Goal: Information Seeking & Learning: Learn about a topic

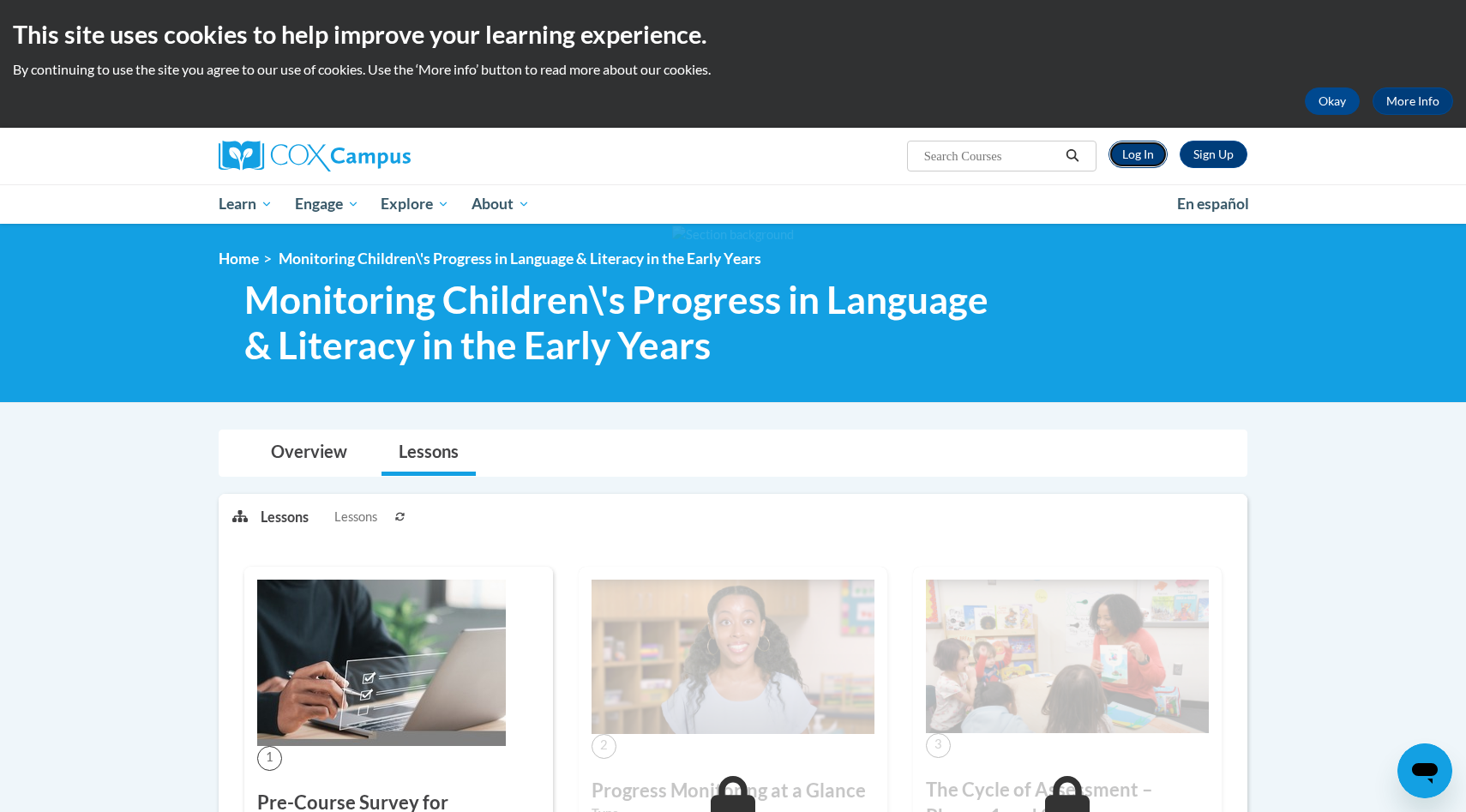
click at [888, 153] on link "Log In" at bounding box center [1139, 154] width 59 height 28
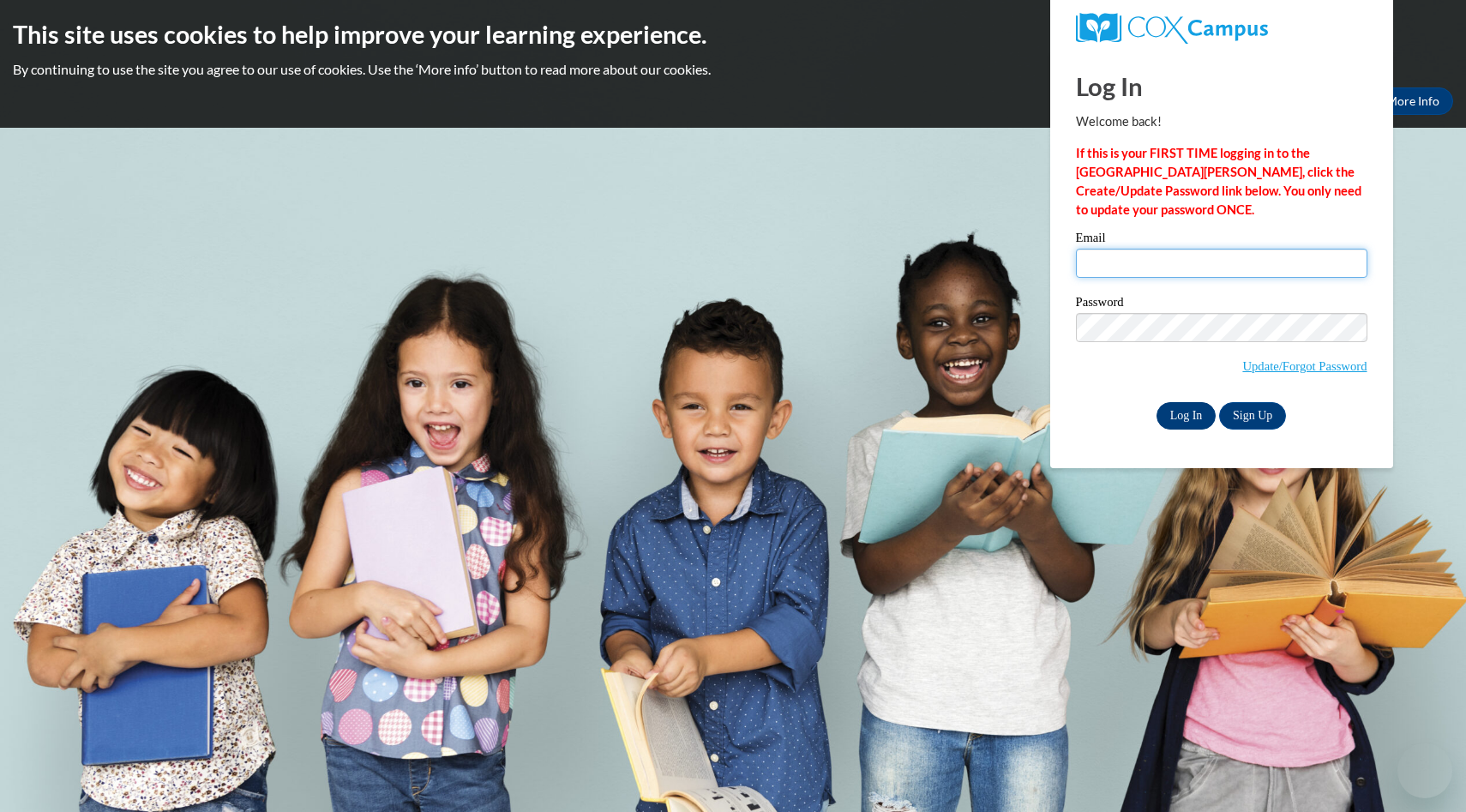
type input "johnsonbaileyann@gmail.com"
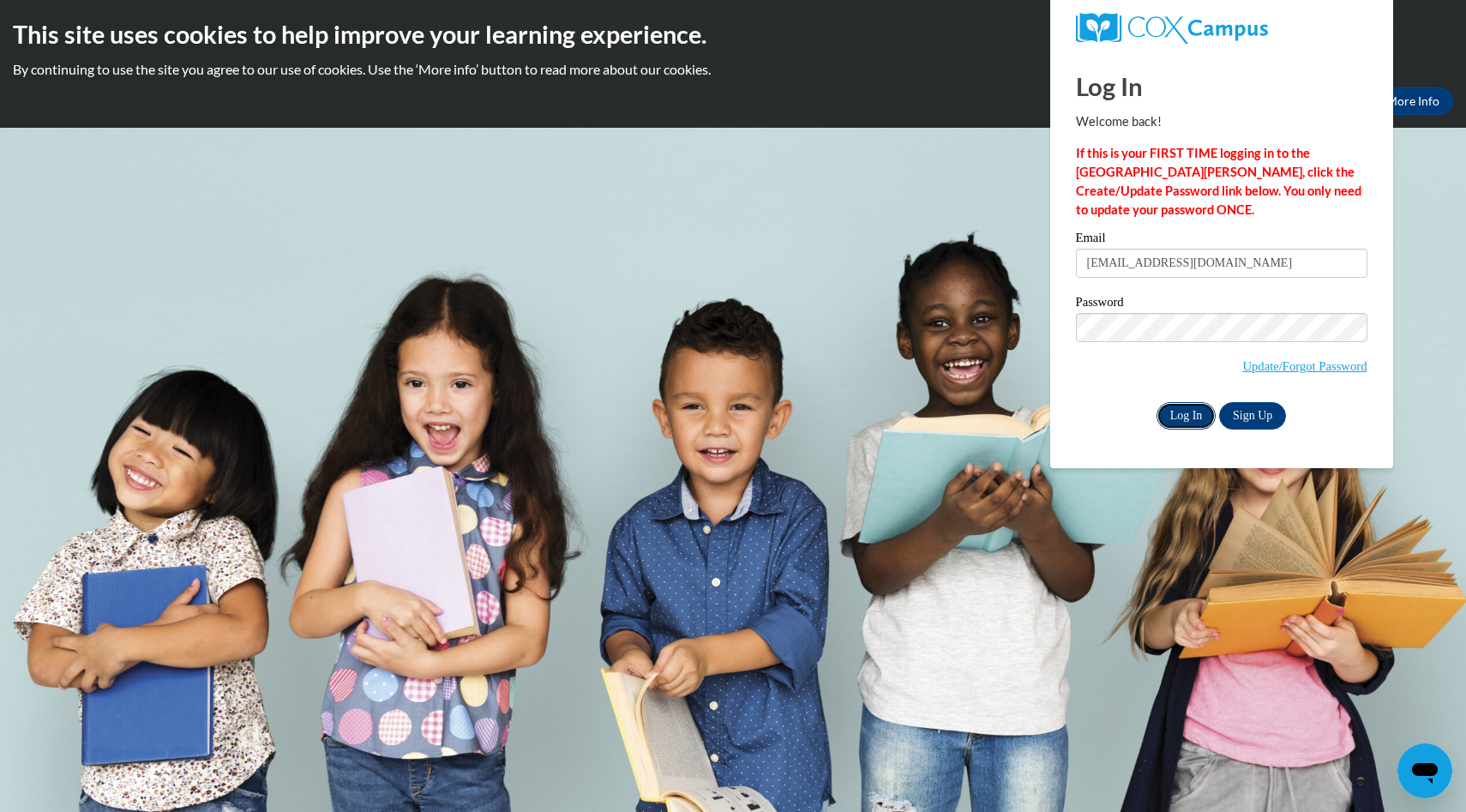
click at [1188, 411] on input "Log In" at bounding box center [1186, 416] width 60 height 28
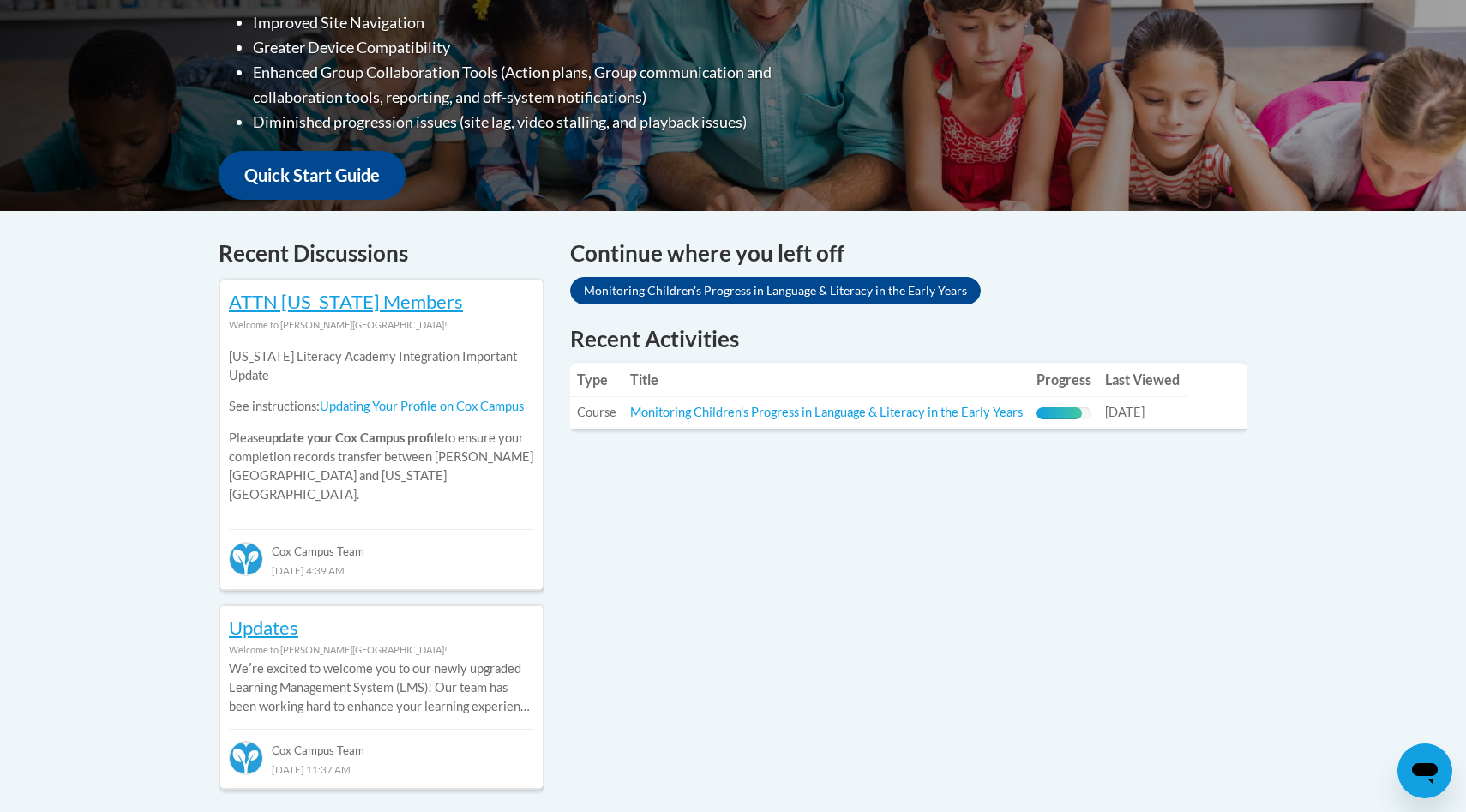
scroll to position [514, 0]
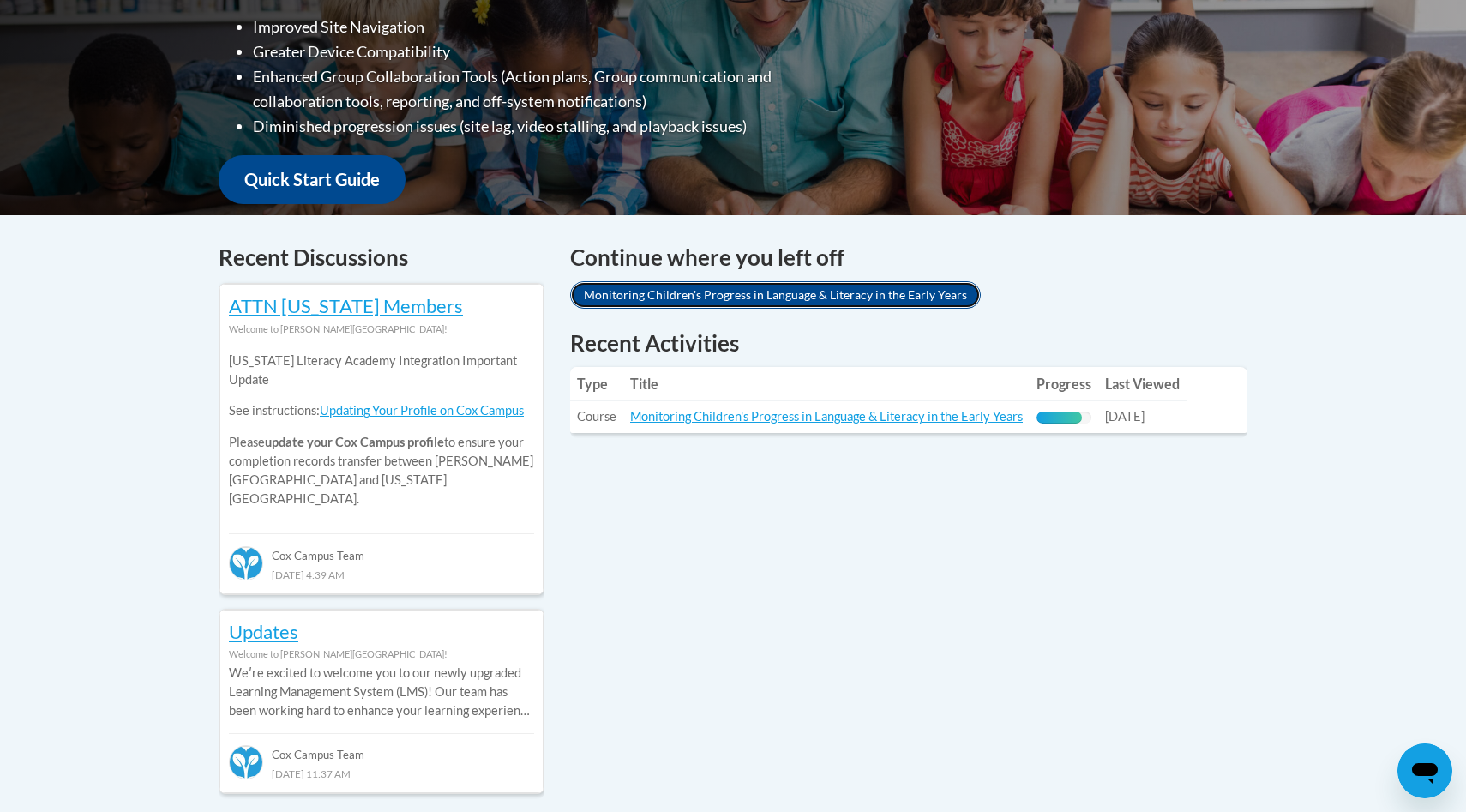
click at [643, 301] on link "Monitoring Children's Progress in Language & Literacy in the Early Years" at bounding box center [775, 295] width 411 height 28
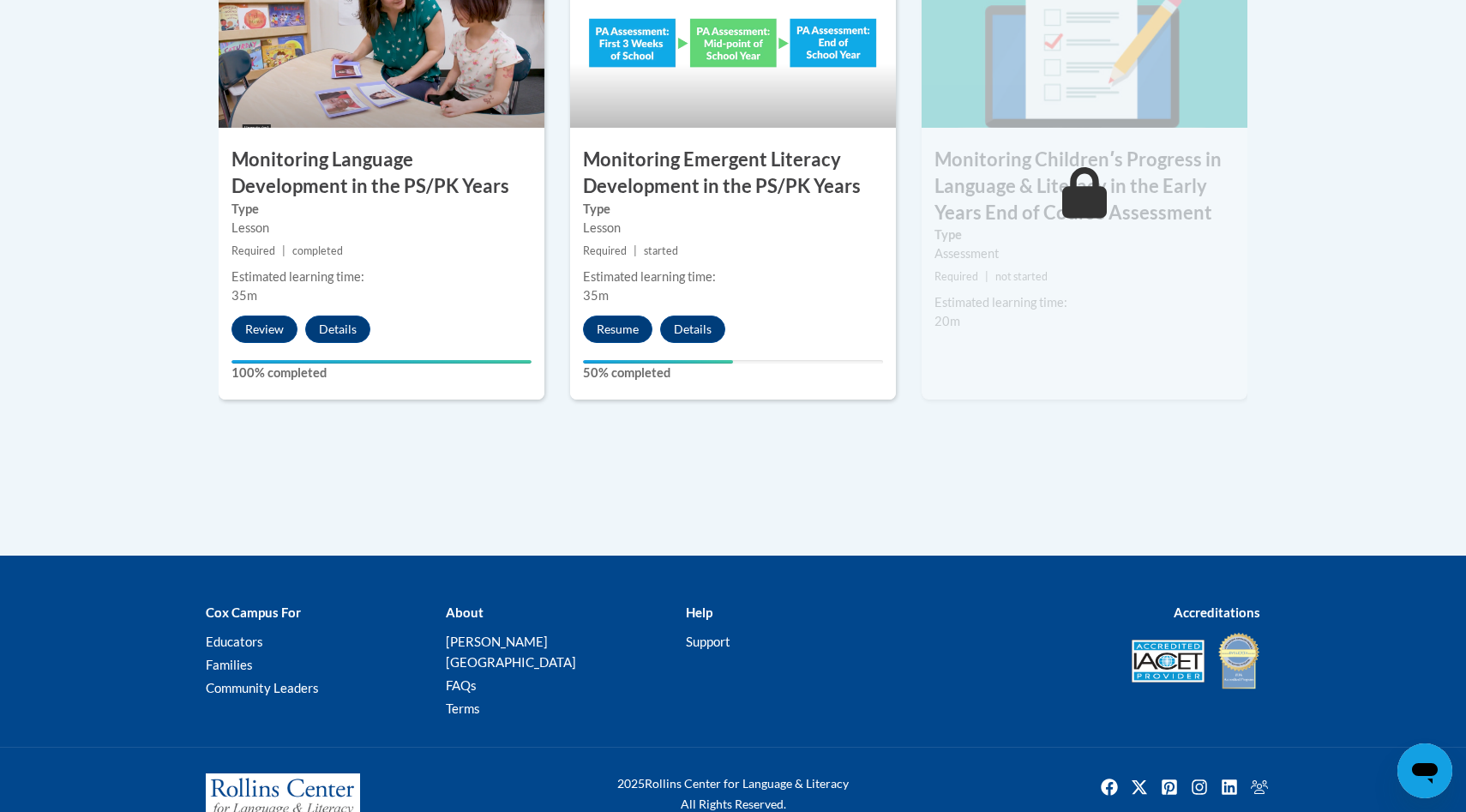
scroll to position [1659, 0]
click at [634, 320] on button "Resume" at bounding box center [618, 328] width 70 height 28
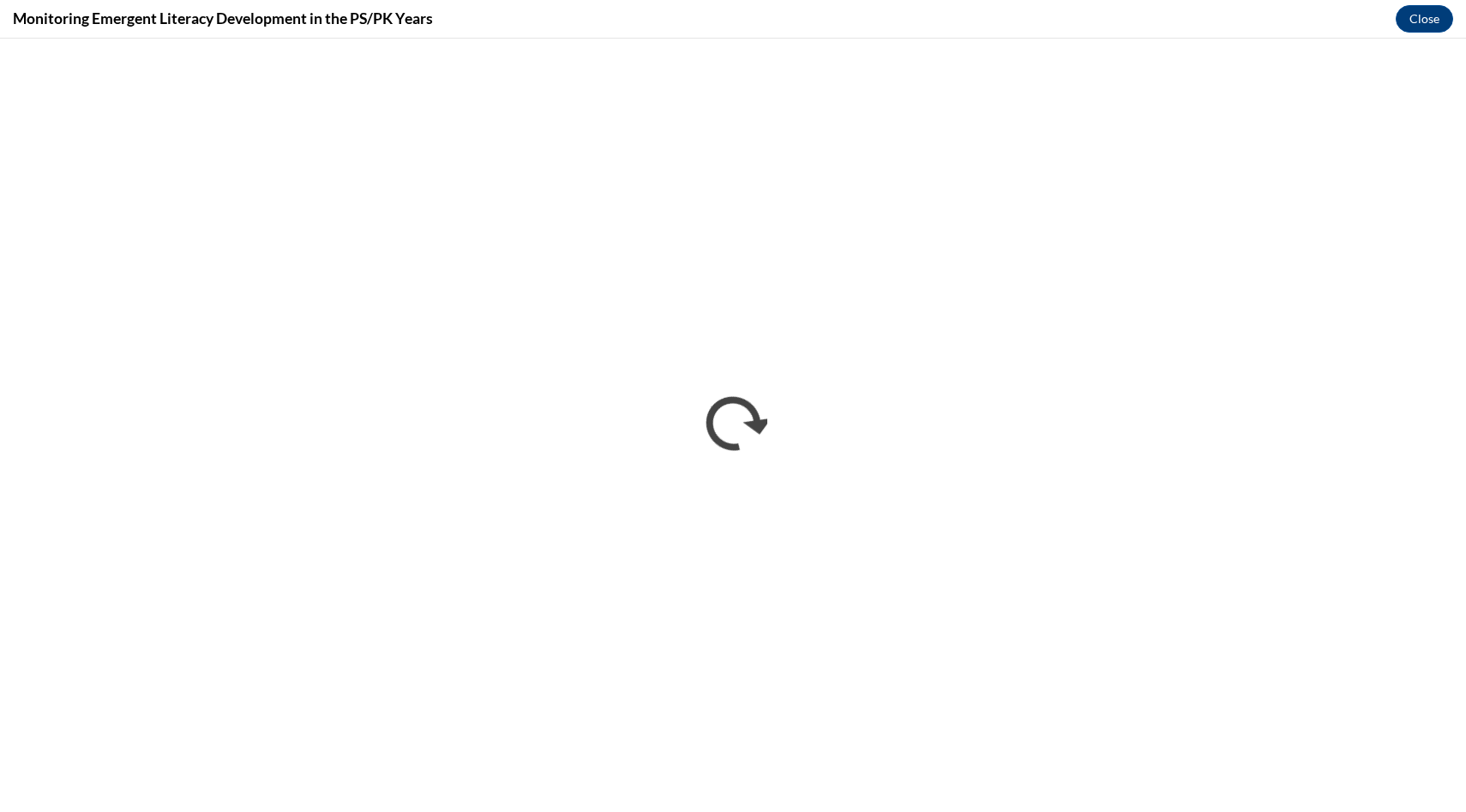
scroll to position [0, 0]
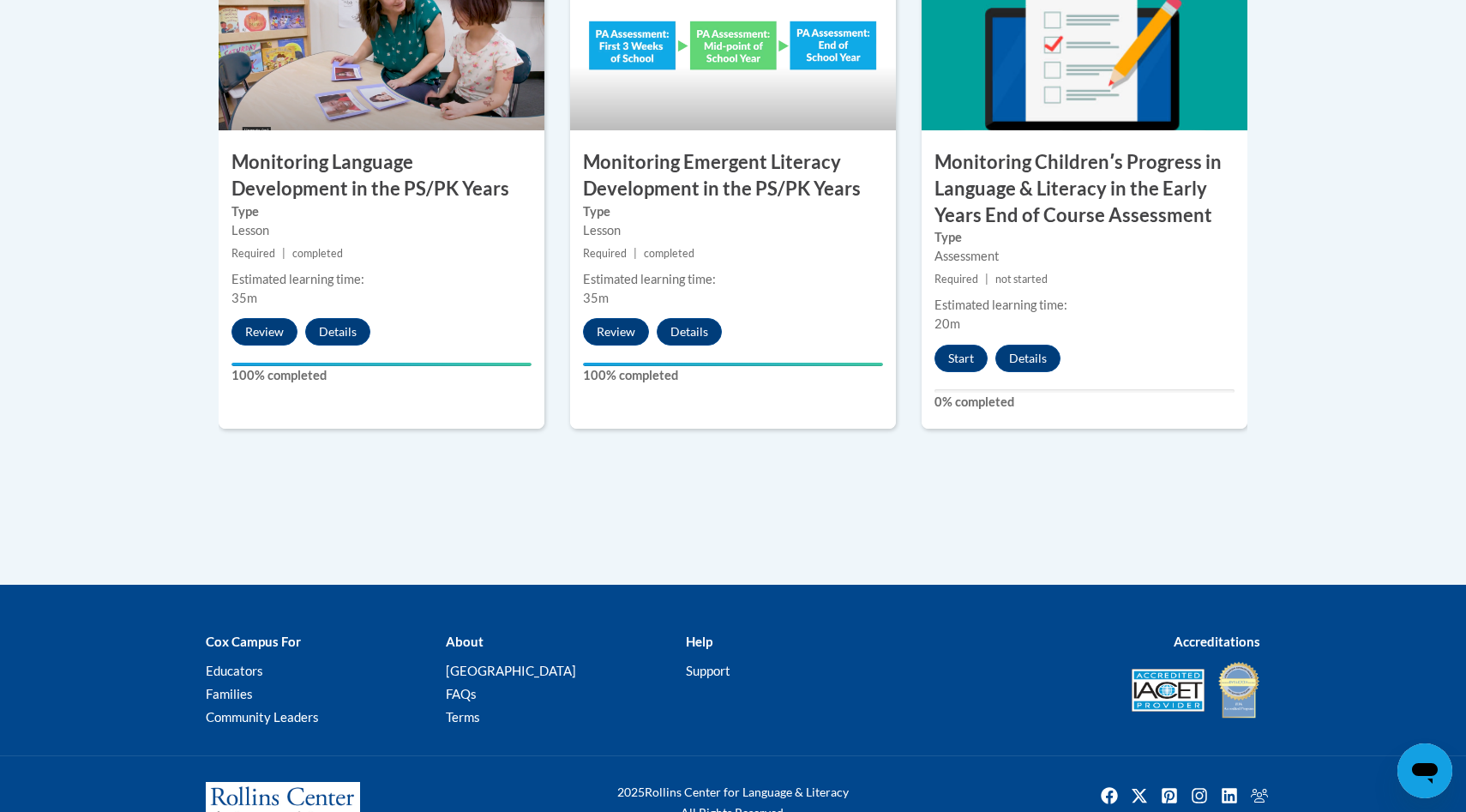
scroll to position [1710, 0]
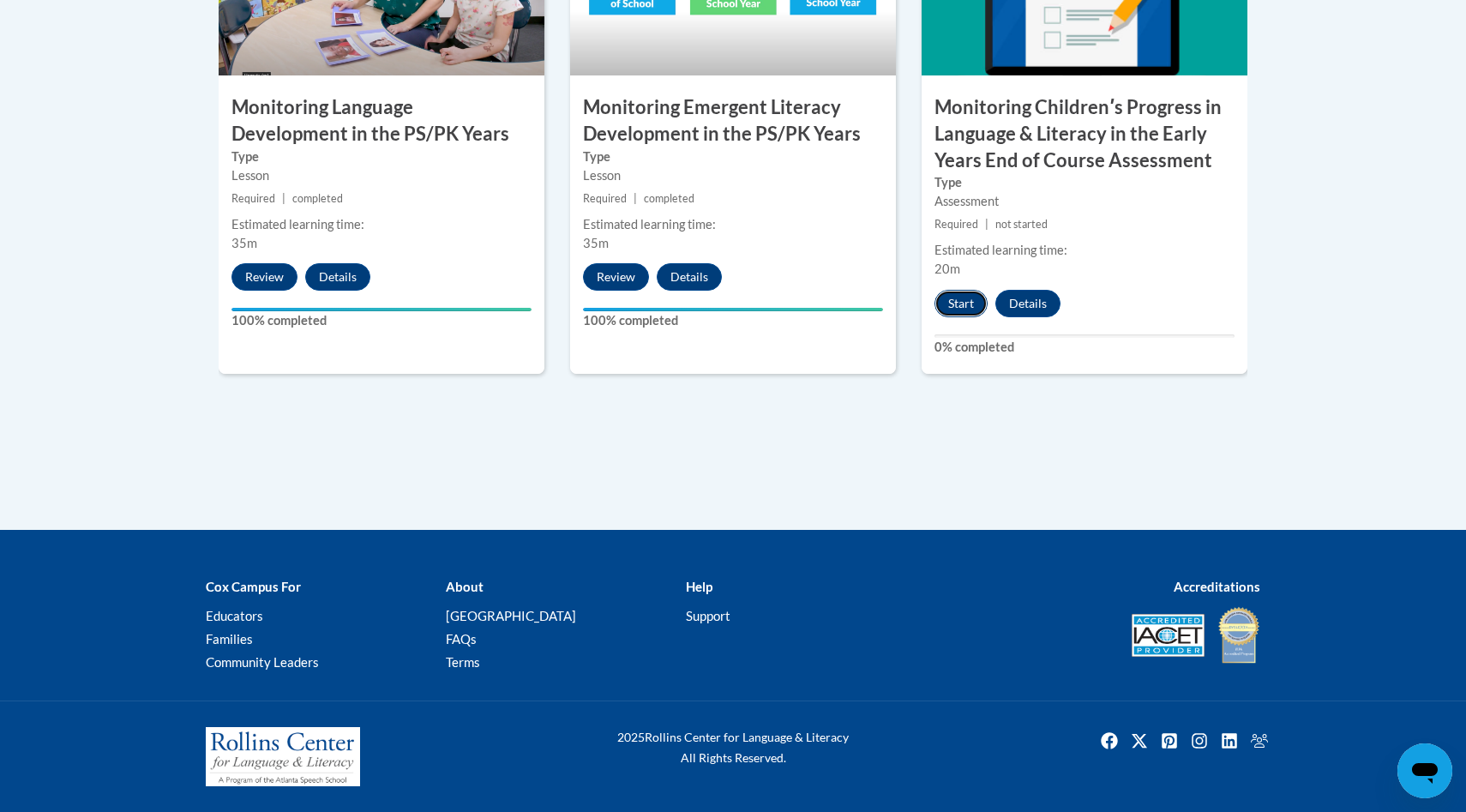
click at [975, 311] on button "Start" at bounding box center [961, 303] width 53 height 28
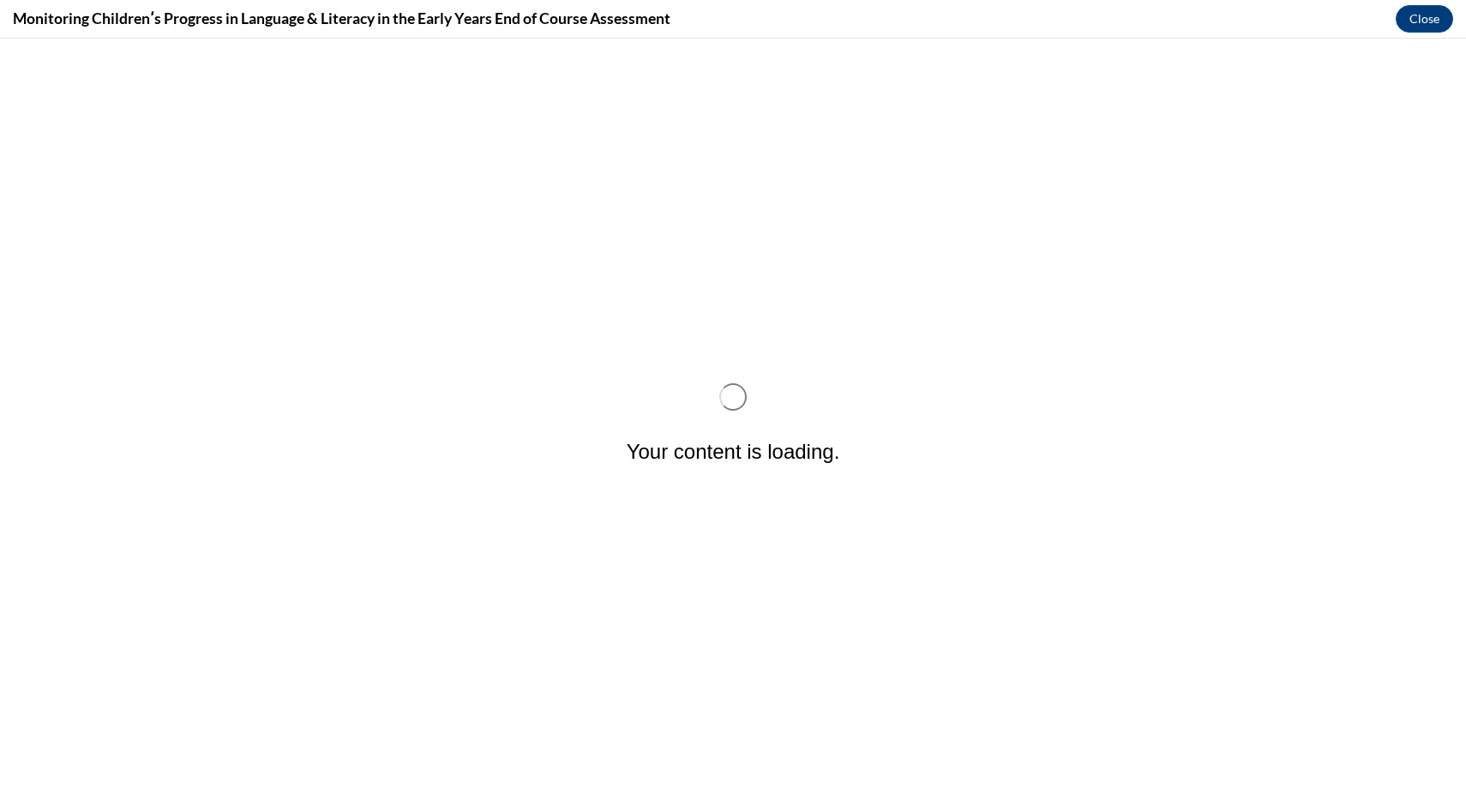
scroll to position [0, 0]
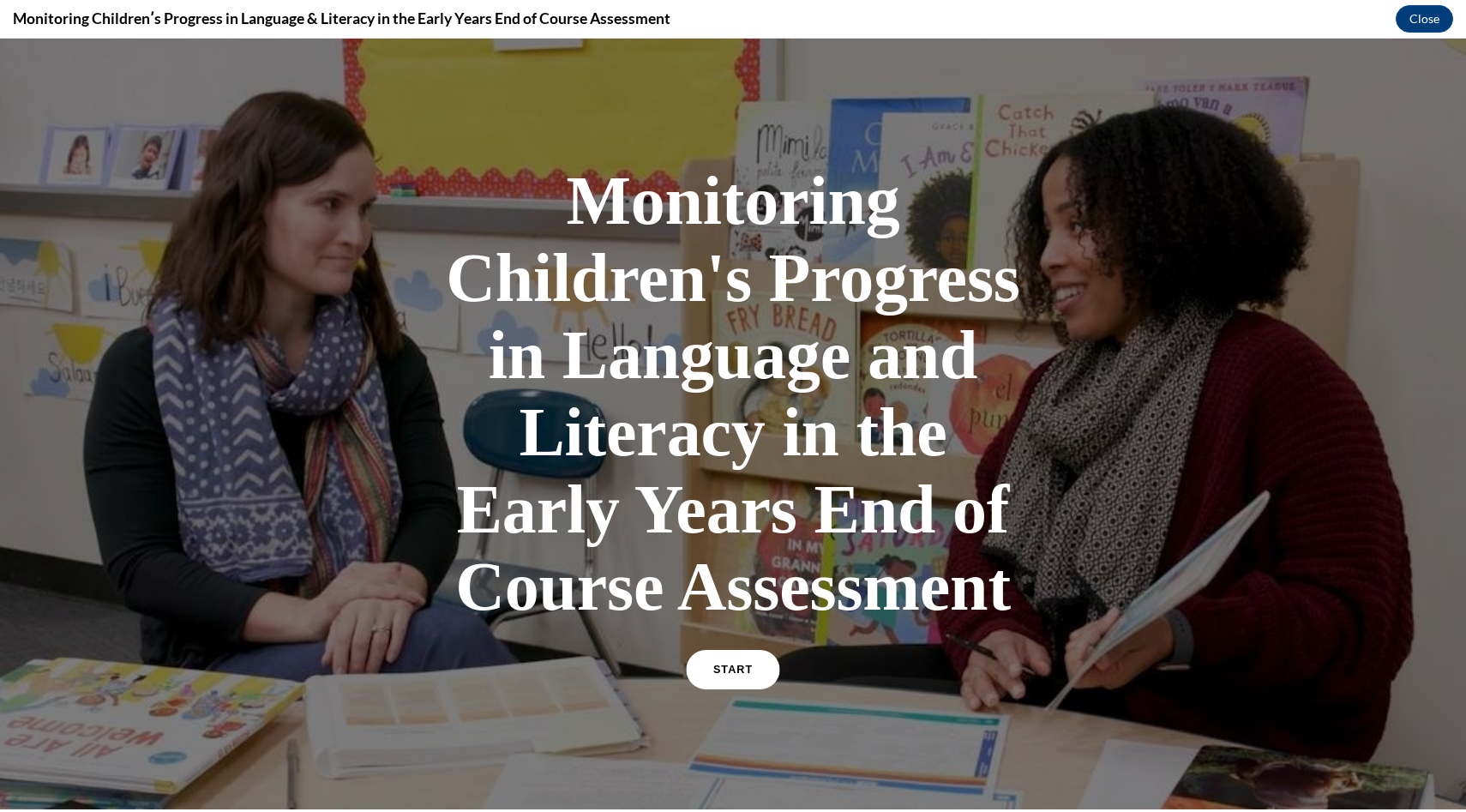
click at [759, 660] on link "START" at bounding box center [733, 669] width 94 height 40
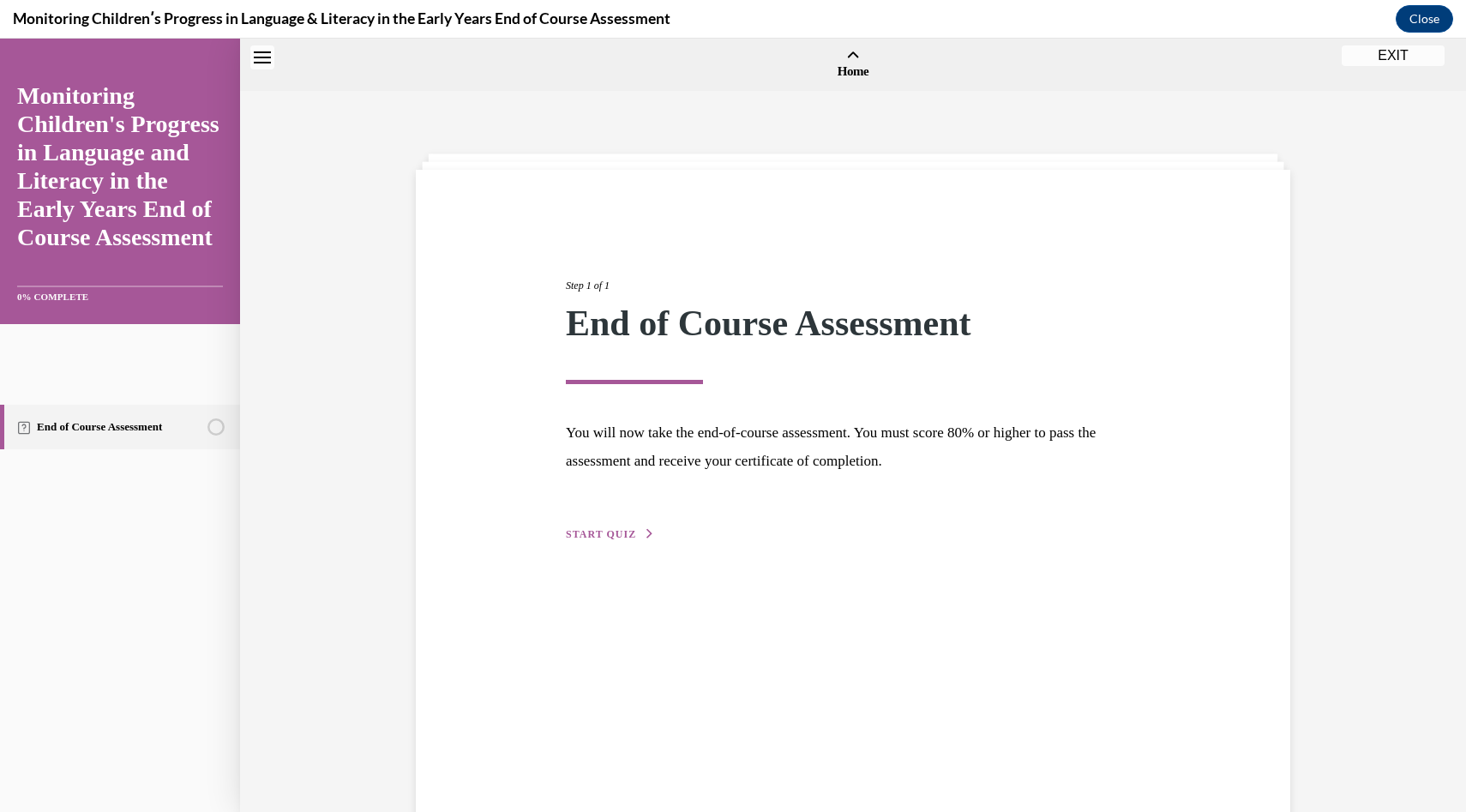
scroll to position [53, 0]
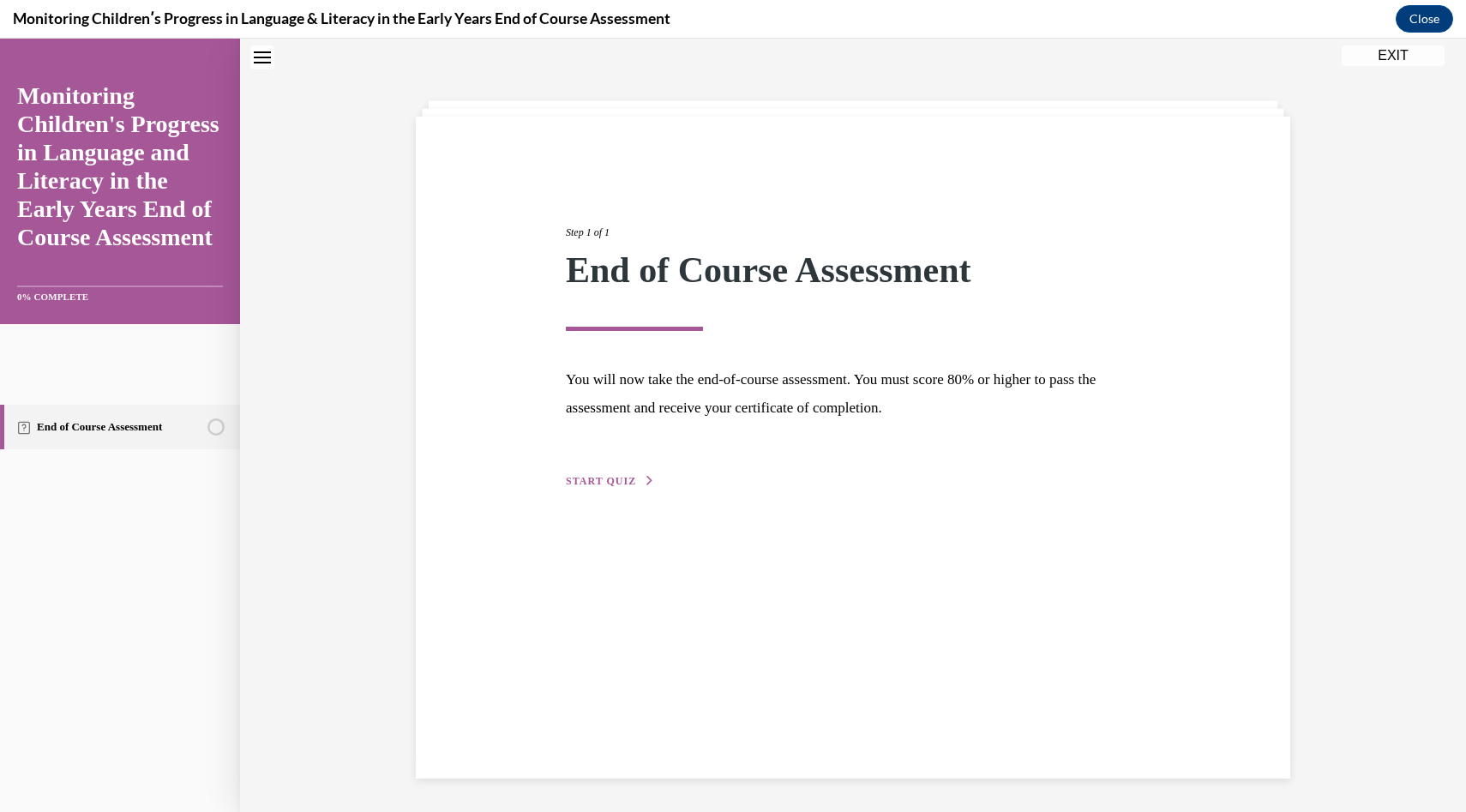
click at [616, 485] on span "START QUIZ" at bounding box center [601, 481] width 70 height 12
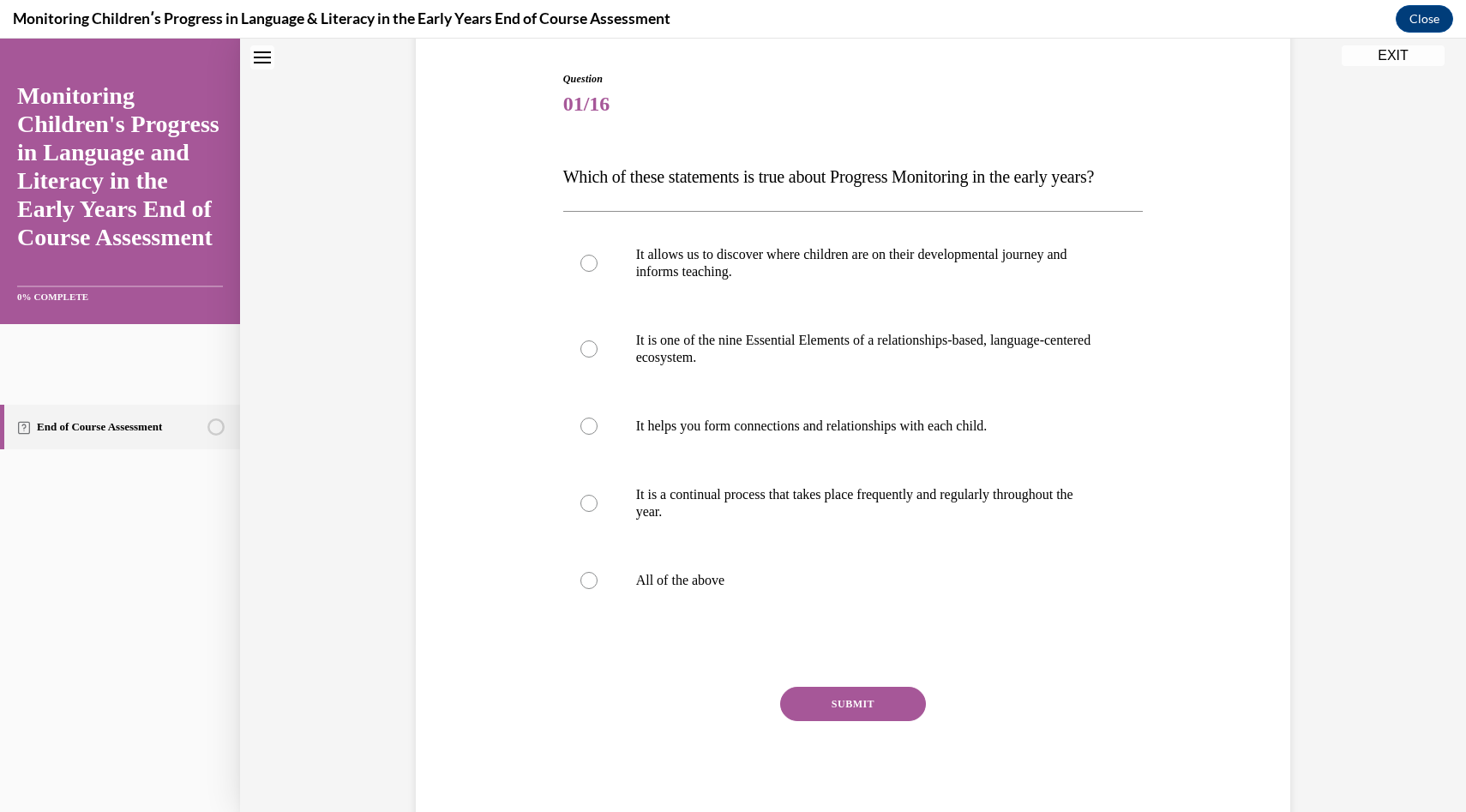
scroll to position [161, 0]
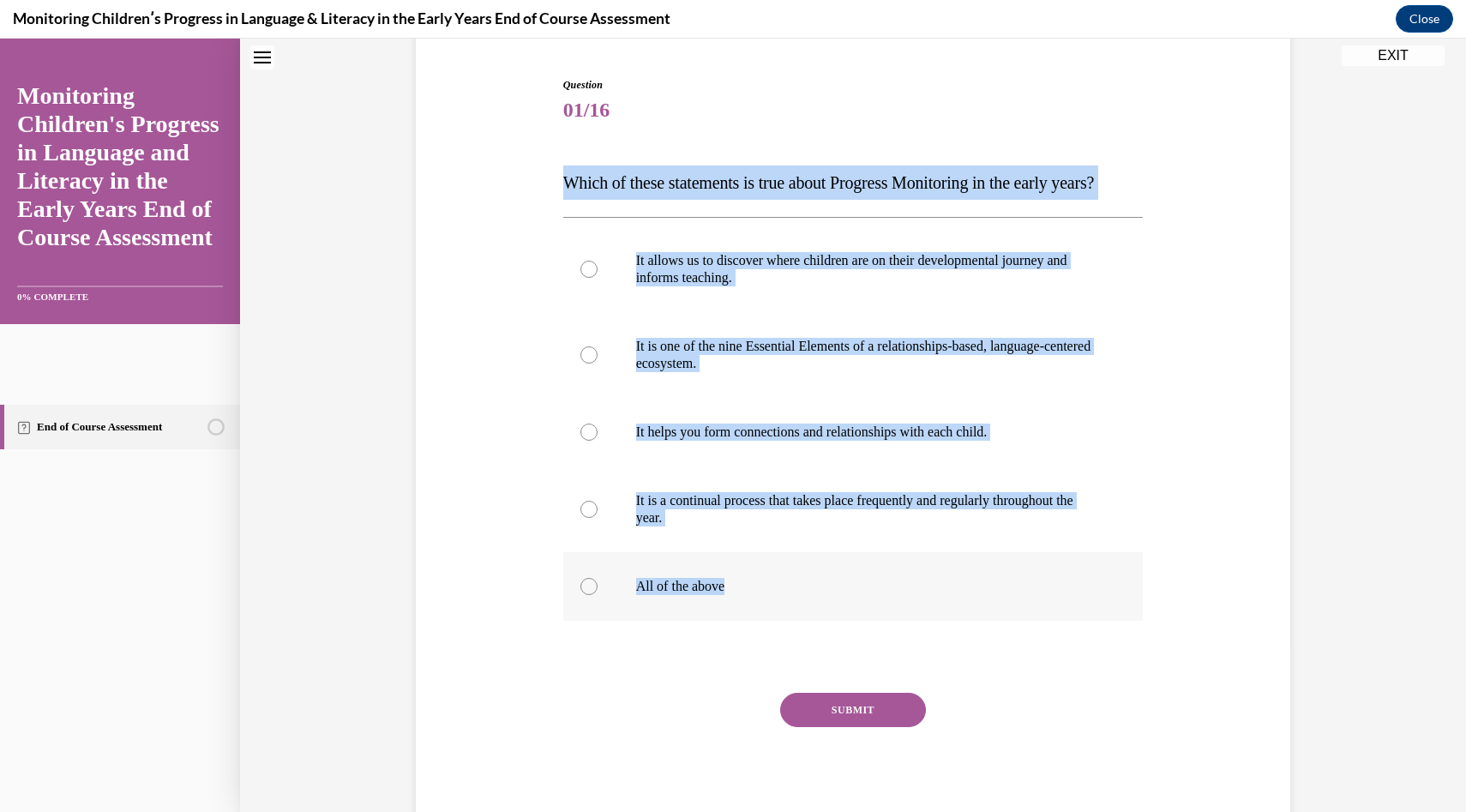
drag, startPoint x: 564, startPoint y: 183, endPoint x: 752, endPoint y: 639, distance: 493.2
click at [752, 639] on div "Question 01/16 Which of these statements is true about Progress Monitoring in t…" at bounding box center [853, 455] width 580 height 756
copy div "Which of these statements is true about Progress Monitoring in the early years?…"
click at [695, 595] on p "All of the above" at bounding box center [868, 586] width 464 height 17
click at [598, 595] on input "All of the above" at bounding box center [589, 586] width 17 height 17
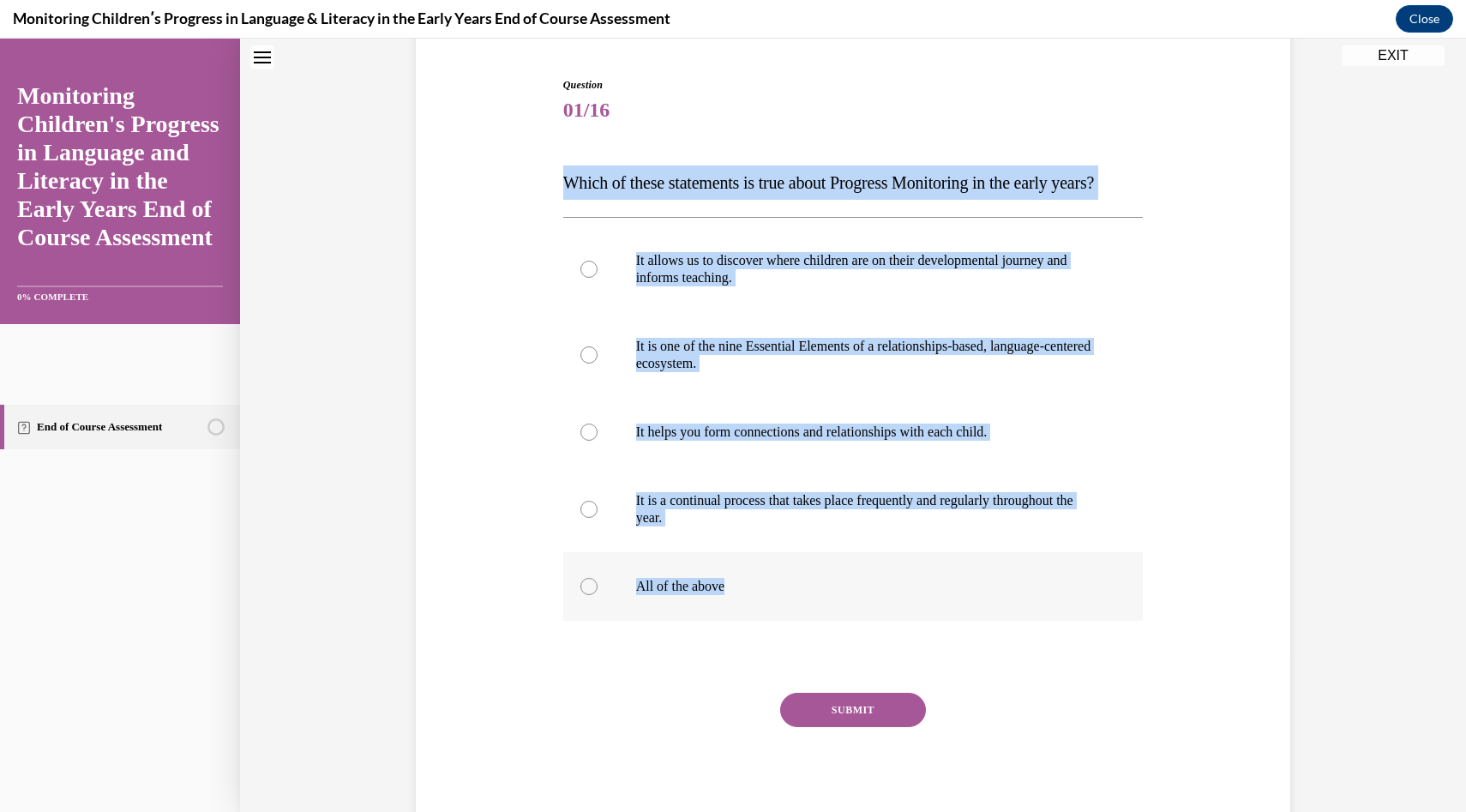
radio input "true"
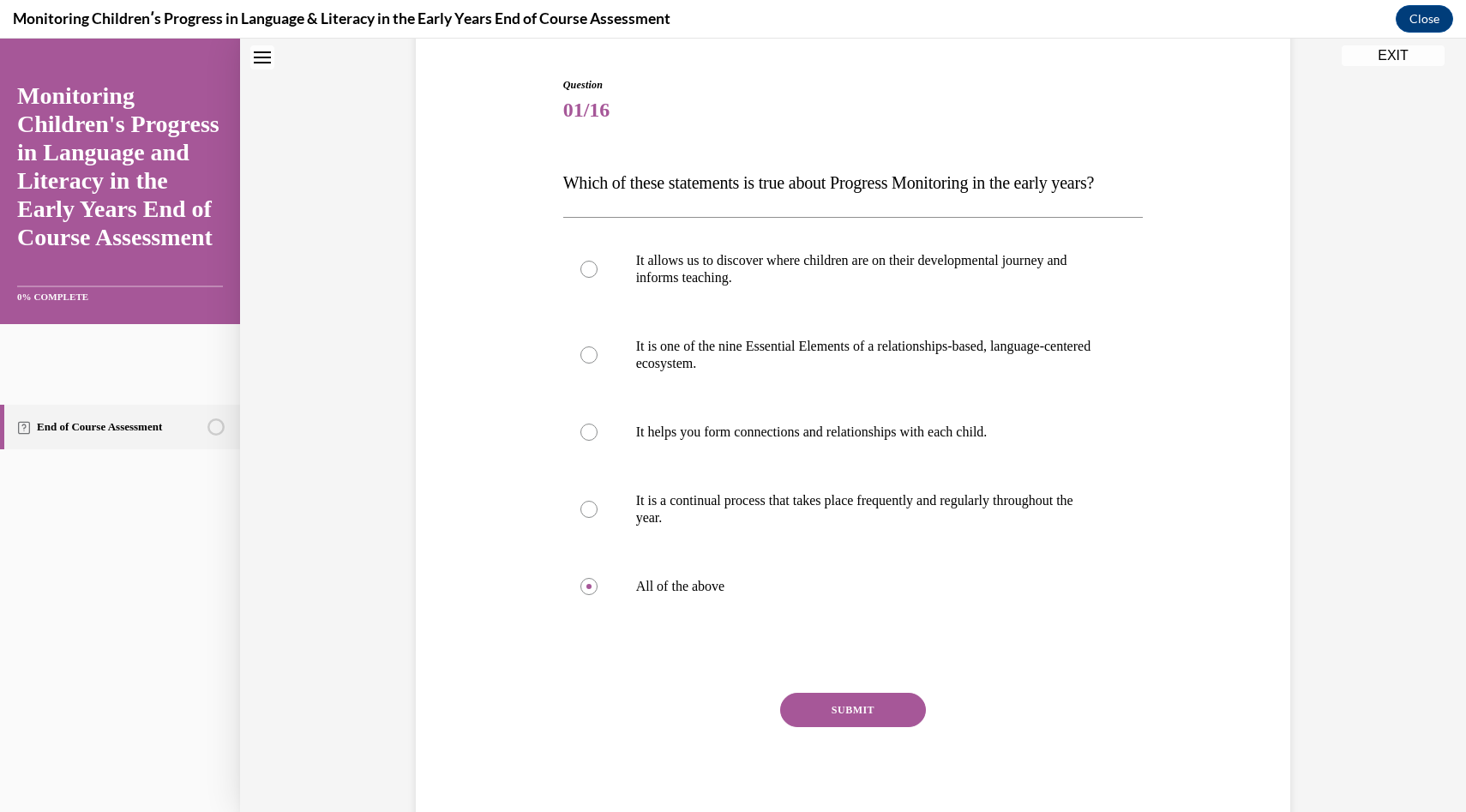
click at [794, 727] on button "SUBMIT" at bounding box center [853, 709] width 145 height 34
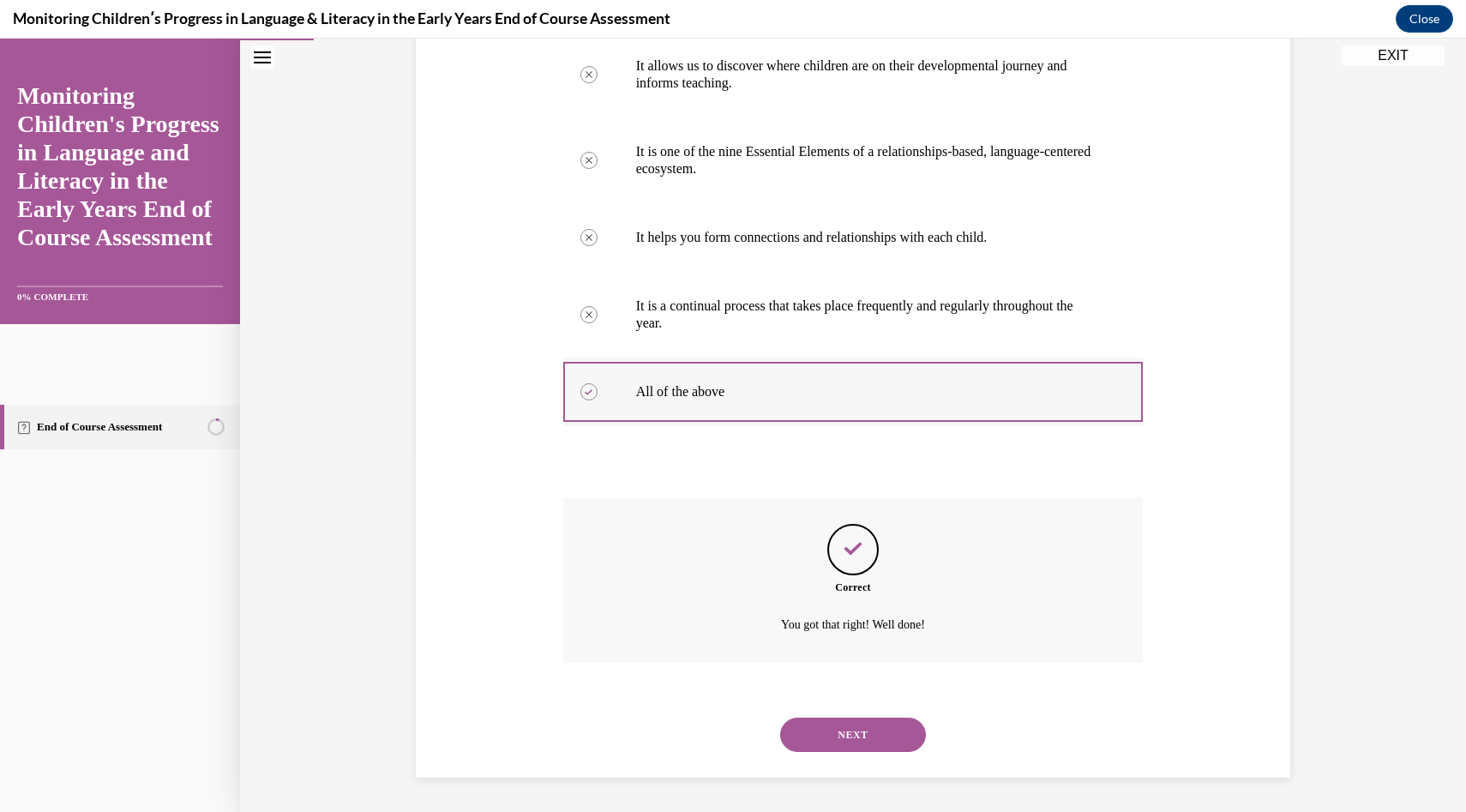
scroll to position [390, 0]
click at [857, 737] on button "NEXT" at bounding box center [853, 734] width 145 height 34
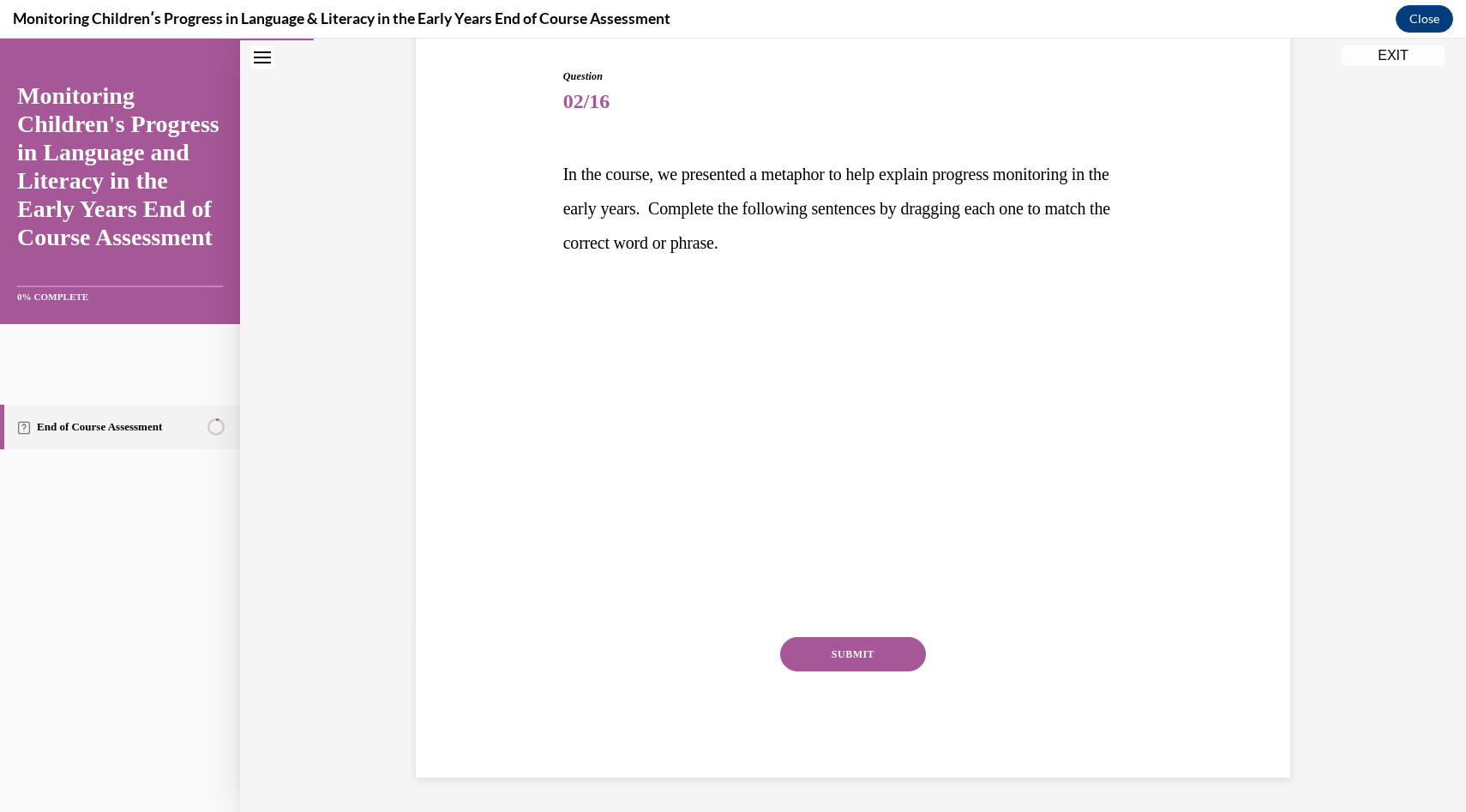
scroll to position [170, 0]
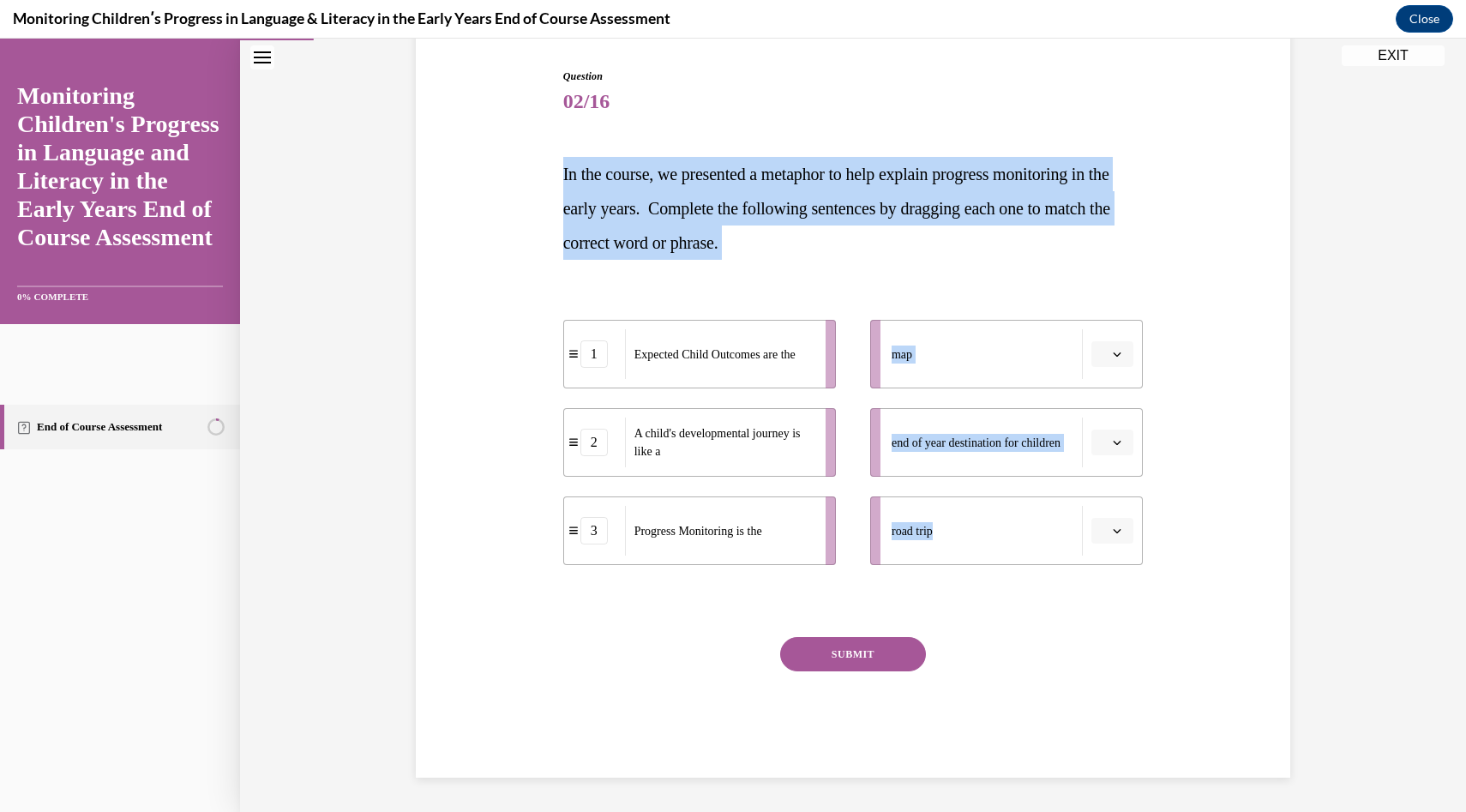
drag, startPoint x: 557, startPoint y: 165, endPoint x: 1015, endPoint y: 591, distance: 625.5
click at [1015, 591] on div "Question 02/16 In the course, we presented a metaphor to help explain progress …" at bounding box center [853, 397] width 883 height 761
click at [1015, 591] on div at bounding box center [853, 600] width 580 height 20
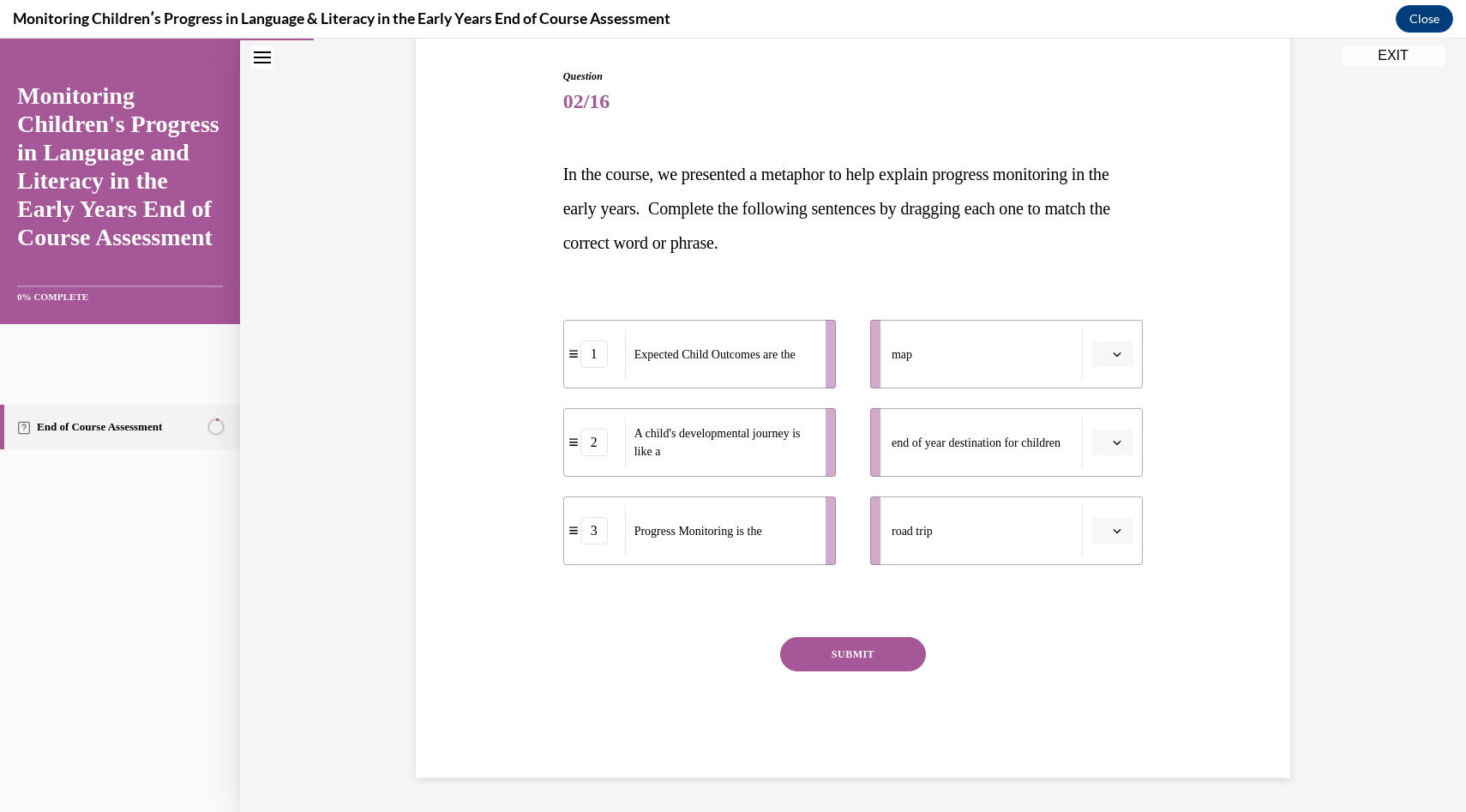
drag, startPoint x: 932, startPoint y: 356, endPoint x: 932, endPoint y: 372, distance: 16.0
click at [932, 372] on div "map" at bounding box center [988, 354] width 191 height 50
click at [1115, 355] on icon "button" at bounding box center [1117, 353] width 8 height 8
click at [1115, 355] on icon "button" at bounding box center [1117, 353] width 8 height 9
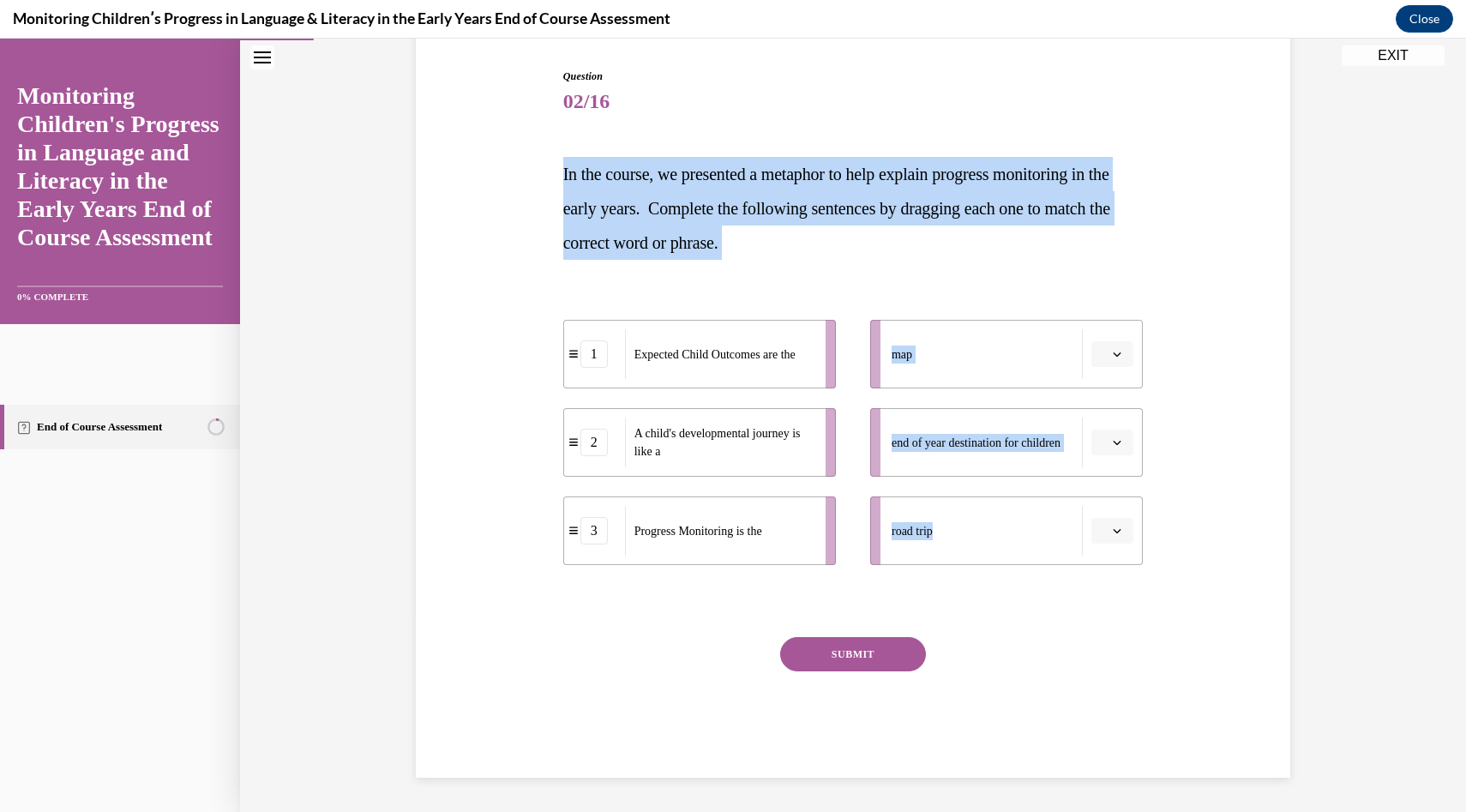
drag, startPoint x: 547, startPoint y: 175, endPoint x: 1044, endPoint y: 569, distance: 634.2
click at [1044, 569] on div "Question 02/16 In the course, we presented a metaphor to help explain progress …" at bounding box center [853, 397] width 883 height 761
copy div "In the course, we presented a metaphor to help explain progress monitoring in t…"
click at [993, 234] on p "In the course, we presented a metaphor to help explain progress monitoring in t…" at bounding box center [853, 209] width 580 height 103
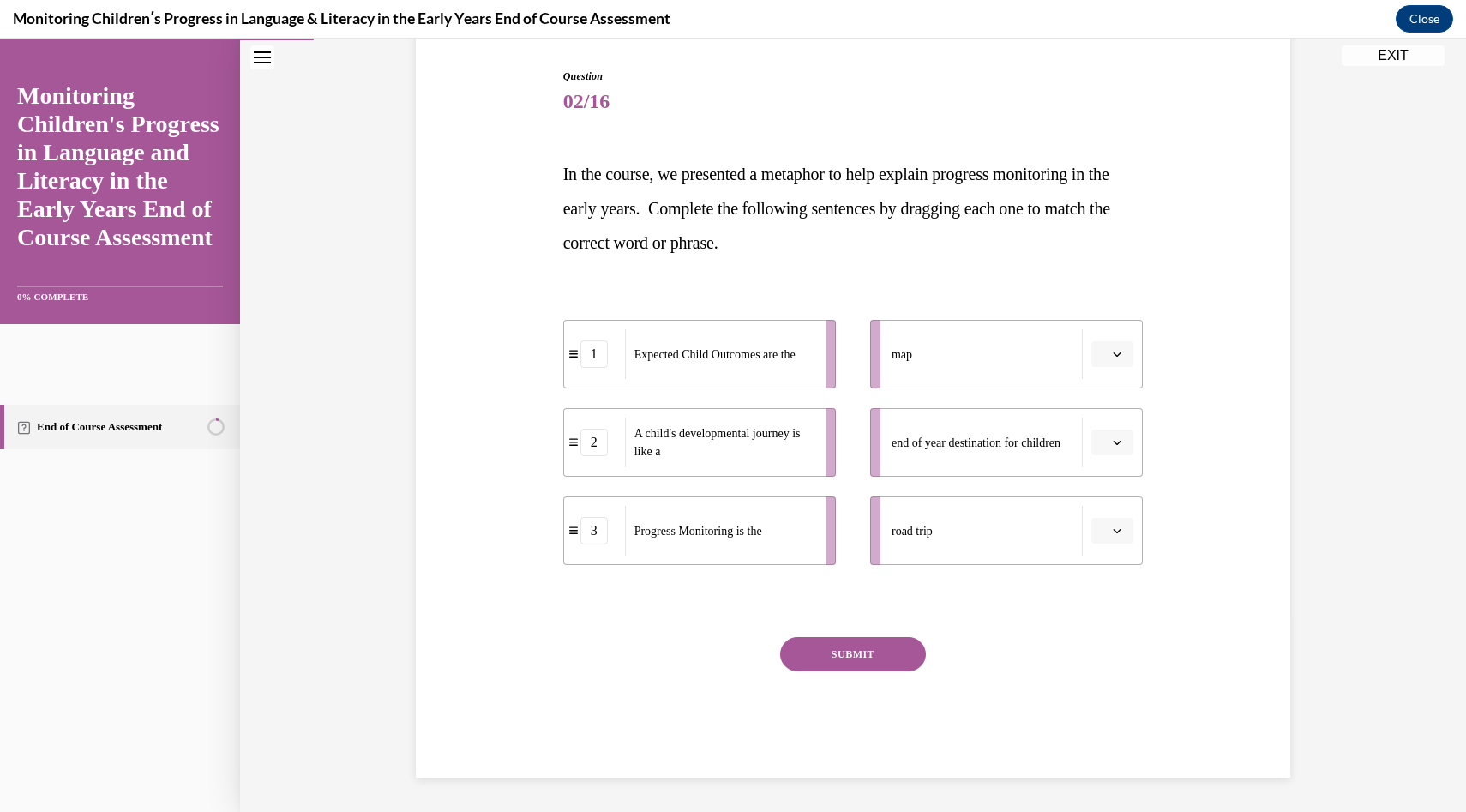
click at [1118, 529] on icon "button" at bounding box center [1117, 530] width 8 height 8
click at [1117, 669] on div "3" at bounding box center [1110, 671] width 43 height 34
drag, startPoint x: 636, startPoint y: 357, endPoint x: 662, endPoint y: 368, distance: 28.2
click at [686, 373] on span "Expected Child Outcomes are the" at bounding box center [766, 380] width 161 height 13
drag, startPoint x: 489, startPoint y: 312, endPoint x: 748, endPoint y: 445, distance: 291.2
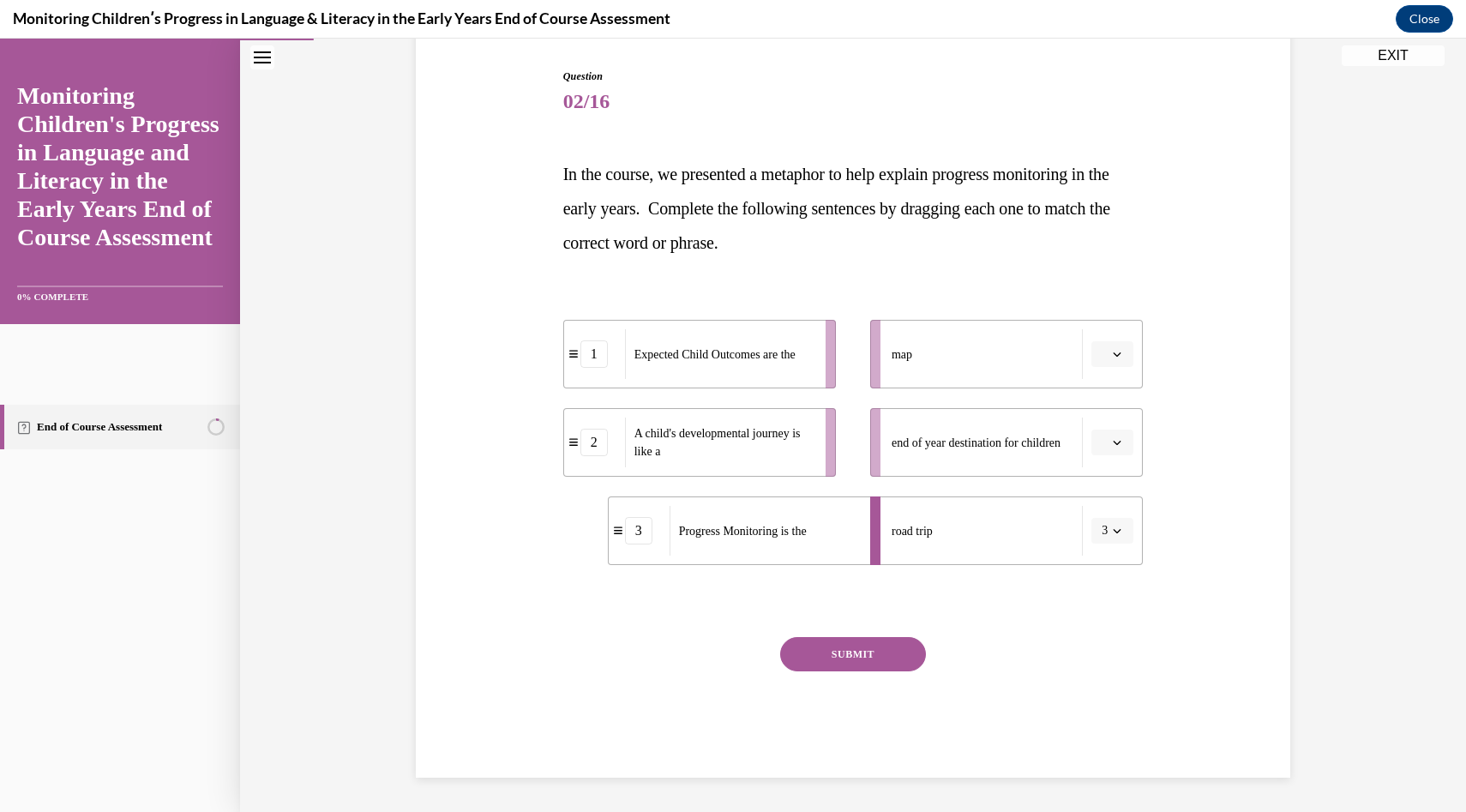
click at [748, 445] on div "Question 02/16 In the course, we presented a metaphor to help explain progress …" at bounding box center [853, 397] width 883 height 761
click at [1111, 532] on span "button" at bounding box center [1117, 531] width 12 height 12
click at [814, 590] on div at bounding box center [853, 600] width 580 height 20
drag, startPoint x: 814, startPoint y: 589, endPoint x: 672, endPoint y: 381, distance: 251.8
click at [672, 381] on div "Question 02/16 In the course, we presented a metaphor to help explain progress …" at bounding box center [853, 423] width 580 height 709
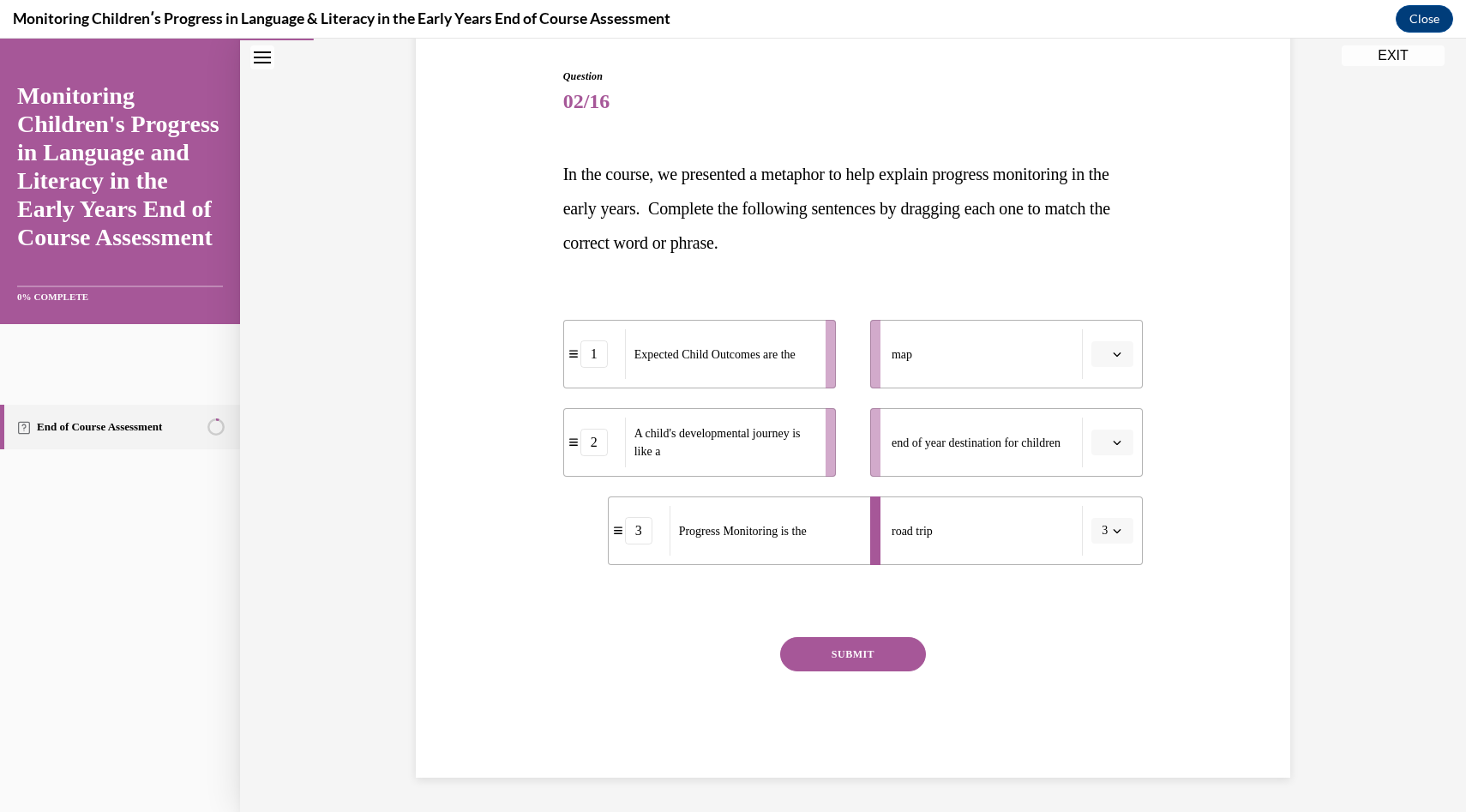
click at [477, 285] on div "Question 02/16 In the course, we presented a metaphor to help explain progress …" at bounding box center [853, 397] width 883 height 761
drag, startPoint x: 477, startPoint y: 285, endPoint x: 716, endPoint y: 573, distance: 374.3
click at [716, 573] on div "Question 02/16 In the course, we presented a metaphor to help explain progress …" at bounding box center [853, 397] width 883 height 761
click at [624, 601] on div at bounding box center [853, 600] width 580 height 20
click at [1106, 450] on span "Please select an option" at bounding box center [1105, 442] width 6 height 17
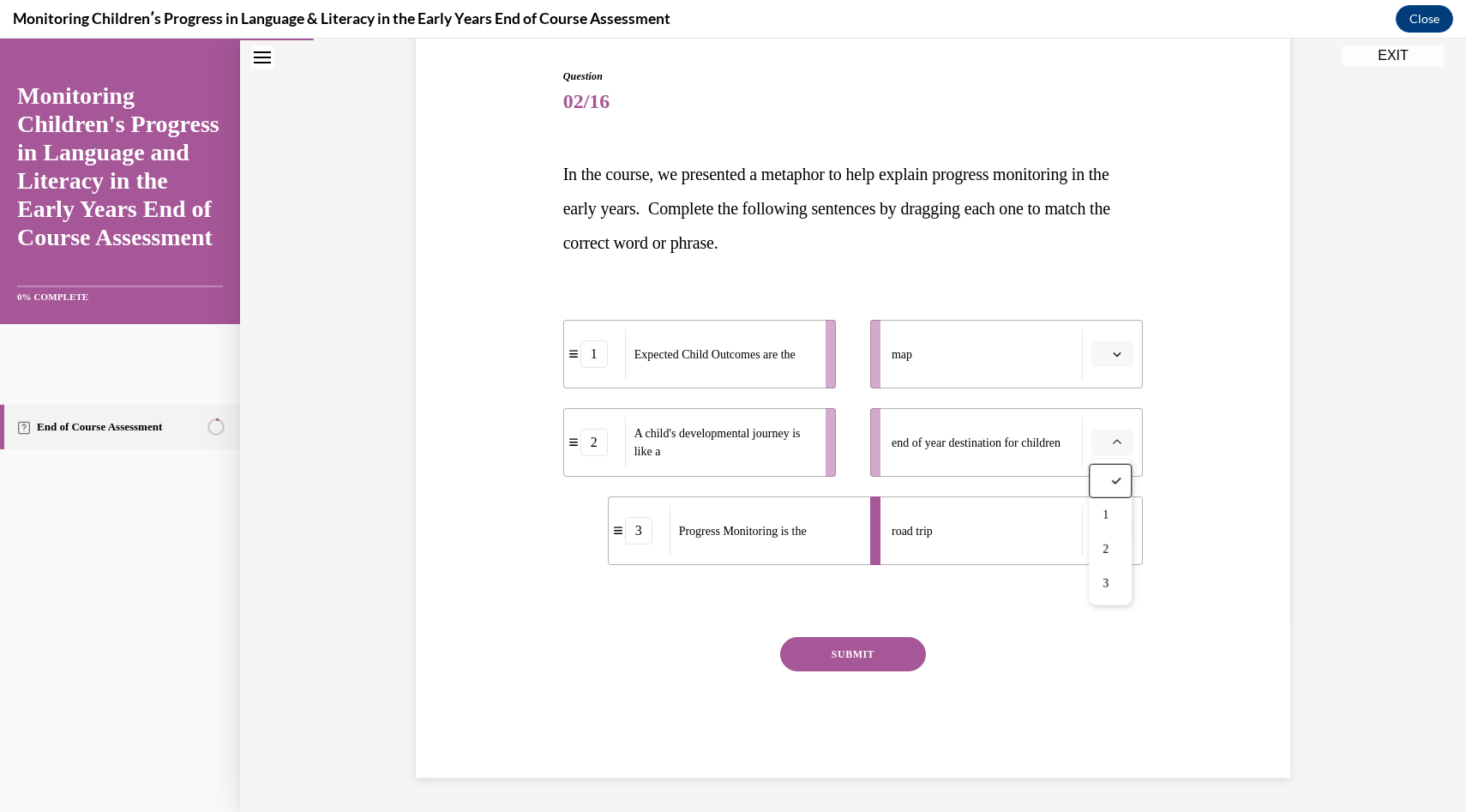
click at [1009, 643] on div "SUBMIT" at bounding box center [853, 680] width 580 height 86
click at [1115, 452] on button "button" at bounding box center [1113, 442] width 42 height 26
click at [1115, 509] on div "1" at bounding box center [1110, 515] width 43 height 34
click at [1119, 534] on icon "button" at bounding box center [1117, 530] width 8 height 8
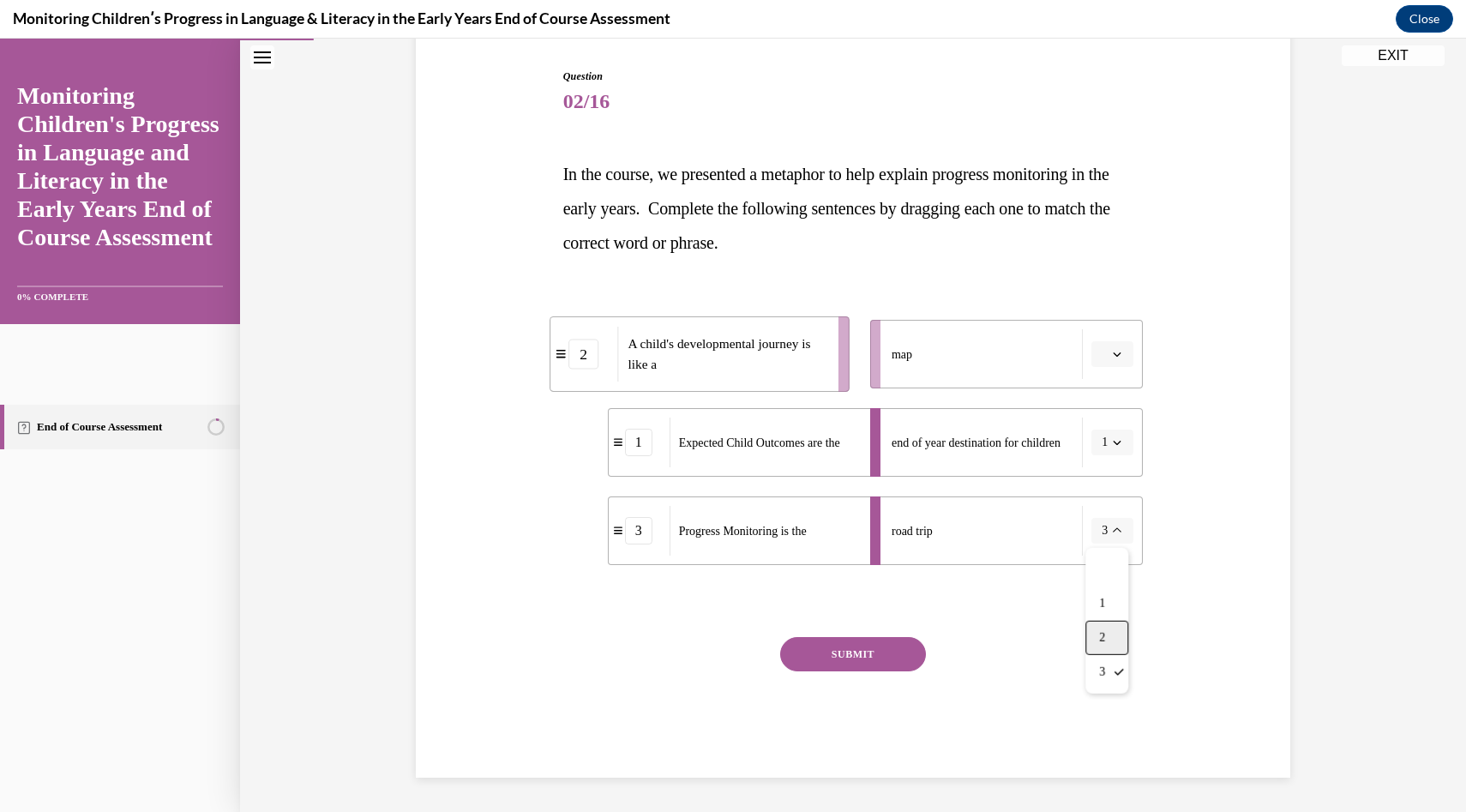
click at [1105, 627] on div "2" at bounding box center [1106, 637] width 43 height 34
click at [1111, 446] on span "button" at bounding box center [1117, 442] width 12 height 12
click at [1018, 637] on div "SUBMIT" at bounding box center [853, 680] width 580 height 86
click at [1120, 342] on button "button" at bounding box center [1113, 354] width 42 height 26
click at [1105, 507] on div "3" at bounding box center [1110, 495] width 43 height 34
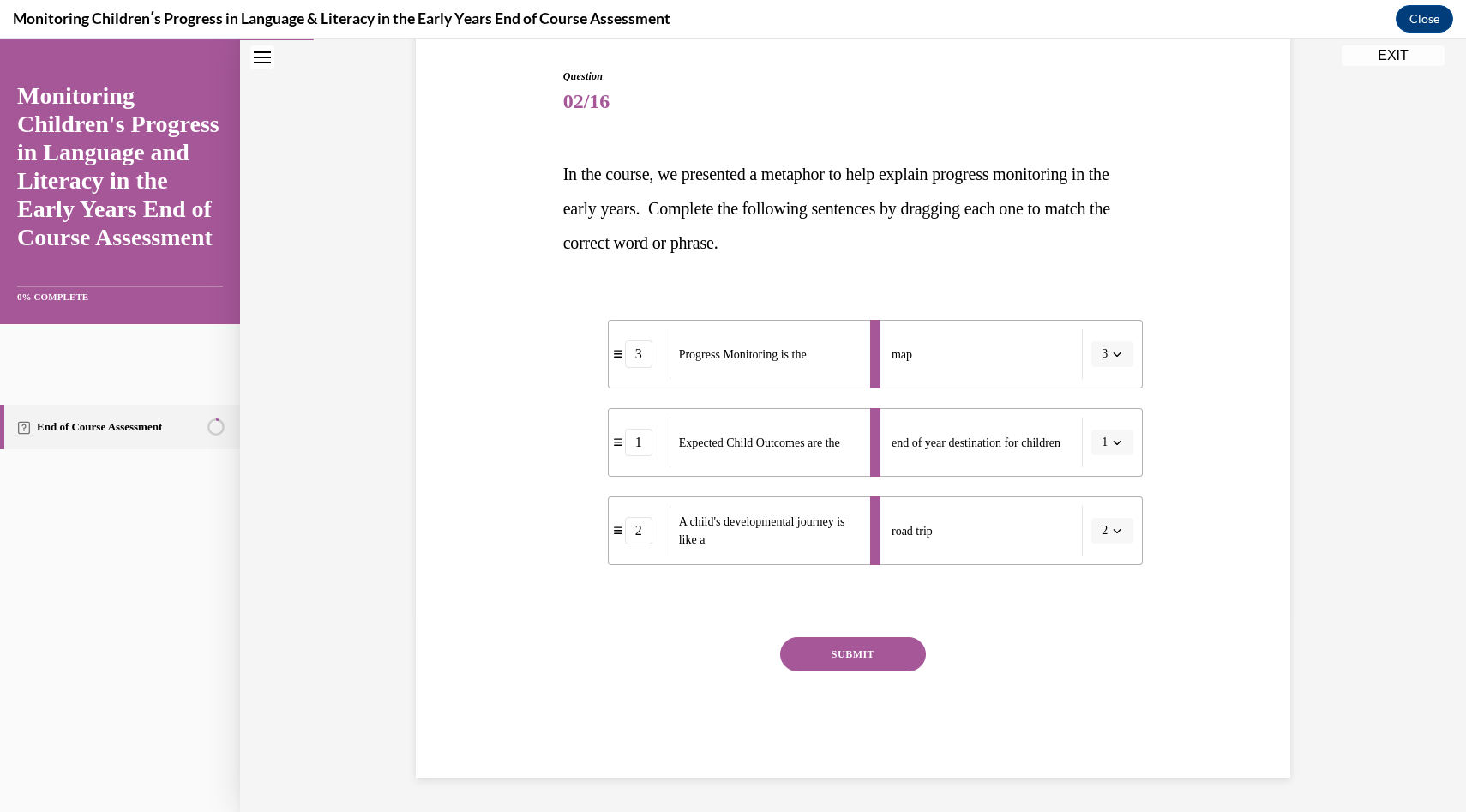
click at [875, 649] on button "SUBMIT" at bounding box center [853, 654] width 145 height 34
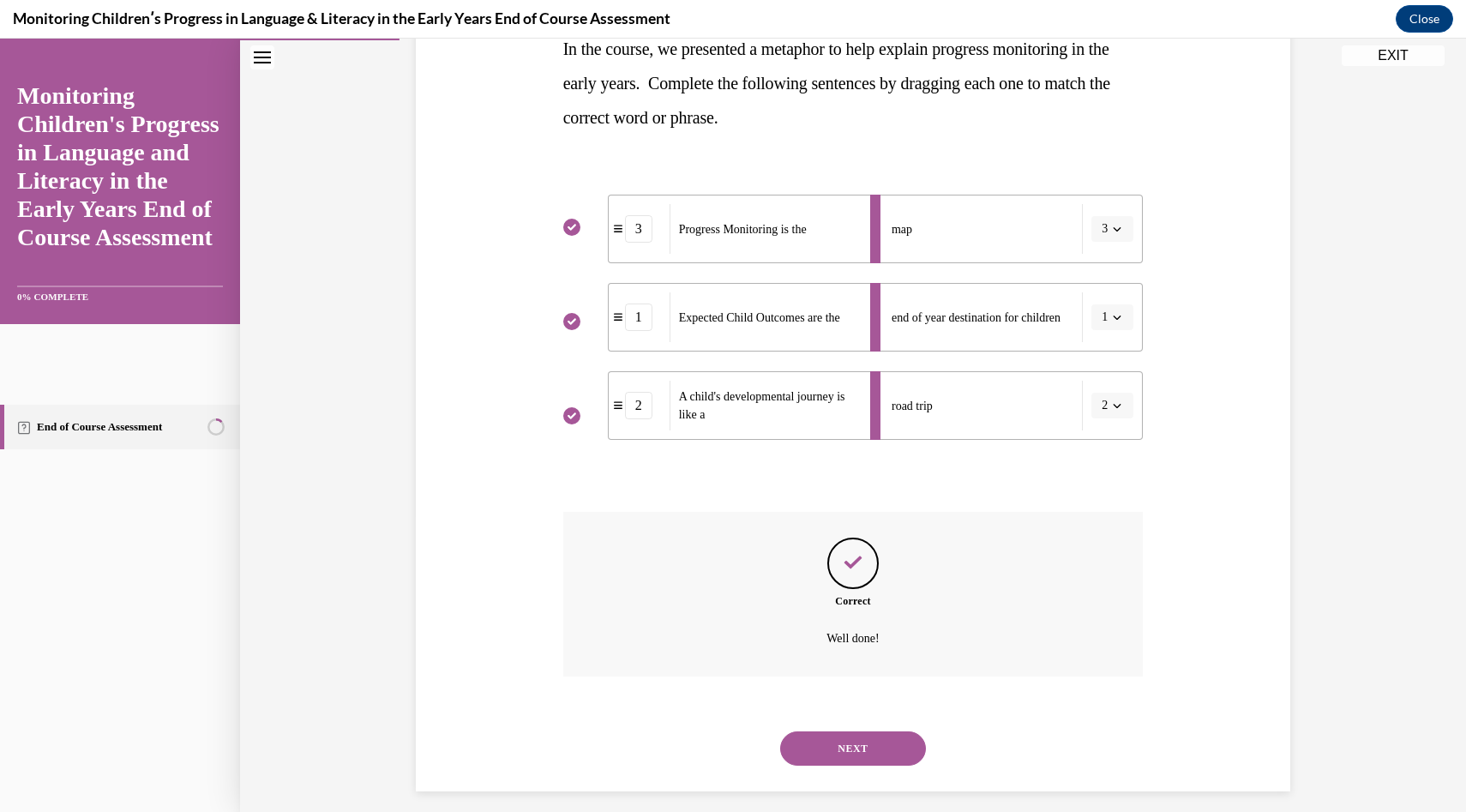
scroll to position [309, 0]
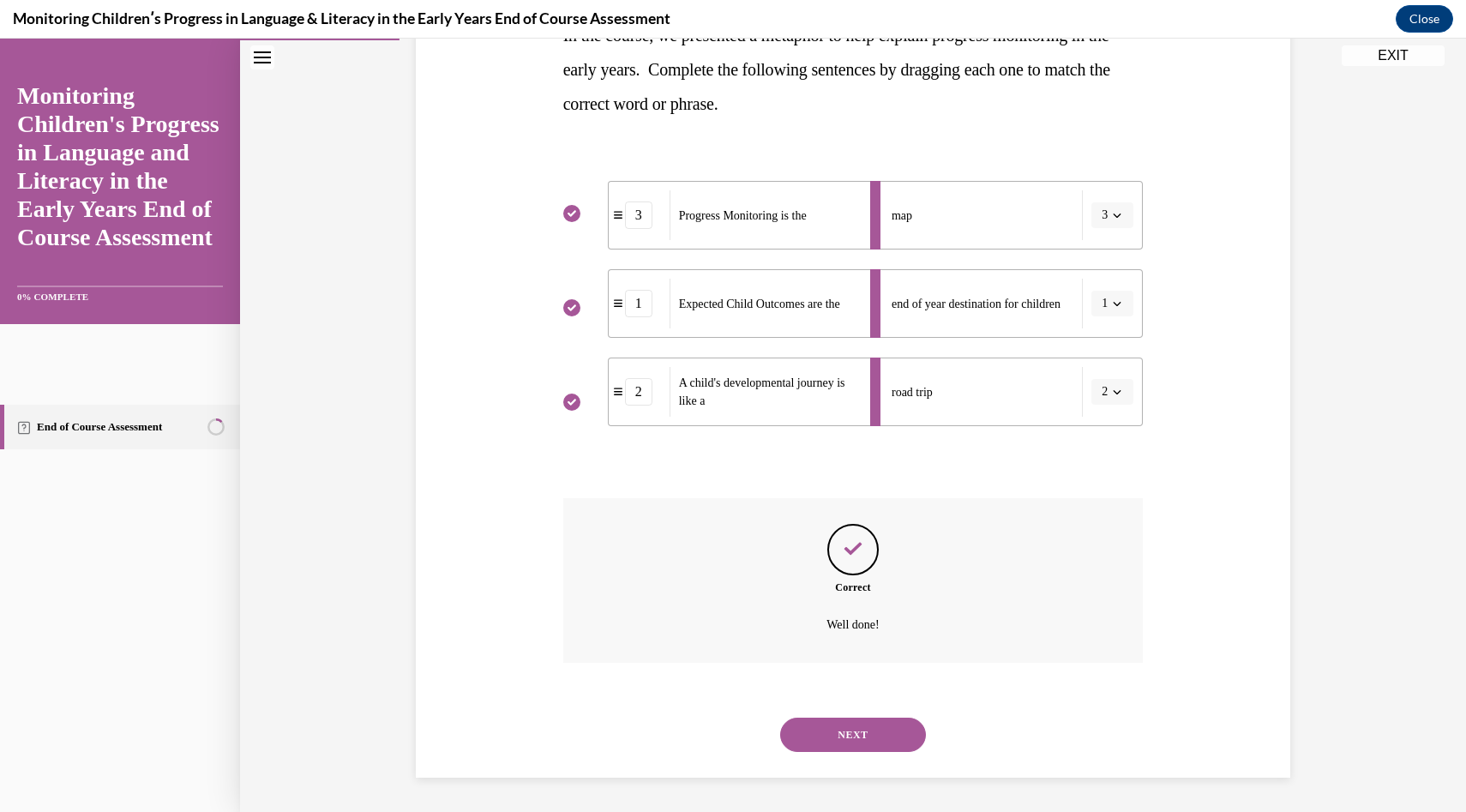
click at [859, 741] on button "NEXT" at bounding box center [853, 734] width 145 height 34
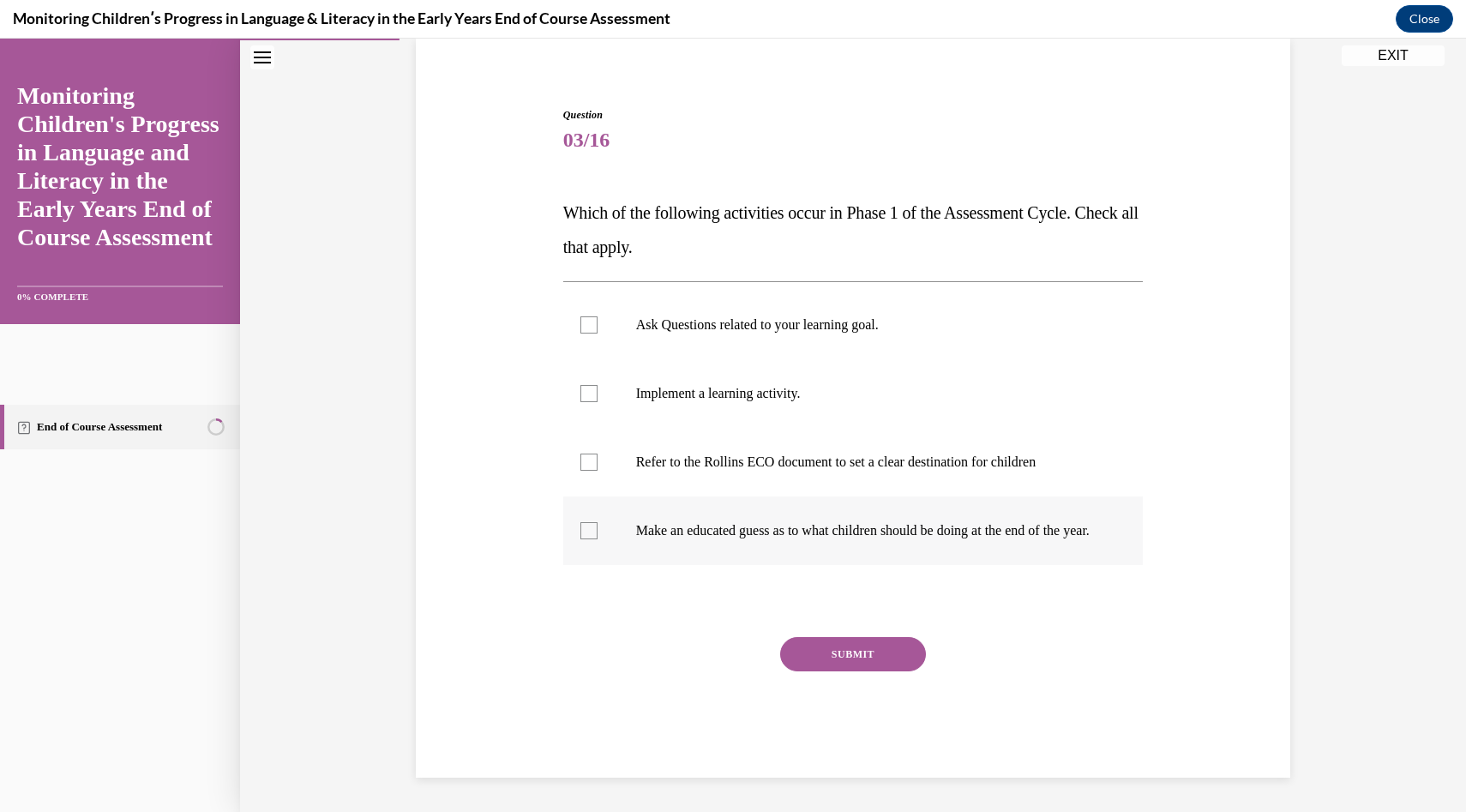
drag, startPoint x: 557, startPoint y: 197, endPoint x: 1048, endPoint y: 547, distance: 603.0
click at [1050, 548] on div "Question 03/16 Which of the following activities occur in Phase 1 of the Assess…" at bounding box center [853, 417] width 883 height 722
copy div "Which of the following activities occur in Phase 1 of the Assessment Cycle. Che…"
click at [1085, 131] on span "03/16" at bounding box center [853, 139] width 580 height 34
click at [881, 316] on p "Ask Questions related to your learning goal." at bounding box center [868, 325] width 464 height 17
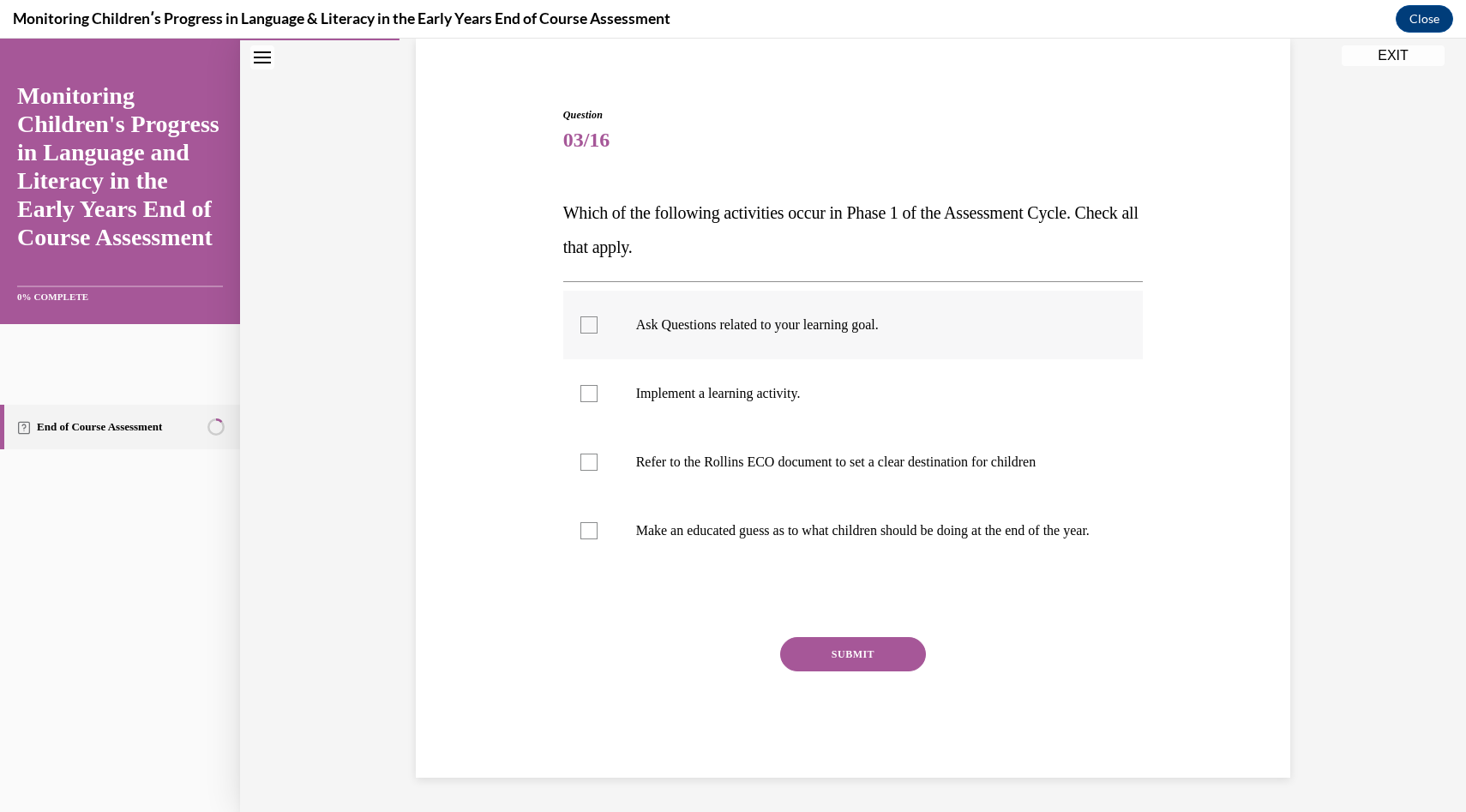
click at [598, 316] on input "Ask Questions related to your learning goal." at bounding box center [589, 325] width 17 height 17
checkbox input "true"
click at [822, 453] on p "Refer to the Rollins ECO document to set a clear destination for children" at bounding box center [868, 462] width 464 height 17
click at [598, 453] on input "Refer to the Rollins ECO document to set a clear destination for children" at bounding box center [589, 462] width 17 height 17
checkbox input "true"
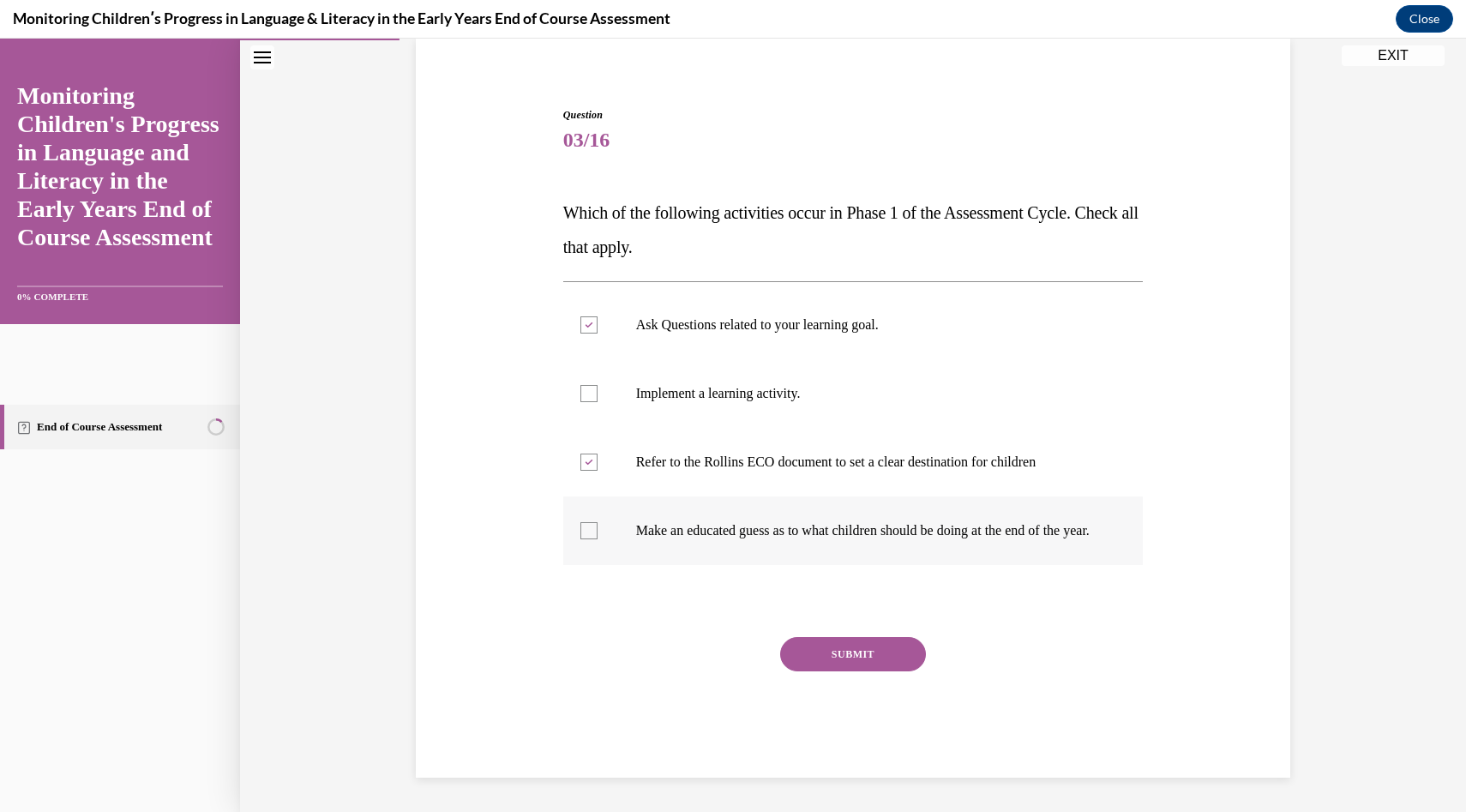
click at [793, 544] on label "Make an educated guess as to what children should be doing at the end of the ye…" at bounding box center [853, 531] width 580 height 69
click at [598, 539] on input "Make an educated guess as to what children should be doing at the end of the ye…" at bounding box center [589, 531] width 17 height 17
checkbox input "true"
click at [825, 637] on button "SUBMIT" at bounding box center [853, 654] width 145 height 34
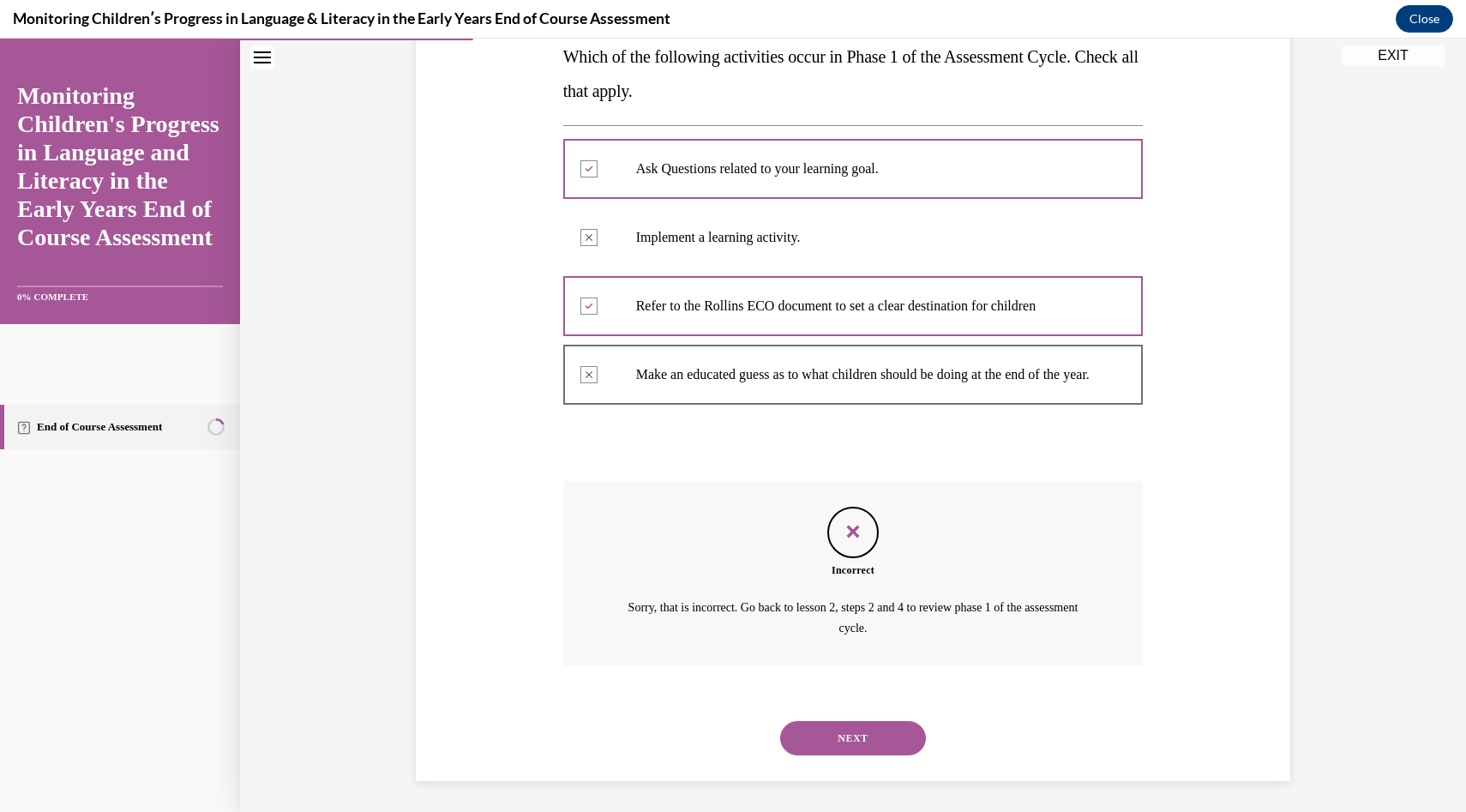
scroll to position [307, 0]
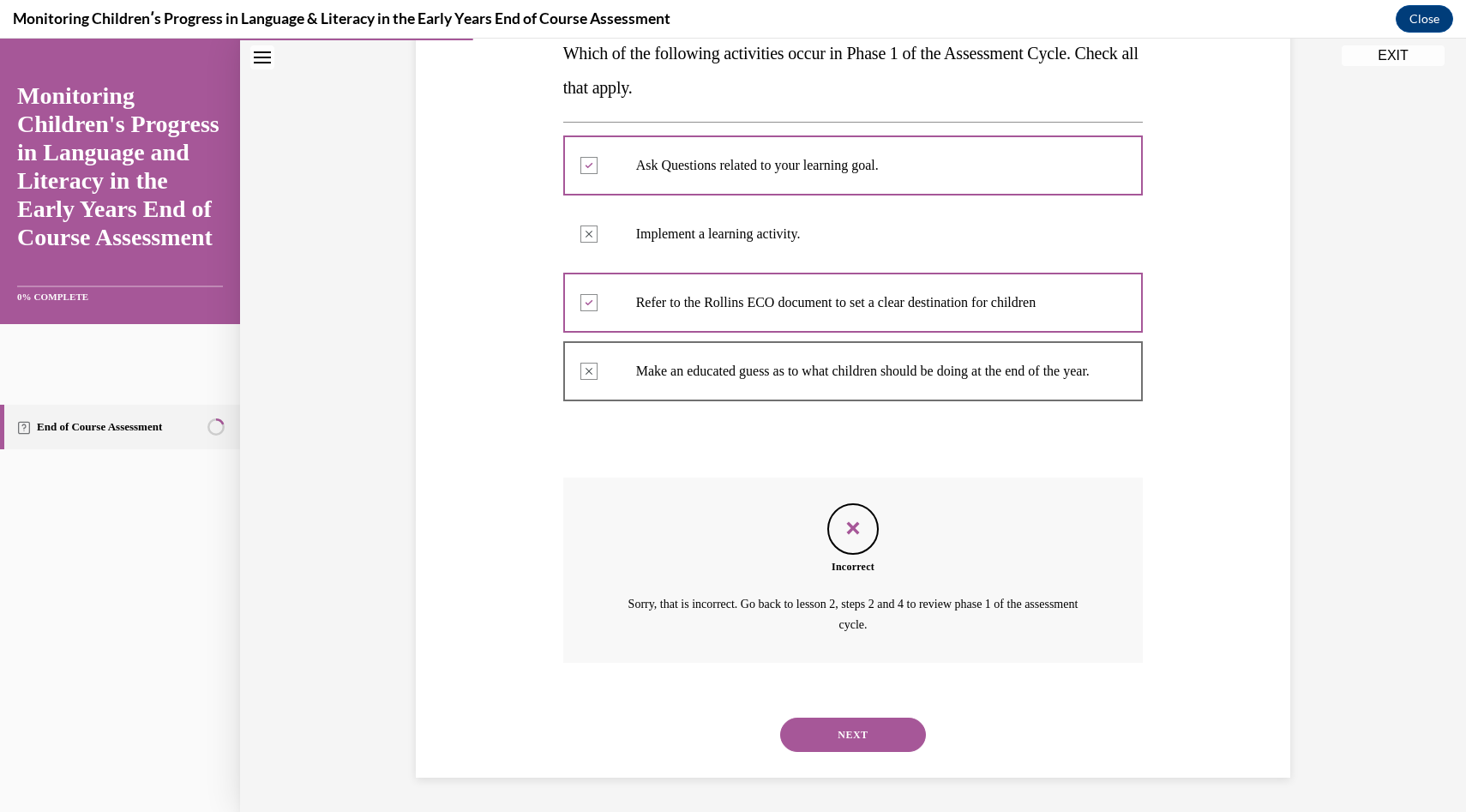
click at [853, 731] on button "NEXT" at bounding box center [853, 734] width 145 height 34
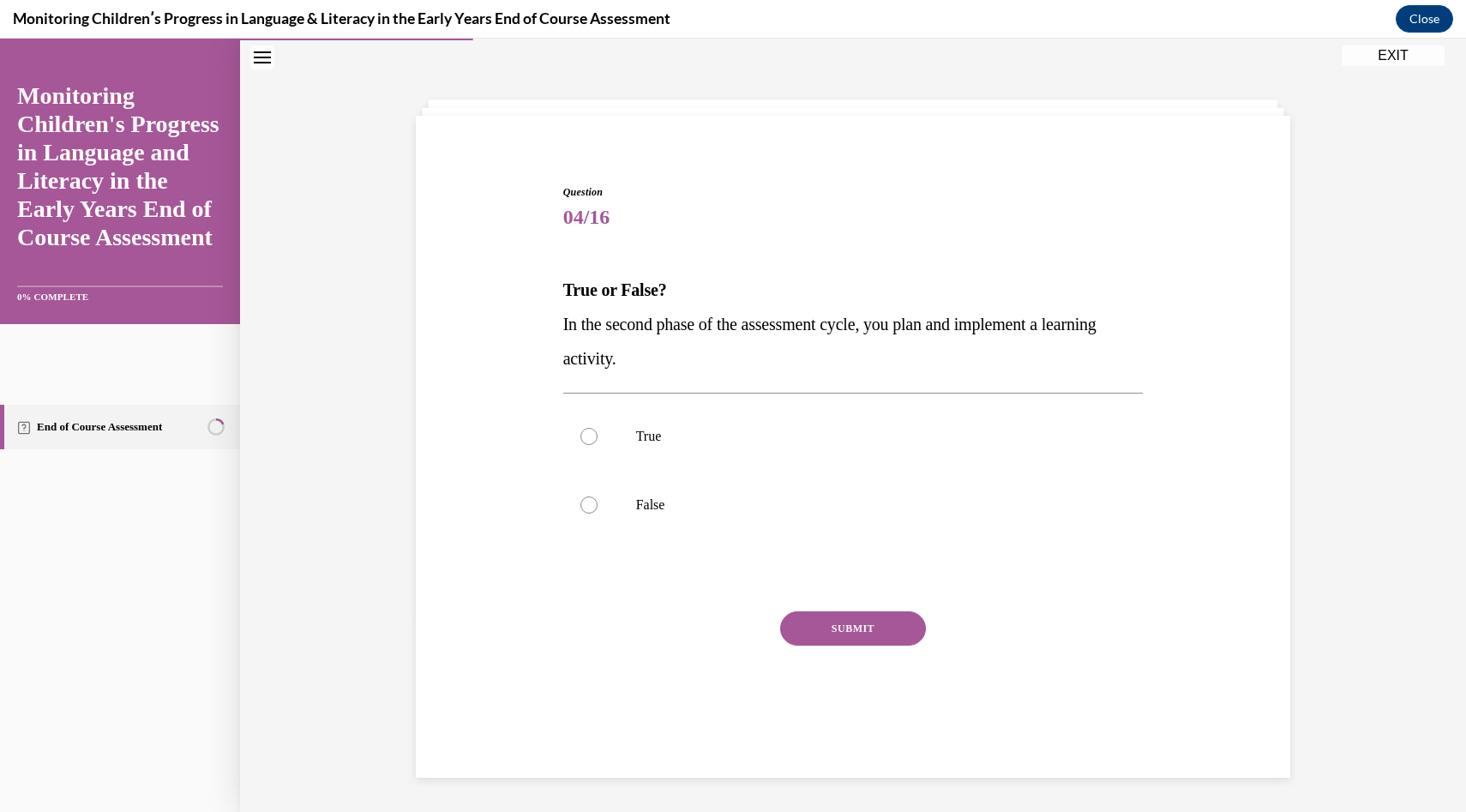
scroll to position [54, 0]
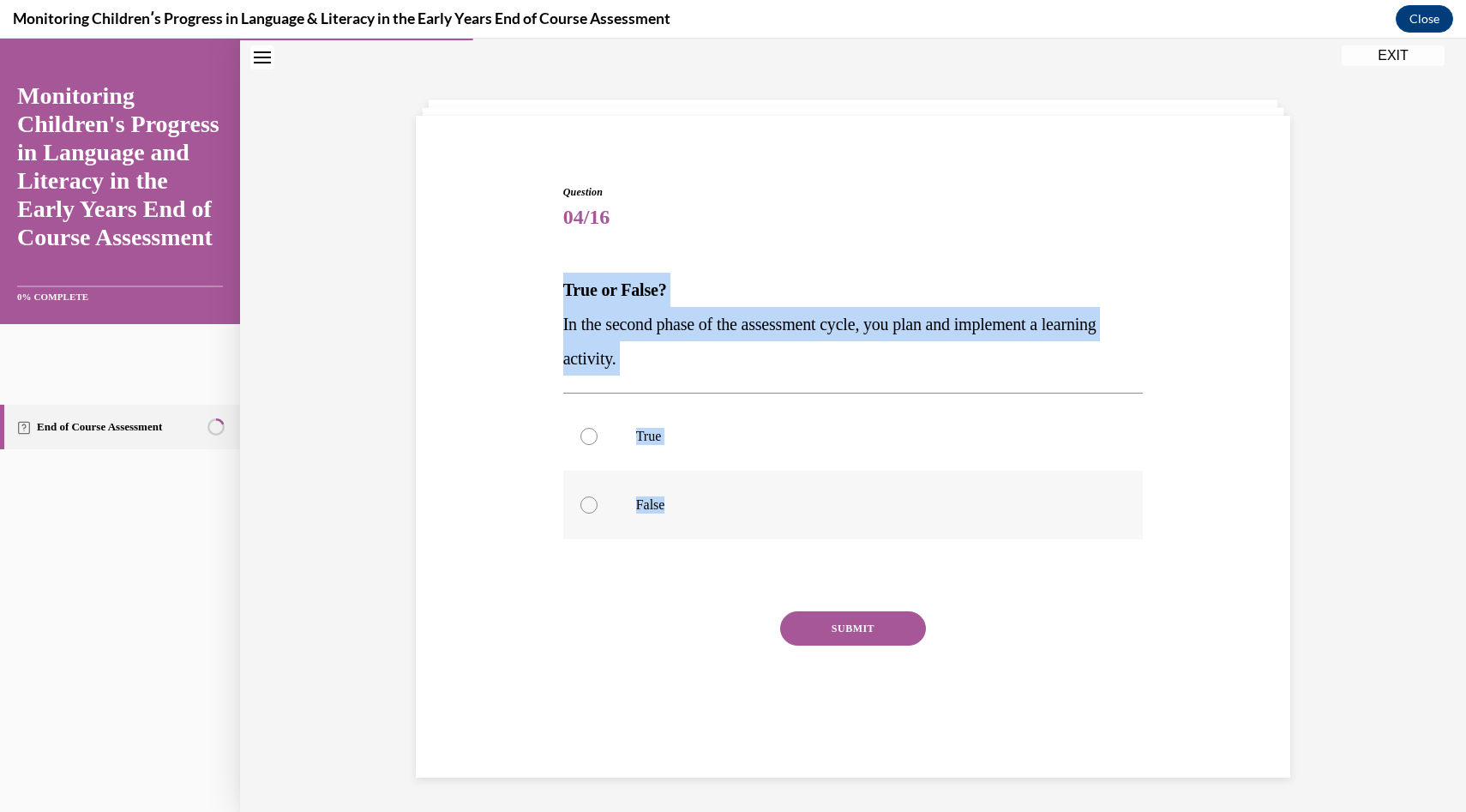
drag, startPoint x: 529, startPoint y: 306, endPoint x: 707, endPoint y: 504, distance: 266.2
click at [707, 505] on div "Question 04/16 True or False? In the second phase of the assessment cycle, you …" at bounding box center [853, 442] width 883 height 619
copy div "True or False? In the second phase of the assessment cycle, you plan and implem…"
click at [743, 443] on p "True" at bounding box center [868, 436] width 464 height 17
click at [598, 443] on input "True" at bounding box center [589, 436] width 17 height 17
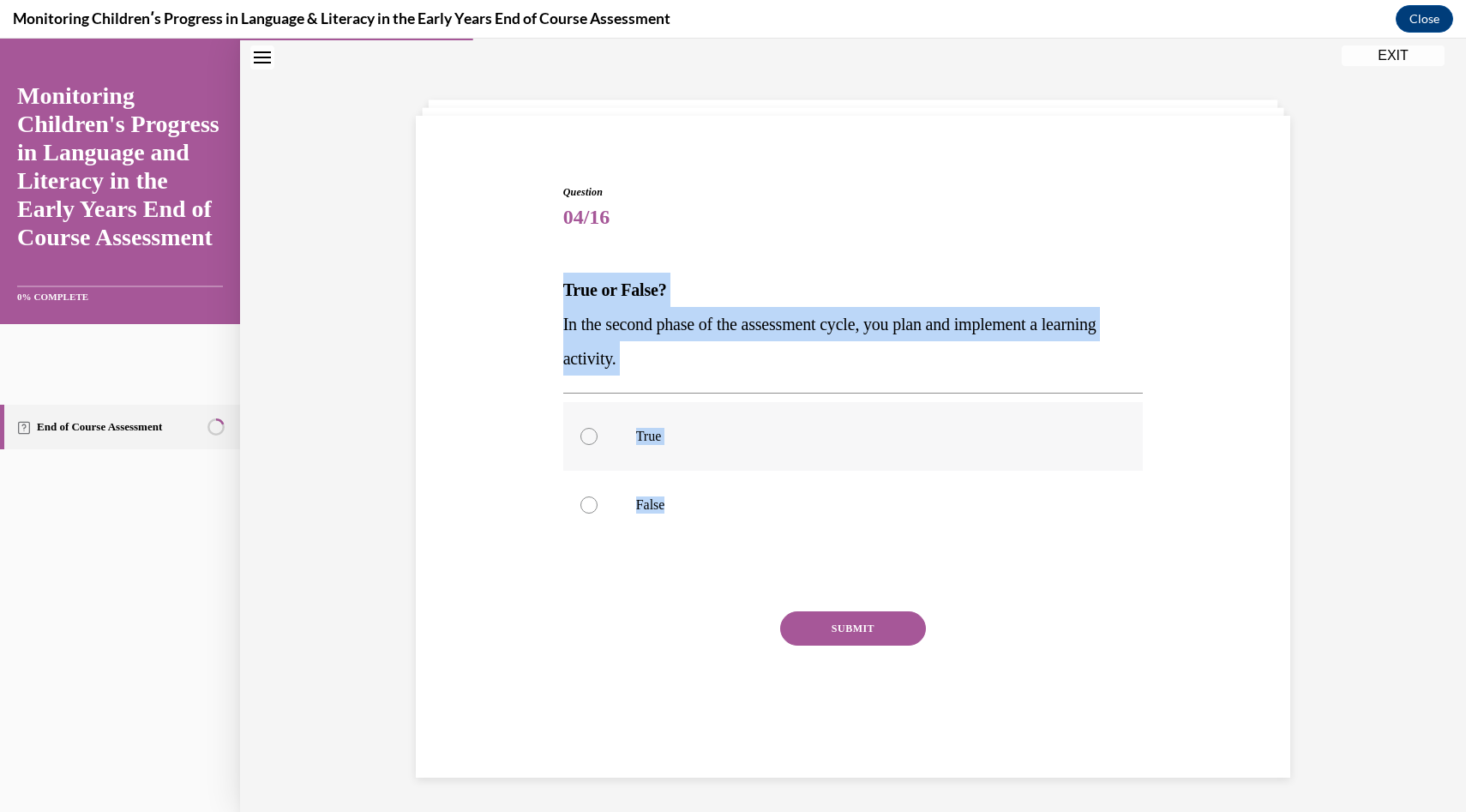
radio input "true"
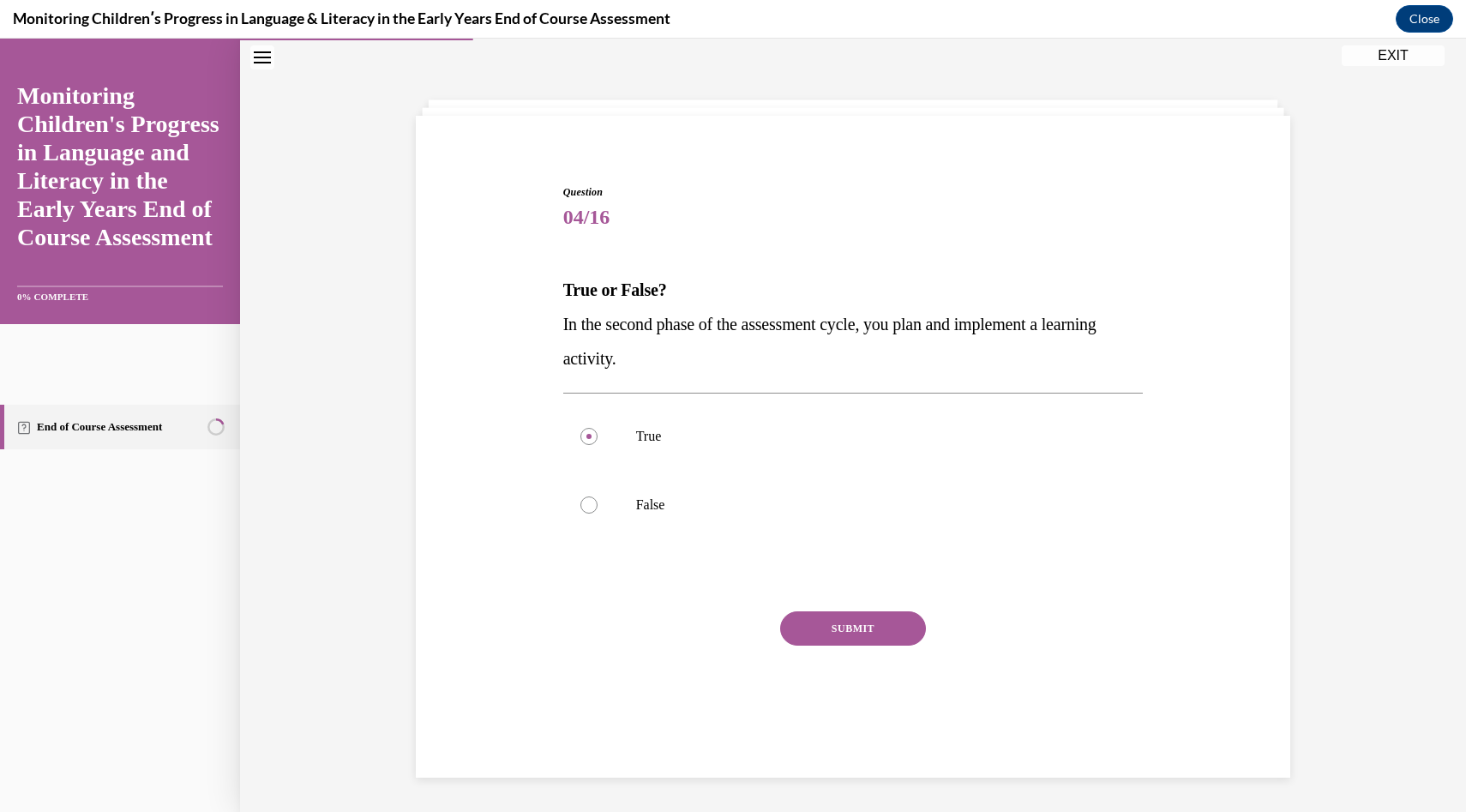
click at [822, 643] on button "SUBMIT" at bounding box center [853, 628] width 145 height 34
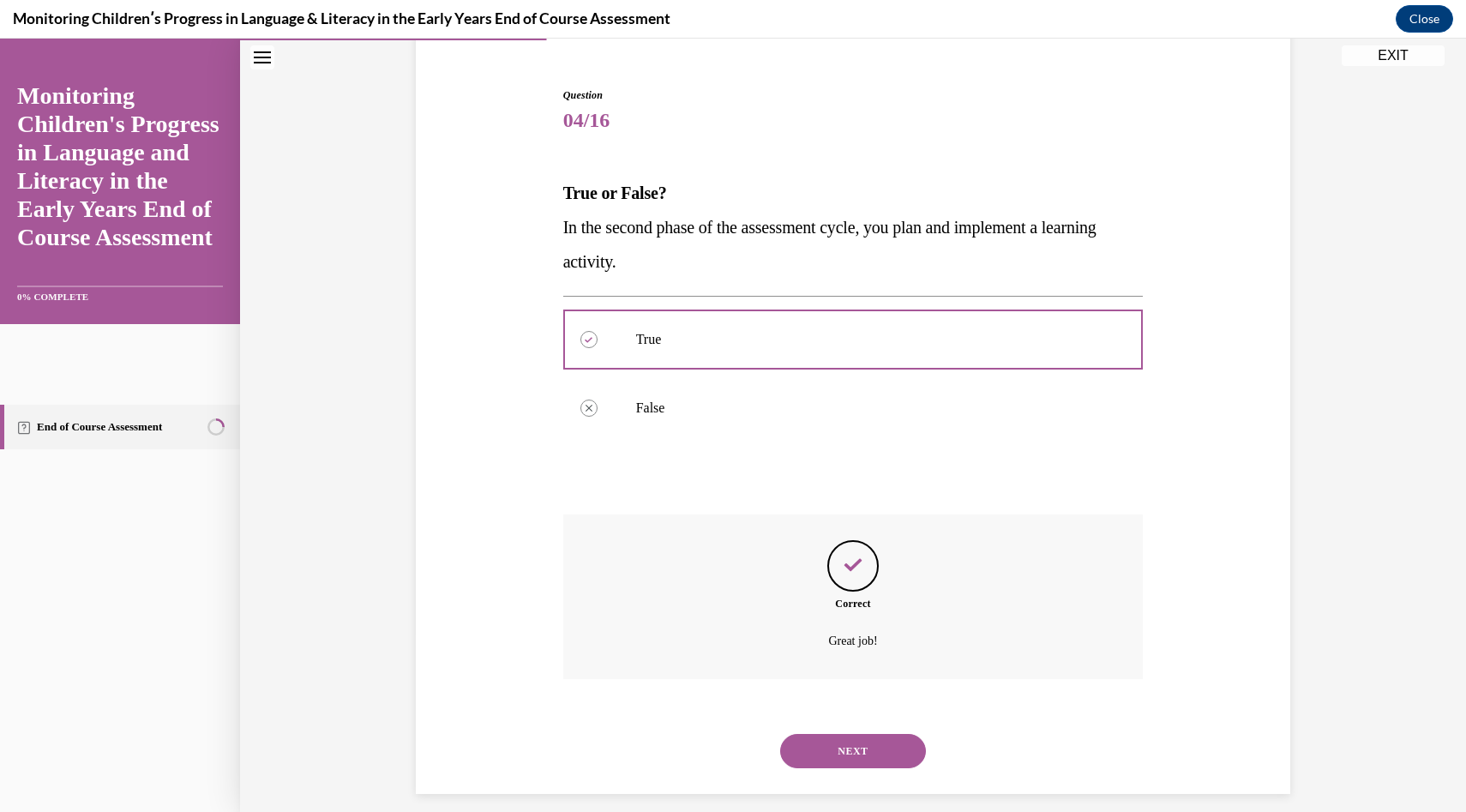
scroll to position [167, 0]
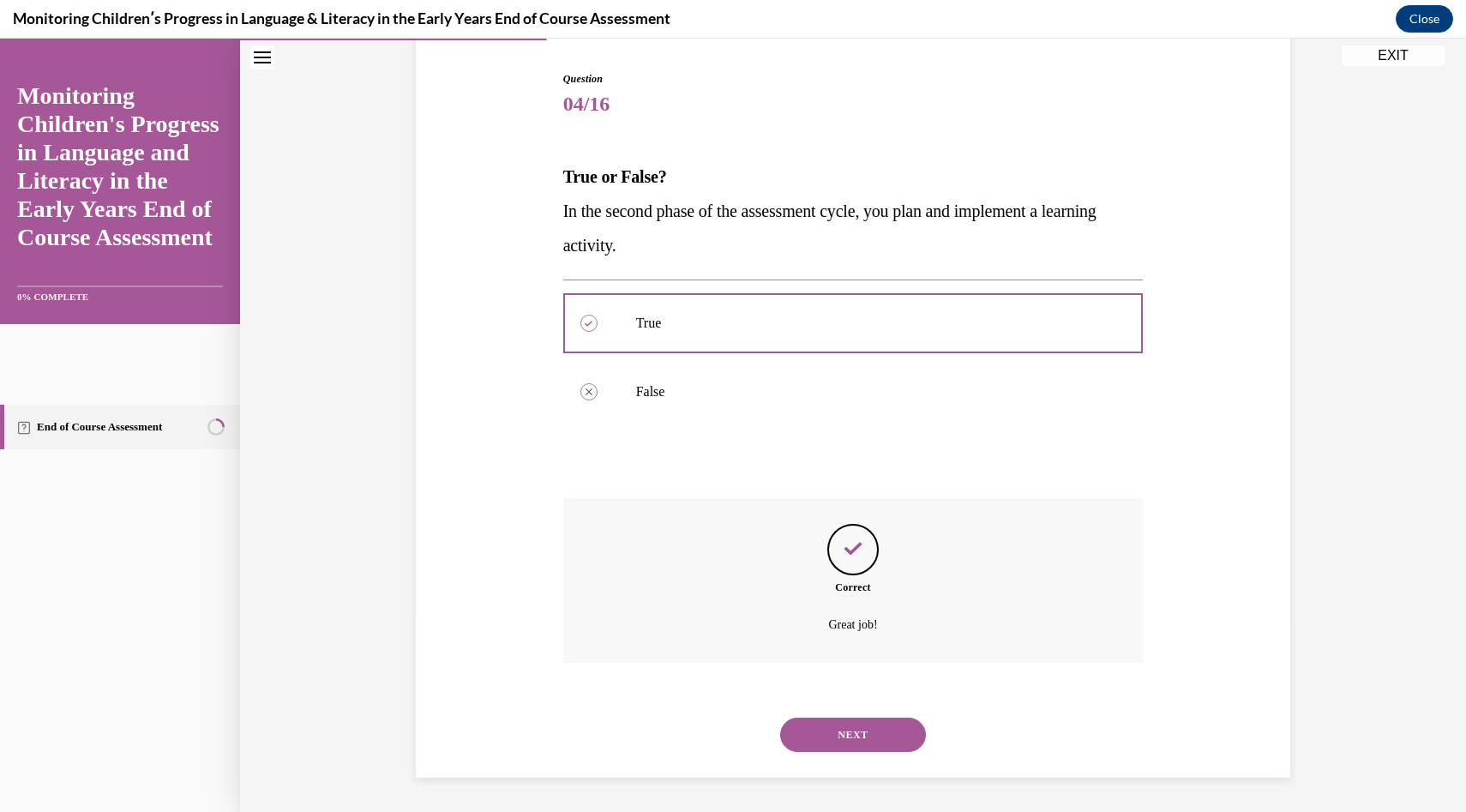
click at [847, 745] on button "NEXT" at bounding box center [853, 734] width 145 height 34
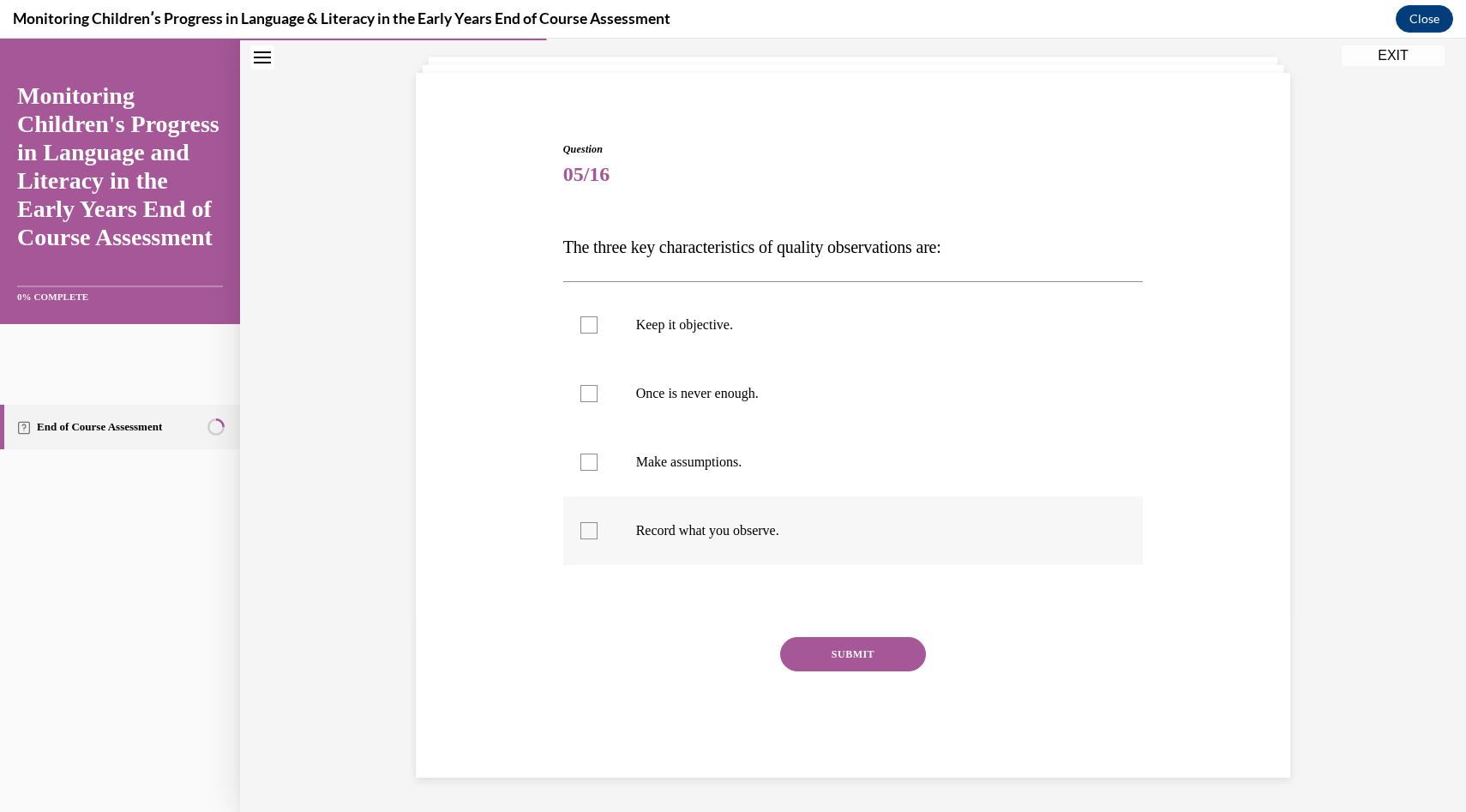
drag, startPoint x: 544, startPoint y: 225, endPoint x: 886, endPoint y: 550, distance: 471.8
click at [886, 550] on div "Question 05/16 The three key characteristics of quality observations are: Keep …" at bounding box center [853, 434] width 883 height 688
copy div "The three key characteristics of quality observations are: Keep it objective. O…"
click at [1029, 230] on p "The three key characteristics of quality observations are:" at bounding box center [853, 246] width 580 height 34
click at [816, 319] on p "Keep it objective." at bounding box center [868, 325] width 464 height 17
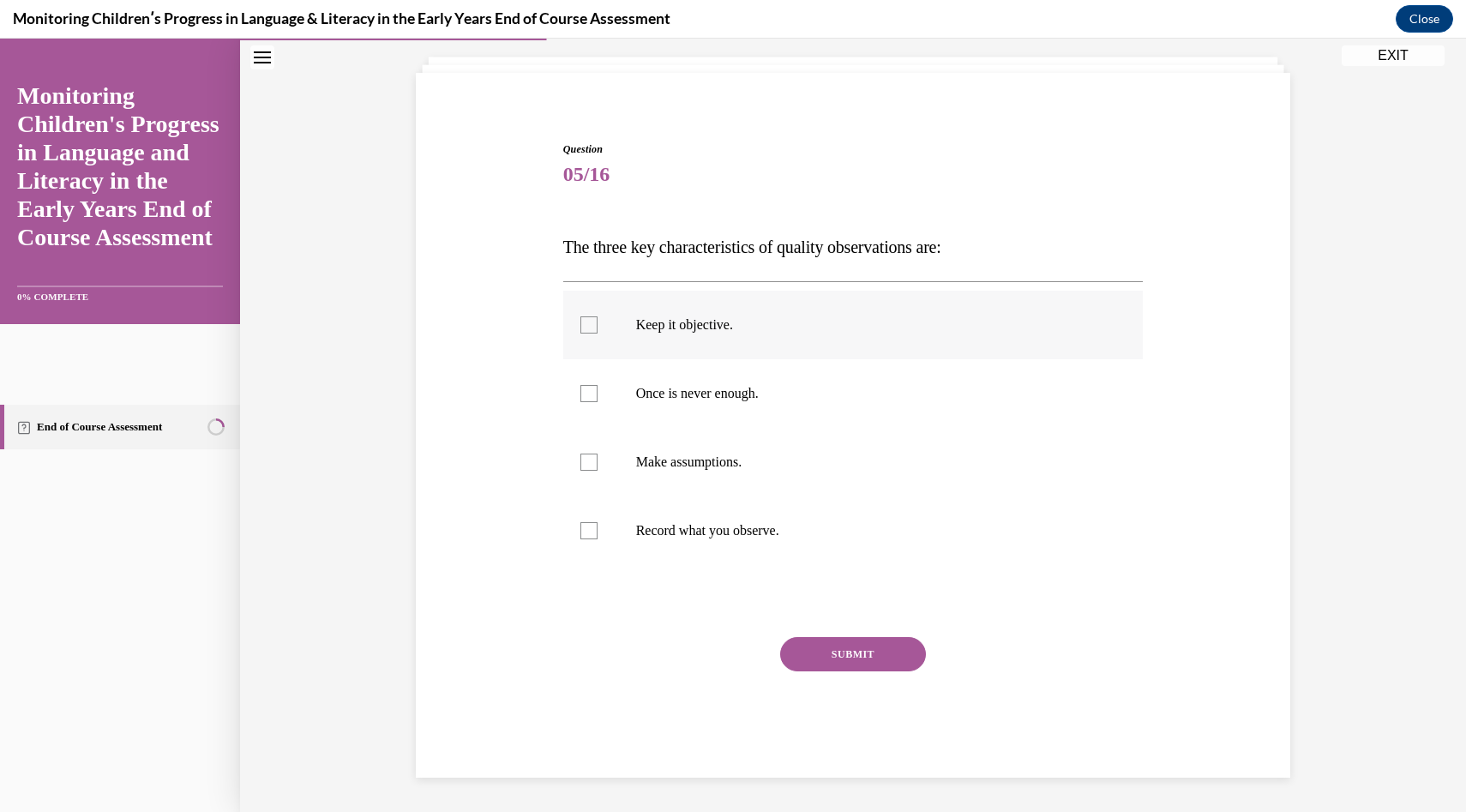
click at [598, 319] on input "Keep it objective." at bounding box center [589, 325] width 17 height 17
checkbox input "true"
click at [815, 393] on p "Once is never enough." at bounding box center [868, 394] width 464 height 17
click at [598, 393] on input "Once is never enough." at bounding box center [589, 394] width 17 height 17
checkbox input "true"
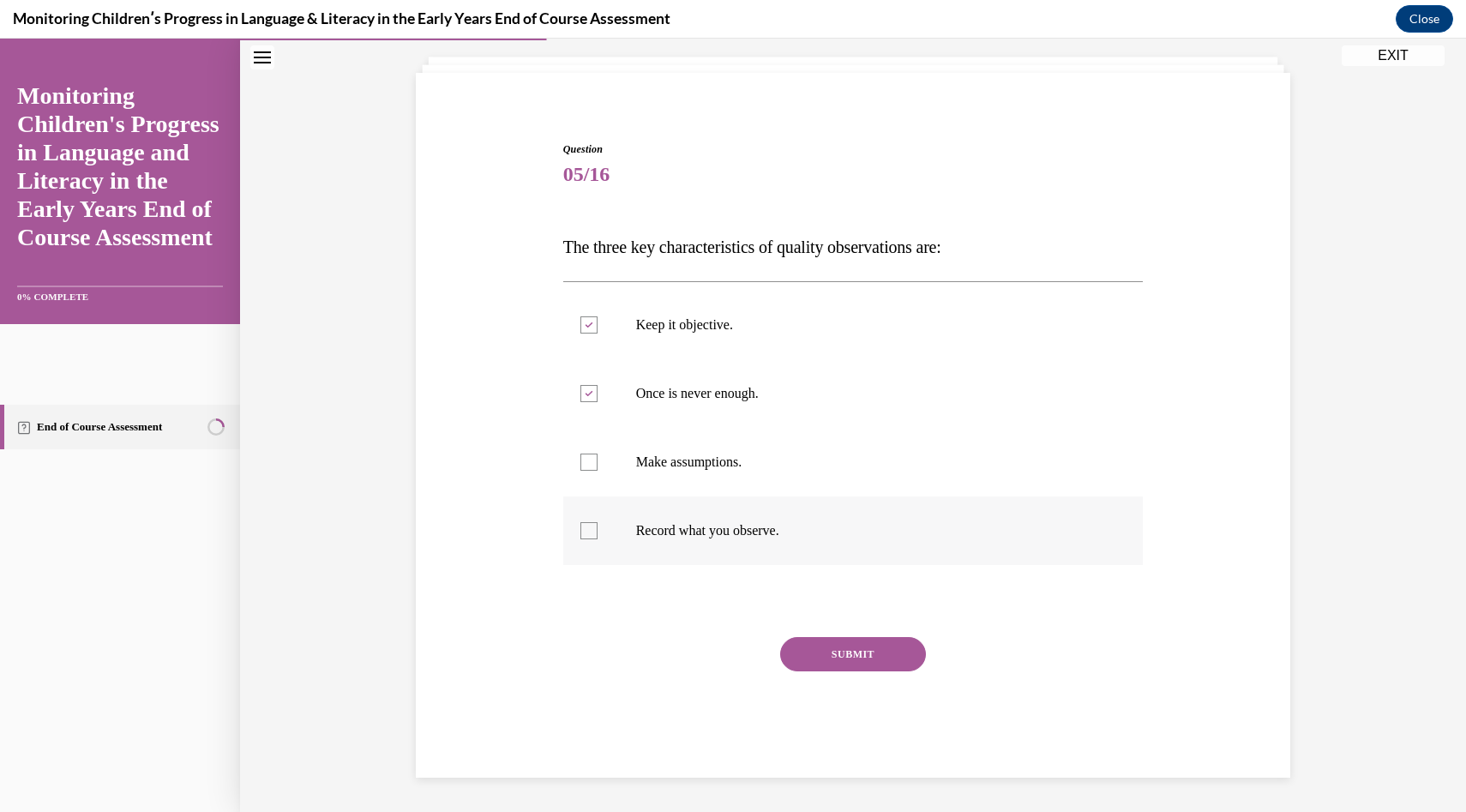
click at [787, 555] on label "Record what you observe." at bounding box center [853, 531] width 580 height 69
click at [598, 539] on input "Record what you observe." at bounding box center [589, 531] width 17 height 17
checkbox input "true"
click at [820, 638] on button "SUBMIT" at bounding box center [853, 654] width 145 height 34
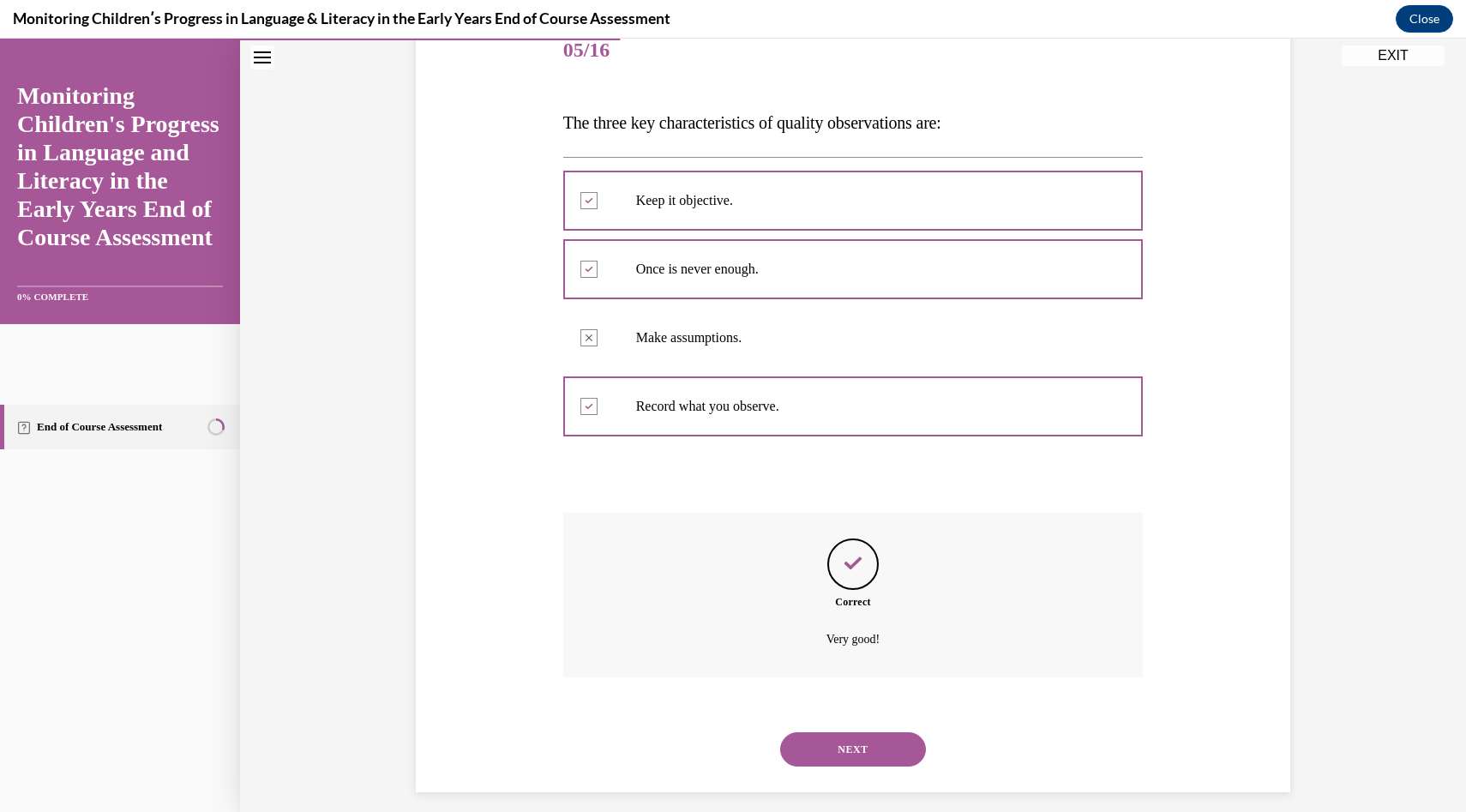
scroll to position [235, 0]
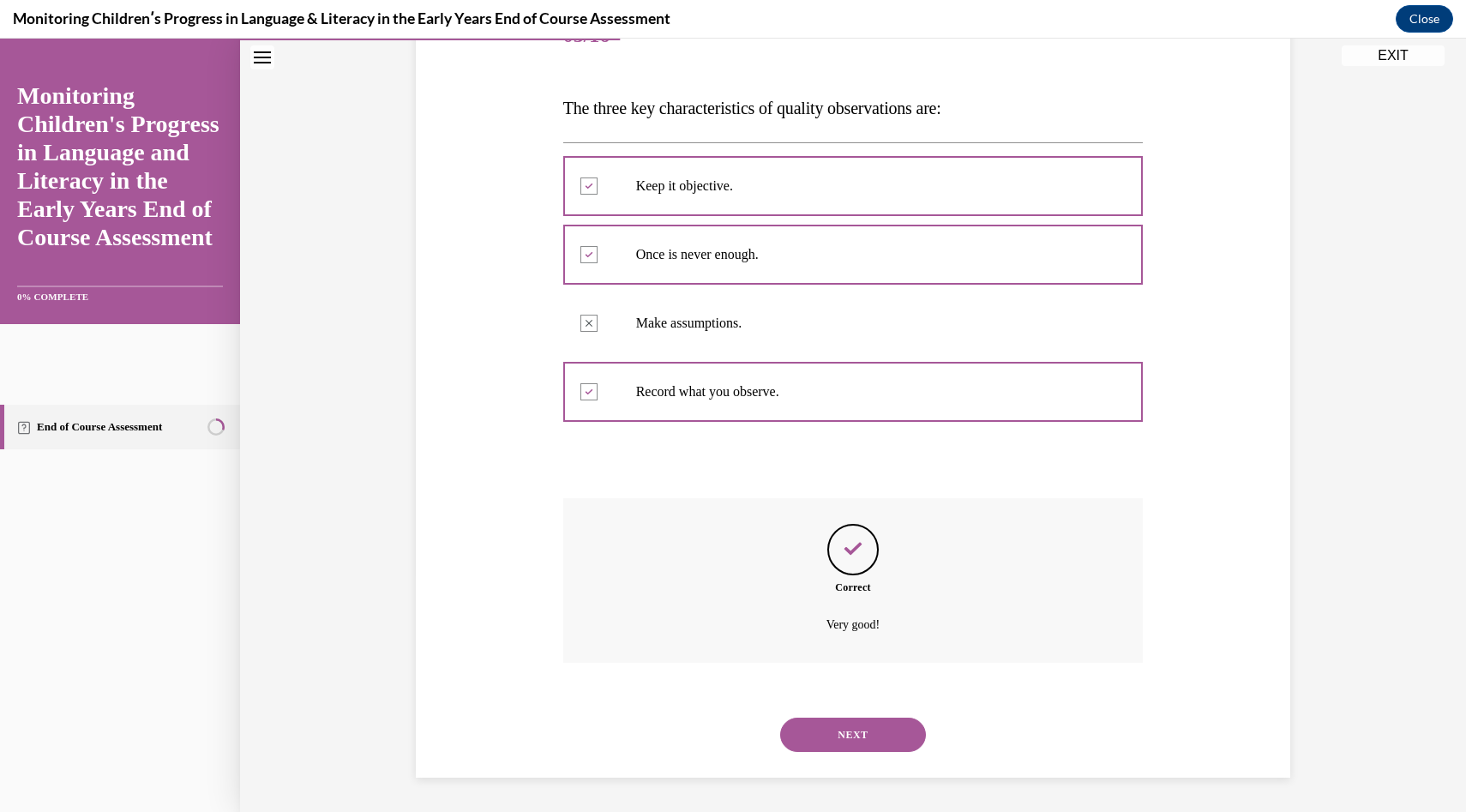
click at [868, 719] on button "NEXT" at bounding box center [853, 734] width 145 height 34
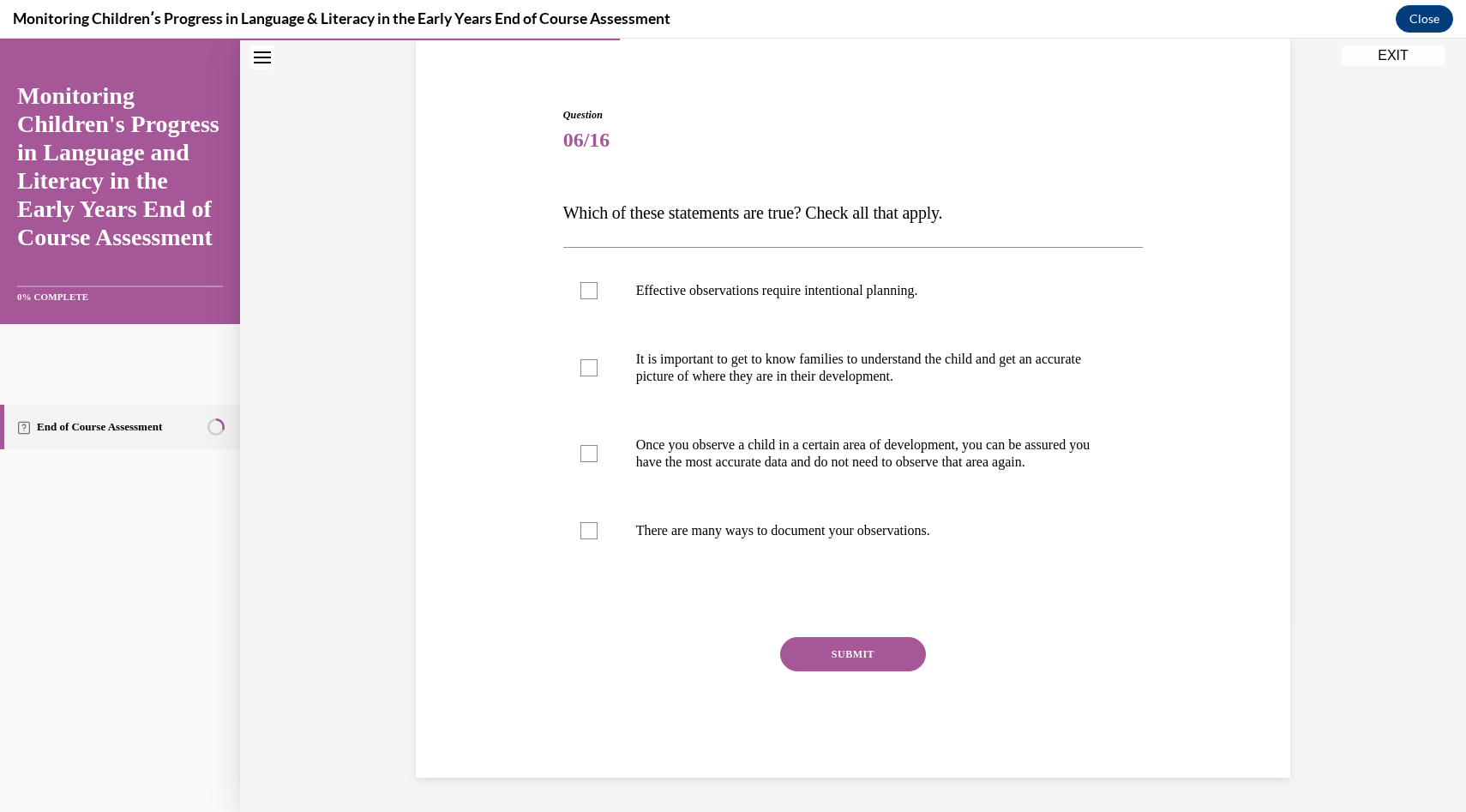
scroll to position [148, 0]
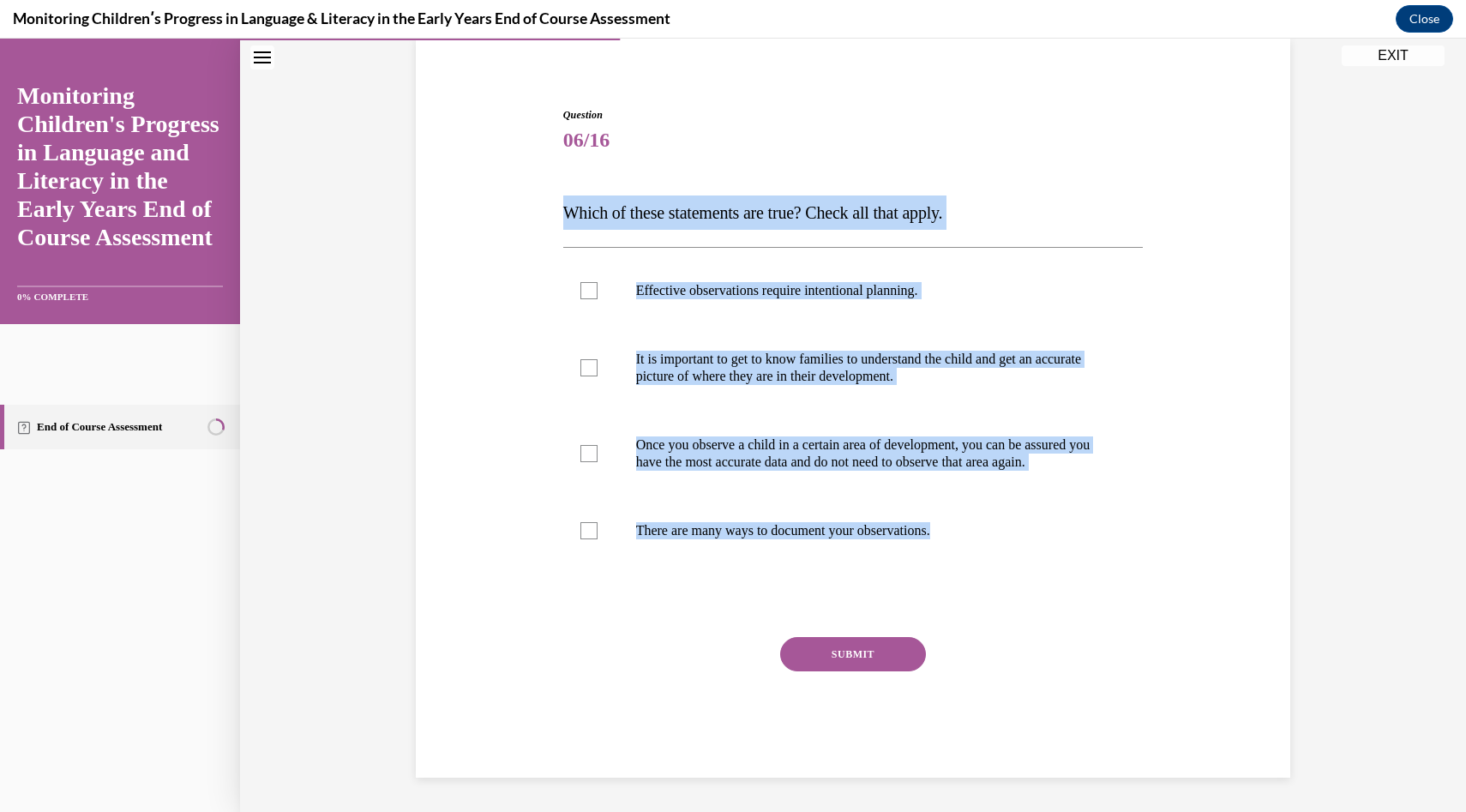
drag, startPoint x: 547, startPoint y: 185, endPoint x: 1040, endPoint y: 611, distance: 651.6
click at [1040, 611] on div "Question 06/16 Which of these statements are true? Check all that apply. Effect…" at bounding box center [853, 417] width 883 height 722
copy div "Which of these statements are true? Check all that apply. Effective observation…"
click at [1031, 213] on div "Question 06/16 Which of these statements are true? Check all that apply. Effect…" at bounding box center [853, 442] width 580 height 670
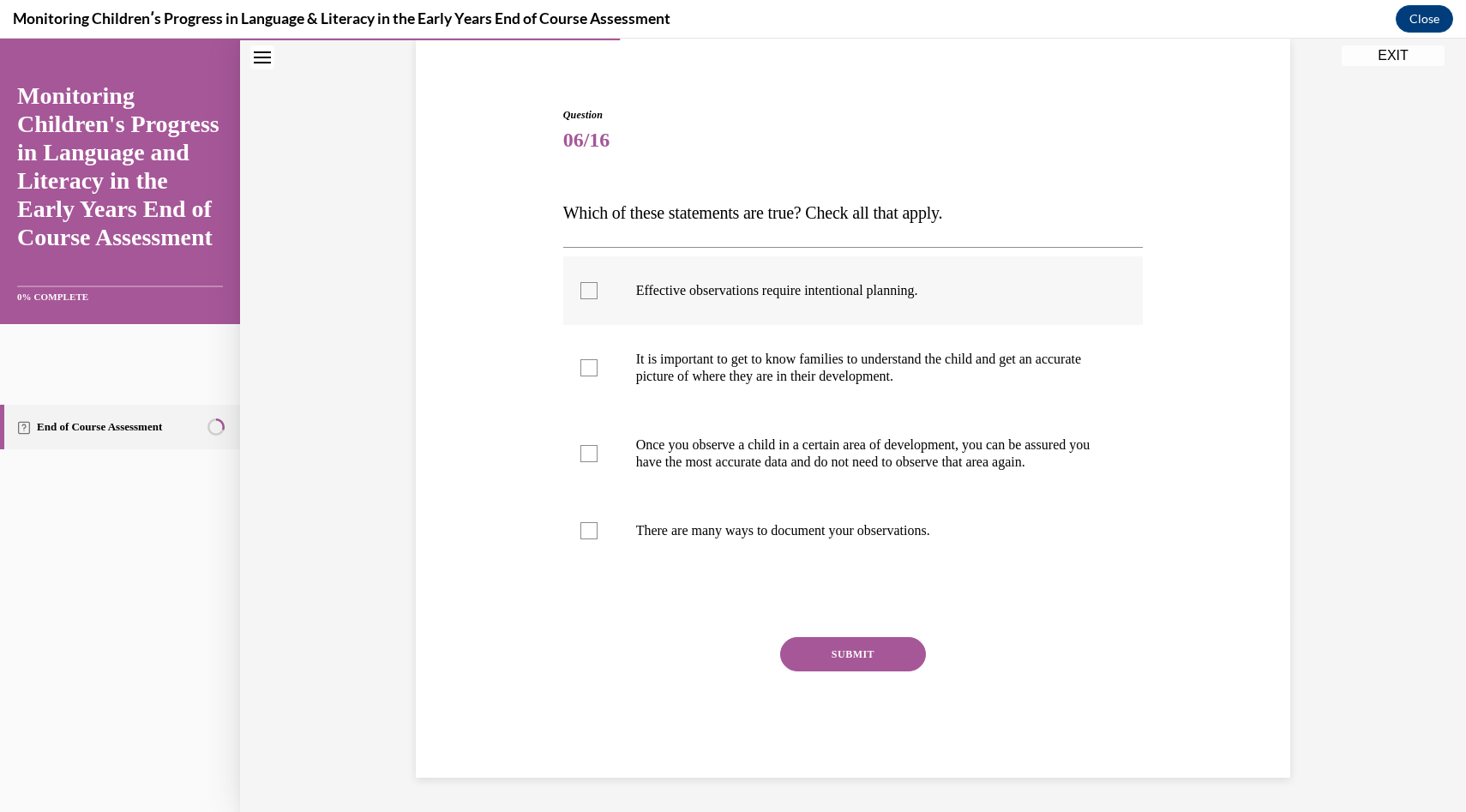
click at [920, 282] on p "Effective observations require intentional planning." at bounding box center [868, 291] width 464 height 17
click at [598, 282] on input "Effective observations require intentional planning." at bounding box center [589, 291] width 17 height 17
checkbox input "true"
click at [918, 371] on label "It is important to get to know families to understand the child and get an accu…" at bounding box center [853, 367] width 580 height 86
click at [598, 371] on input "It is important to get to know families to understand the child and get an accu…" at bounding box center [589, 368] width 17 height 17
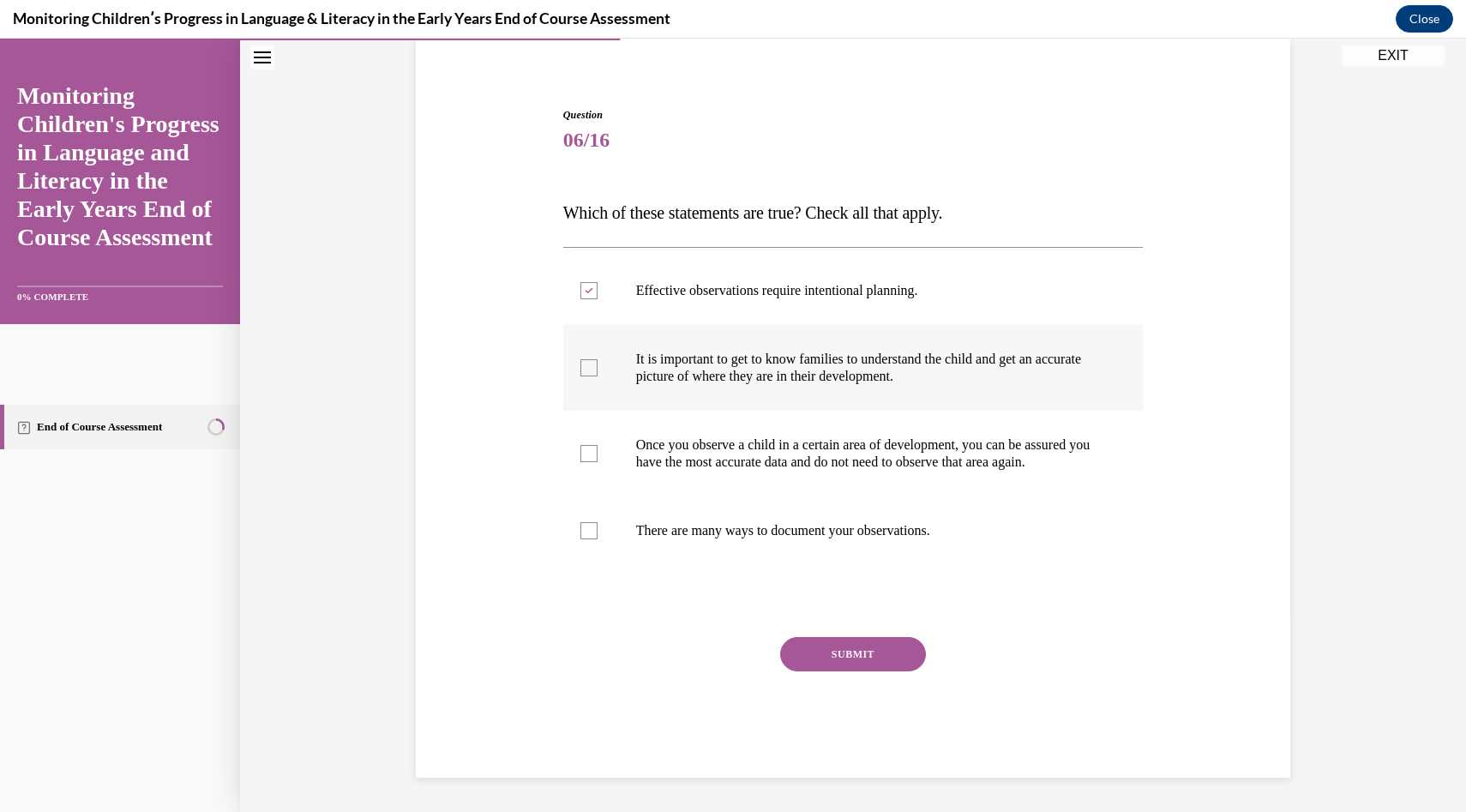
checkbox input "true"
click at [899, 539] on p "There are many ways to document your observations." at bounding box center [868, 531] width 464 height 17
click at [598, 539] on input "There are many ways to document your observations." at bounding box center [589, 531] width 17 height 17
checkbox input "true"
click at [891, 657] on button "SUBMIT" at bounding box center [853, 654] width 145 height 34
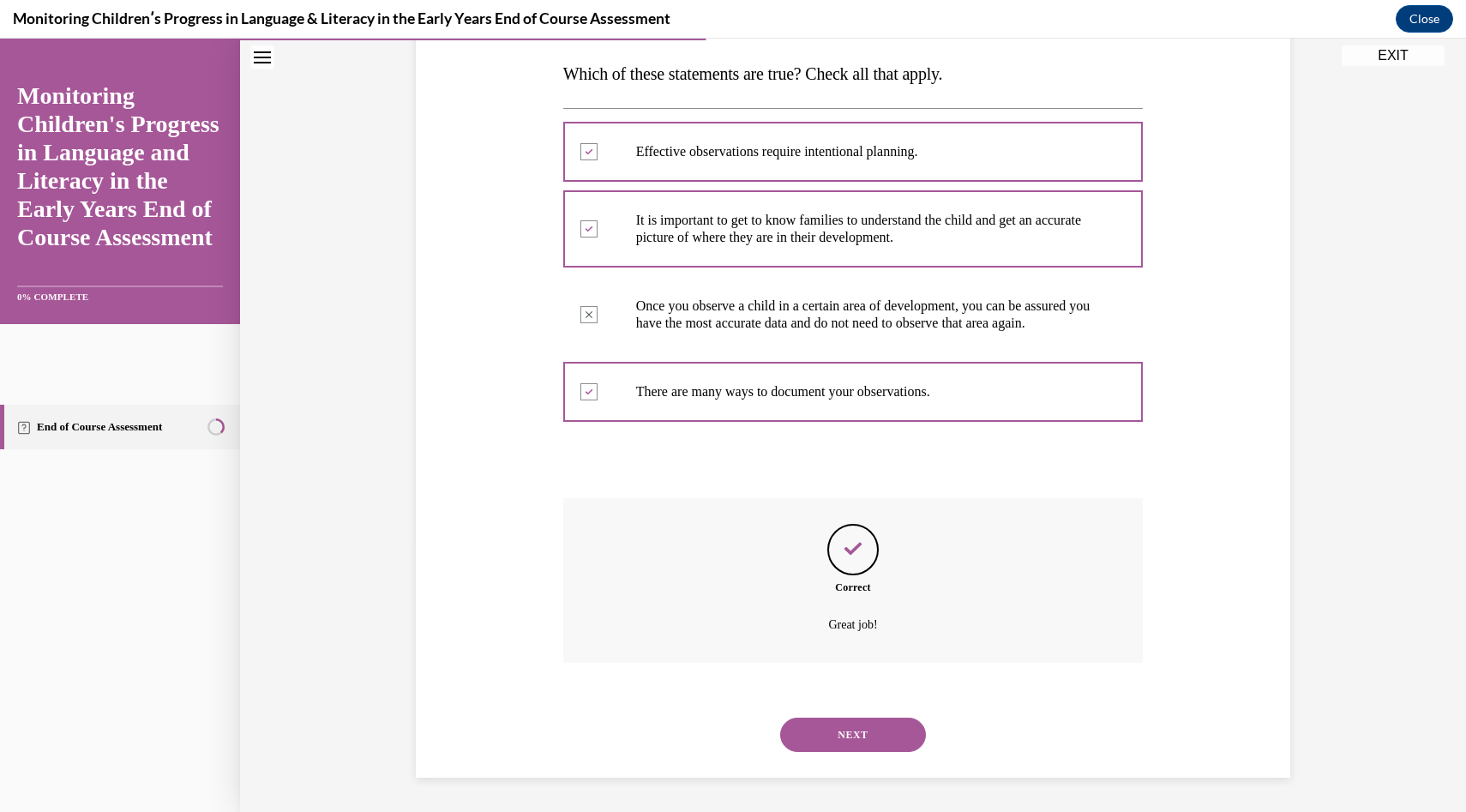
scroll to position [287, 0]
click at [875, 721] on button "NEXT" at bounding box center [853, 734] width 145 height 34
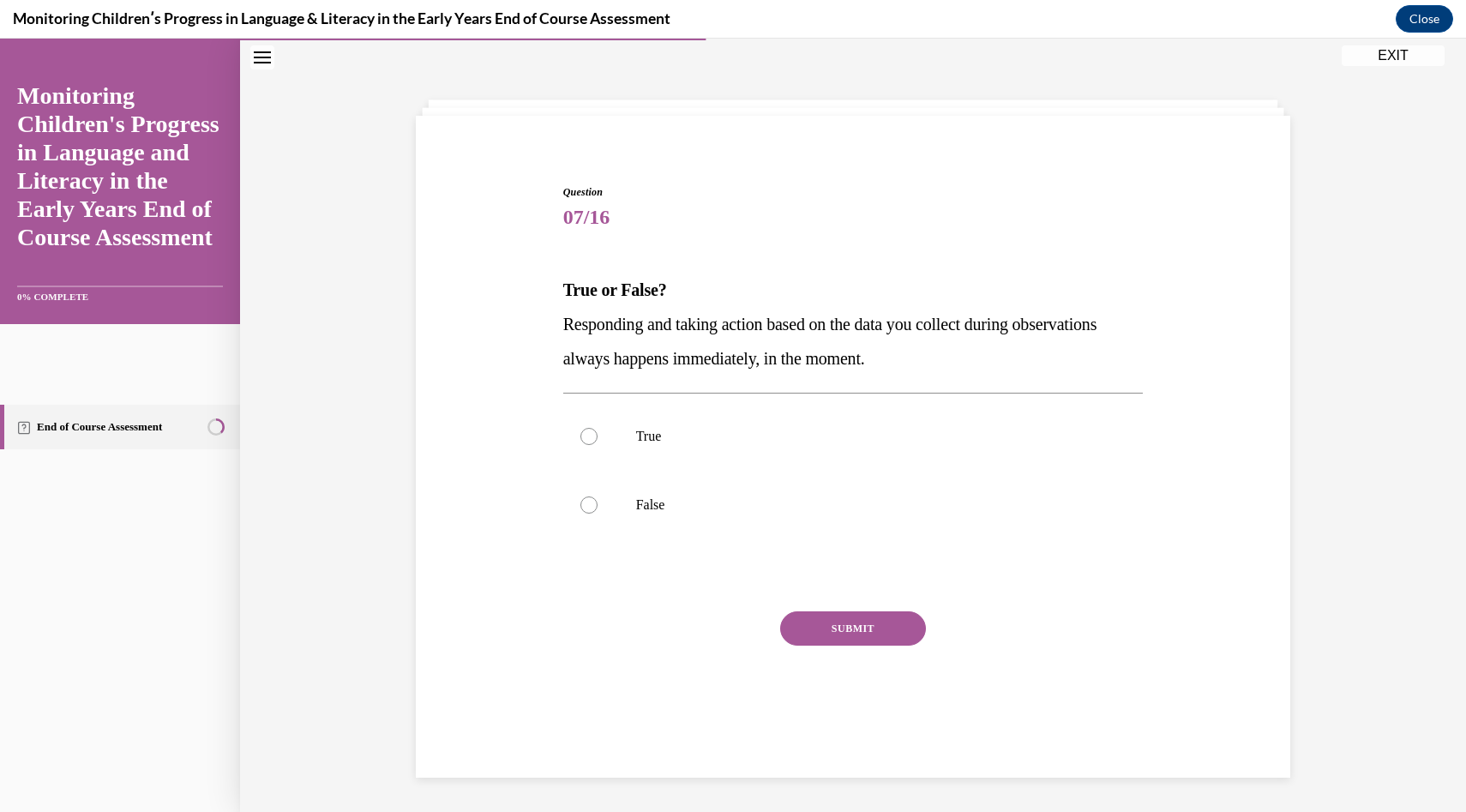
scroll to position [54, 0]
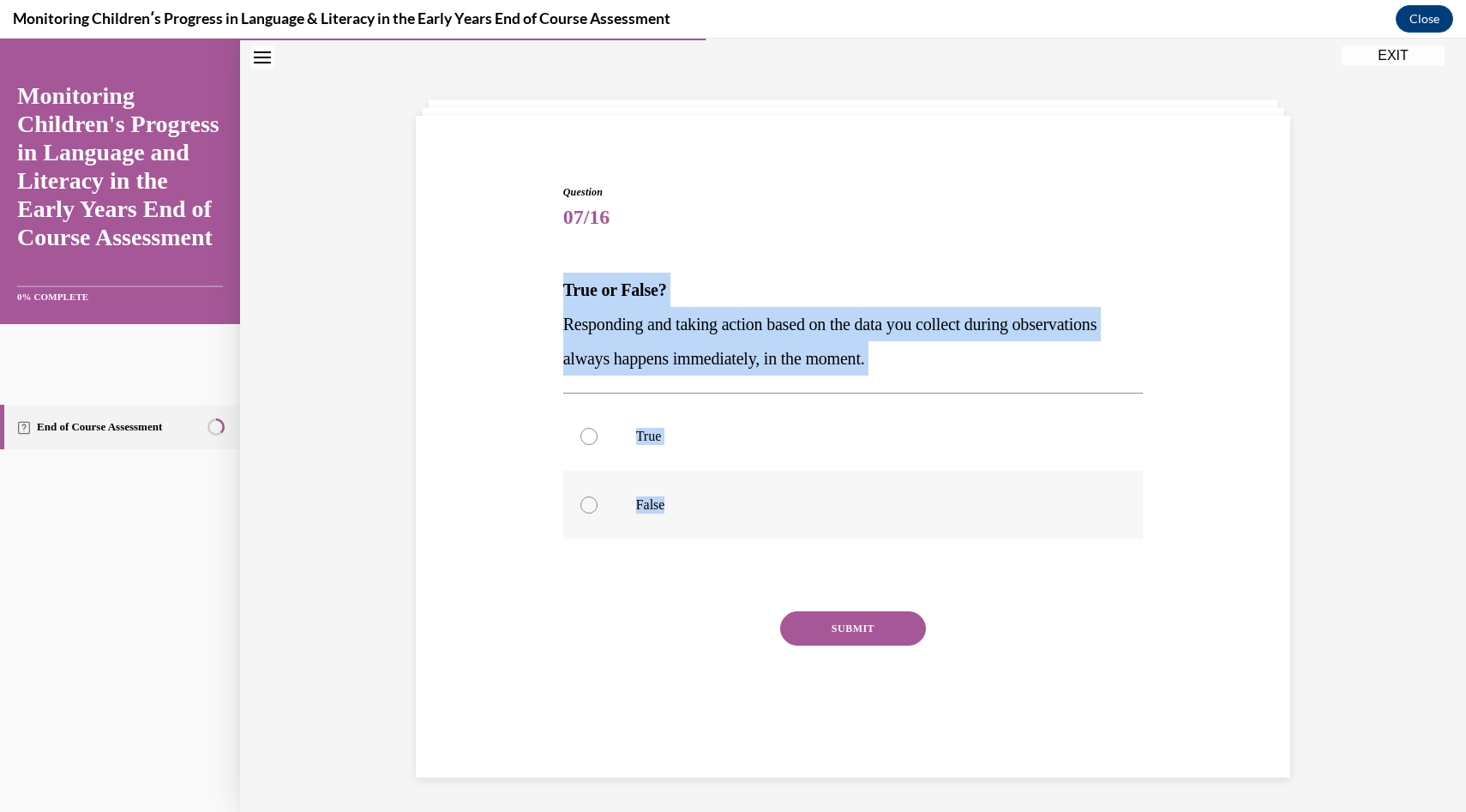
drag, startPoint x: 540, startPoint y: 278, endPoint x: 709, endPoint y: 513, distance: 289.5
click at [709, 513] on div "Question 07/16 True or False? Responding and taking action based on the data yo…" at bounding box center [853, 442] width 883 height 619
copy div "True or False? Responding and taking action based on the data you collect durin…"
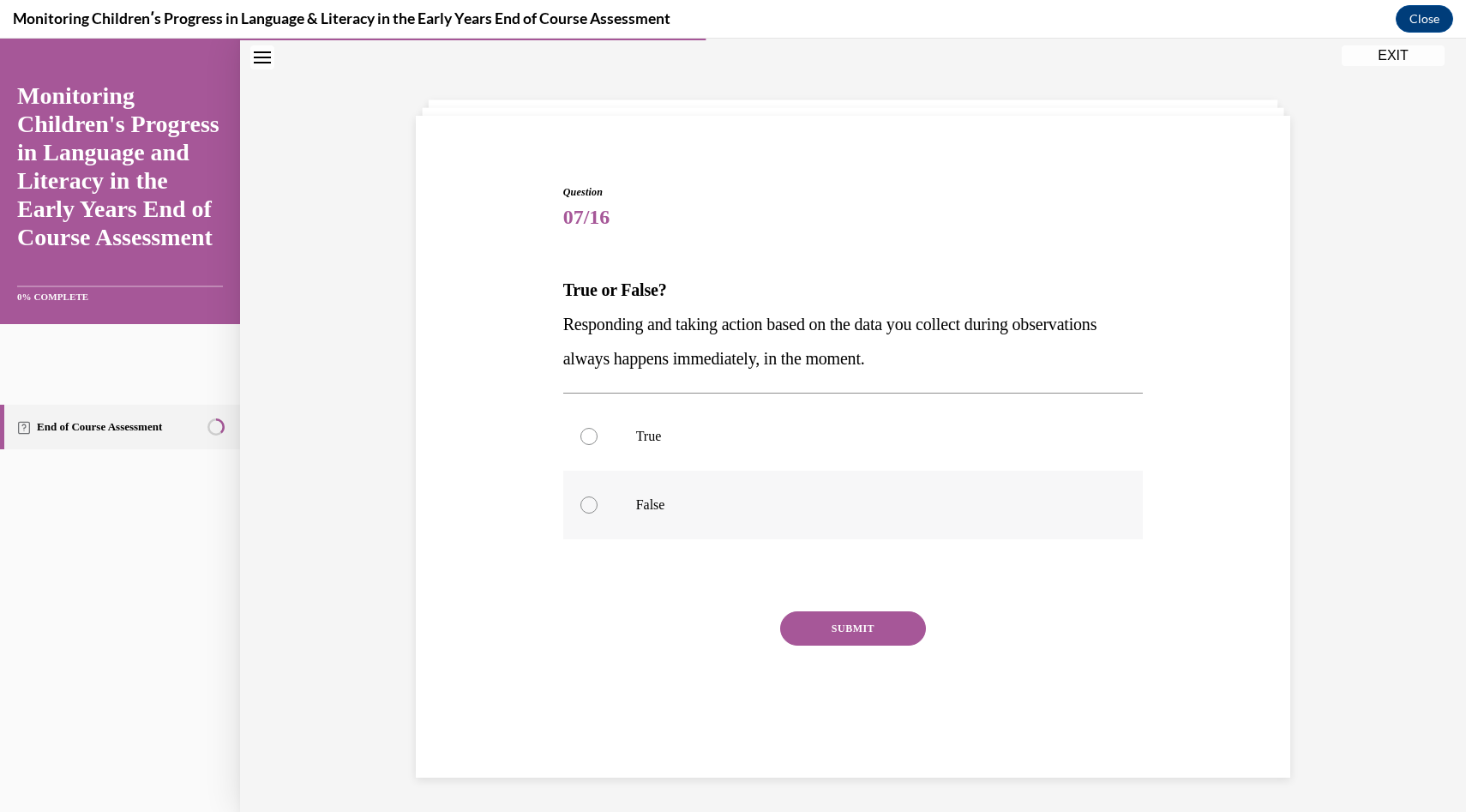
click at [762, 494] on label "False" at bounding box center [853, 505] width 580 height 69
click at [598, 497] on input "False" at bounding box center [589, 505] width 17 height 17
radio input "true"
click at [830, 621] on button "SUBMIT" at bounding box center [853, 628] width 145 height 34
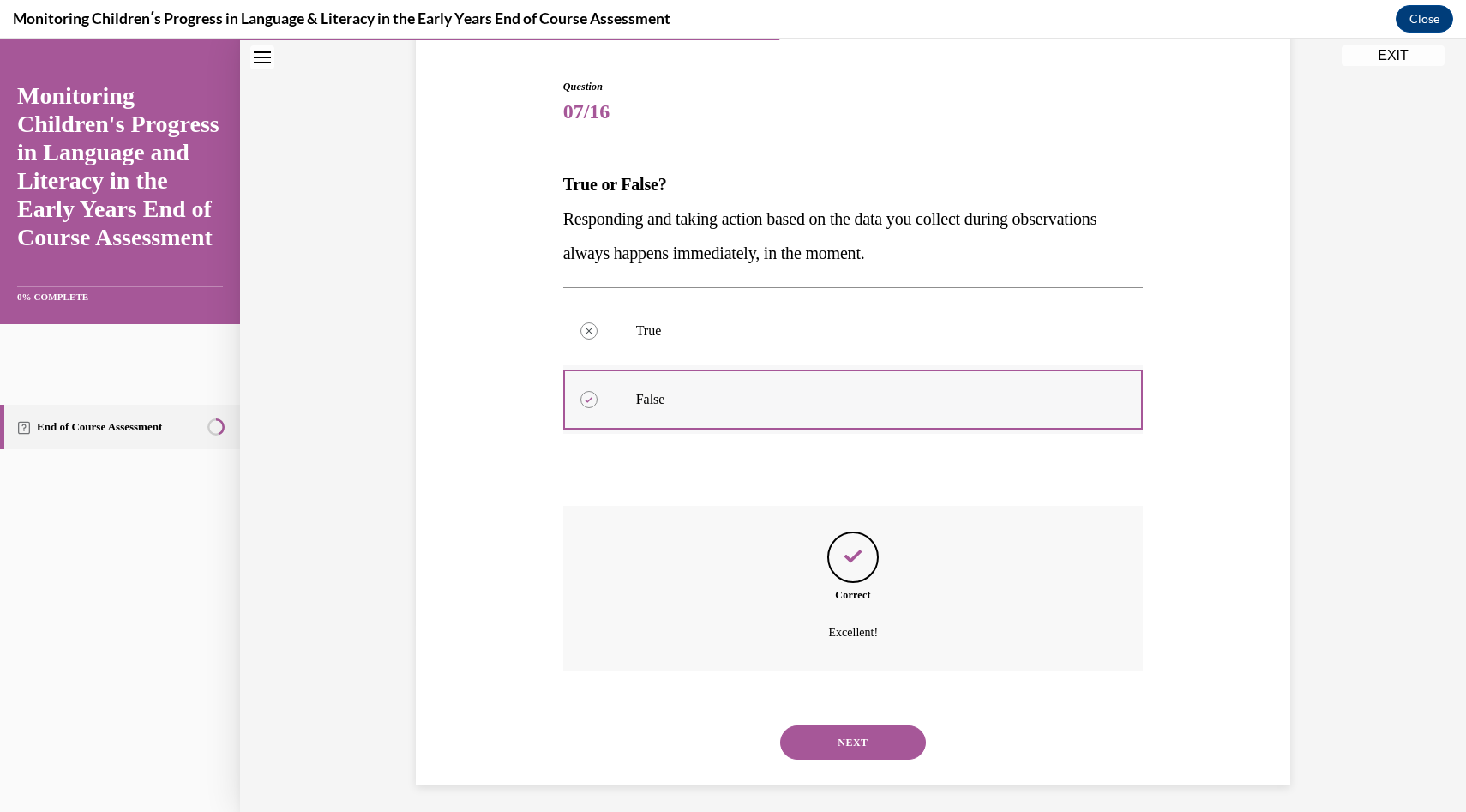
scroll to position [167, 0]
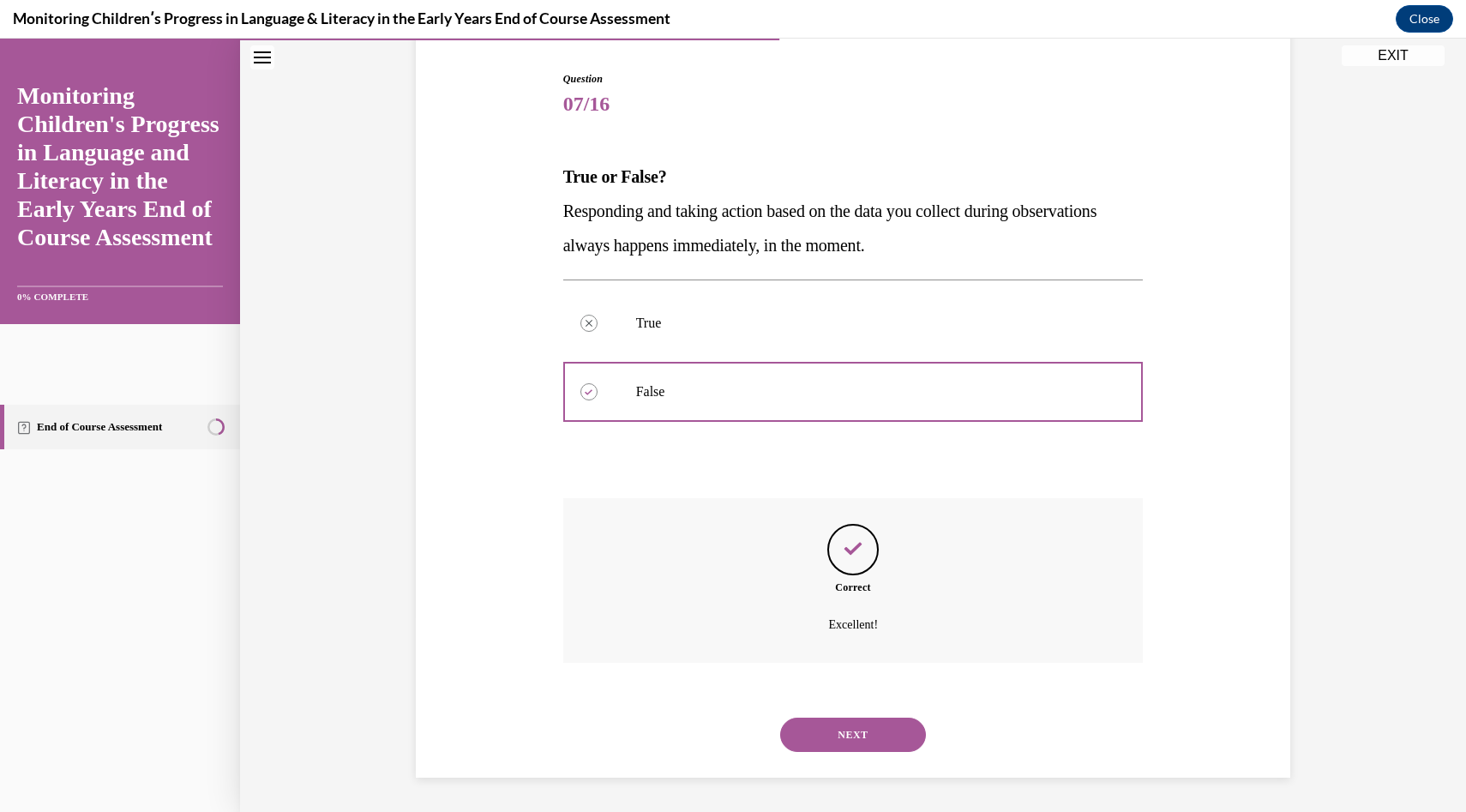
click at [838, 723] on button "NEXT" at bounding box center [853, 734] width 145 height 34
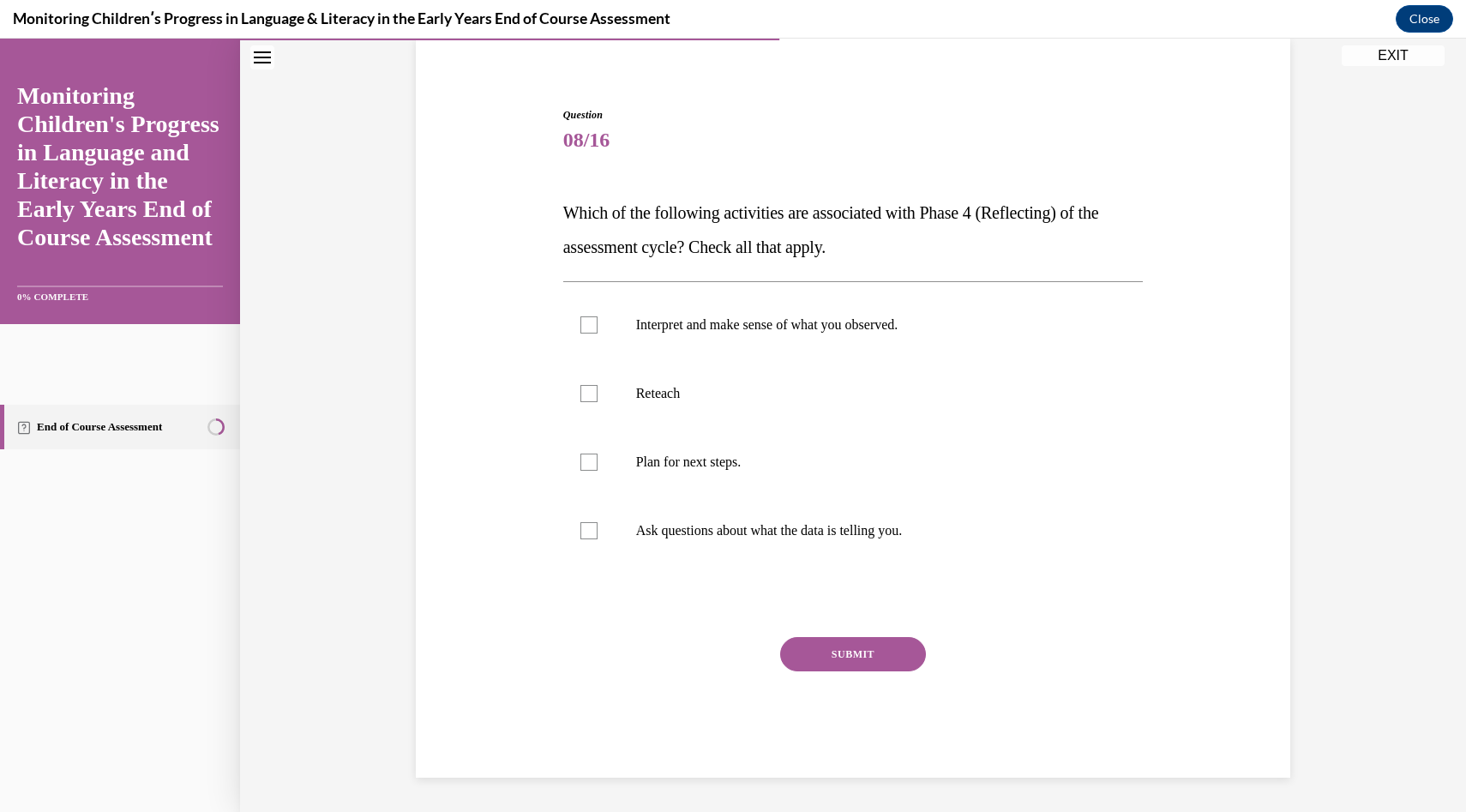
scroll to position [54, 0]
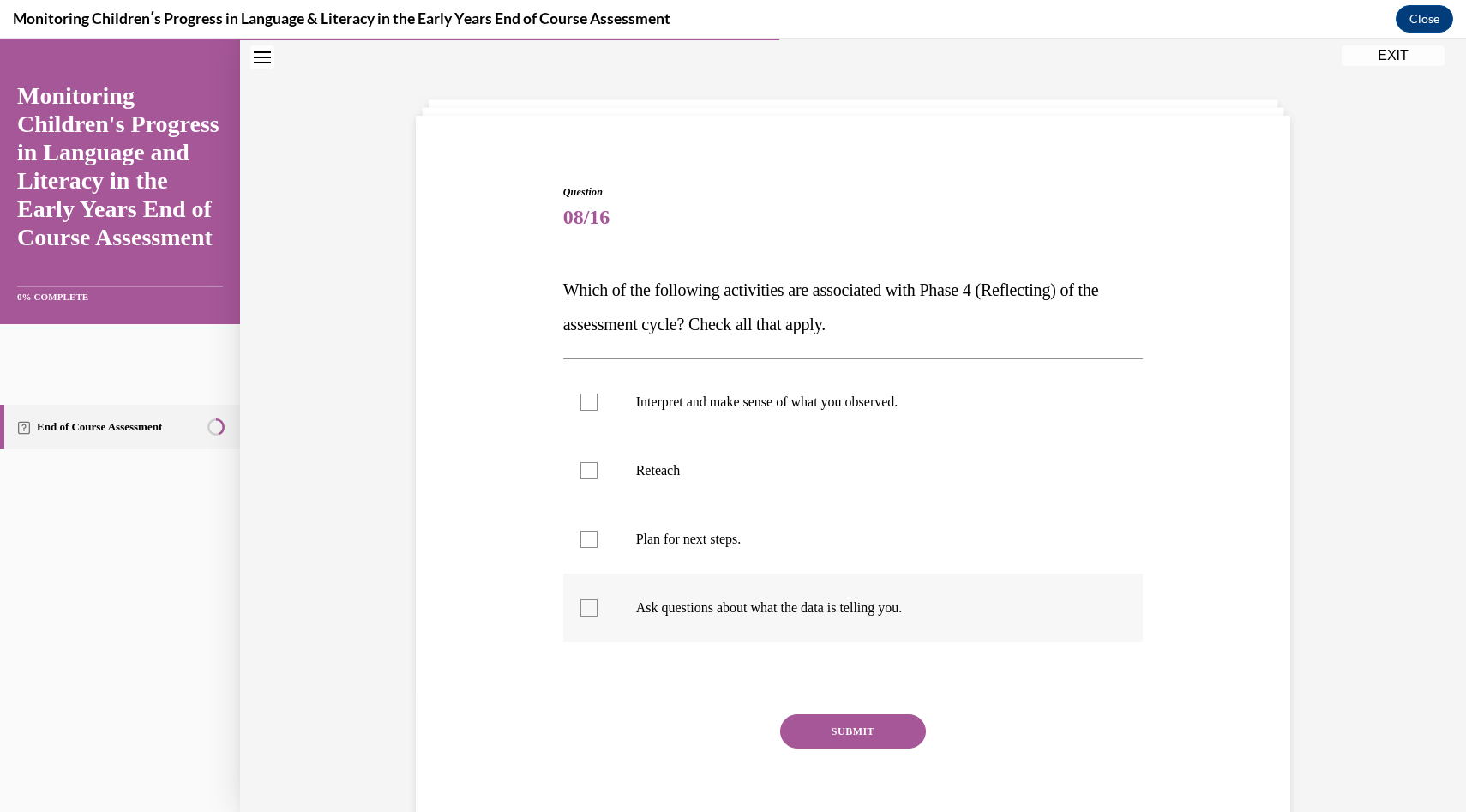
drag, startPoint x: 550, startPoint y: 270, endPoint x: 989, endPoint y: 630, distance: 567.7
click at [989, 630] on div "Question 08/16 Which of the following activities are associated with Phase 4 (R…" at bounding box center [853, 494] width 883 height 722
copy div "Which of the following activities are associated with Phase 4 (Reflecting) of t…"
click at [1001, 237] on div "Question 08/16 Which of the following activities are associated with Phase 4 (R…" at bounding box center [853, 519] width 580 height 670
click at [826, 423] on label "Interpret and make sense of what you observed." at bounding box center [853, 402] width 580 height 69
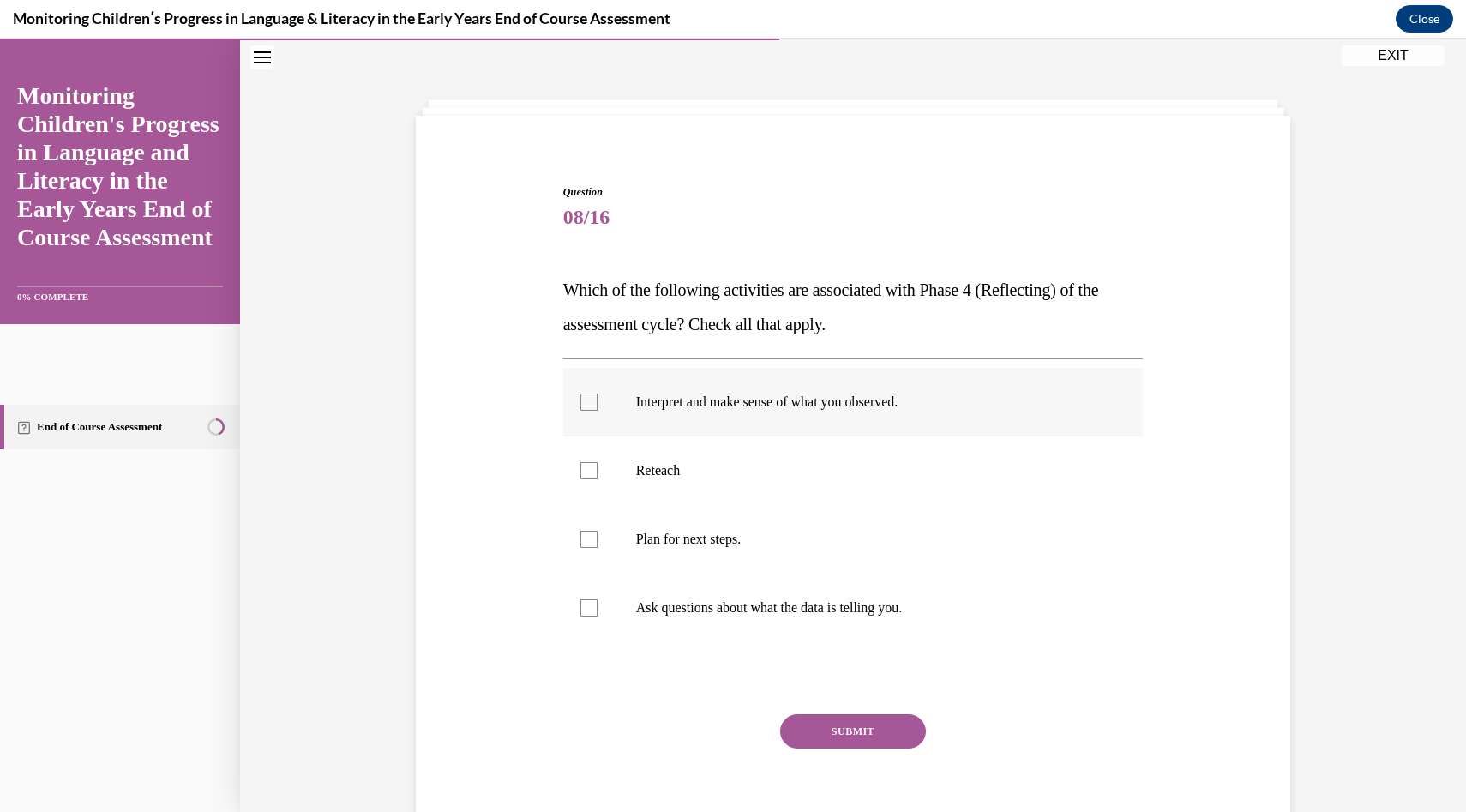
click at [598, 411] on input "Interpret and make sense of what you observed." at bounding box center [589, 402] width 17 height 17
checkbox input "true"
click at [803, 533] on p "Plan for next steps." at bounding box center [868, 539] width 464 height 17
click at [598, 533] on input "Plan for next steps." at bounding box center [589, 539] width 17 height 17
checkbox input "true"
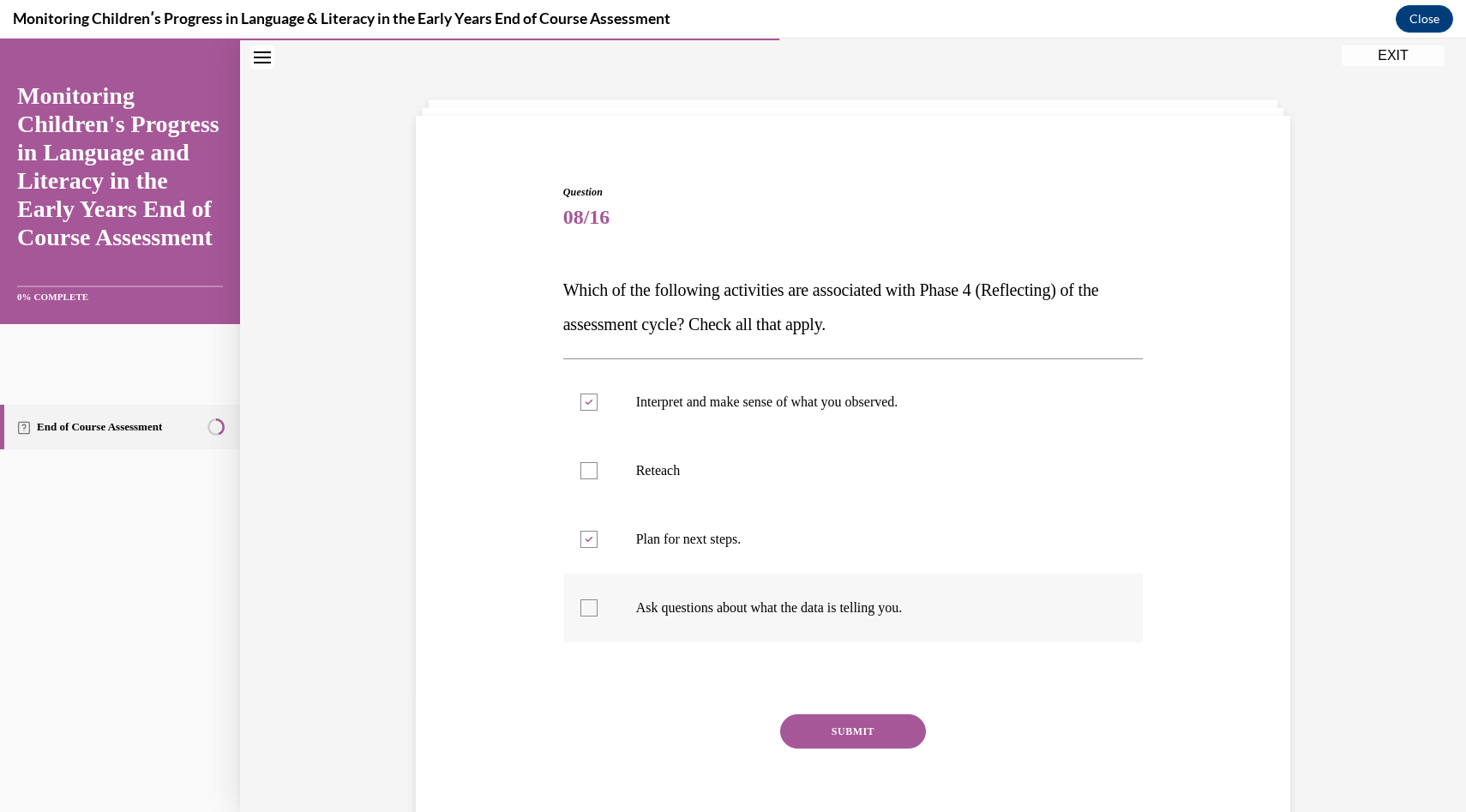
click at [794, 620] on label "Ask questions about what the data is telling you." at bounding box center [853, 608] width 580 height 69
click at [598, 616] on input "Ask questions about what the data is telling you." at bounding box center [589, 608] width 17 height 17
checkbox input "true"
click at [841, 716] on button "SUBMIT" at bounding box center [853, 731] width 145 height 34
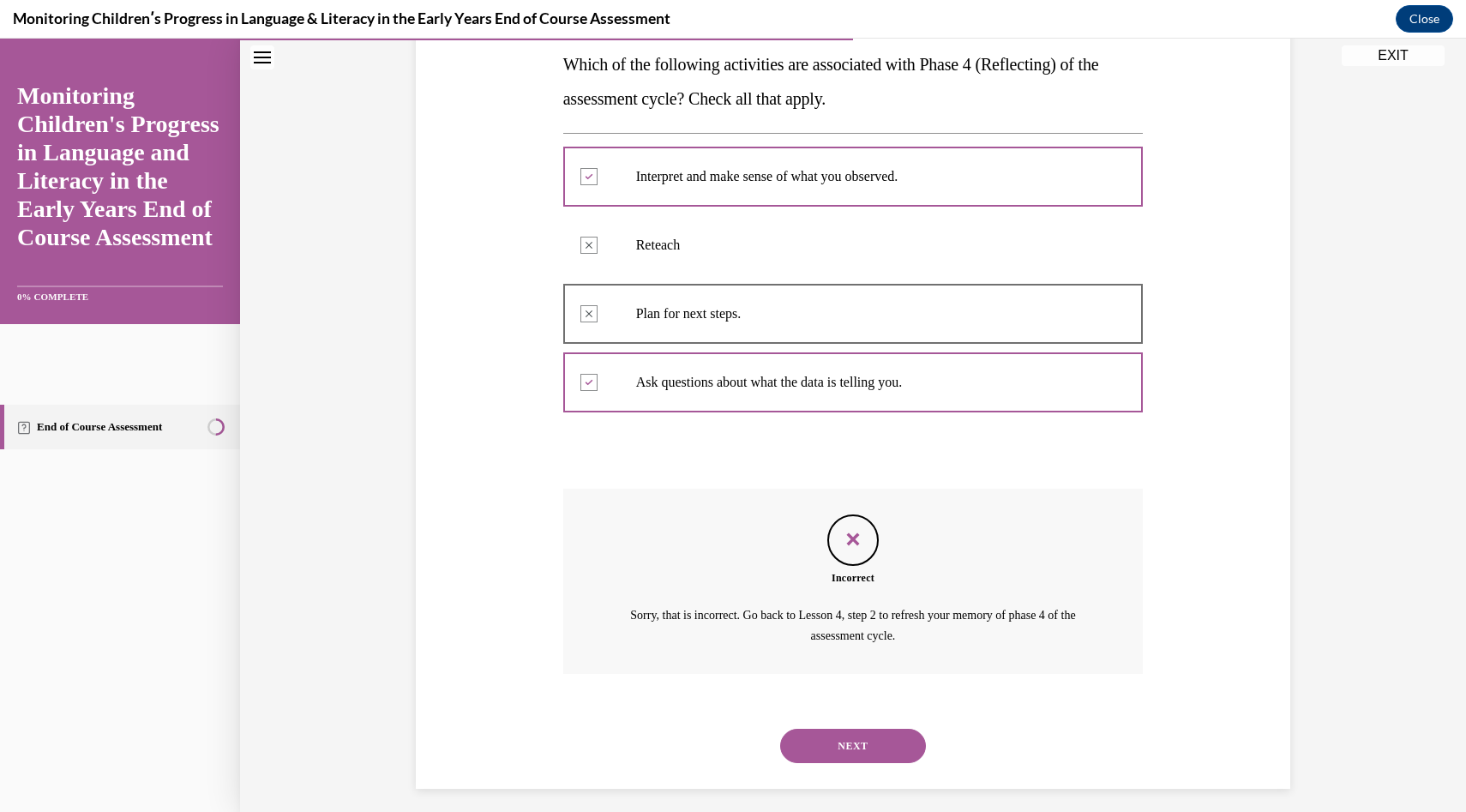
scroll to position [290, 0]
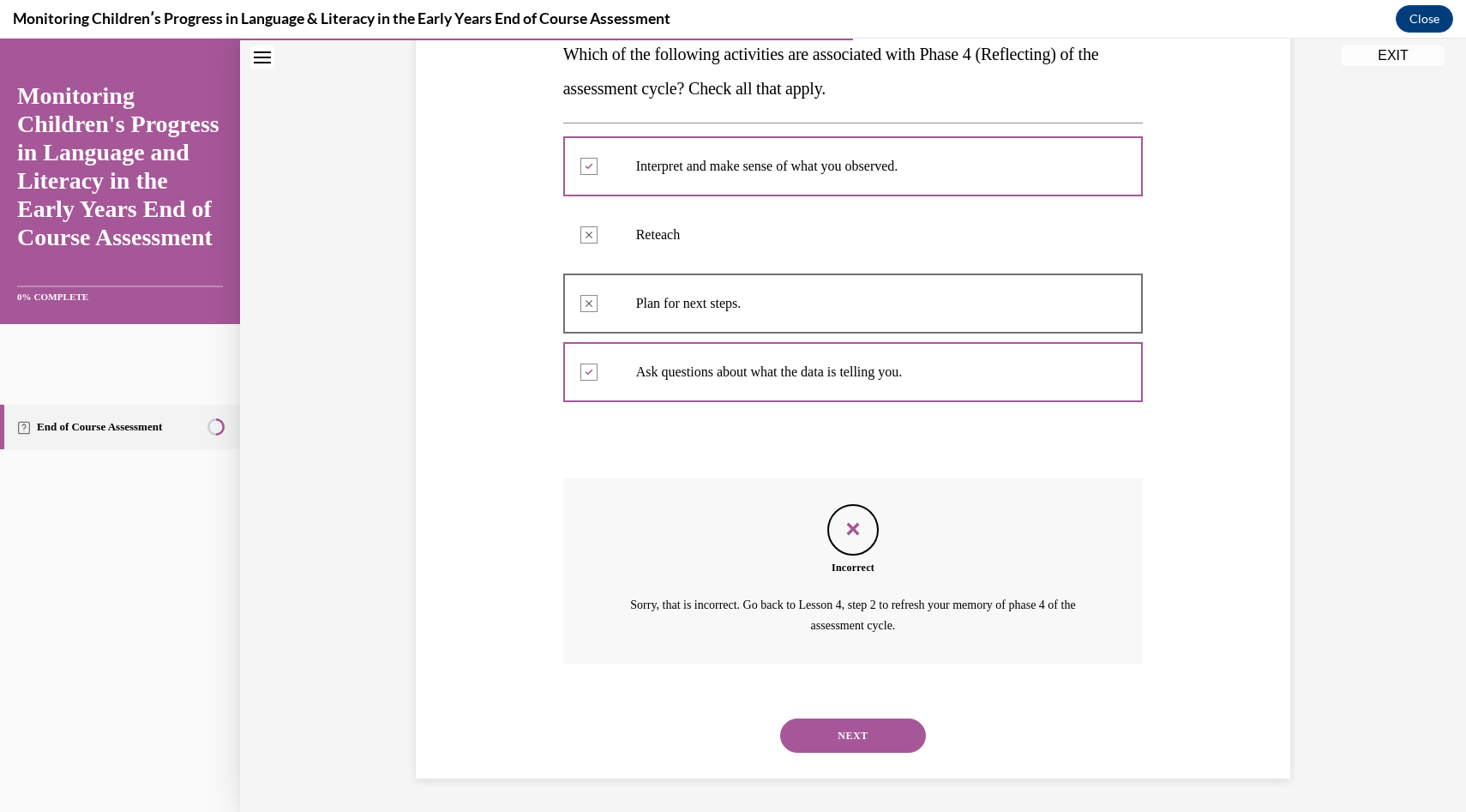
click at [856, 739] on button "NEXT" at bounding box center [853, 735] width 145 height 34
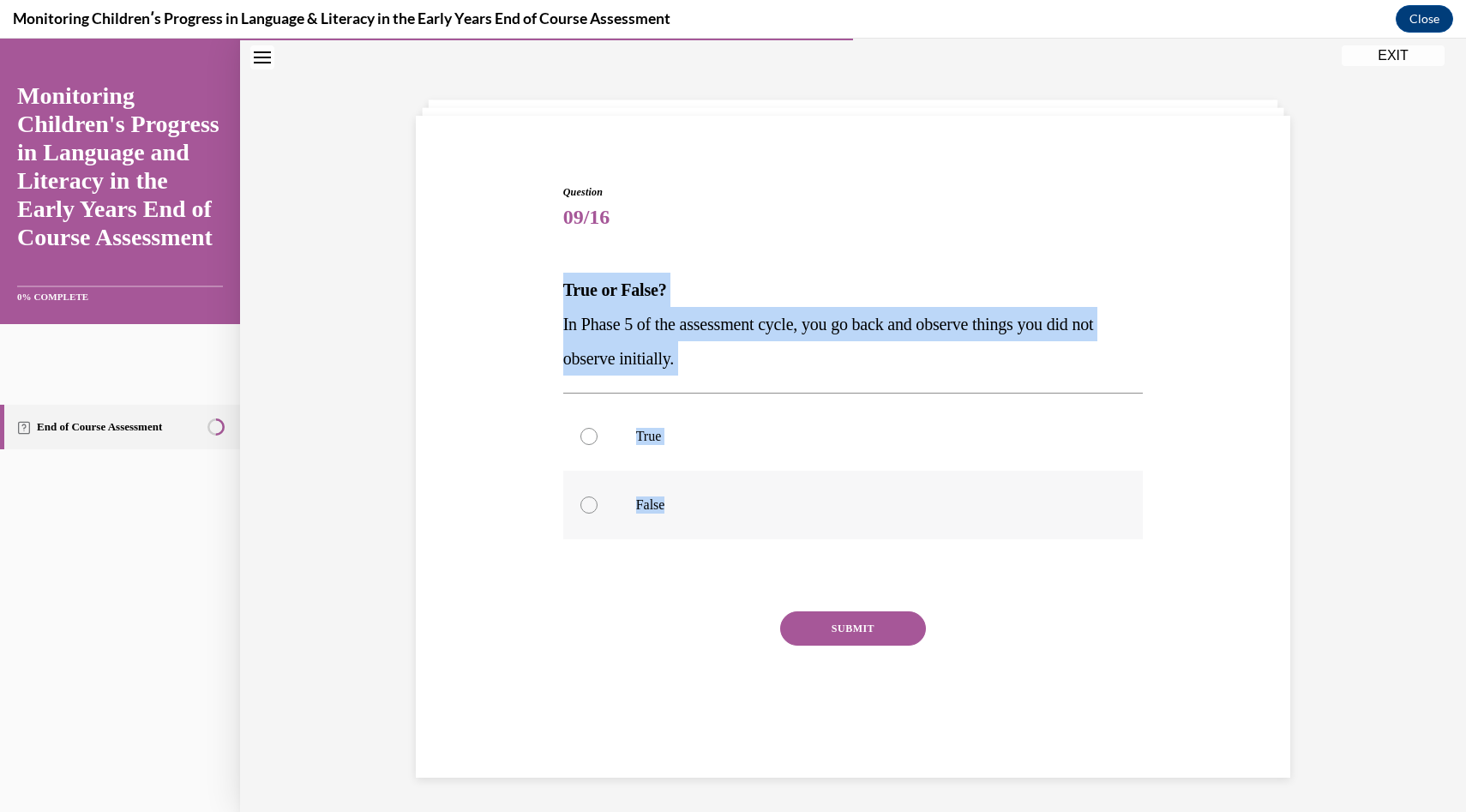
drag, startPoint x: 544, startPoint y: 257, endPoint x: 682, endPoint y: 507, distance: 285.6
click at [683, 507] on div "Question 09/16 True or False? In Phase 5 of the assessment cycle, you go back a…" at bounding box center [853, 442] width 883 height 619
copy div "True or False? In Phase 5 of the assessment cycle, you go back and observe thin…"
click at [878, 450] on label "True" at bounding box center [853, 436] width 580 height 69
click at [598, 445] on input "True" at bounding box center [589, 436] width 17 height 17
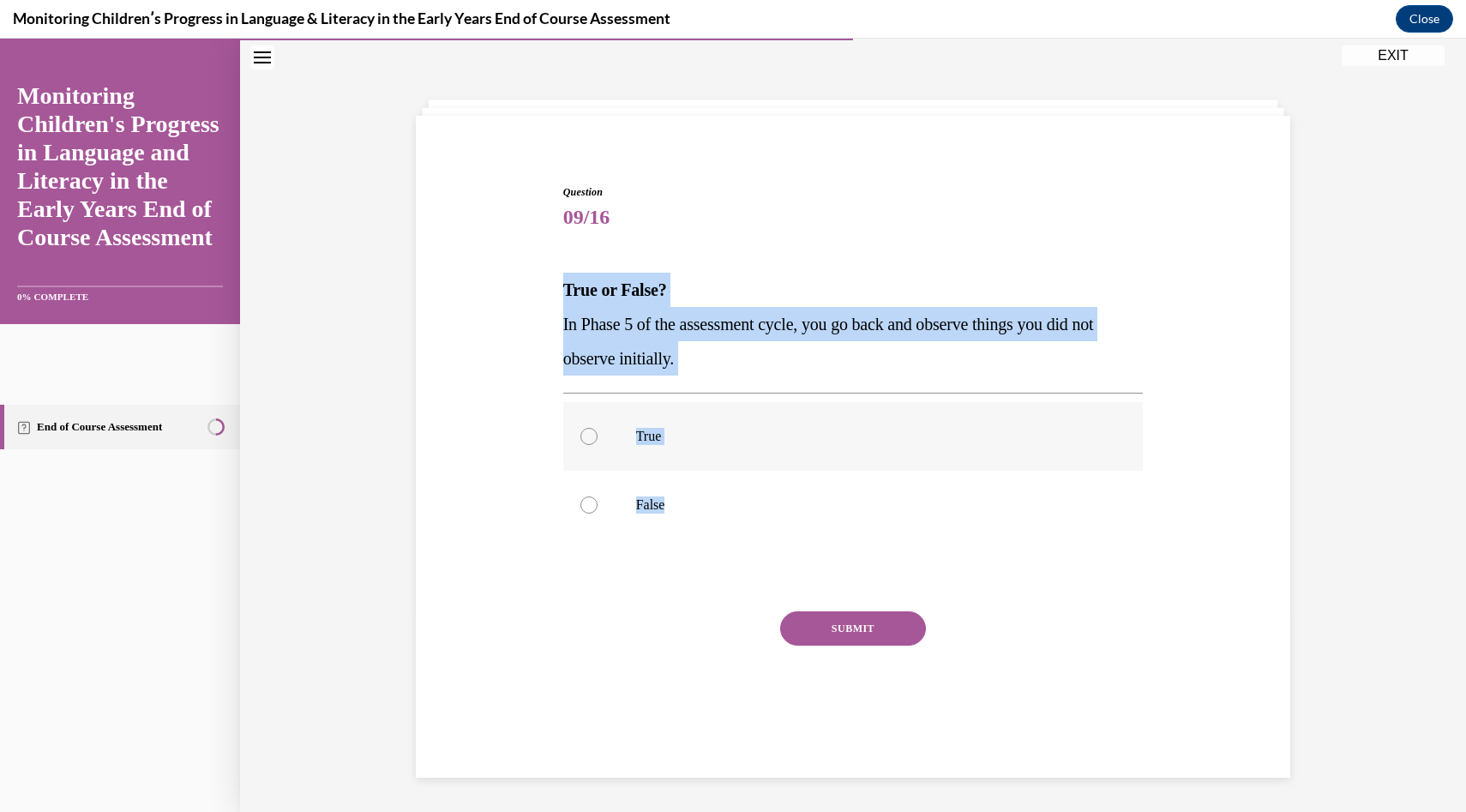
radio input "true"
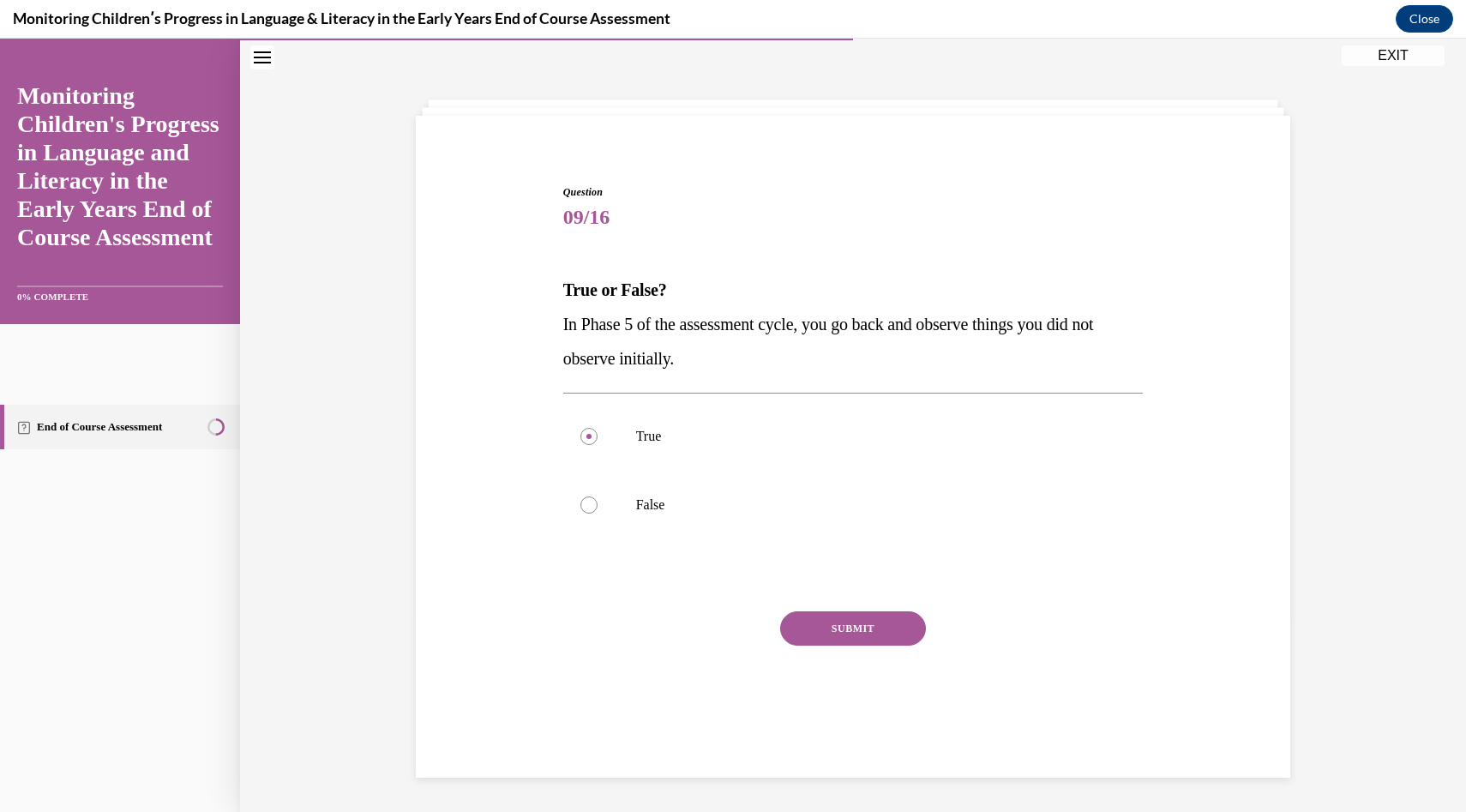
click at [872, 630] on button "SUBMIT" at bounding box center [853, 628] width 145 height 34
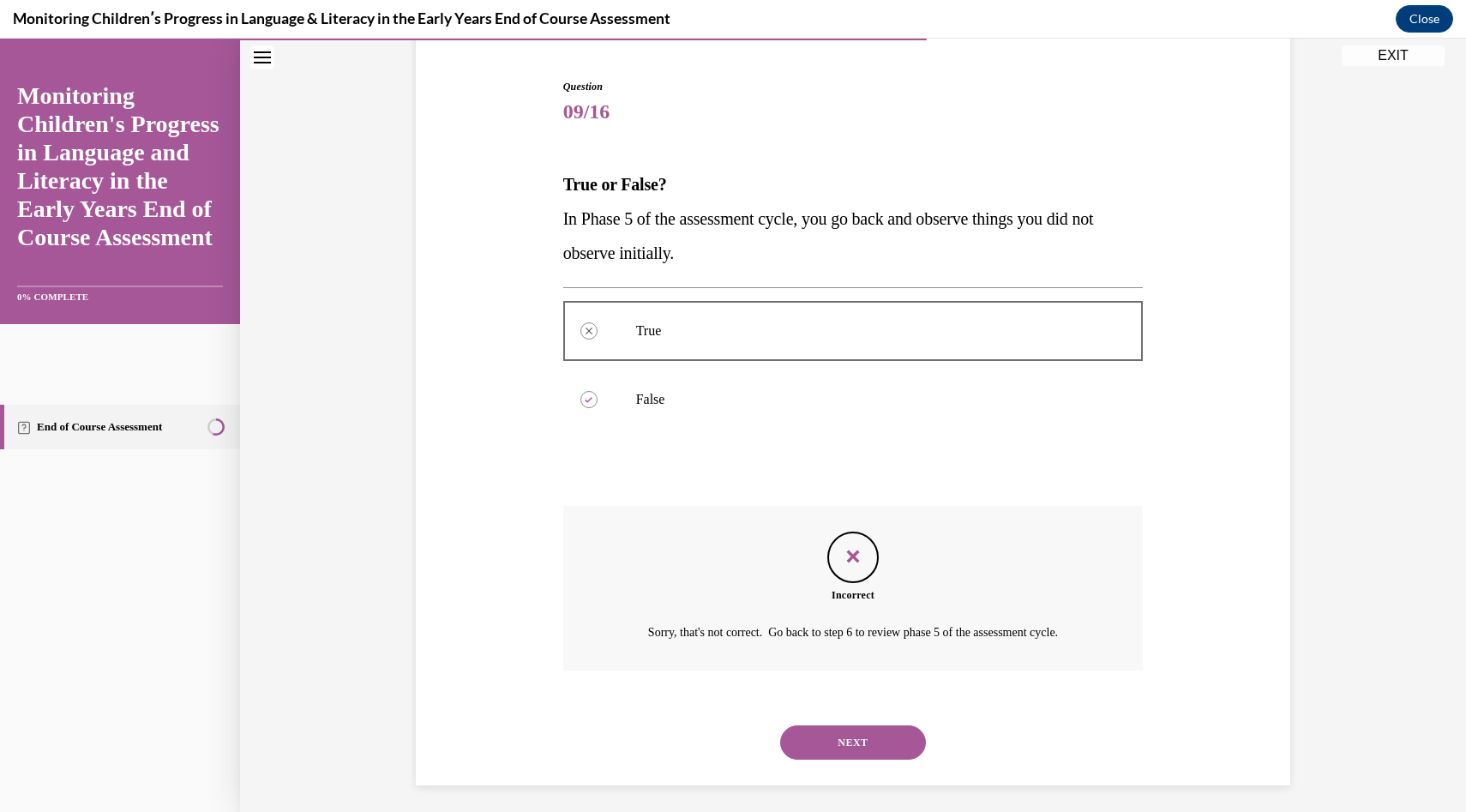
scroll to position [167, 0]
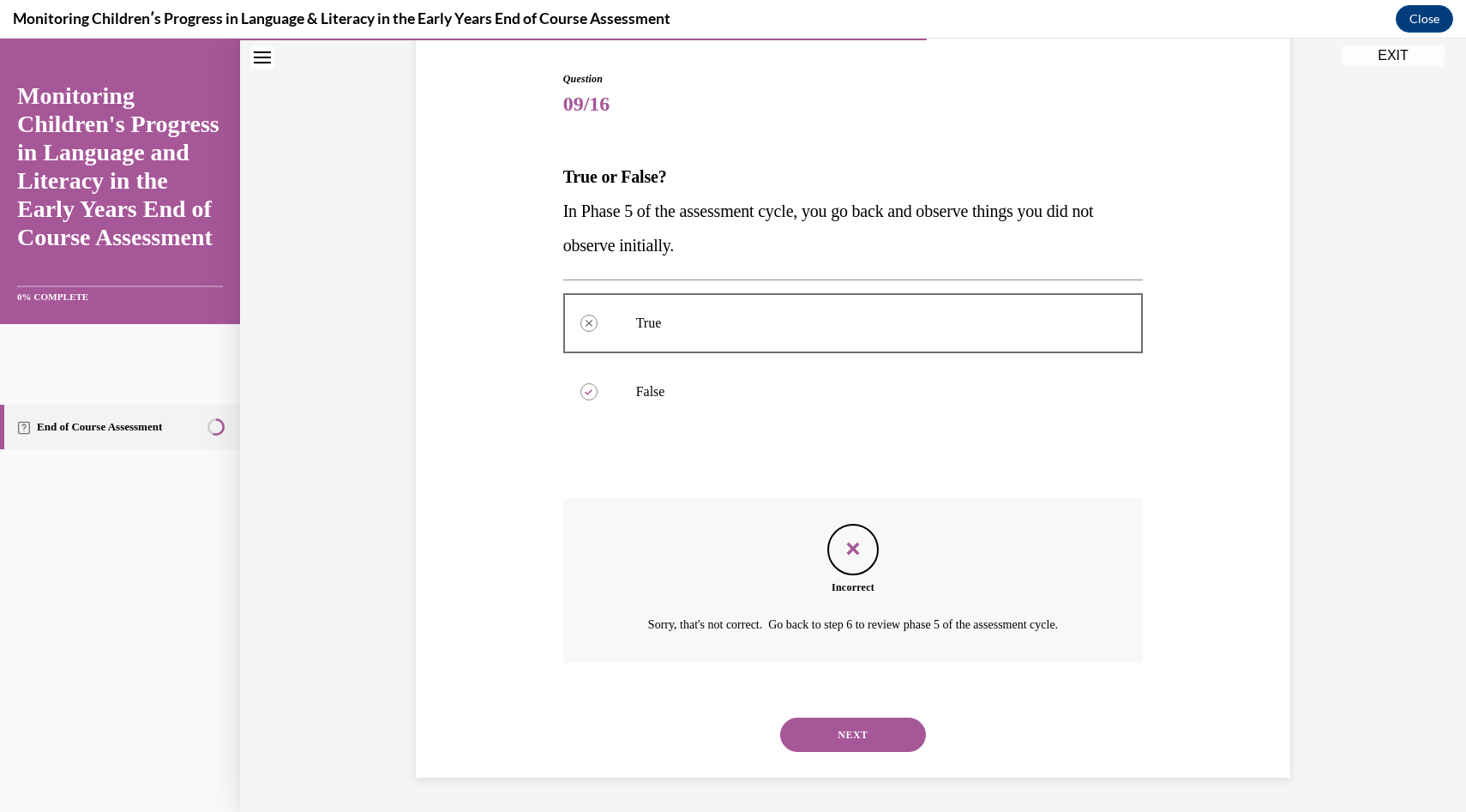
click at [868, 728] on button "NEXT" at bounding box center [853, 734] width 145 height 34
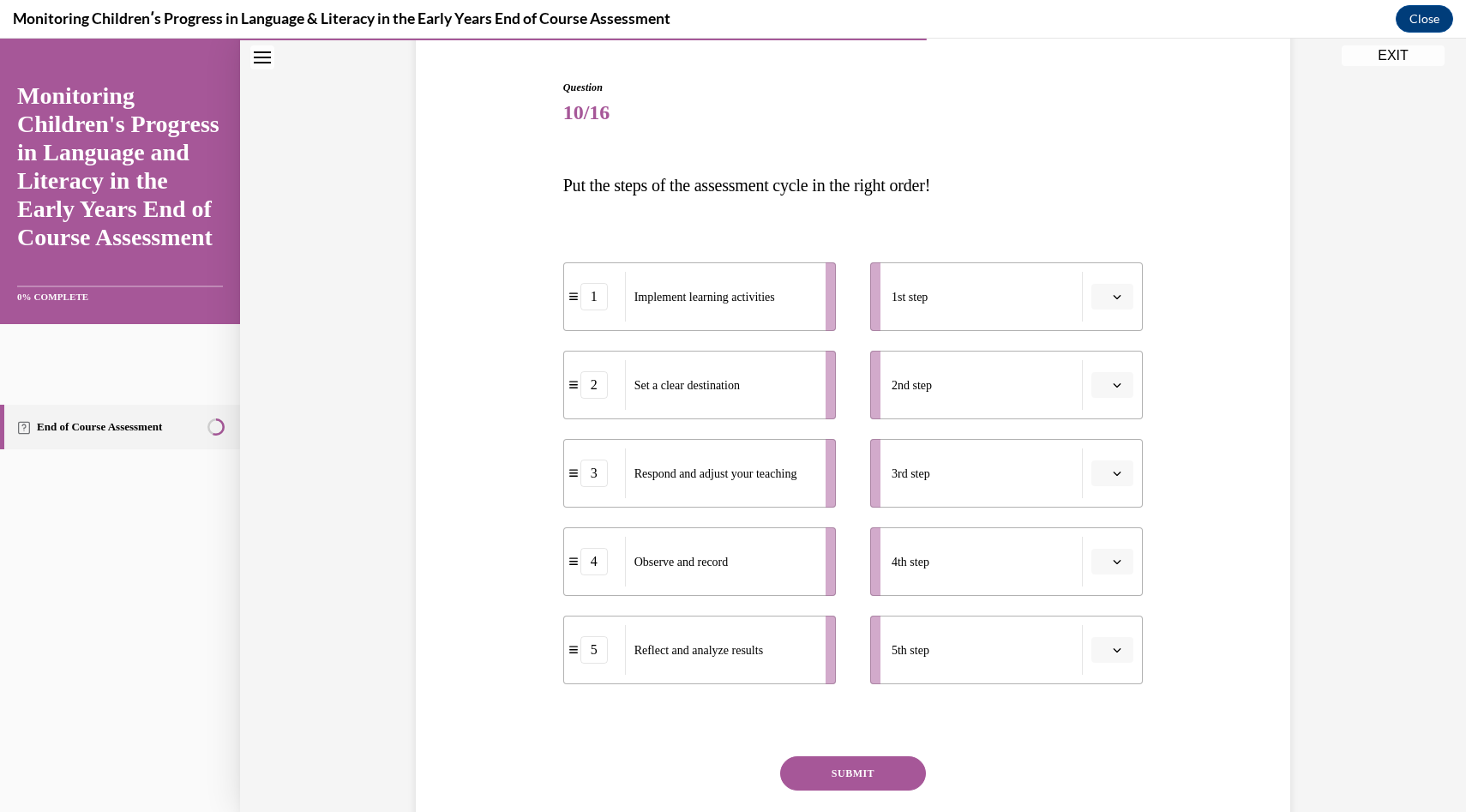
scroll to position [164, 0]
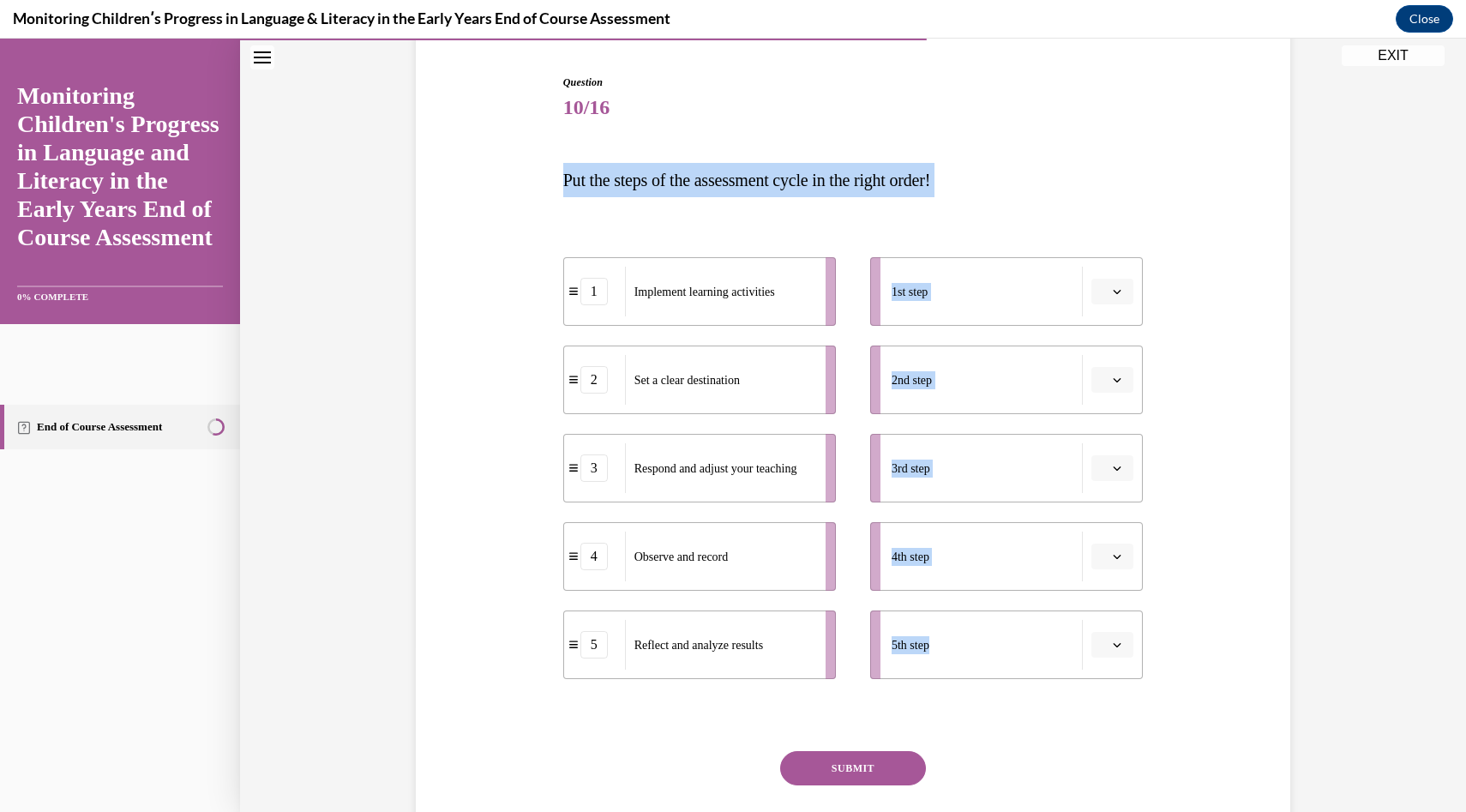
drag, startPoint x: 528, startPoint y: 158, endPoint x: 999, endPoint y: 686, distance: 707.5
click at [999, 686] on div "Question 10/16 Put the steps of the assessment cycle in the right order! 1 Impl…" at bounding box center [853, 457] width 883 height 868
click at [452, 684] on div "Question 10/16 Put the steps of the assessment cycle in the right order! 1 Impl…" at bounding box center [853, 457] width 883 height 868
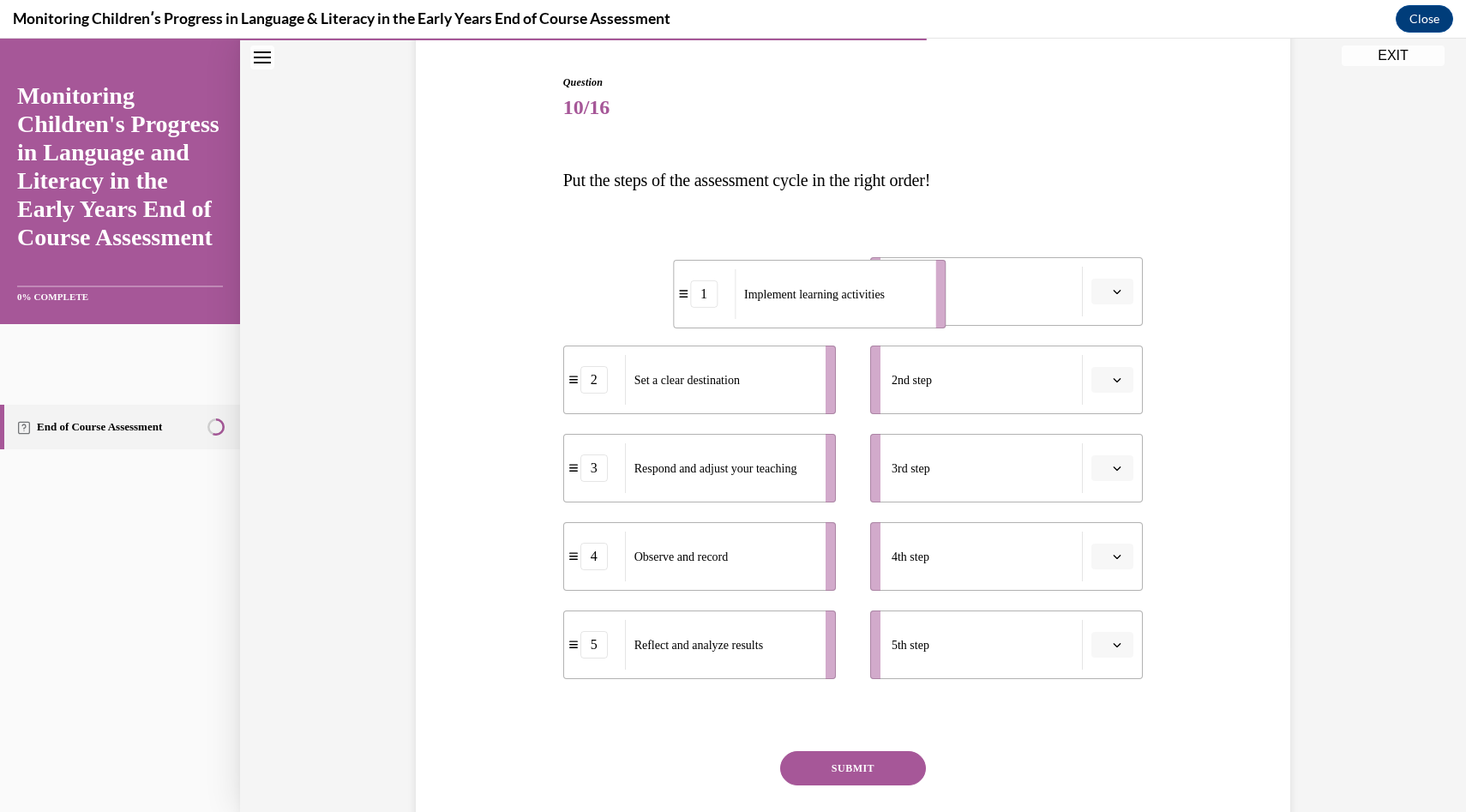
drag, startPoint x: 751, startPoint y: 298, endPoint x: 860, endPoint y: 300, distance: 109.0
click at [860, 300] on span "Implement learning activities" at bounding box center [814, 293] width 141 height 13
drag, startPoint x: 860, startPoint y: 300, endPoint x: 769, endPoint y: 298, distance: 91.0
click at [769, 298] on li "1 Implement learning activities" at bounding box center [662, 292] width 272 height 69
click at [640, 298] on span "Implement learning activities" at bounding box center [704, 292] width 141 height 13
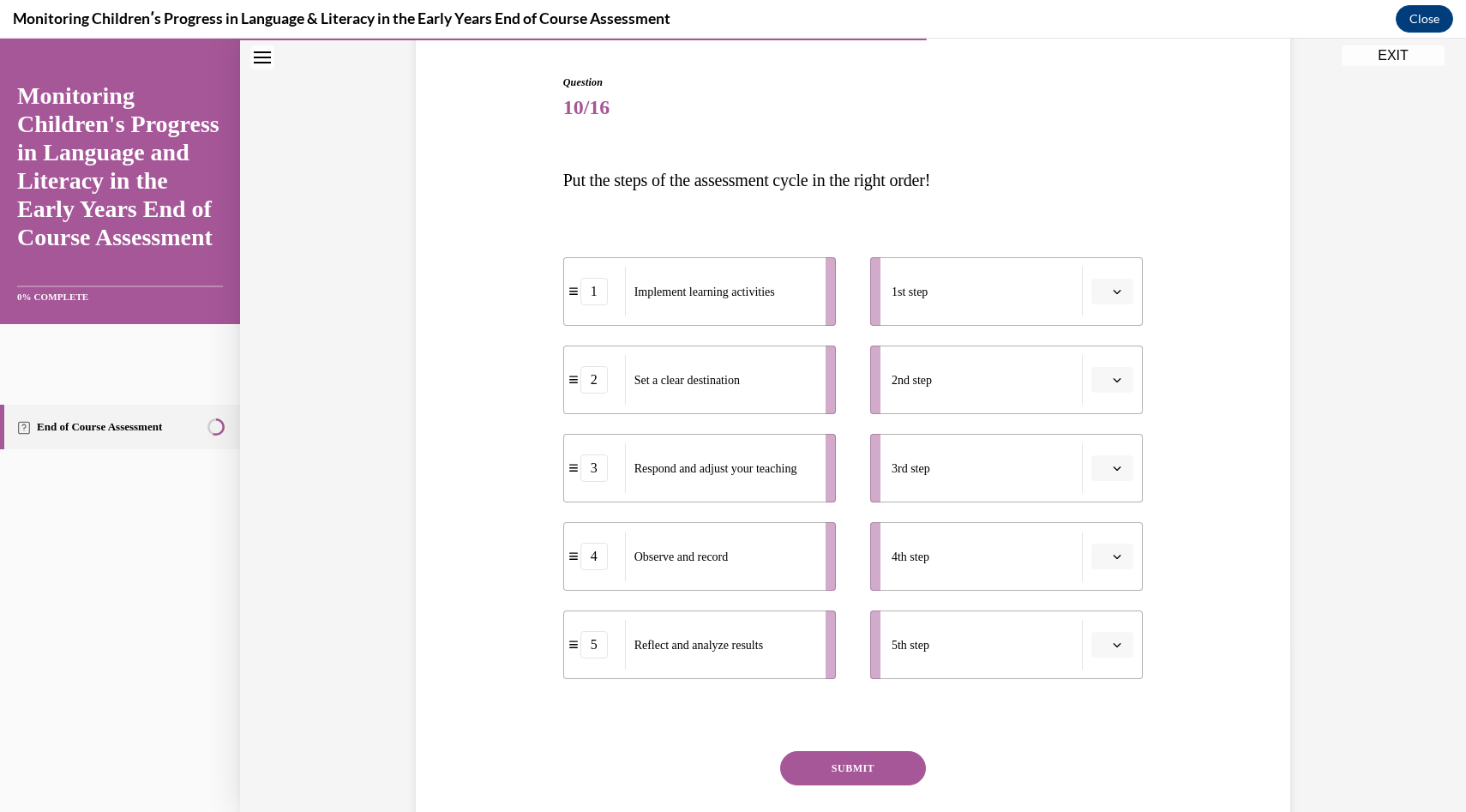
click at [640, 298] on span "Implement learning activities" at bounding box center [704, 292] width 141 height 13
drag, startPoint x: 911, startPoint y: 653, endPoint x: 910, endPoint y: 482, distance: 171.0
click at [910, 482] on ul "1st step 2nd step 3rd step 4th step 5th step" at bounding box center [998, 468] width 290 height 422
click at [1092, 797] on div "SUBMIT" at bounding box center [853, 794] width 580 height 86
drag, startPoint x: 812, startPoint y: 478, endPoint x: 851, endPoint y: 656, distance: 182.2
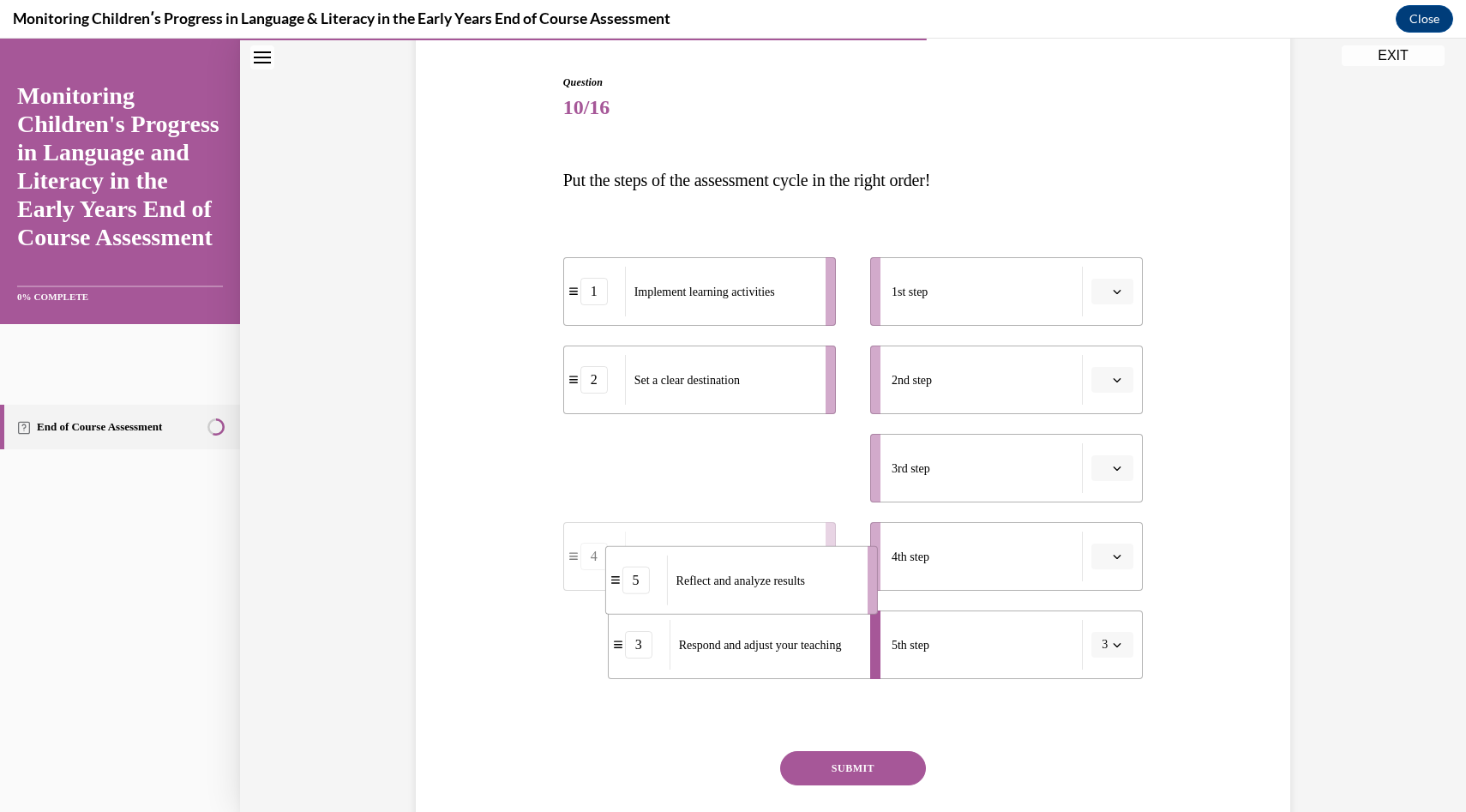
drag, startPoint x: 808, startPoint y: 469, endPoint x: 851, endPoint y: 578, distance: 117.2
drag, startPoint x: 807, startPoint y: 475, endPoint x: 848, endPoint y: 475, distance: 41.0
click at [848, 475] on div "Observe and record" at bounding box center [760, 469] width 189 height 50
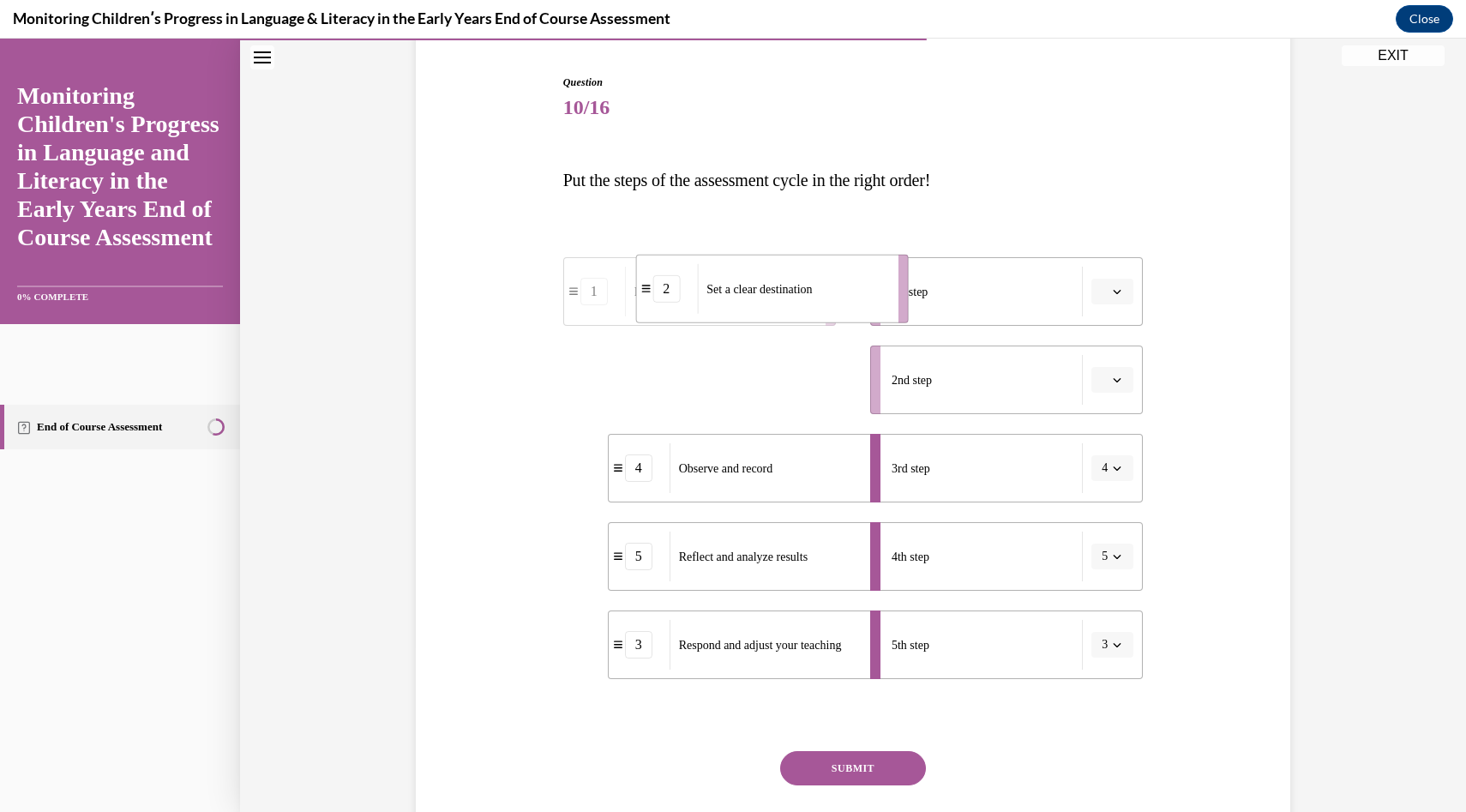
drag, startPoint x: 818, startPoint y: 391, endPoint x: 897, endPoint y: 292, distance: 126.7
click at [897, 292] on li "2 Set a clear destination" at bounding box center [772, 289] width 272 height 69
drag, startPoint x: 820, startPoint y: 378, endPoint x: 863, endPoint y: 382, distance: 43.2
click at [863, 382] on li "1 Implement learning activities" at bounding box center [739, 383] width 272 height 69
click at [870, 758] on button "SUBMIT" at bounding box center [853, 768] width 145 height 34
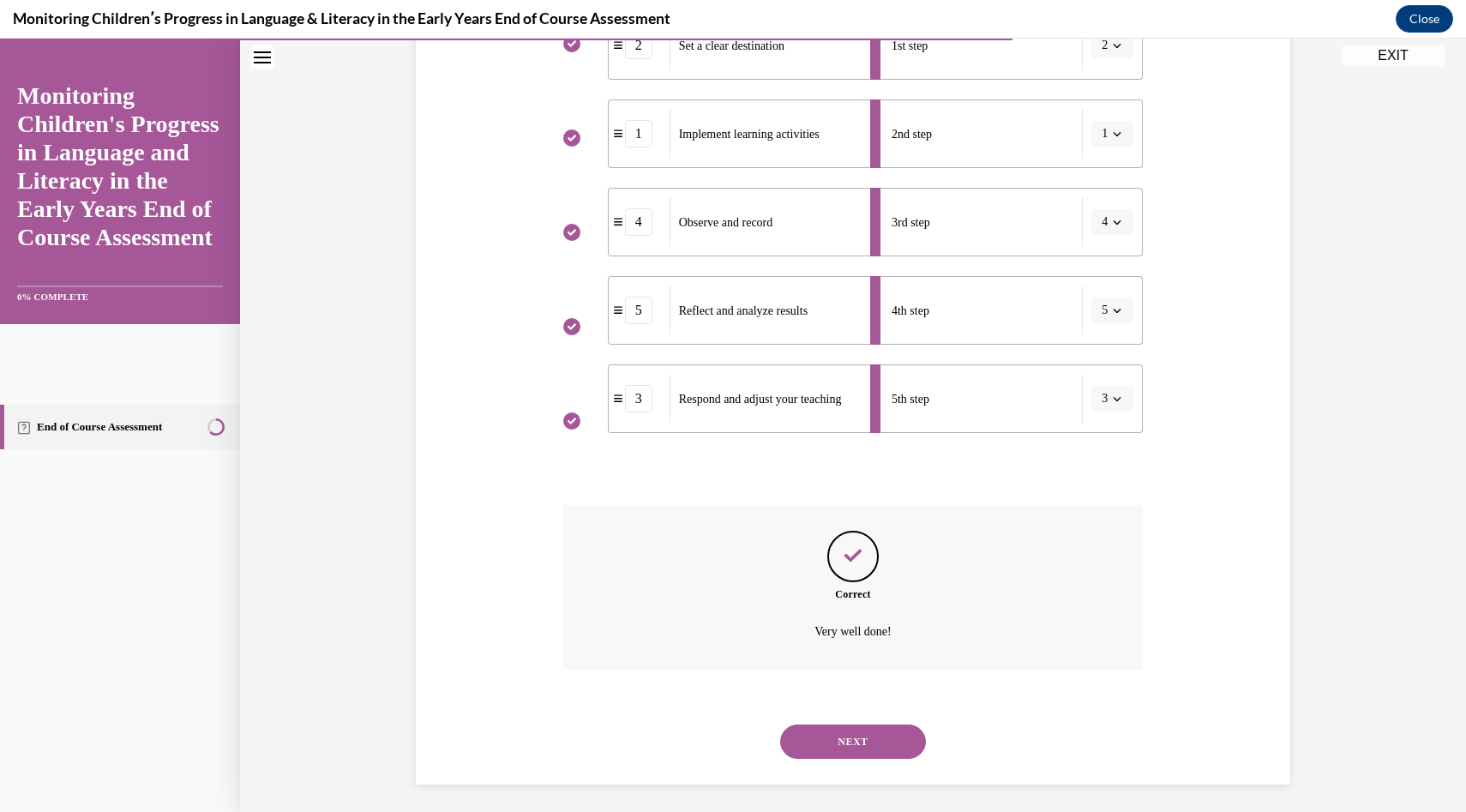
scroll to position [417, 0]
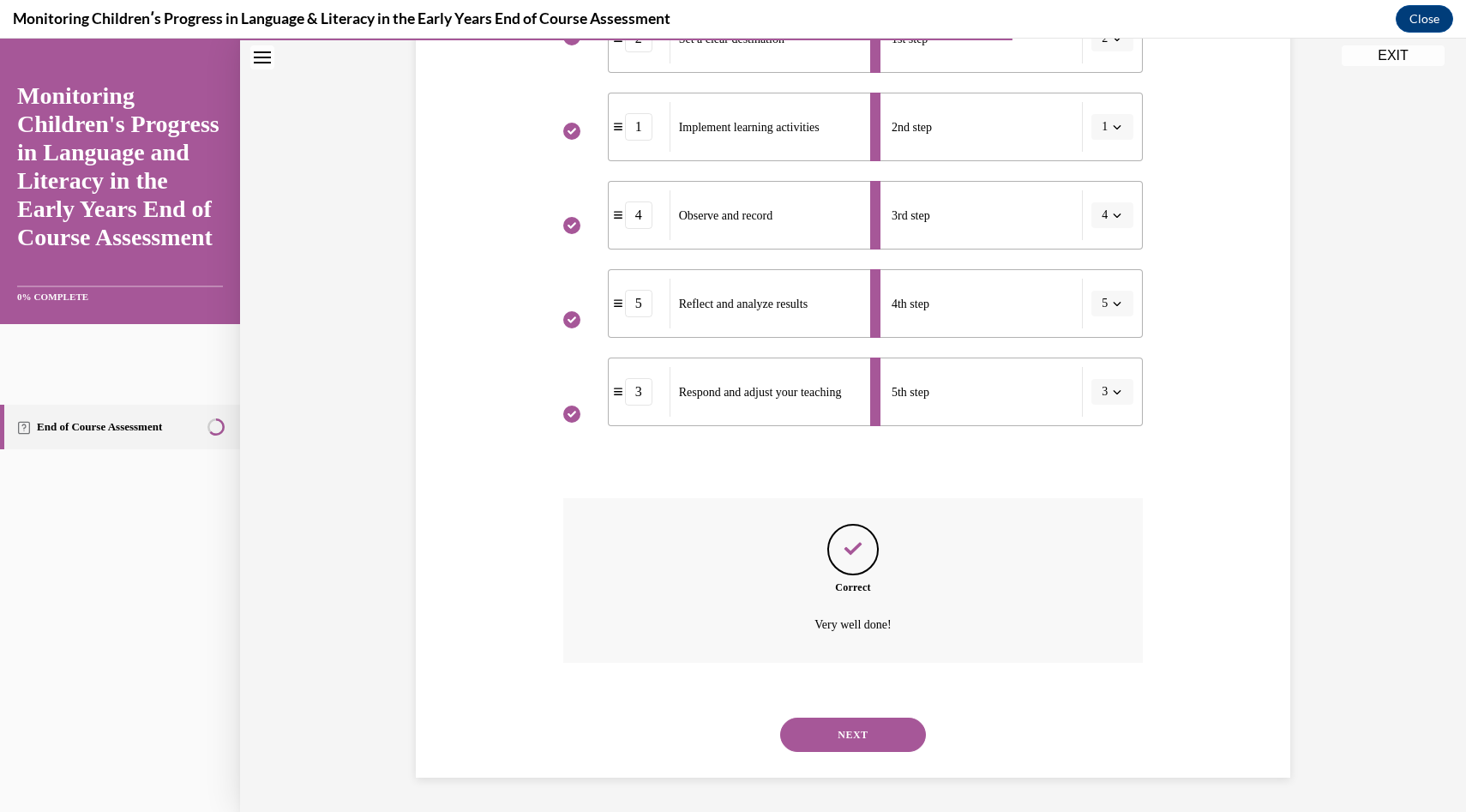
click at [865, 751] on div "NEXT" at bounding box center [853, 735] width 580 height 69
click at [865, 748] on button "NEXT" at bounding box center [853, 734] width 145 height 34
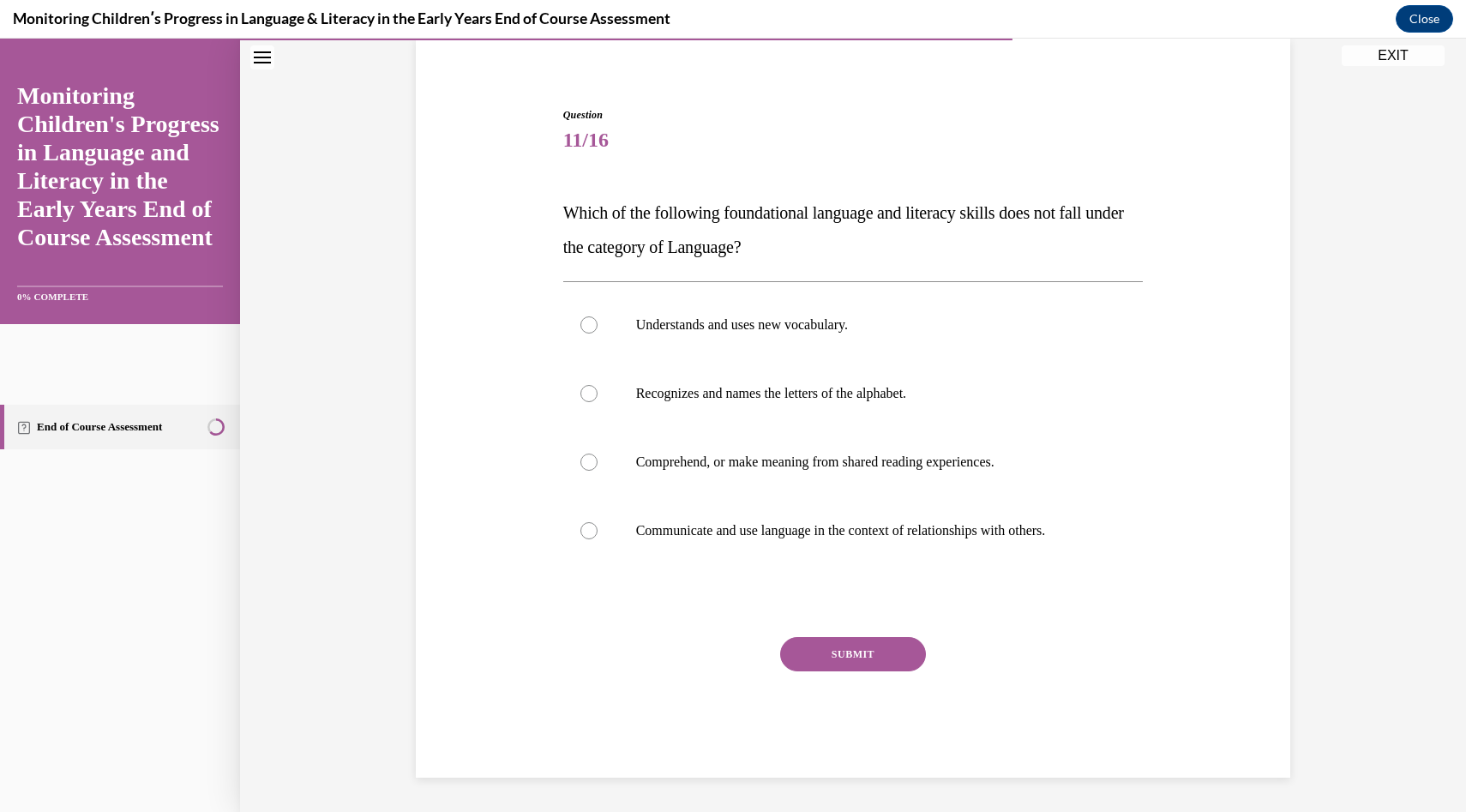
scroll to position [132, 0]
drag, startPoint x: 555, startPoint y: 216, endPoint x: 1074, endPoint y: 551, distance: 617.7
click at [1074, 551] on div "Question 11/16 Which of the following foundational language and literacy skills…" at bounding box center [853, 417] width 883 height 722
copy div "Which of the following foundational language and literacy skills does not fall …"
click at [1081, 109] on span "Question" at bounding box center [853, 115] width 580 height 16
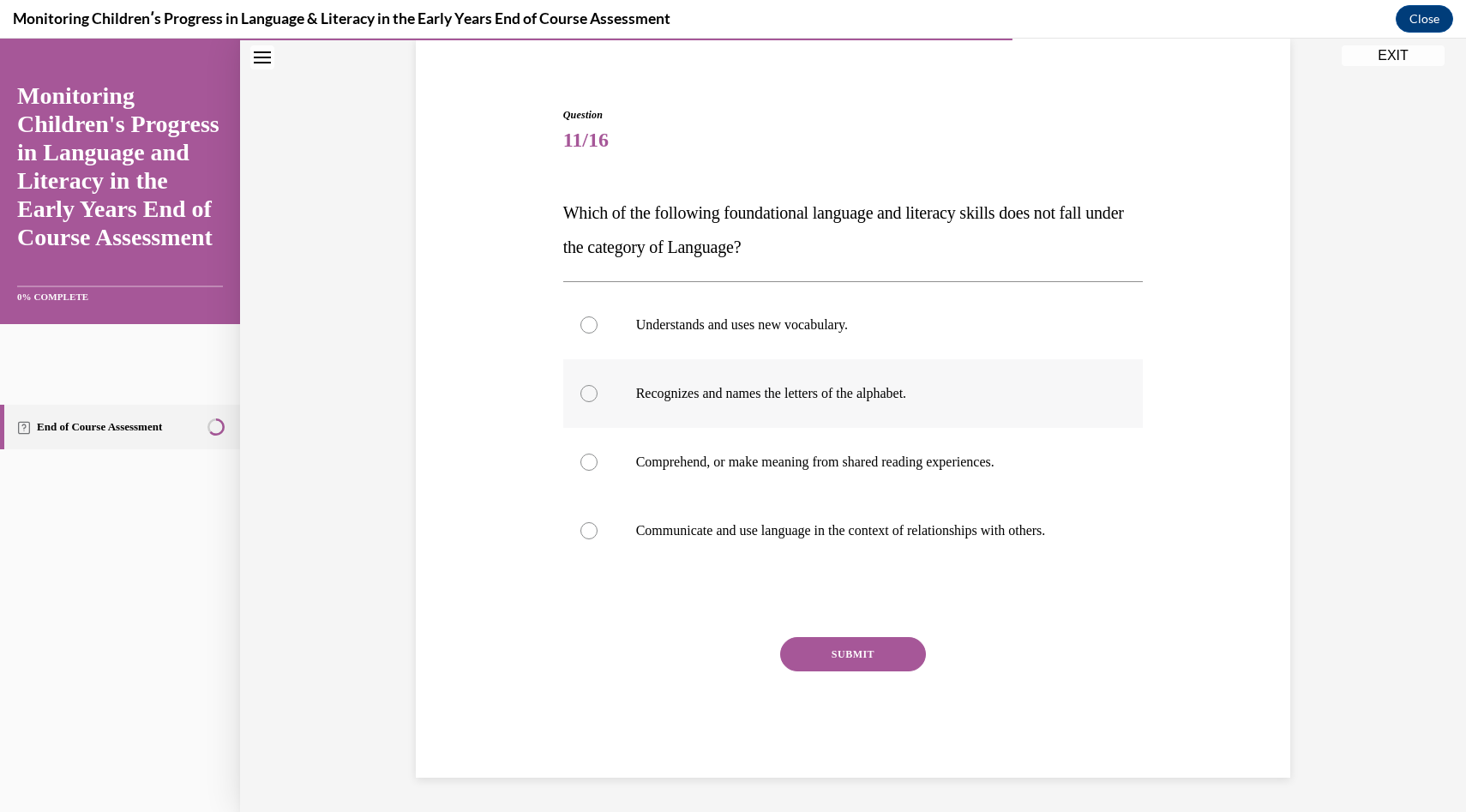
click at [898, 397] on p "Recognizes and names the letters of the alphabet." at bounding box center [868, 394] width 464 height 17
click at [598, 397] on input "Recognizes and names the letters of the alphabet." at bounding box center [589, 394] width 17 height 17
radio input "true"
click at [868, 641] on button "SUBMIT" at bounding box center [853, 654] width 145 height 34
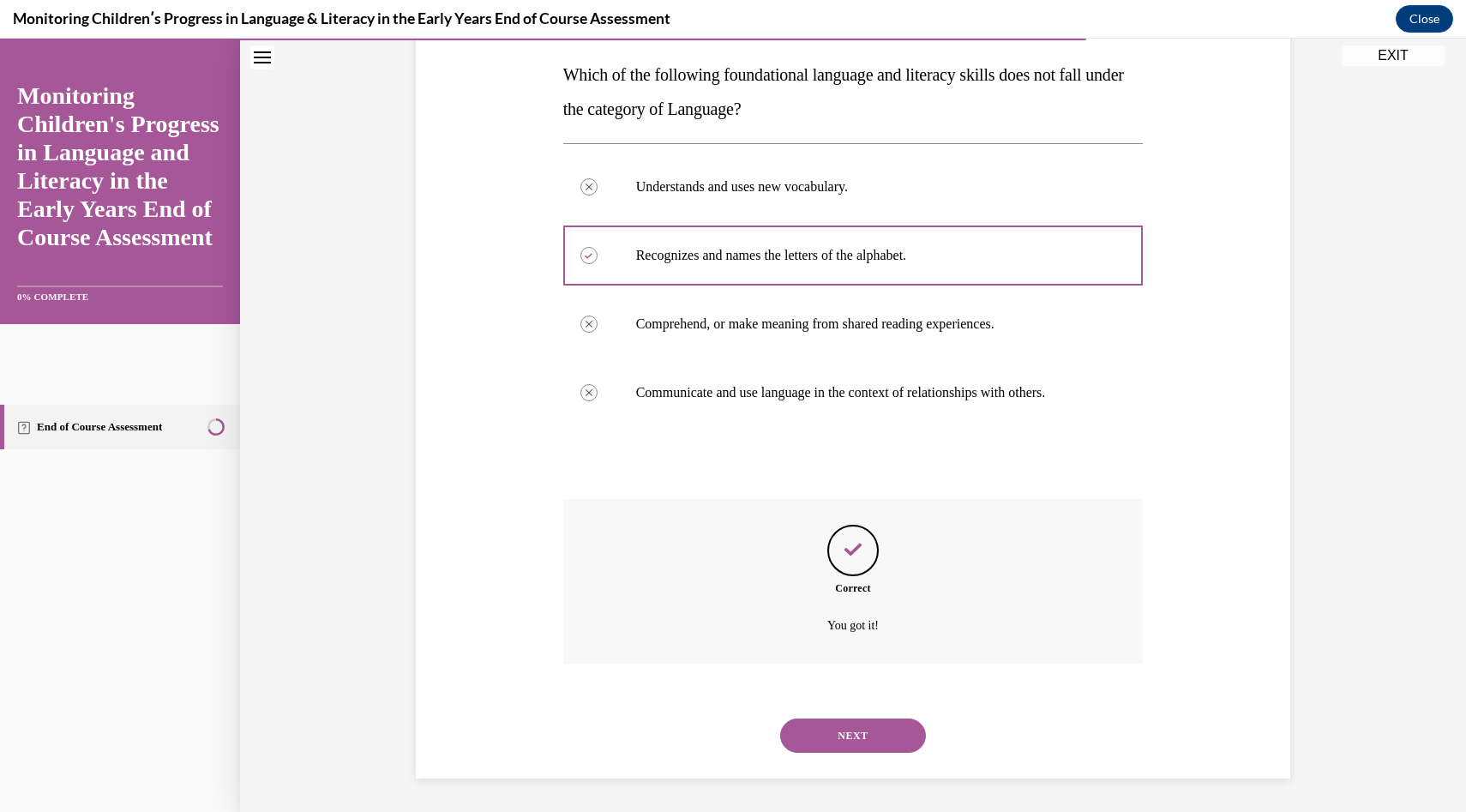
scroll to position [270, 0]
click at [845, 709] on div "NEXT" at bounding box center [853, 735] width 580 height 69
click at [845, 717] on button "NEXT" at bounding box center [853, 734] width 145 height 34
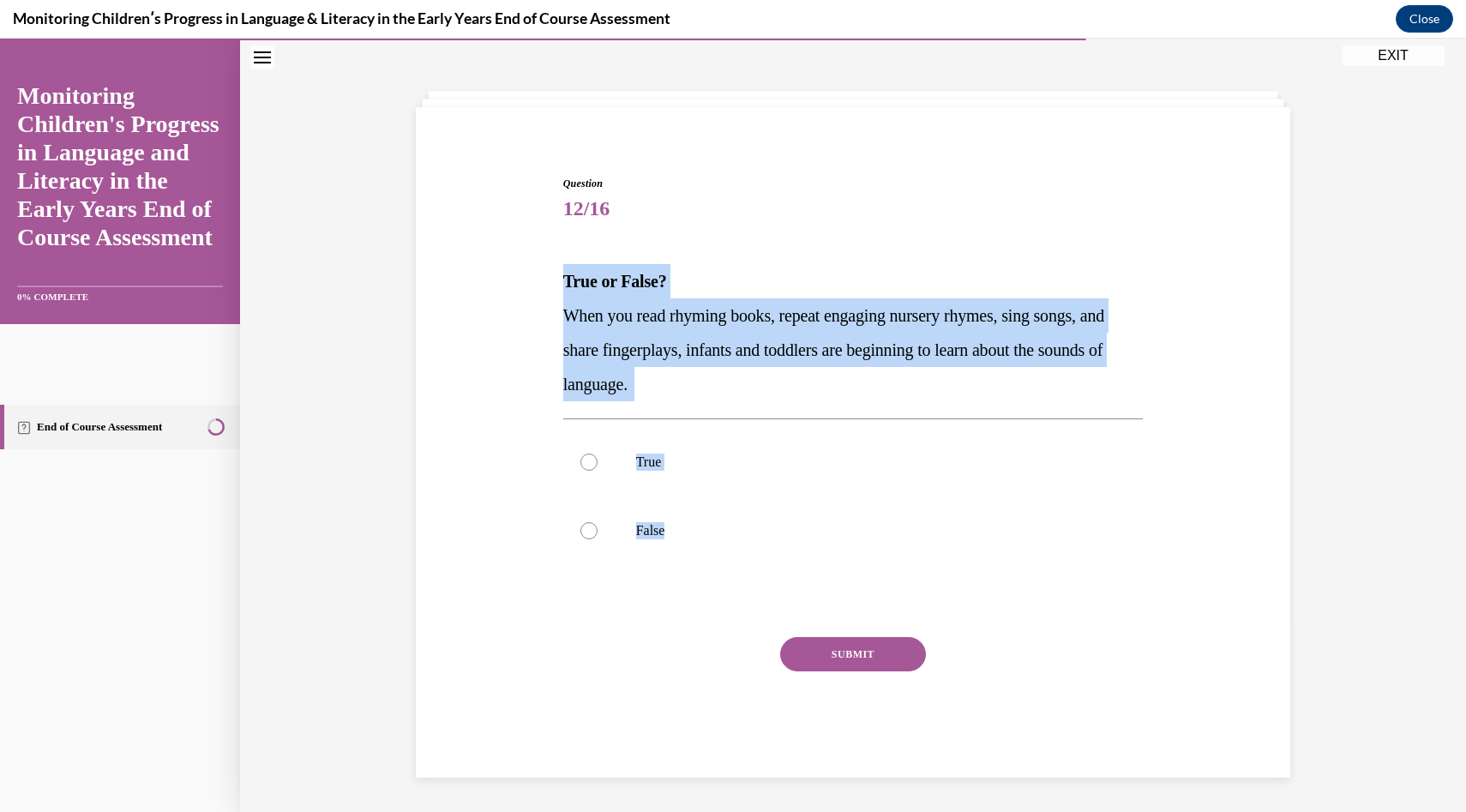
drag, startPoint x: 558, startPoint y: 270, endPoint x: 724, endPoint y: 587, distance: 357.8
click at [724, 587] on div "Question 12/16 True or False? When you read rhyming books, repeat engaging nurs…" at bounding box center [853, 463] width 590 height 627
click at [776, 446] on label "True" at bounding box center [853, 462] width 580 height 69
click at [598, 453] on input "True" at bounding box center [589, 462] width 17 height 17
radio input "true"
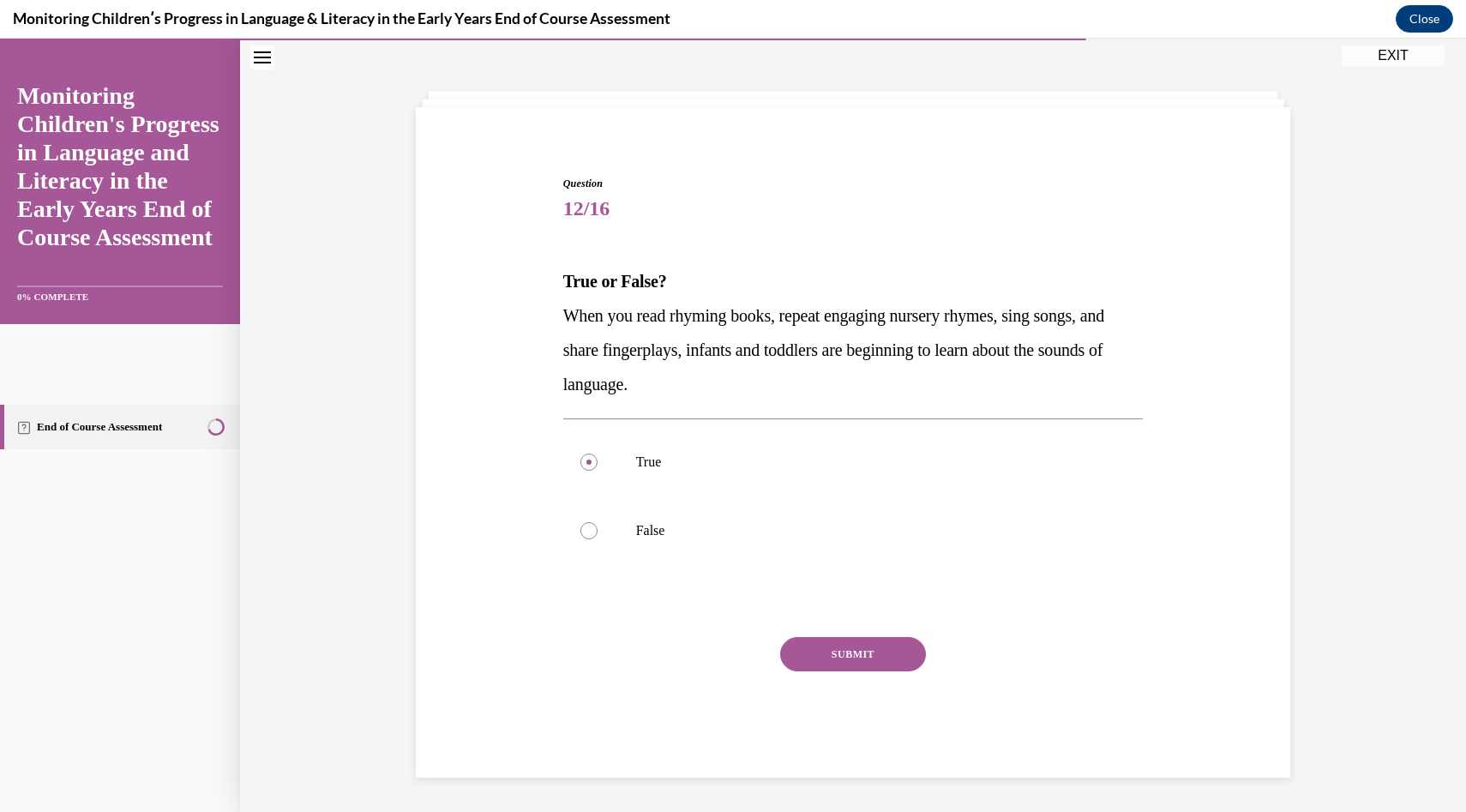
click at [835, 657] on button "SUBMIT" at bounding box center [853, 654] width 145 height 34
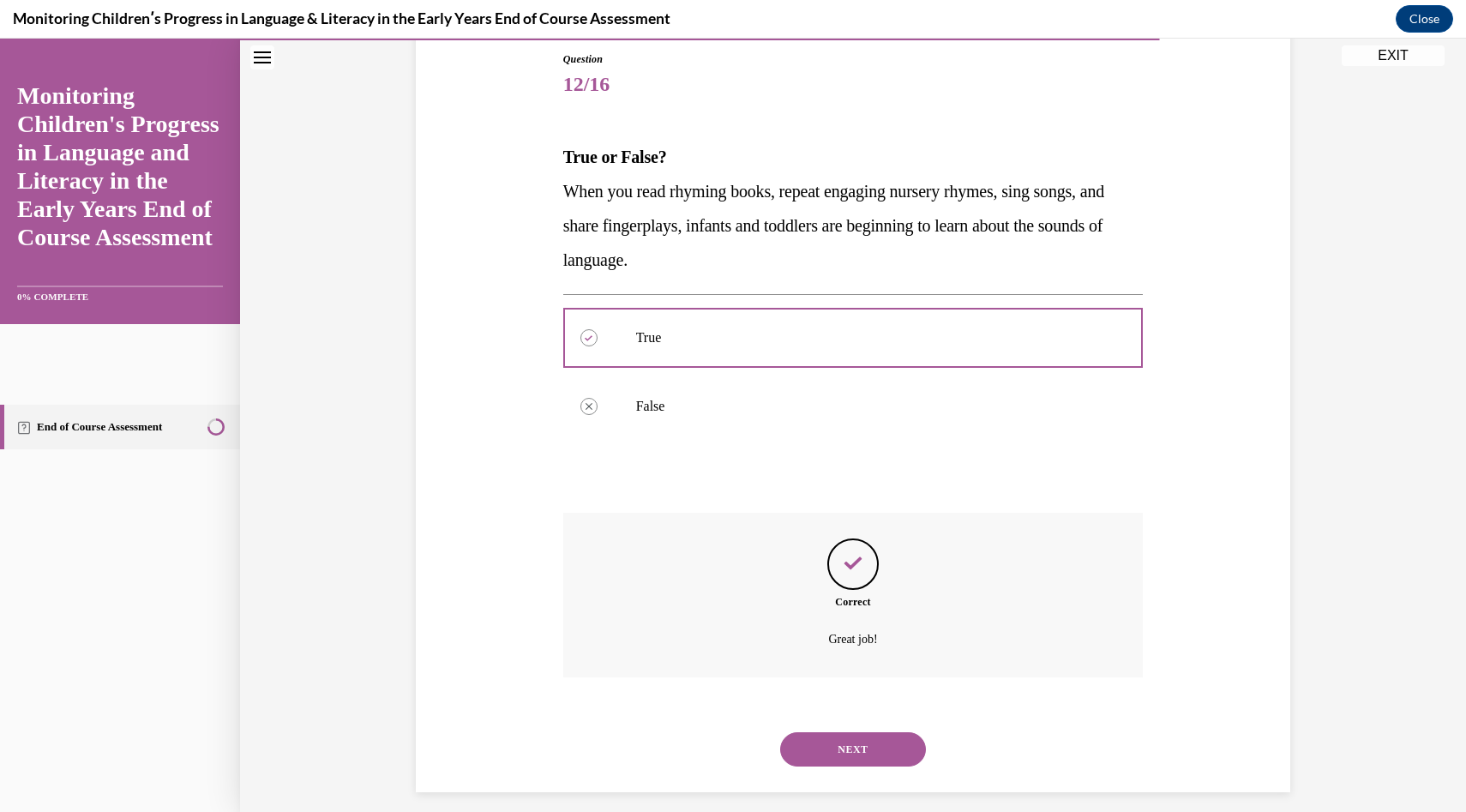
scroll to position [201, 0]
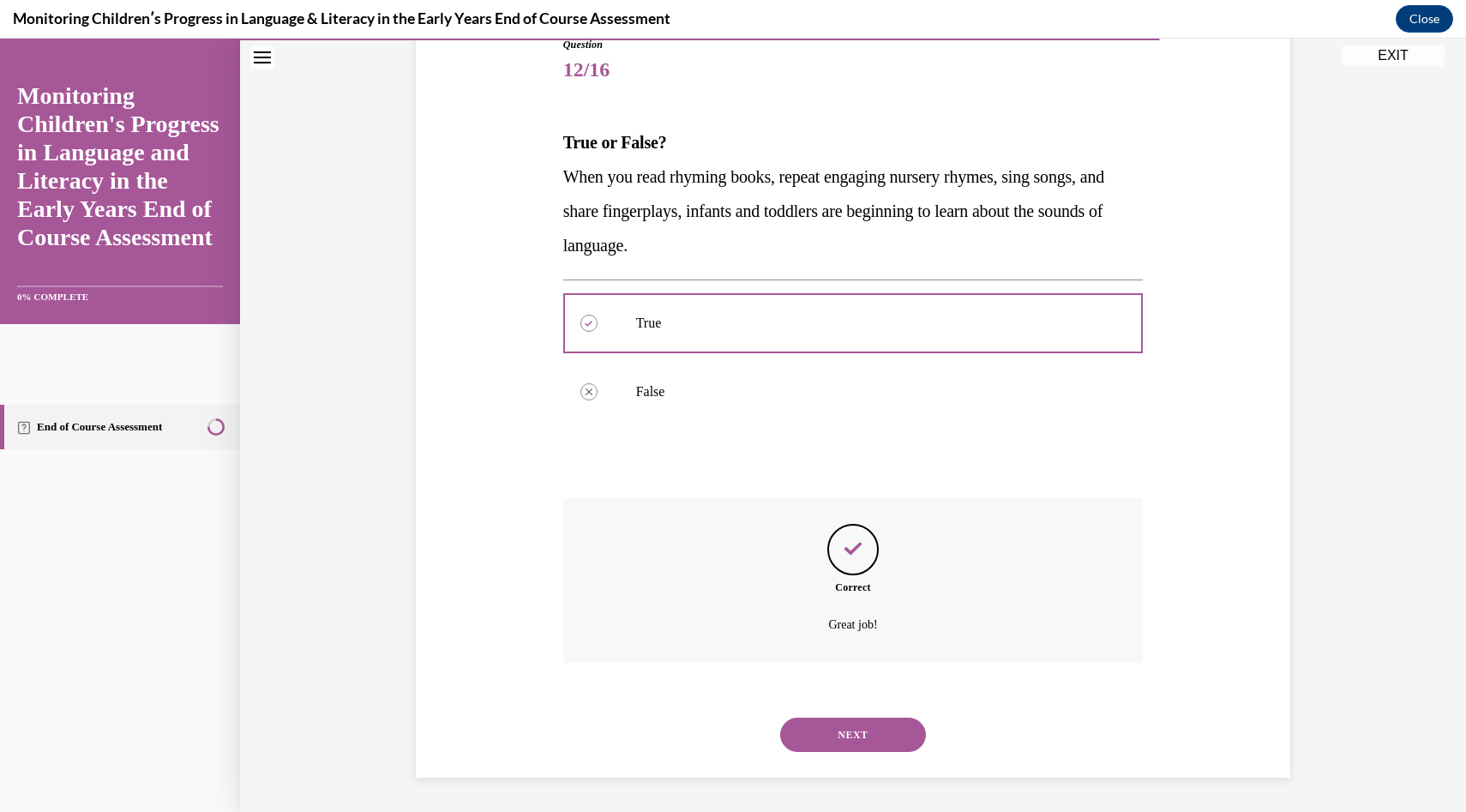
click at [863, 714] on div "NEXT" at bounding box center [853, 735] width 580 height 69
click at [863, 723] on button "NEXT" at bounding box center [853, 734] width 145 height 34
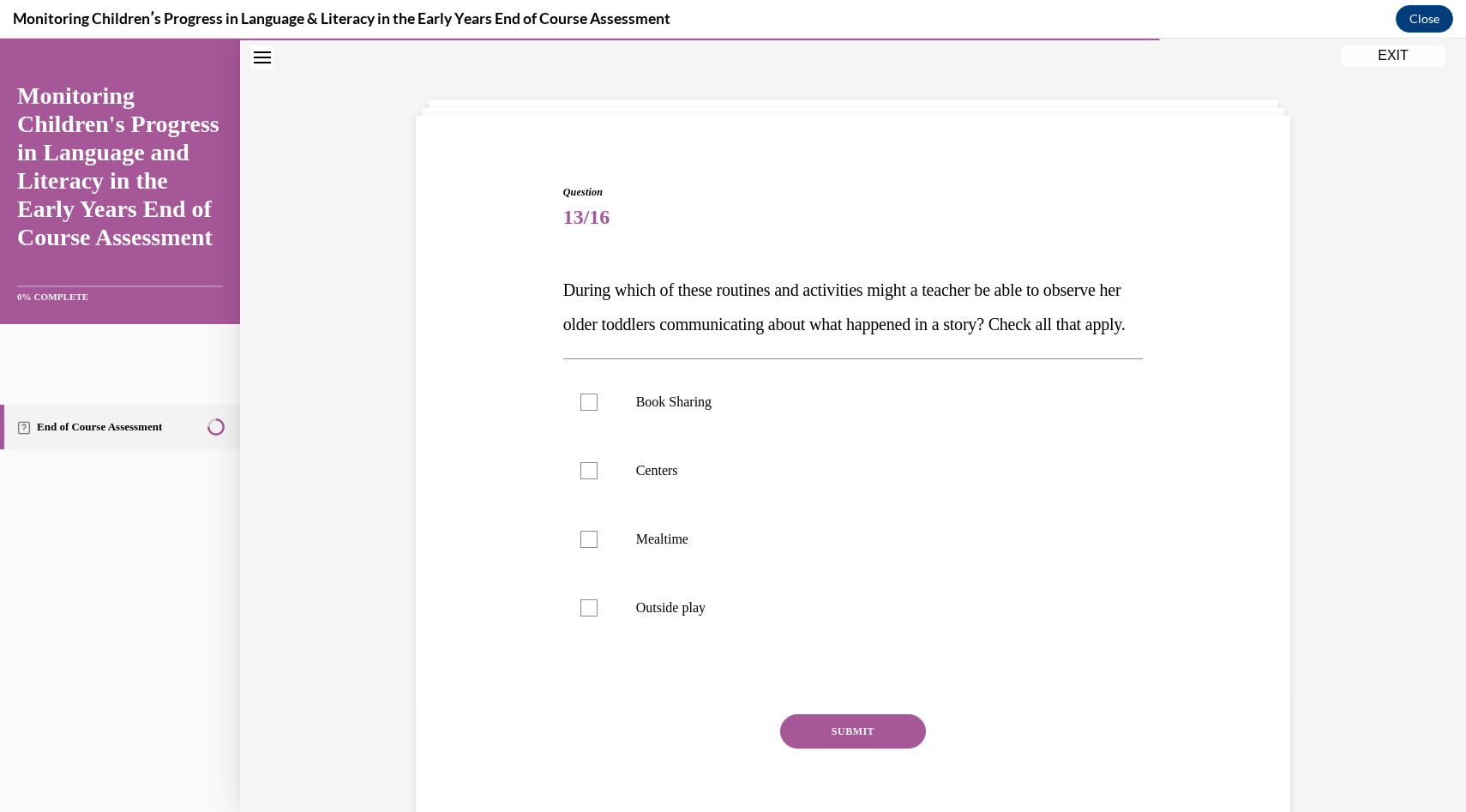
scroll to position [63, 0]
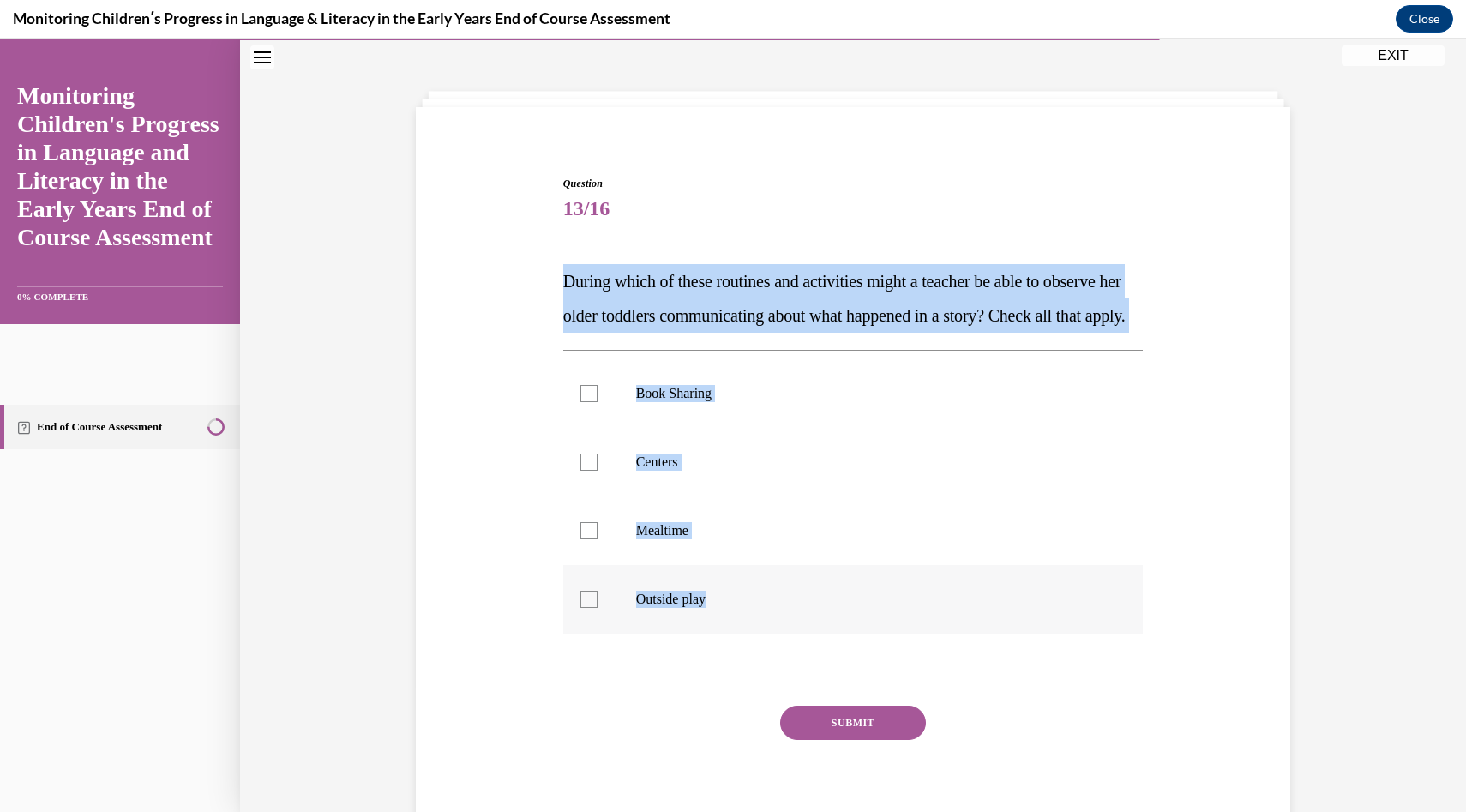
drag, startPoint x: 549, startPoint y: 273, endPoint x: 812, endPoint y: 642, distance: 453.1
click at [812, 642] on div "Question 13/16 During which of these routines and activities might a teacher be…" at bounding box center [853, 485] width 883 height 722
click at [1067, 159] on div "Question 13/16 During which of these routines and activities might a teacher be…" at bounding box center [853, 497] width 590 height 696
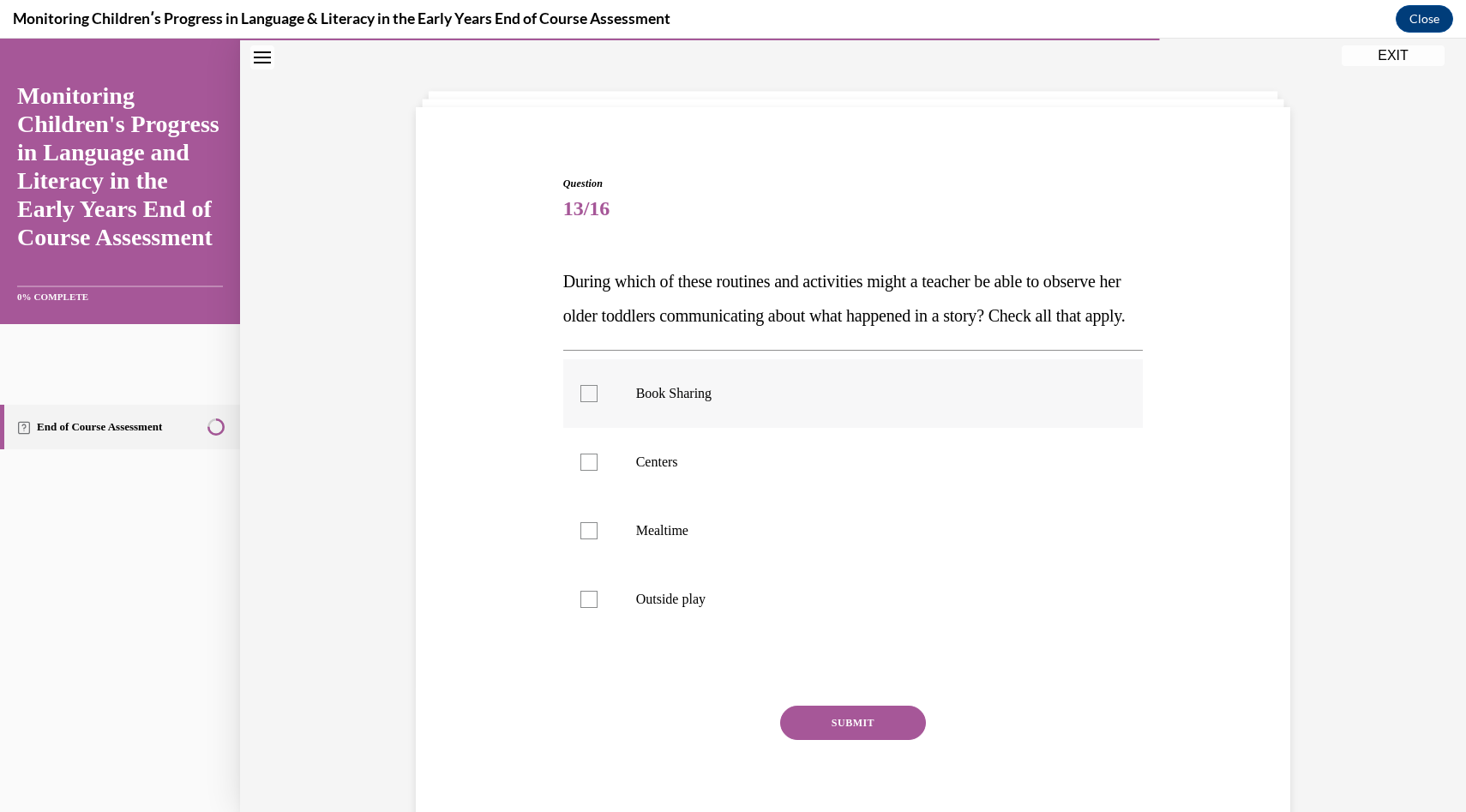
click at [807, 402] on p "Book Sharing" at bounding box center [868, 394] width 464 height 17
click at [598, 402] on input "Book Sharing" at bounding box center [589, 394] width 17 height 17
checkbox input "true"
click at [795, 471] on p "Centers" at bounding box center [868, 462] width 464 height 17
click at [598, 471] on input "Centers" at bounding box center [589, 462] width 17 height 17
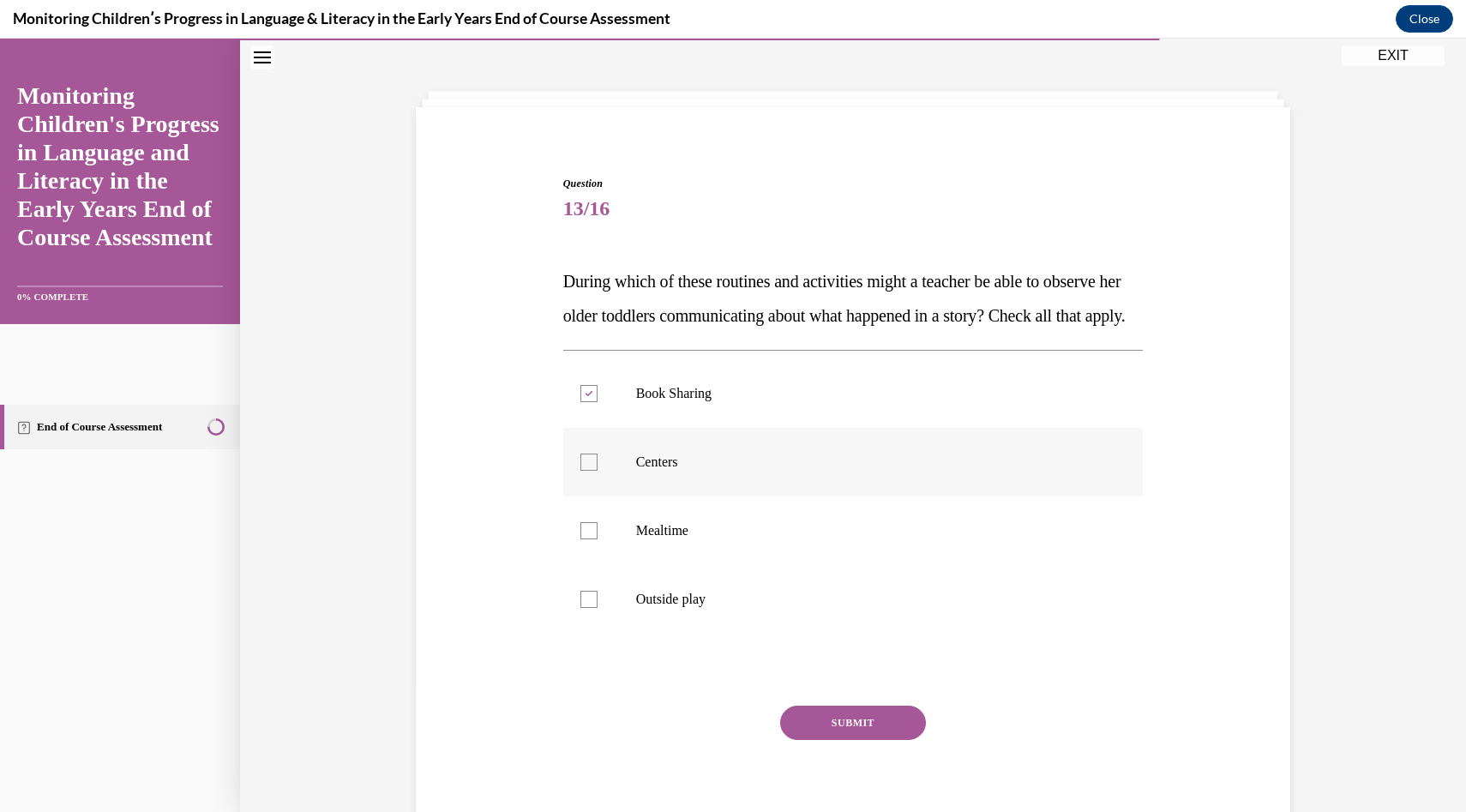
checkbox input "true"
click at [840, 740] on button "SUBMIT" at bounding box center [853, 722] width 145 height 34
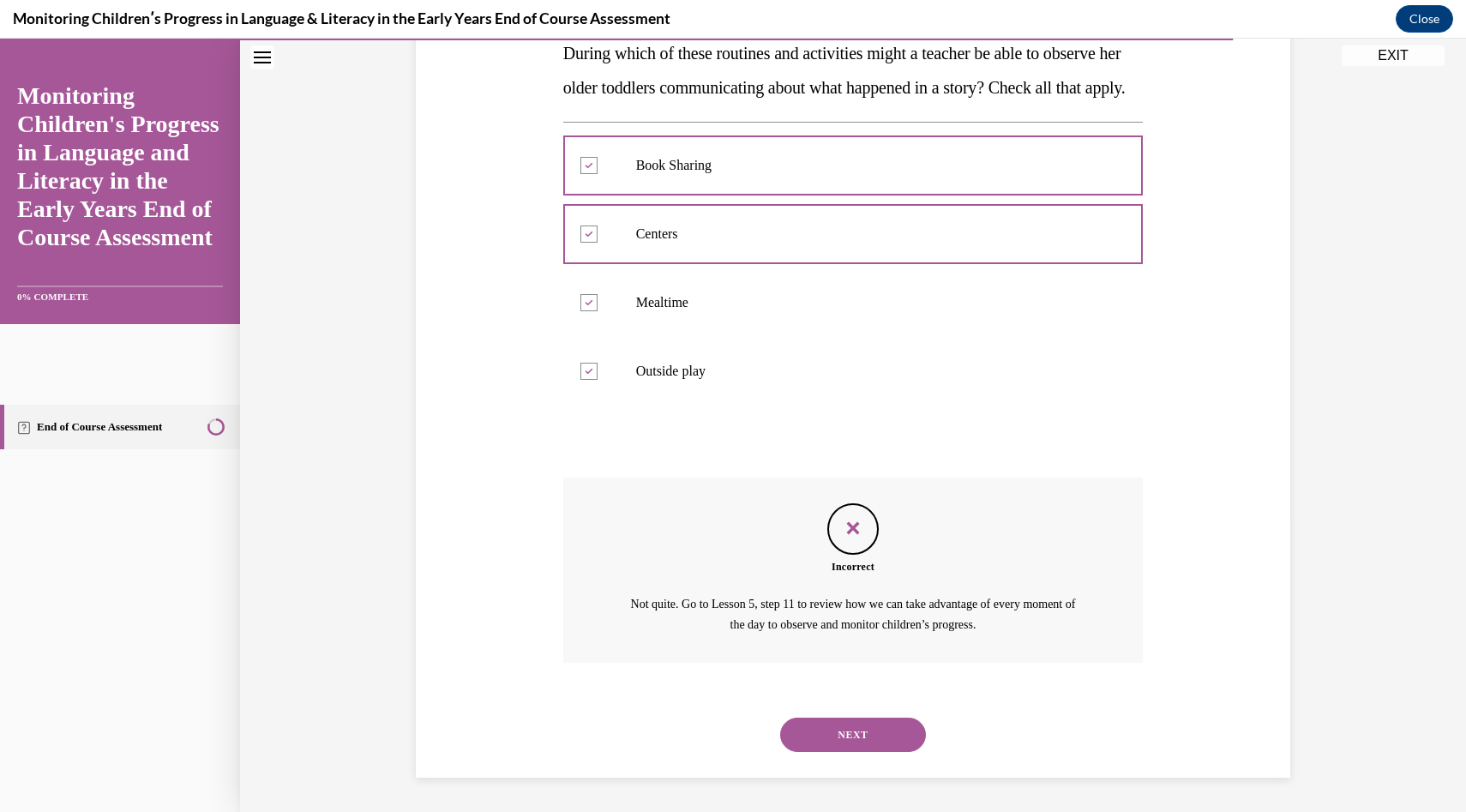
scroll to position [324, 0]
click at [854, 725] on button "NEXT" at bounding box center [853, 734] width 145 height 34
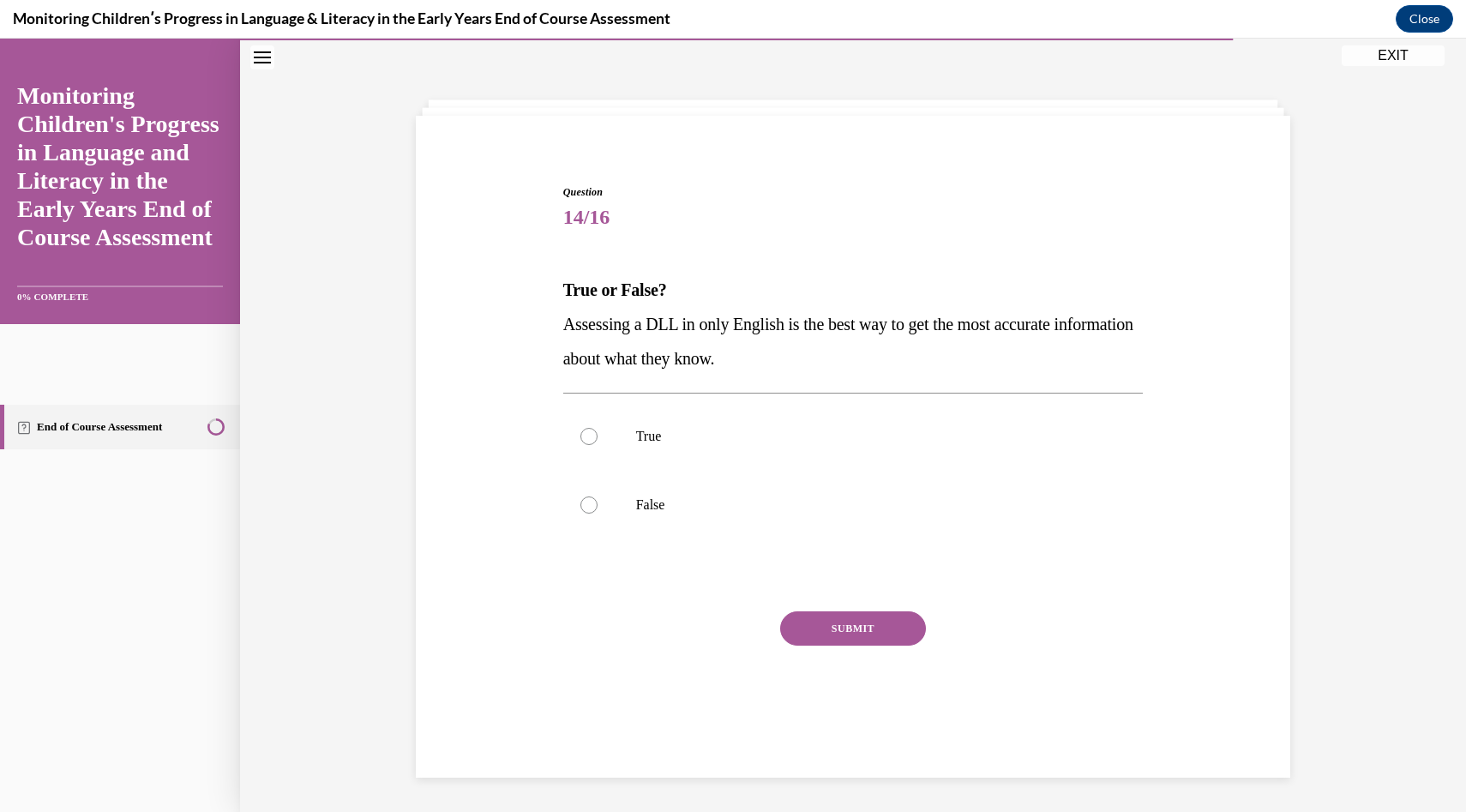
click at [560, 325] on div "Question 14/16 True or False? Assessing a DLL in only English is the best way t…" at bounding box center [853, 454] width 590 height 593
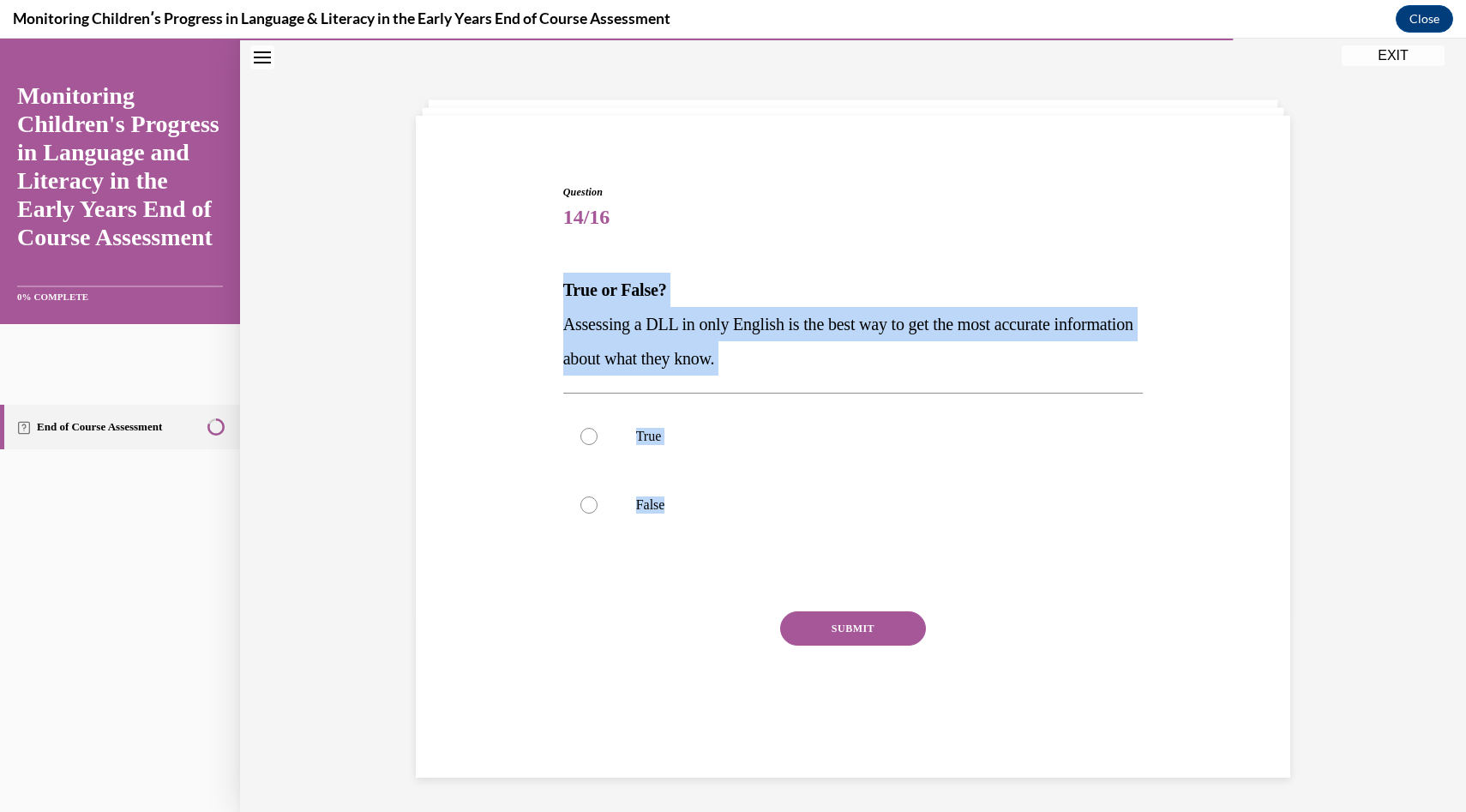
drag, startPoint x: 558, startPoint y: 281, endPoint x: 718, endPoint y: 544, distance: 307.8
click at [718, 544] on div "Question 14/16 True or False? Assessing a DLL in only English is the best way t…" at bounding box center [853, 442] width 883 height 619
click at [819, 480] on label "False" at bounding box center [853, 505] width 580 height 69
click at [598, 497] on input "False" at bounding box center [589, 505] width 17 height 17
radio input "true"
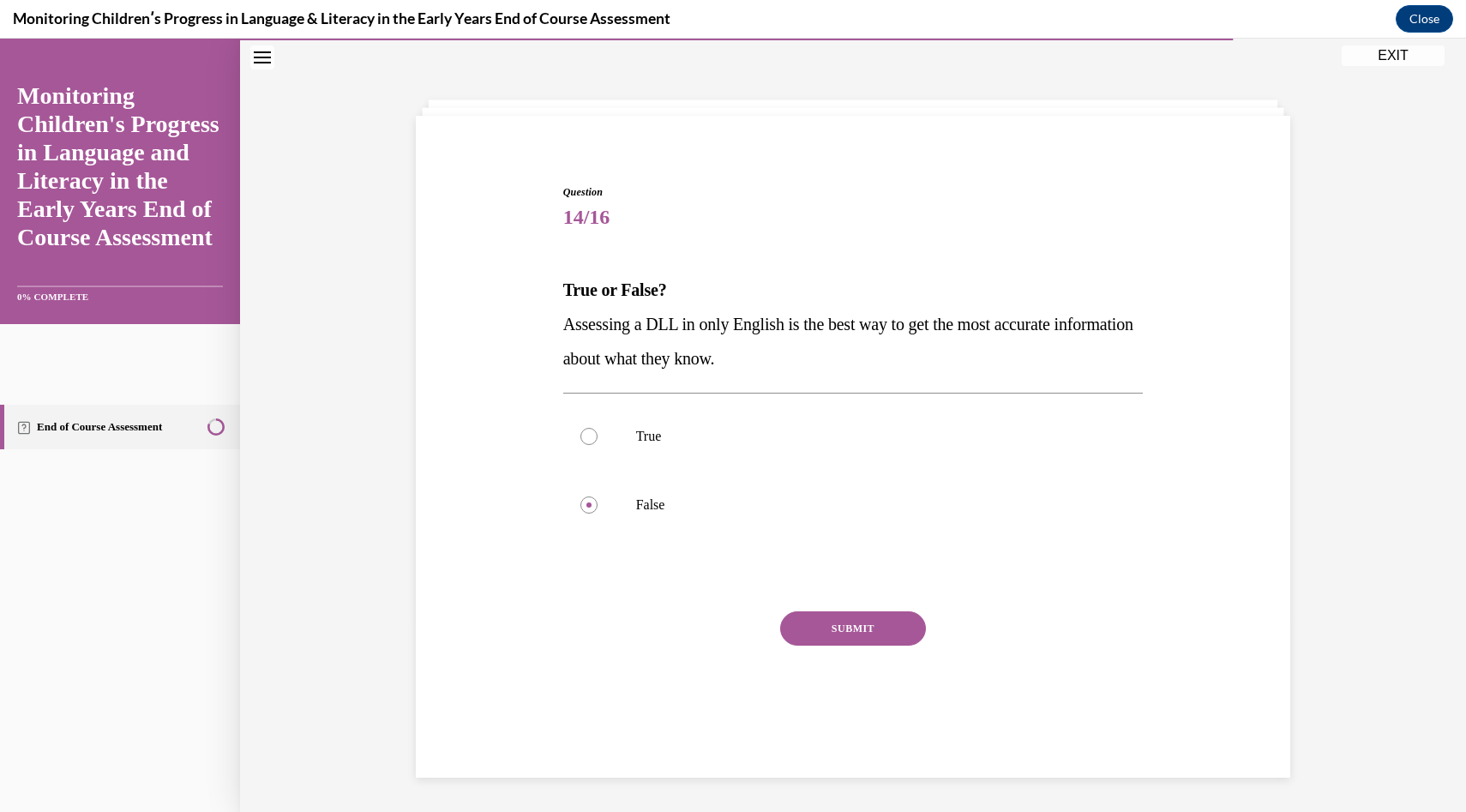
click at [842, 625] on button "SUBMIT" at bounding box center [853, 628] width 145 height 34
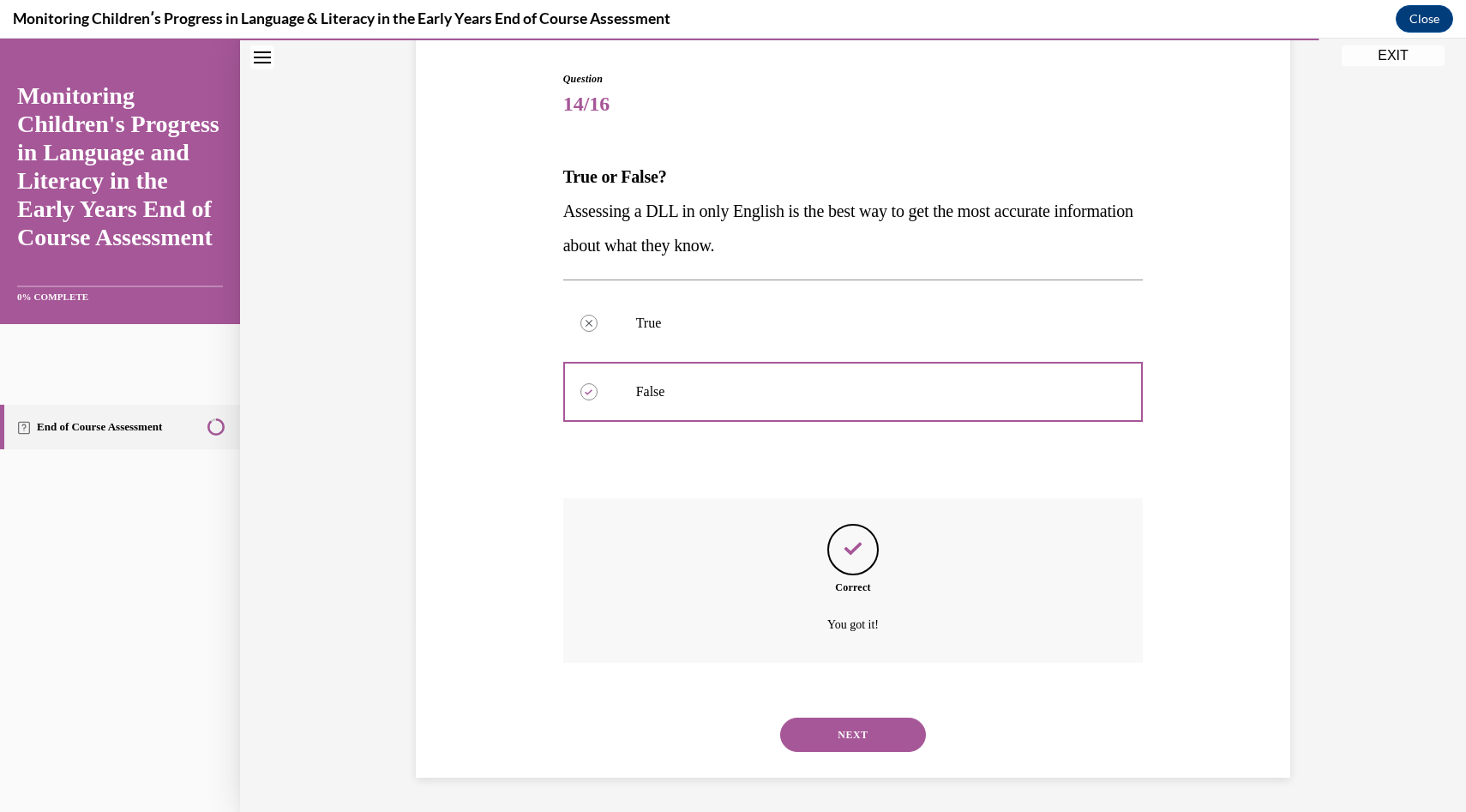
click at [843, 721] on button "NEXT" at bounding box center [853, 734] width 145 height 34
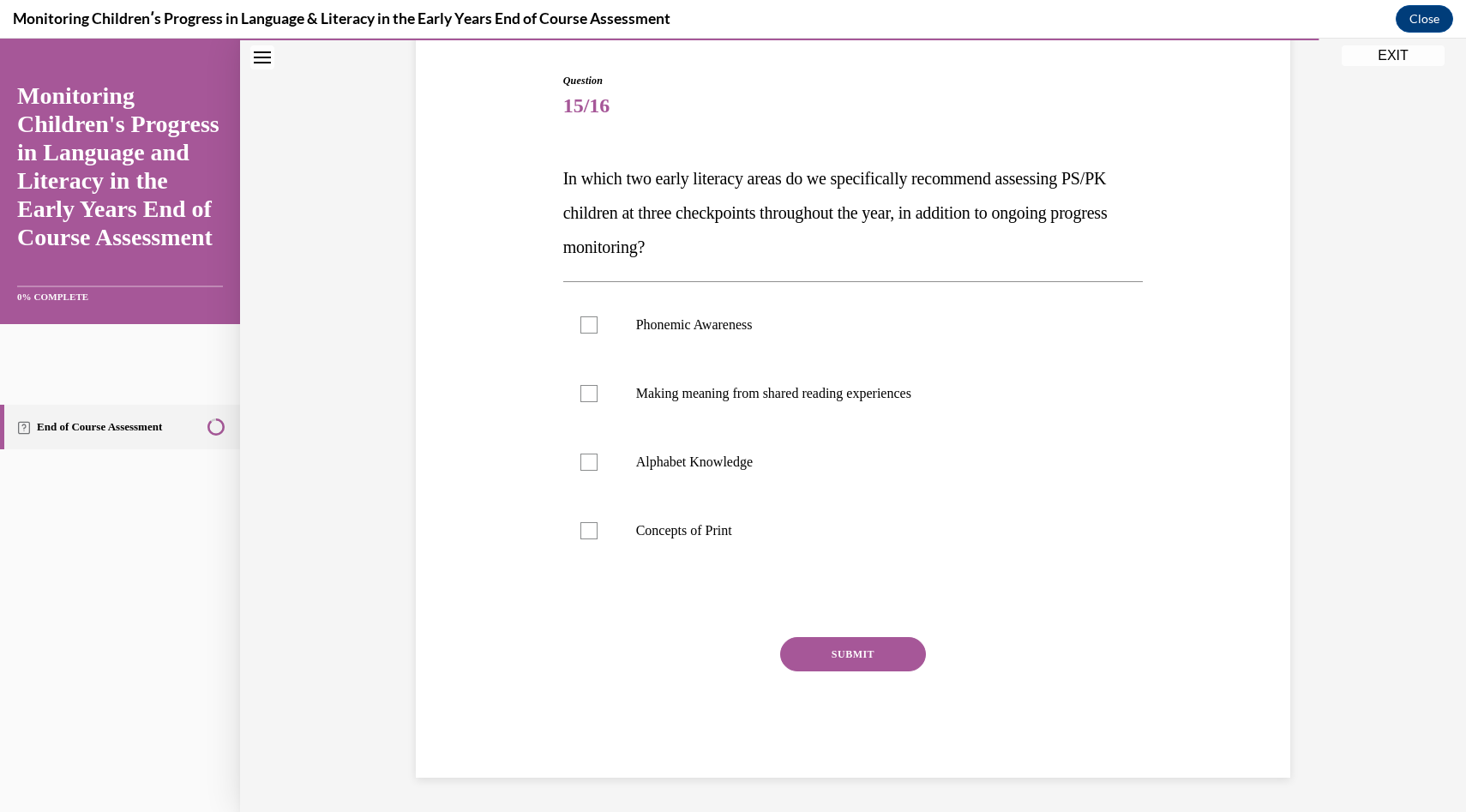
scroll to position [88, 0]
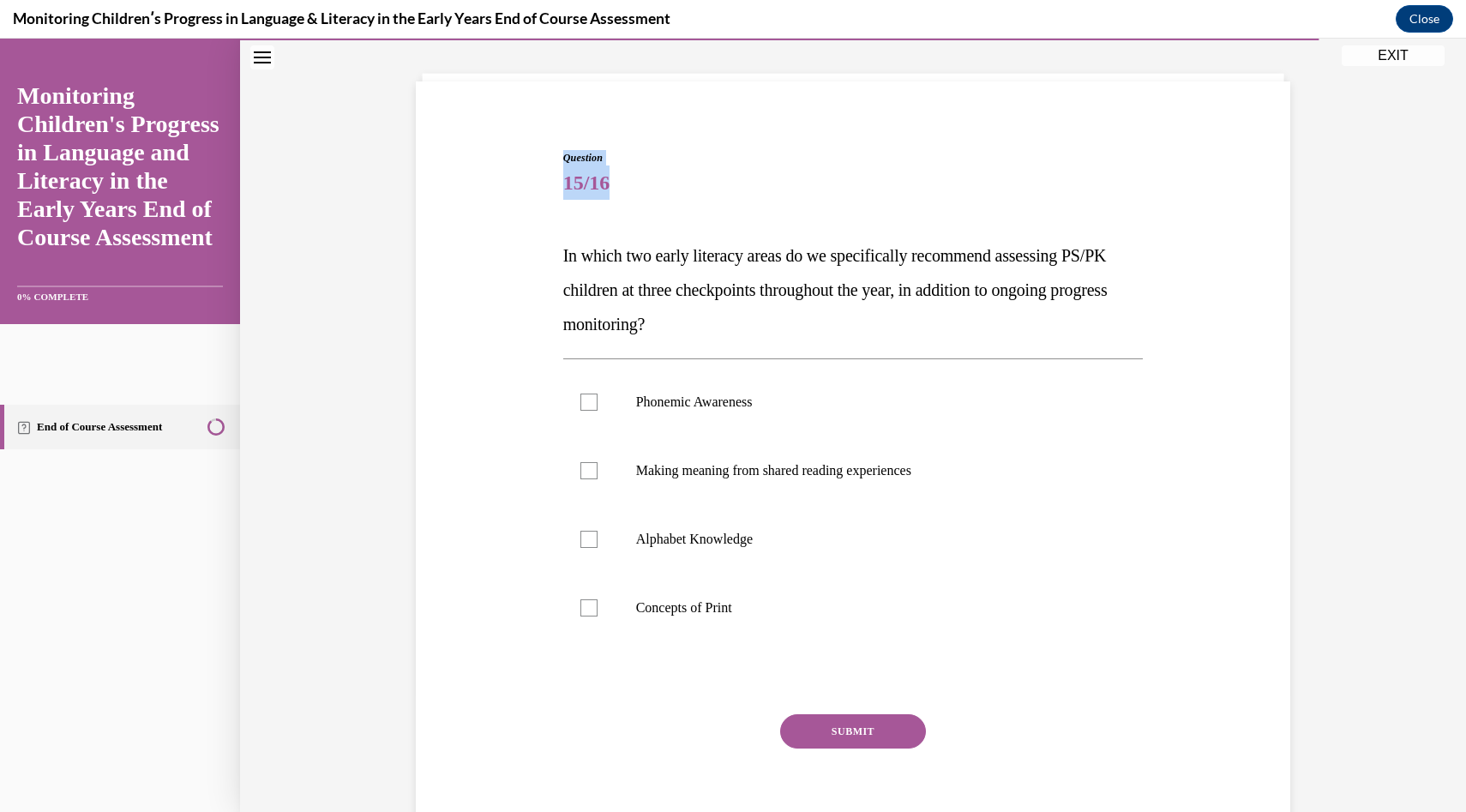
drag, startPoint x: 518, startPoint y: 154, endPoint x: 557, endPoint y: 243, distance: 97.2
click at [557, 244] on div "Question 15/16 In which two early literacy areas do we specifically recommend a…" at bounding box center [853, 476] width 883 height 756
click at [556, 244] on div "Question 15/16 In which two early literacy areas do we specifically recommend a…" at bounding box center [853, 476] width 883 height 756
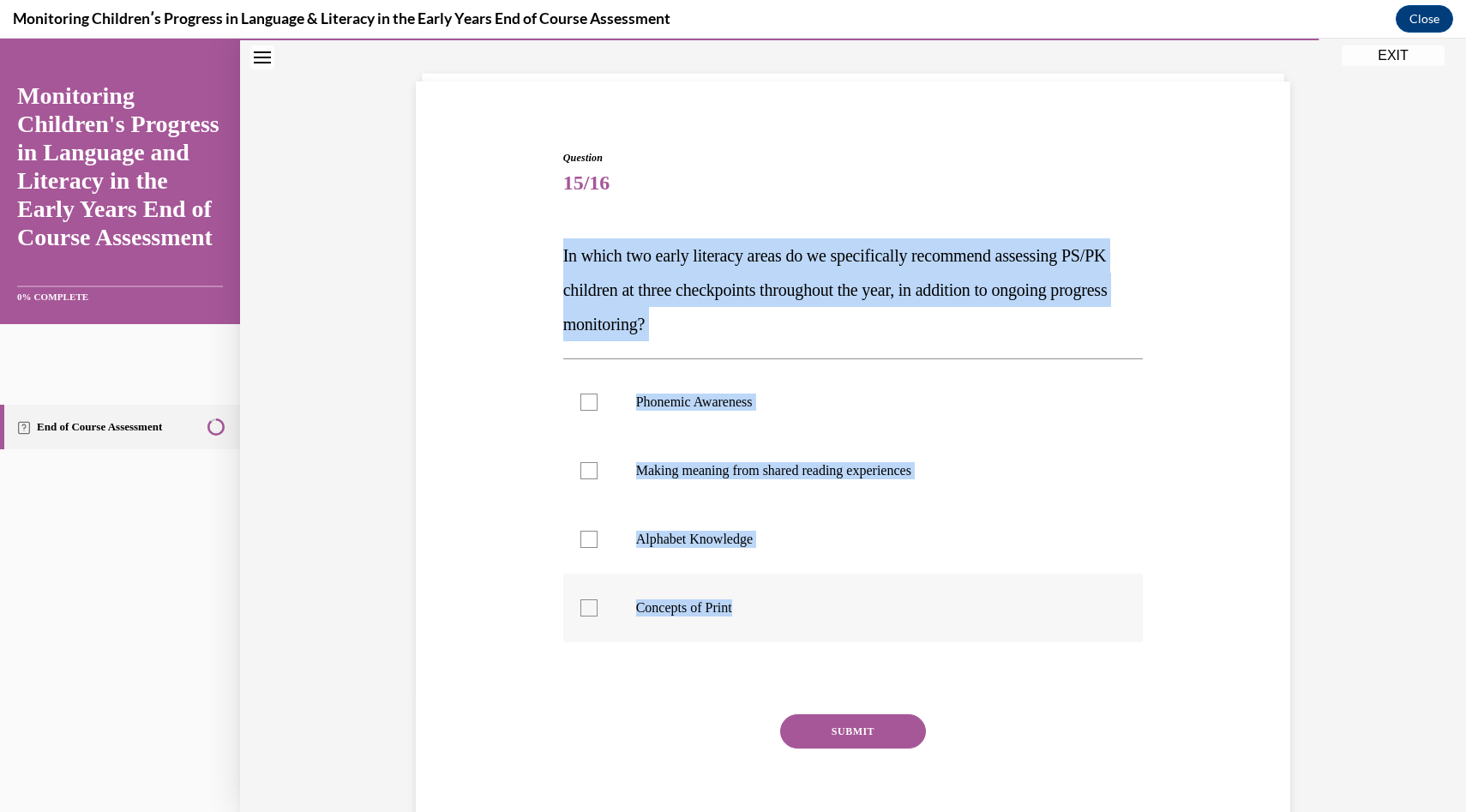
drag, startPoint x: 556, startPoint y: 243, endPoint x: 788, endPoint y: 627, distance: 448.6
click at [788, 627] on div "Question 15/16 In which two early literacy areas do we specifically recommend a…" at bounding box center [853, 476] width 883 height 756
click at [947, 232] on div "Question 15/16 In which two early literacy areas do we specifically recommend a…" at bounding box center [853, 502] width 580 height 704
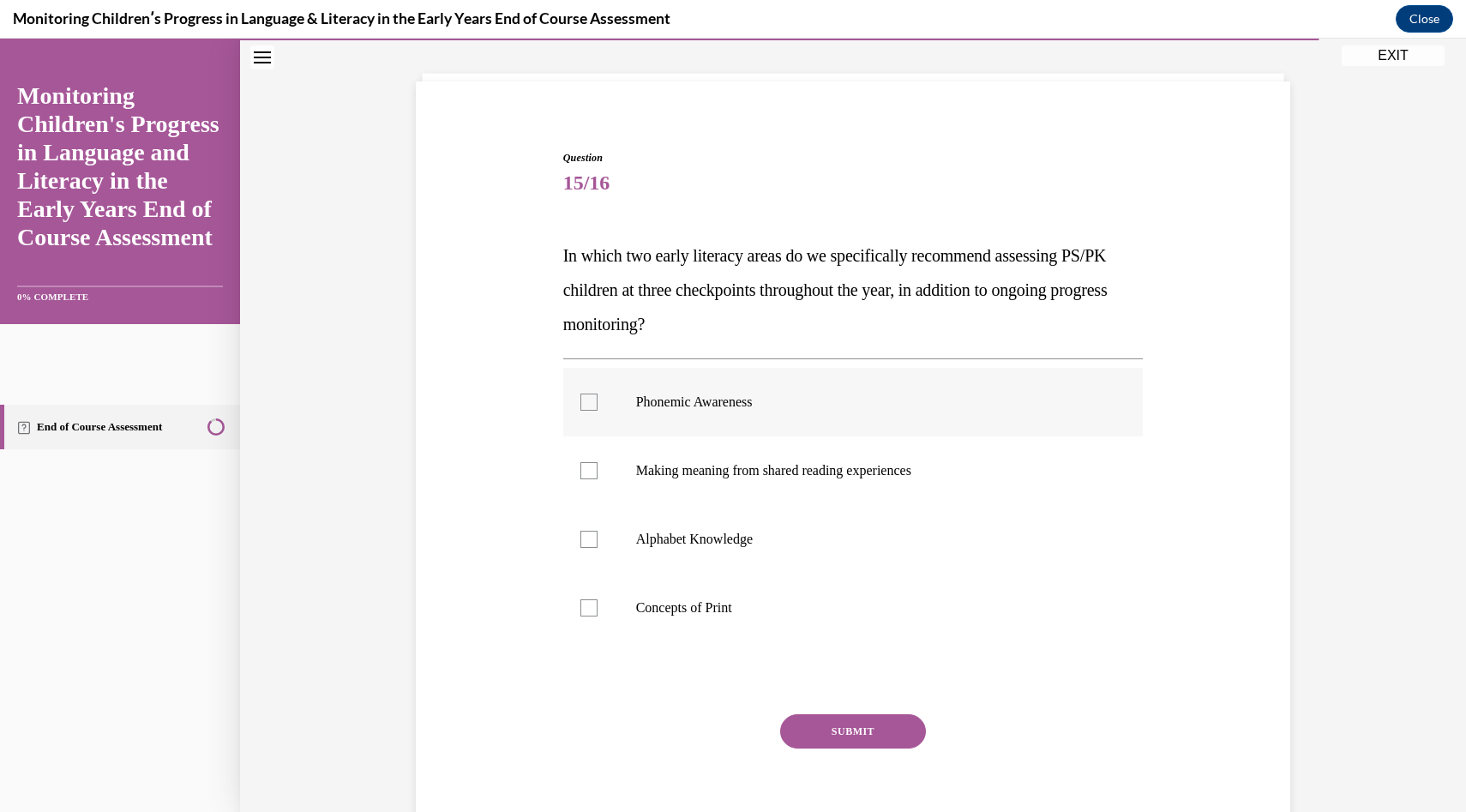
click at [822, 420] on label "Phonemic Awareness" at bounding box center [853, 402] width 580 height 69
click at [598, 411] on input "Phonemic Awareness" at bounding box center [589, 402] width 17 height 17
checkbox input "true"
click at [792, 566] on label "Alphabet Knowledge" at bounding box center [853, 539] width 580 height 69
click at [598, 548] on input "Alphabet Knowledge" at bounding box center [589, 539] width 17 height 17
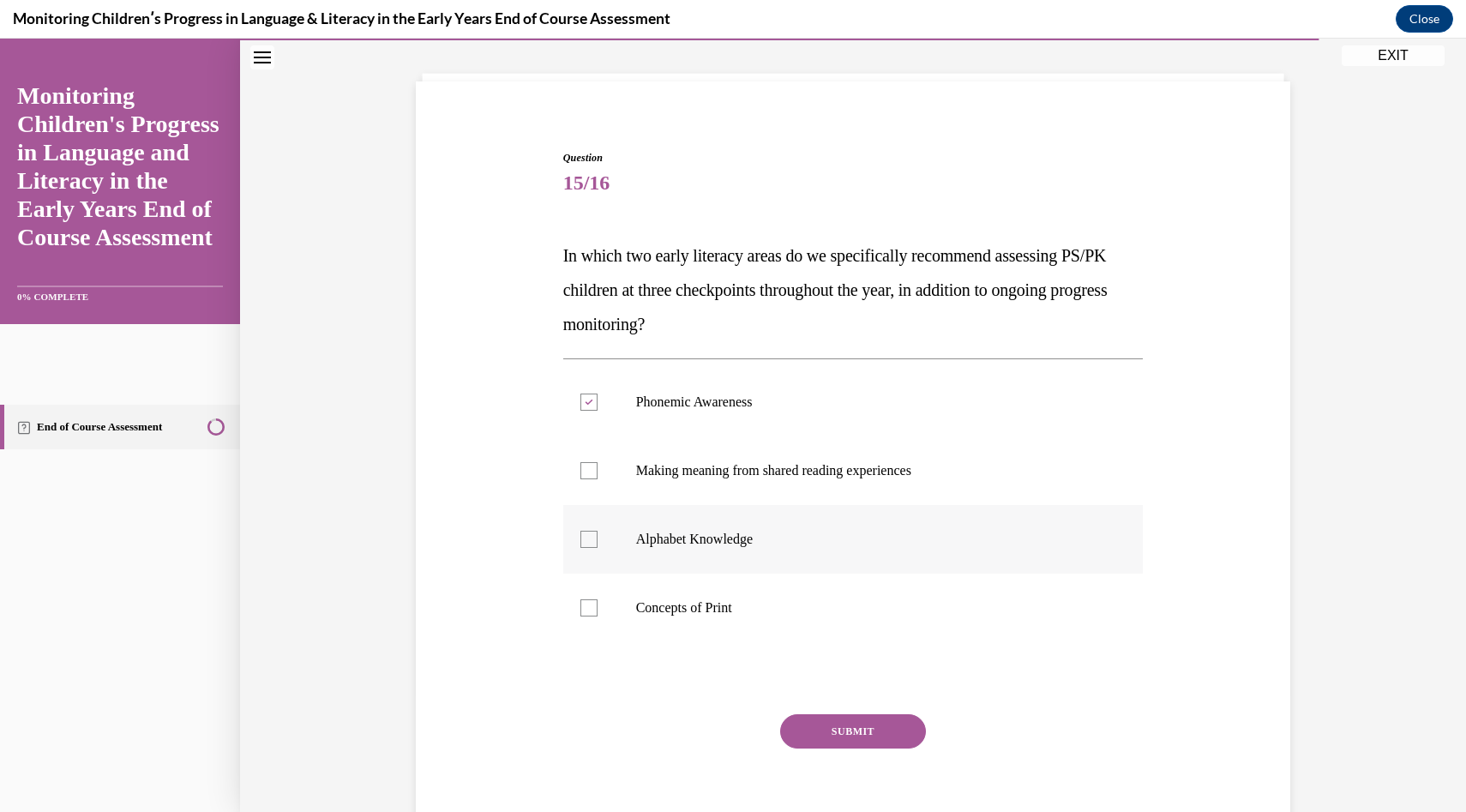
checkbox input "true"
click at [830, 709] on div "Question 15/16 In which two early literacy areas do we specifically recommend a…" at bounding box center [853, 502] width 580 height 704
click at [830, 718] on button "SUBMIT" at bounding box center [853, 731] width 145 height 34
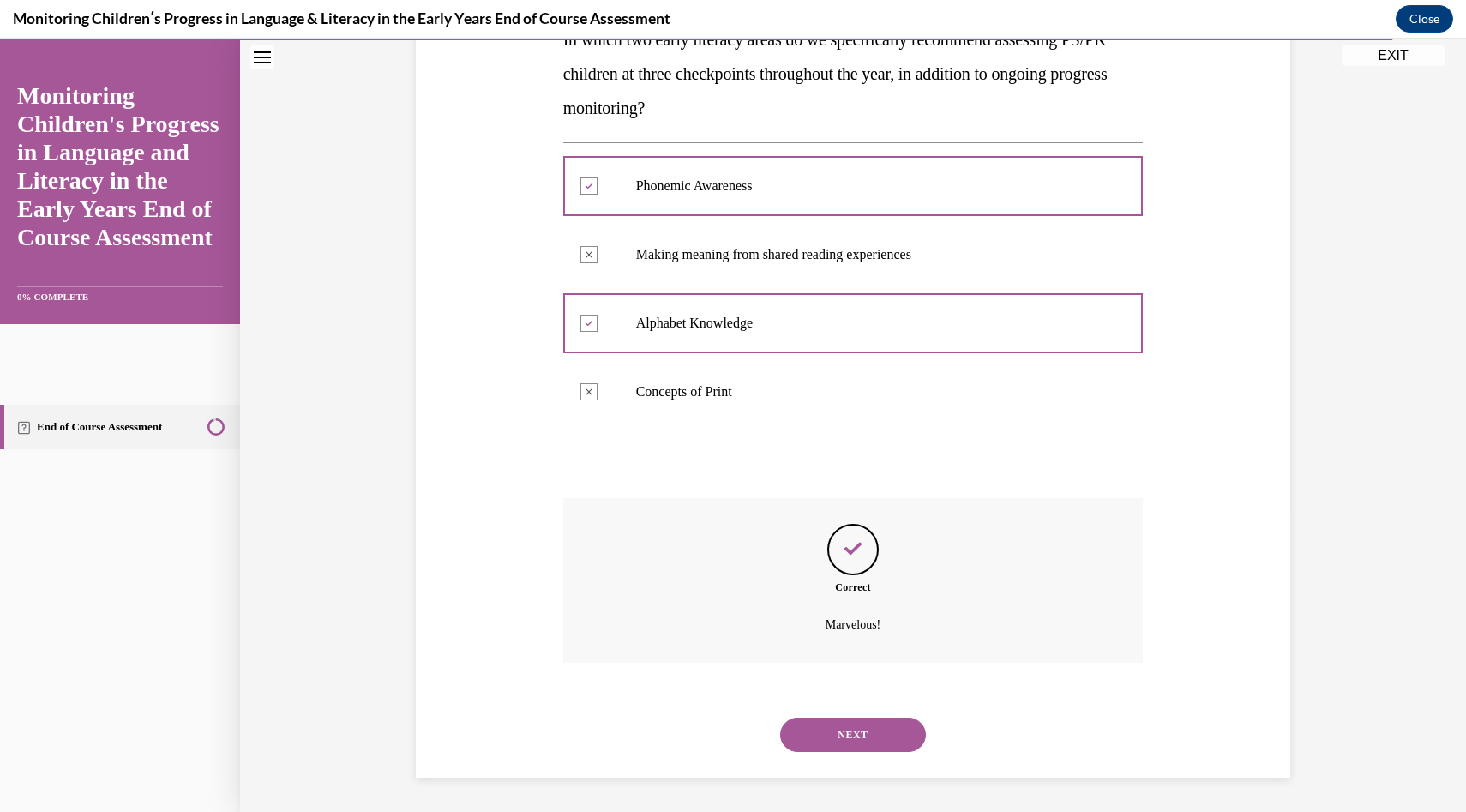
click at [839, 729] on button "NEXT" at bounding box center [853, 734] width 145 height 34
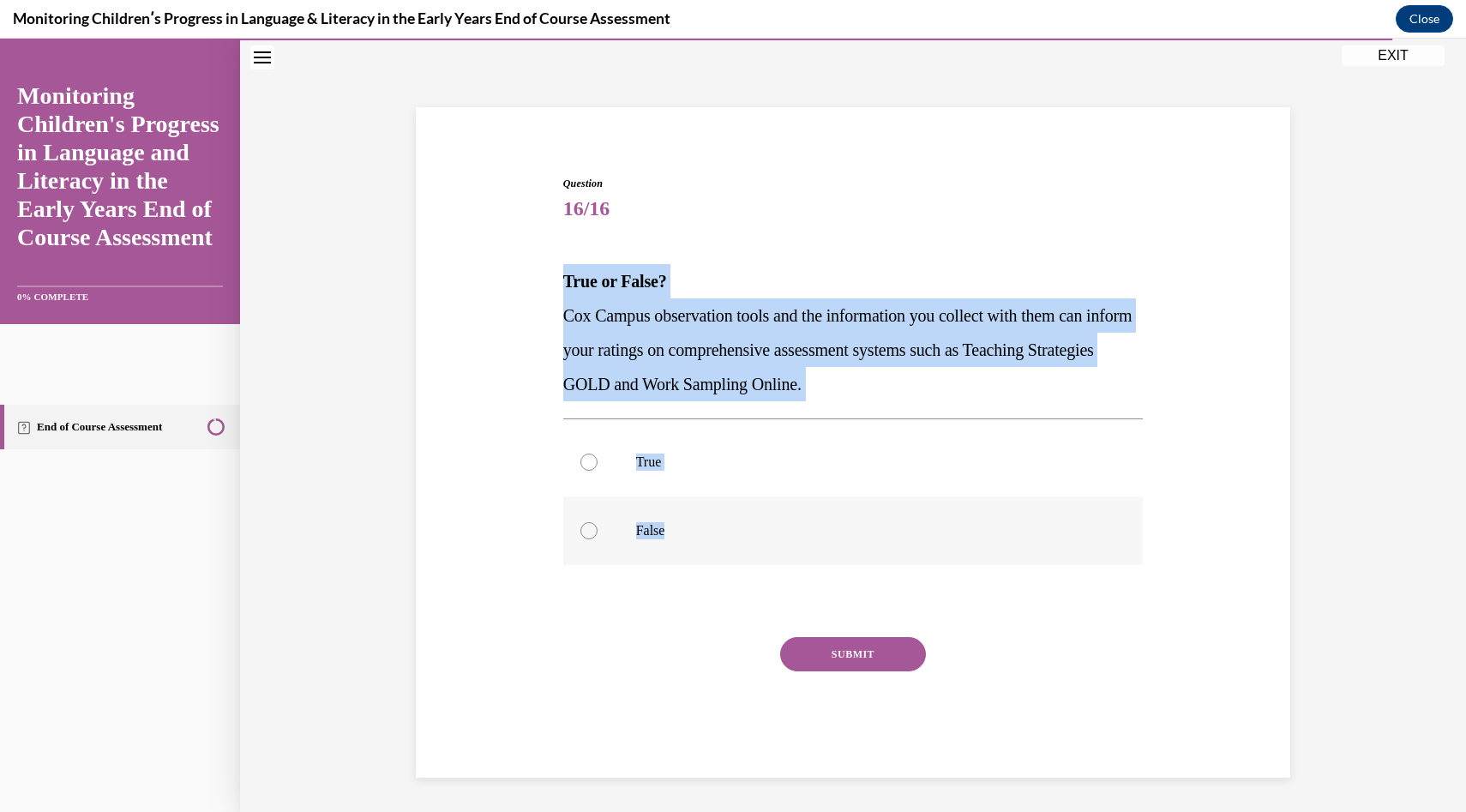
drag, startPoint x: 550, startPoint y: 264, endPoint x: 690, endPoint y: 534, distance: 304.1
click at [690, 534] on div "Question 16/16 True or False? Cox Campus observation tools and the information …" at bounding box center [853, 451] width 883 height 653
click at [711, 365] on p "Cox Campus observation tools and the information you collect with them can info…" at bounding box center [853, 349] width 580 height 103
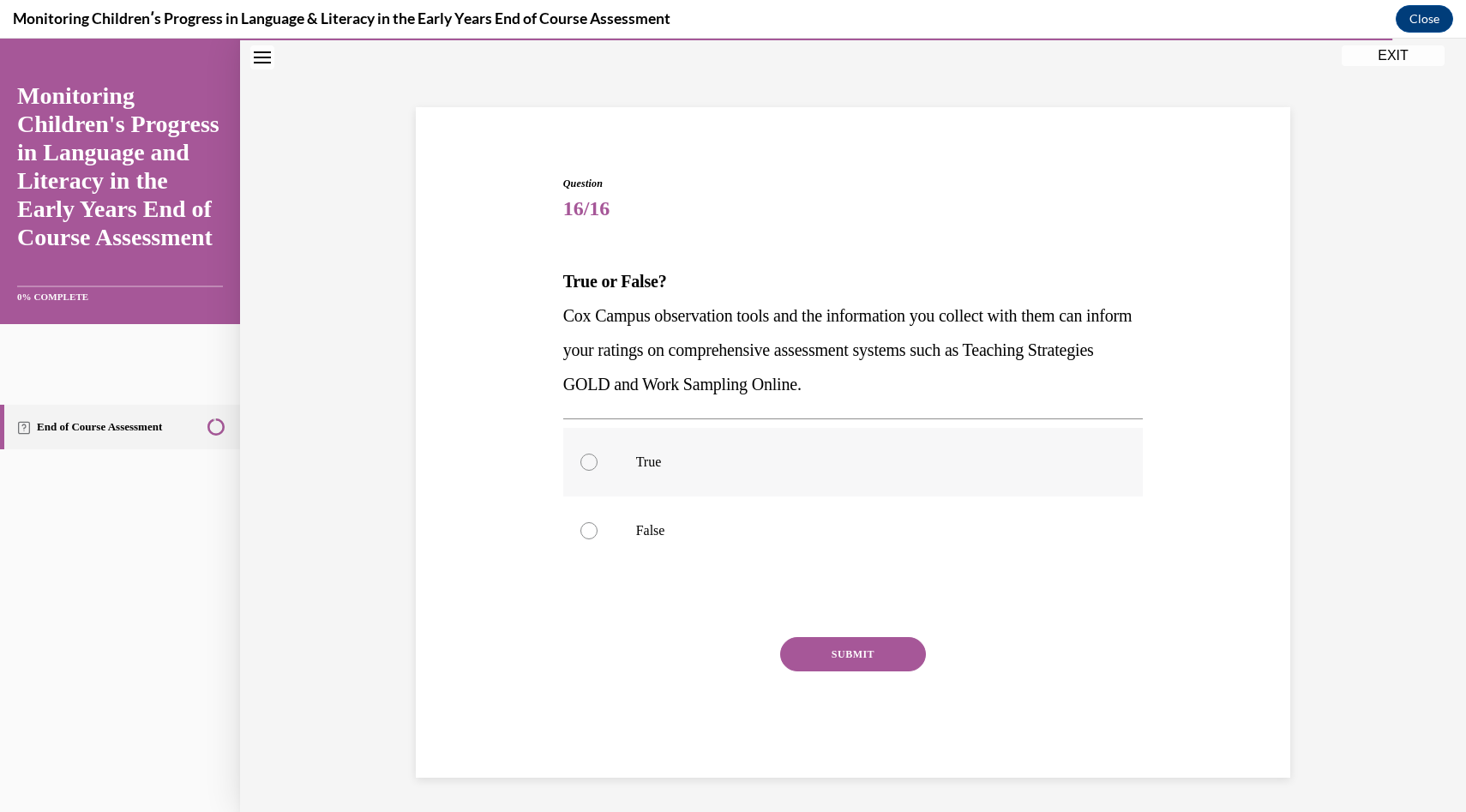
click at [684, 464] on p "True" at bounding box center [868, 462] width 464 height 17
click at [598, 464] on input "True" at bounding box center [589, 462] width 17 height 17
radio input "true"
click at [853, 669] on button "SUBMIT" at bounding box center [853, 654] width 145 height 34
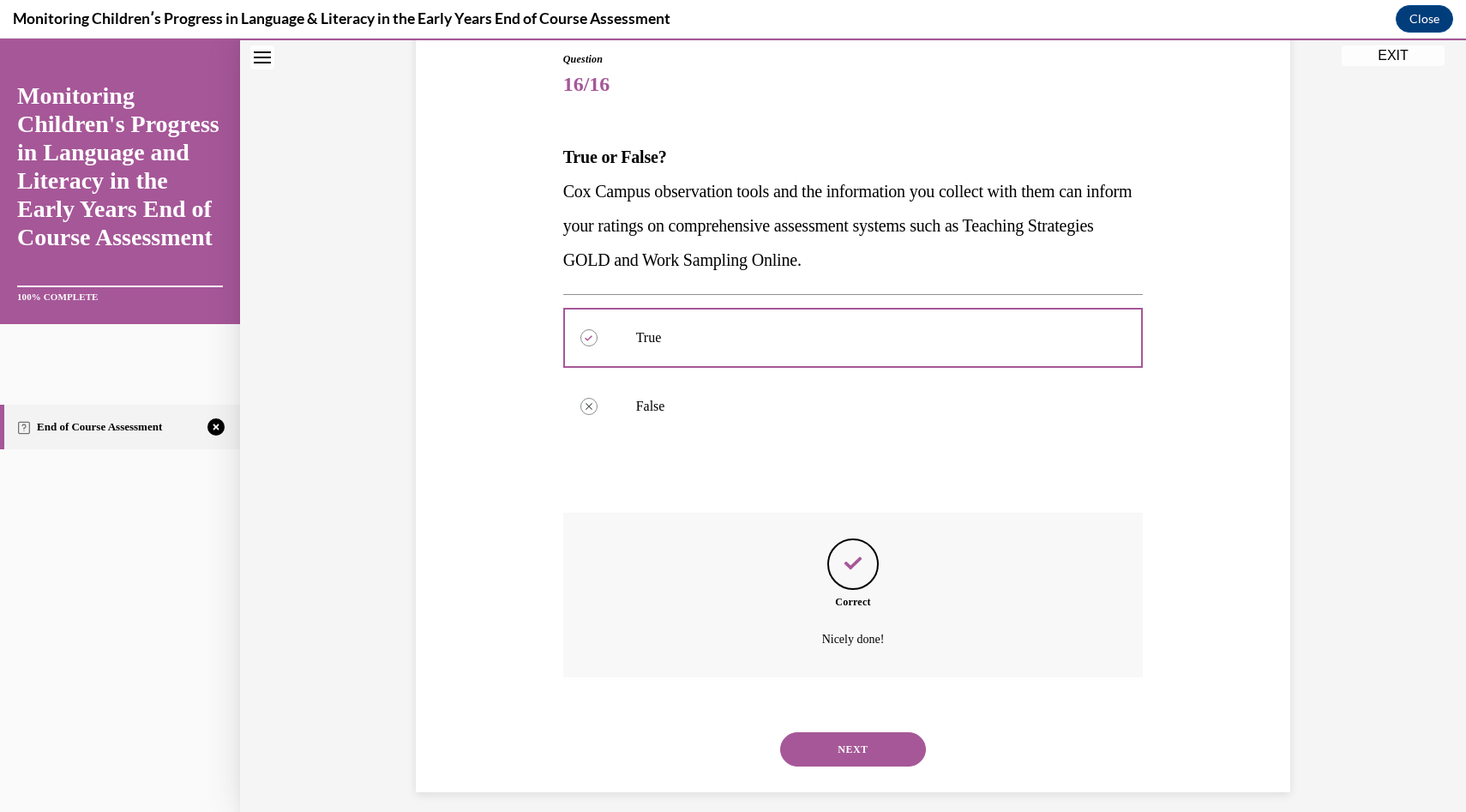
scroll to position [201, 0]
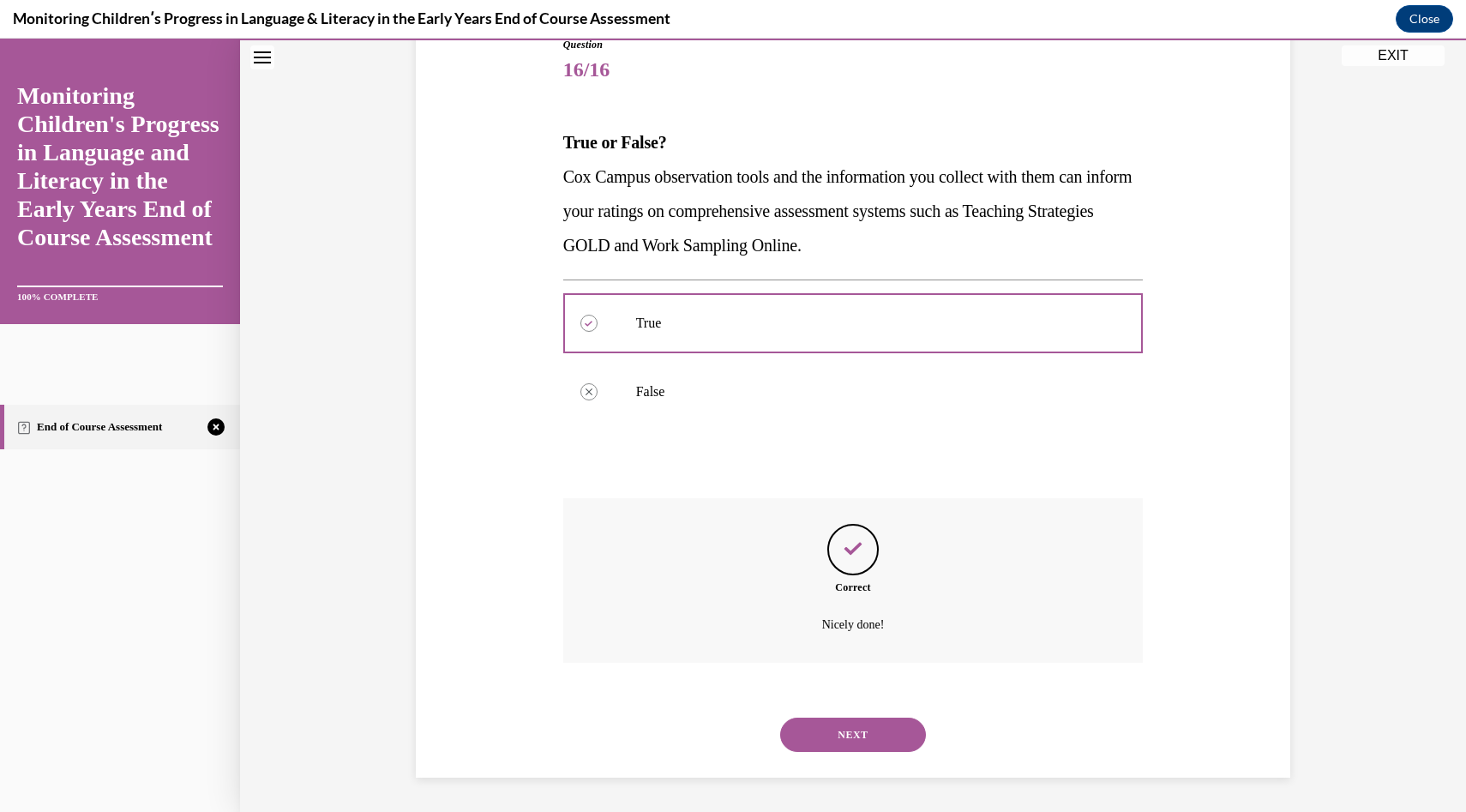
click at [861, 726] on button "NEXT" at bounding box center [853, 734] width 145 height 34
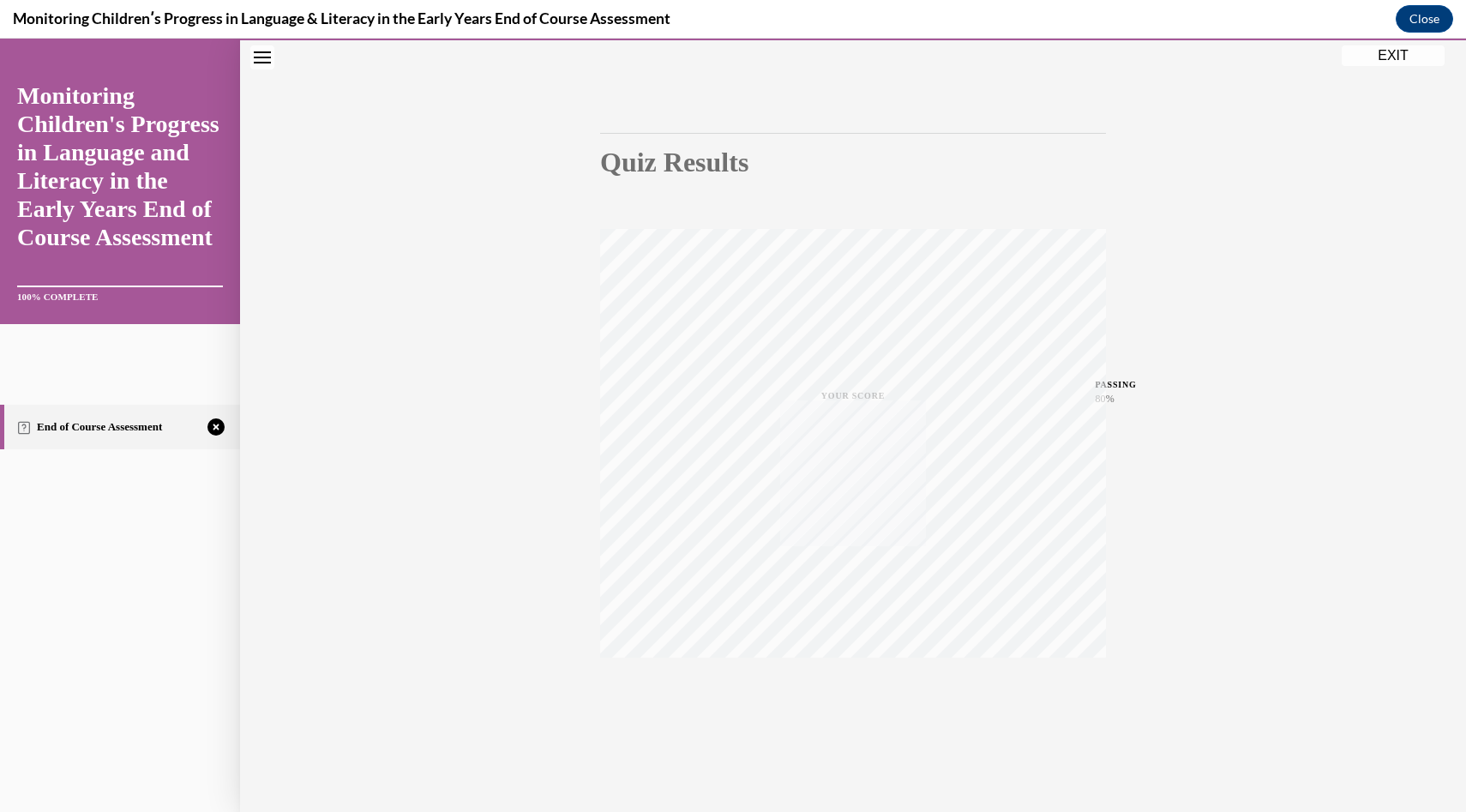
scroll to position [106, 0]
click at [855, 715] on icon "button" at bounding box center [853, 707] width 61 height 19
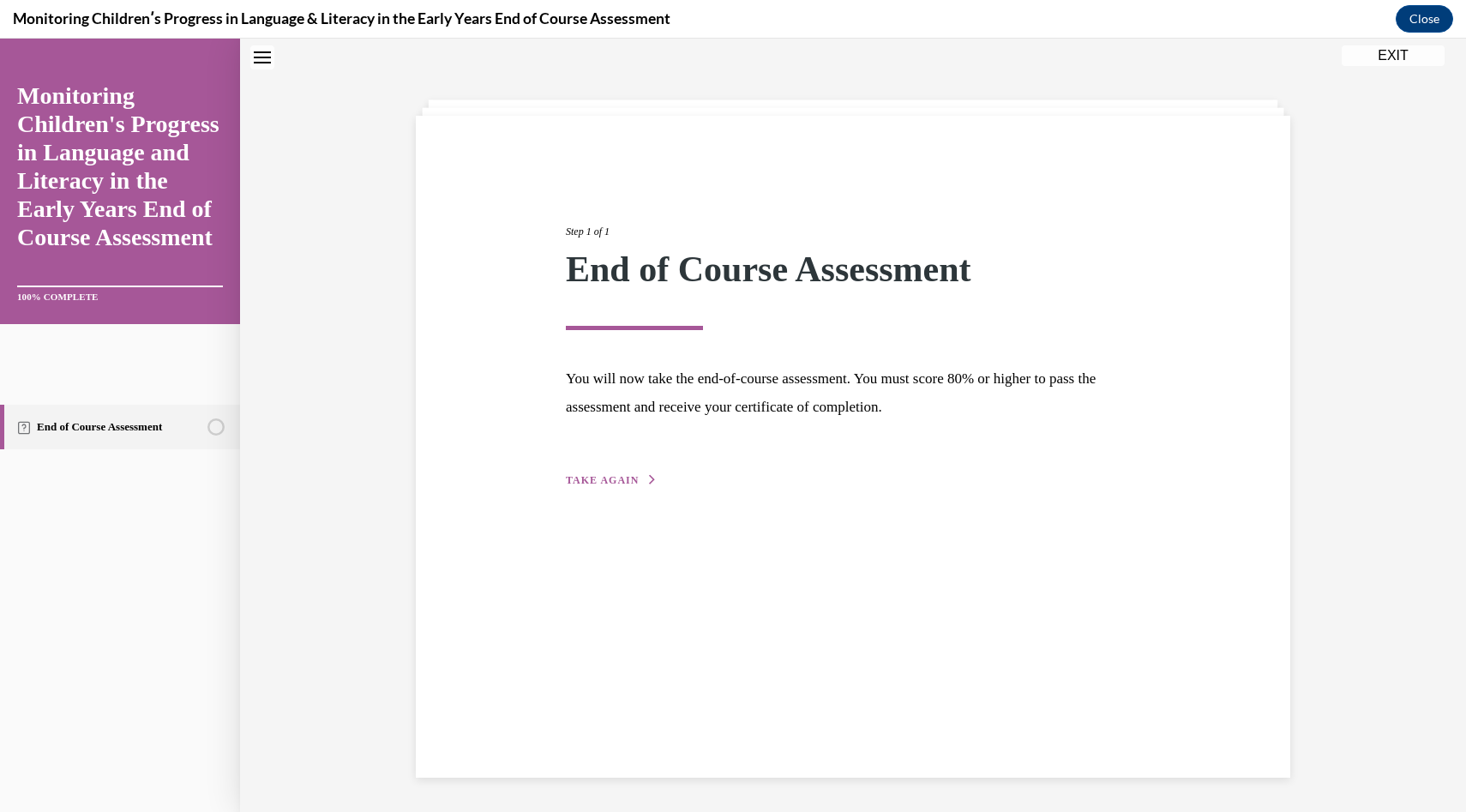
scroll to position [54, 0]
click at [598, 487] on div "Step 1 of 1 End of Course Assessment You will now take the end-of-course assess…" at bounding box center [853, 337] width 601 height 305
click at [599, 484] on span "TAKE AGAIN" at bounding box center [601, 480] width 73 height 12
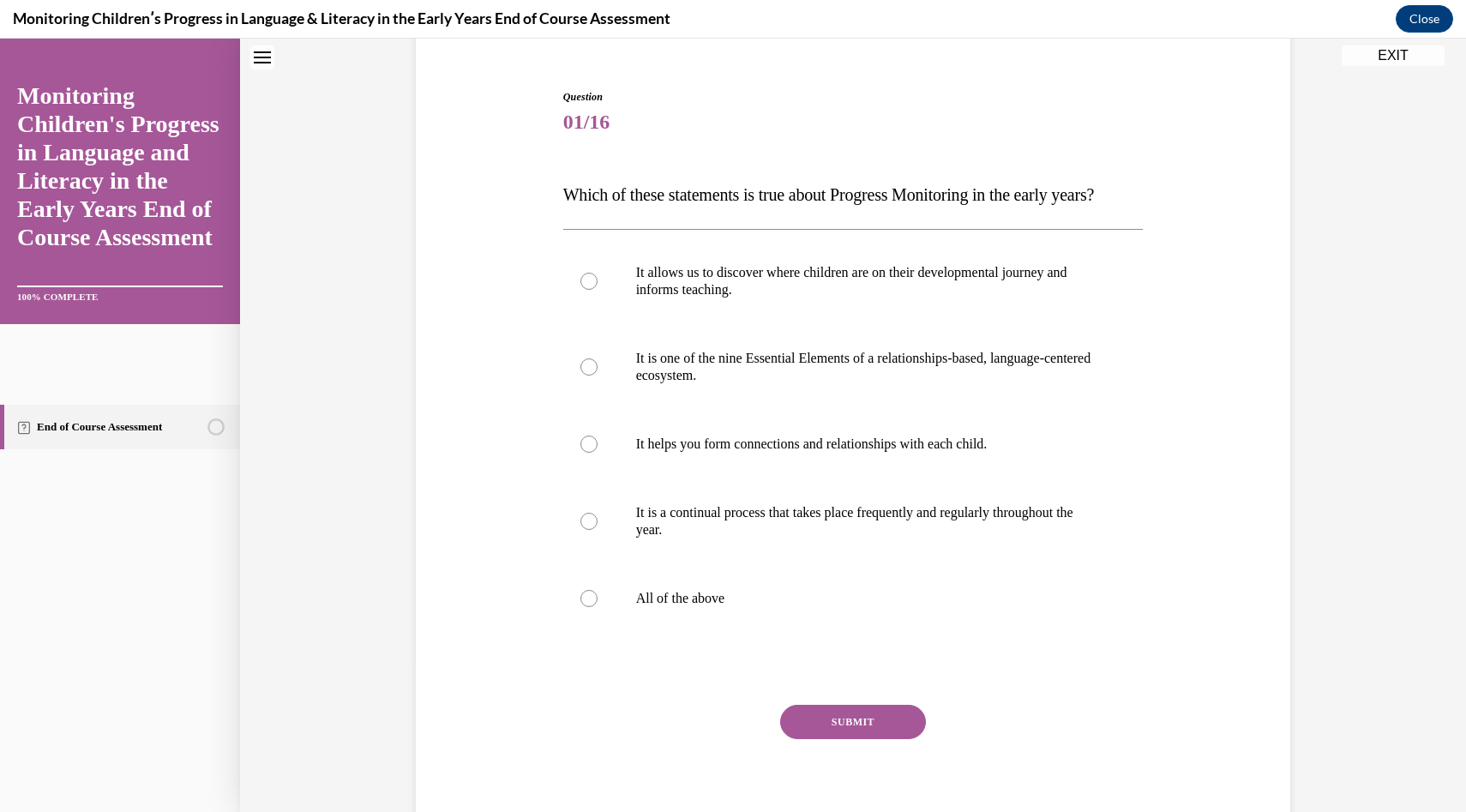
scroll to position [251, 0]
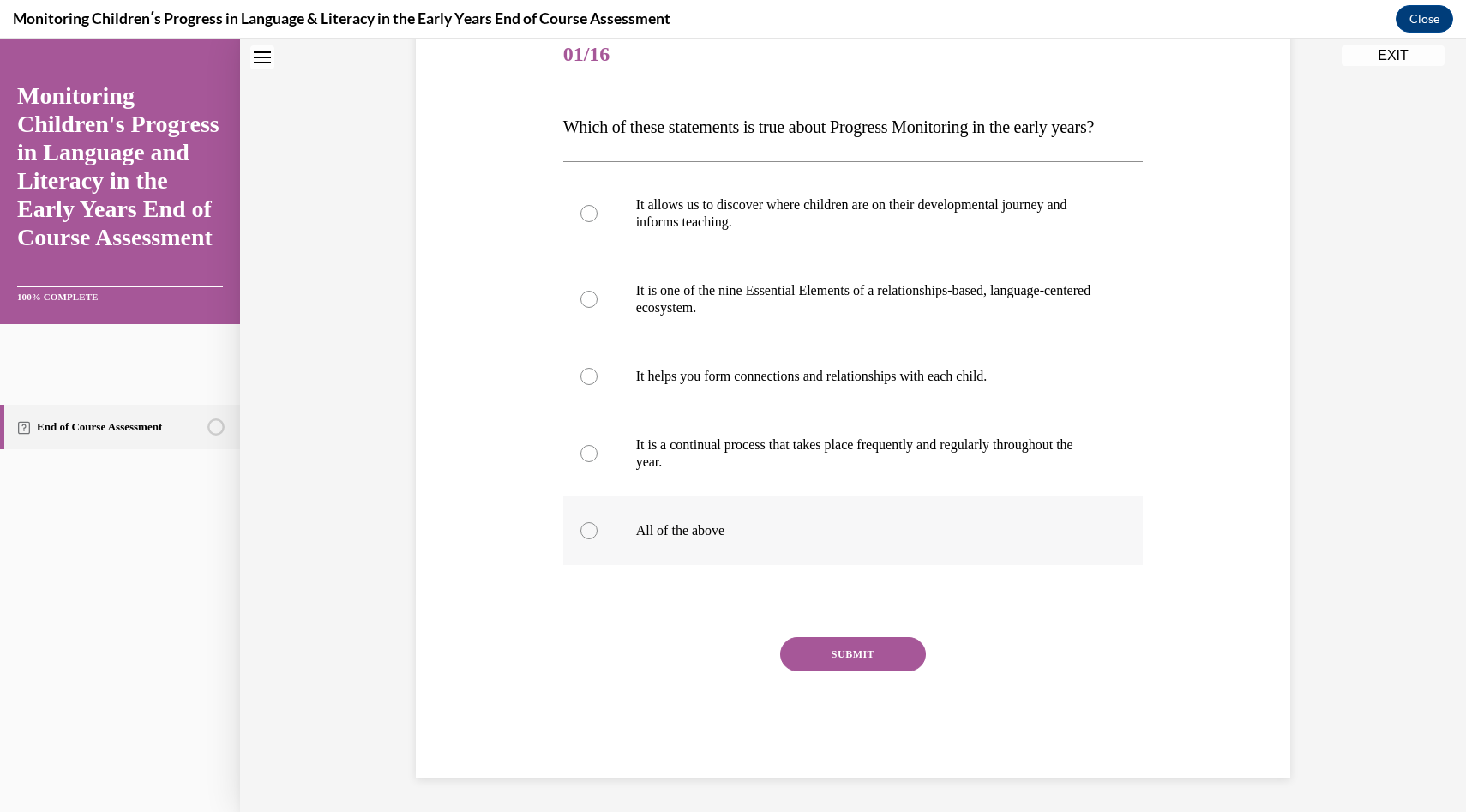
click at [700, 543] on label "All of the above" at bounding box center [853, 531] width 580 height 69
click at [598, 539] on input "All of the above" at bounding box center [589, 531] width 17 height 17
radio input "true"
click at [826, 678] on div "SUBMIT" at bounding box center [853, 680] width 580 height 86
click at [830, 664] on button "SUBMIT" at bounding box center [853, 654] width 145 height 34
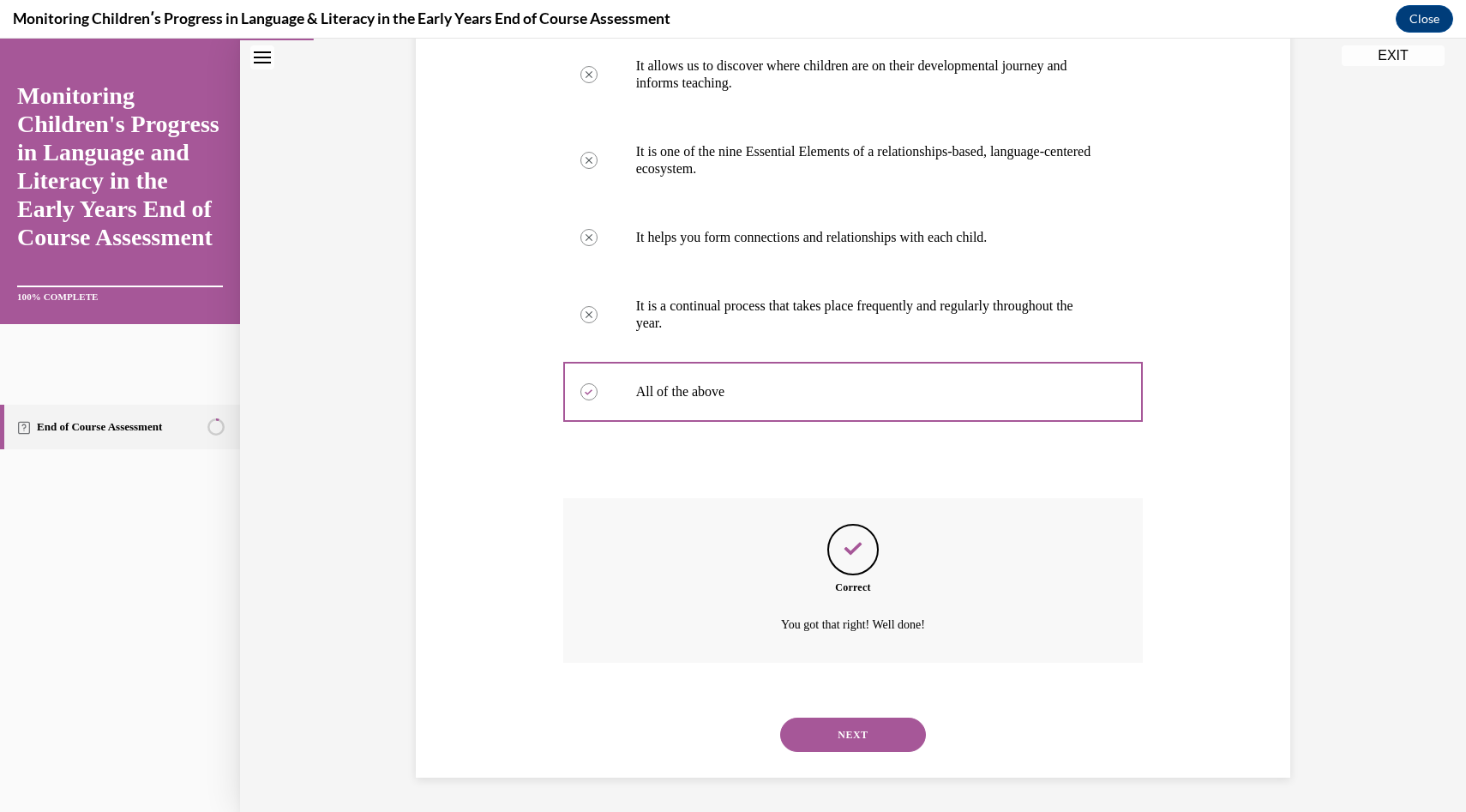
scroll to position [390, 0]
click at [844, 710] on div "NEXT" at bounding box center [853, 735] width 580 height 69
click at [844, 721] on button "NEXT" at bounding box center [853, 734] width 145 height 34
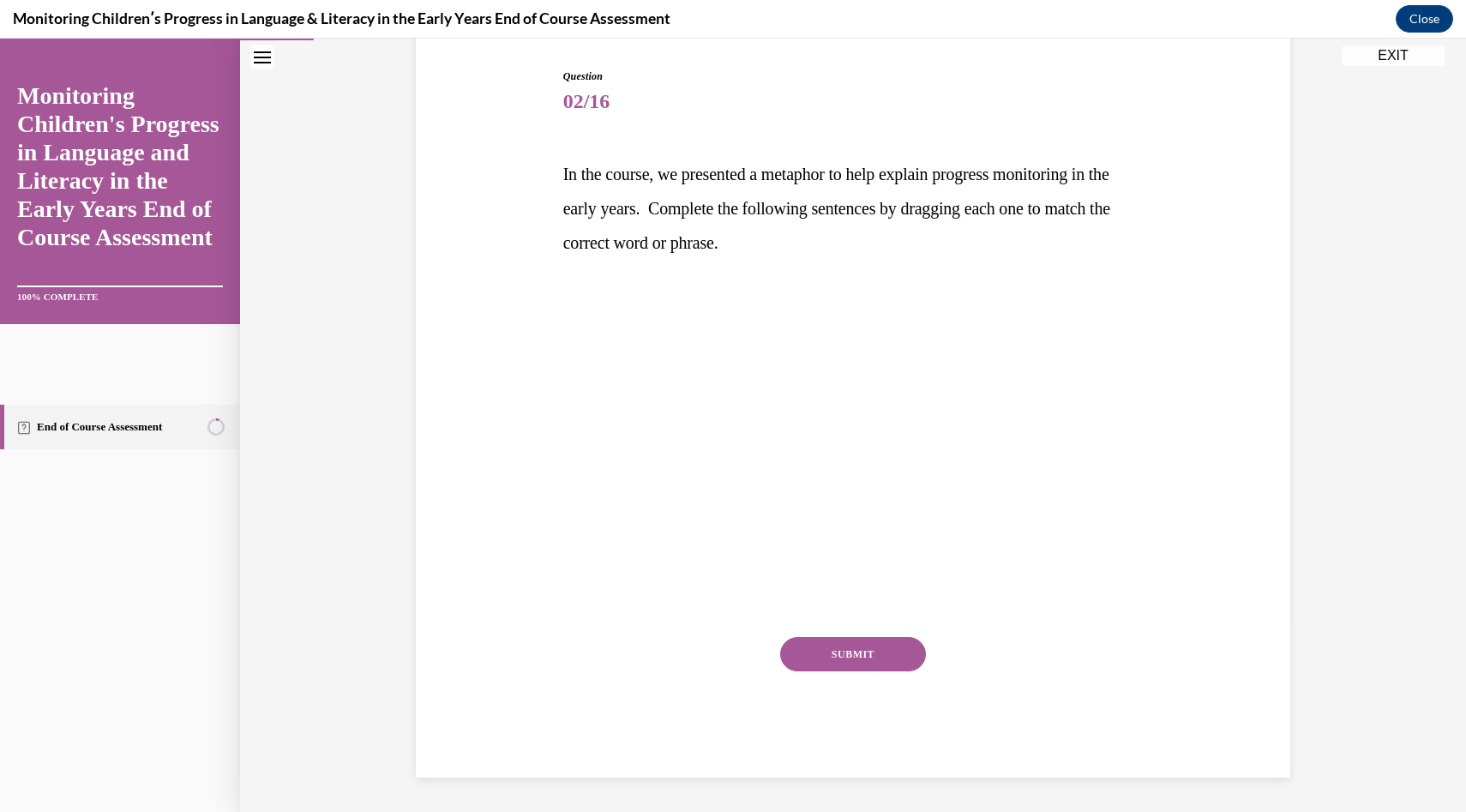
scroll to position [170, 0]
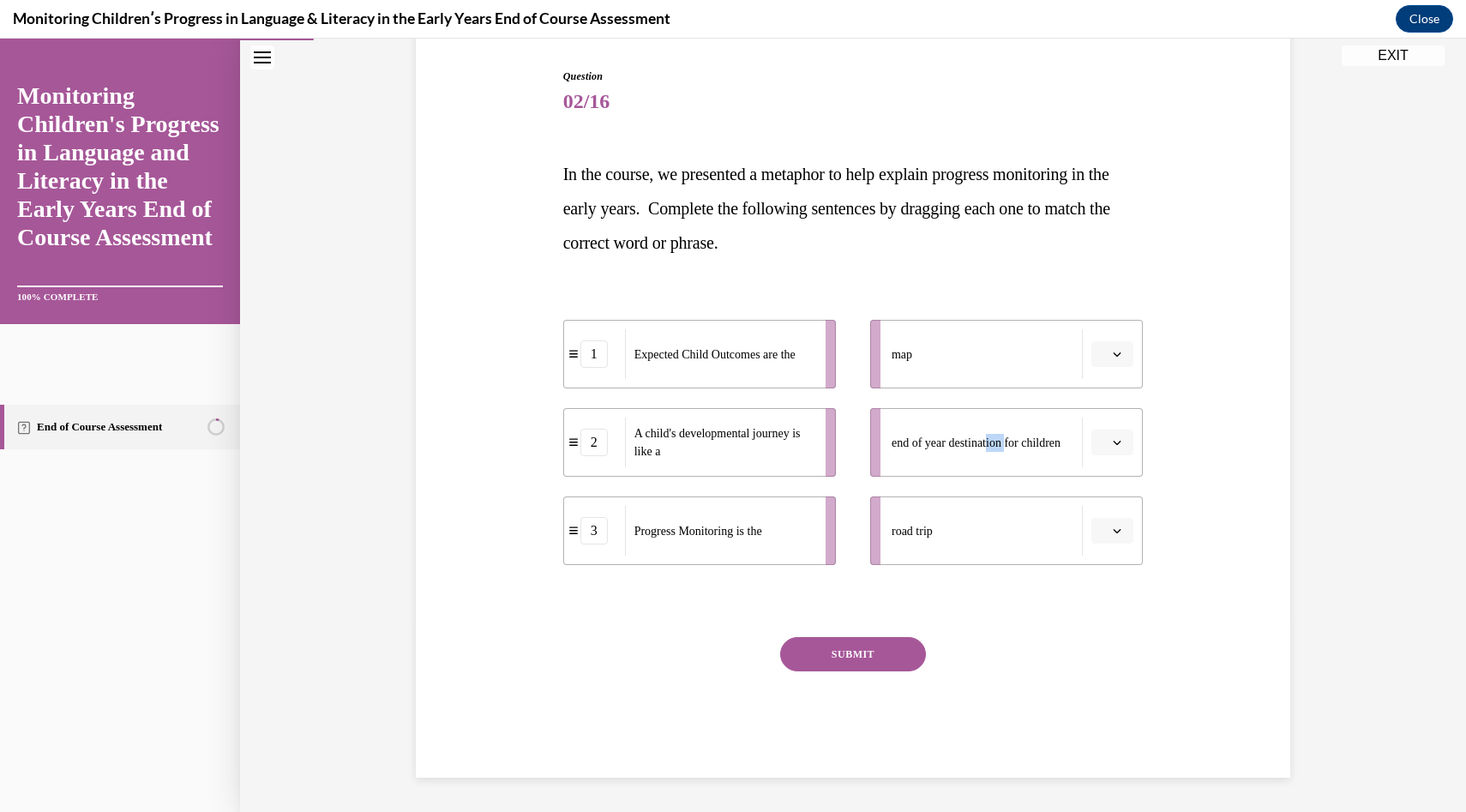
drag, startPoint x: 1015, startPoint y: 433, endPoint x: 994, endPoint y: 429, distance: 21.4
click at [994, 437] on span "end of year destination for children" at bounding box center [977, 443] width 169 height 13
drag, startPoint x: 827, startPoint y: 354, endPoint x: 865, endPoint y: 454, distance: 107.0
click at [865, 455] on li "1 Expected Child Outcomes are the" at bounding box center [738, 451] width 272 height 69
drag, startPoint x: 818, startPoint y: 372, endPoint x: 870, endPoint y: 462, distance: 103.9
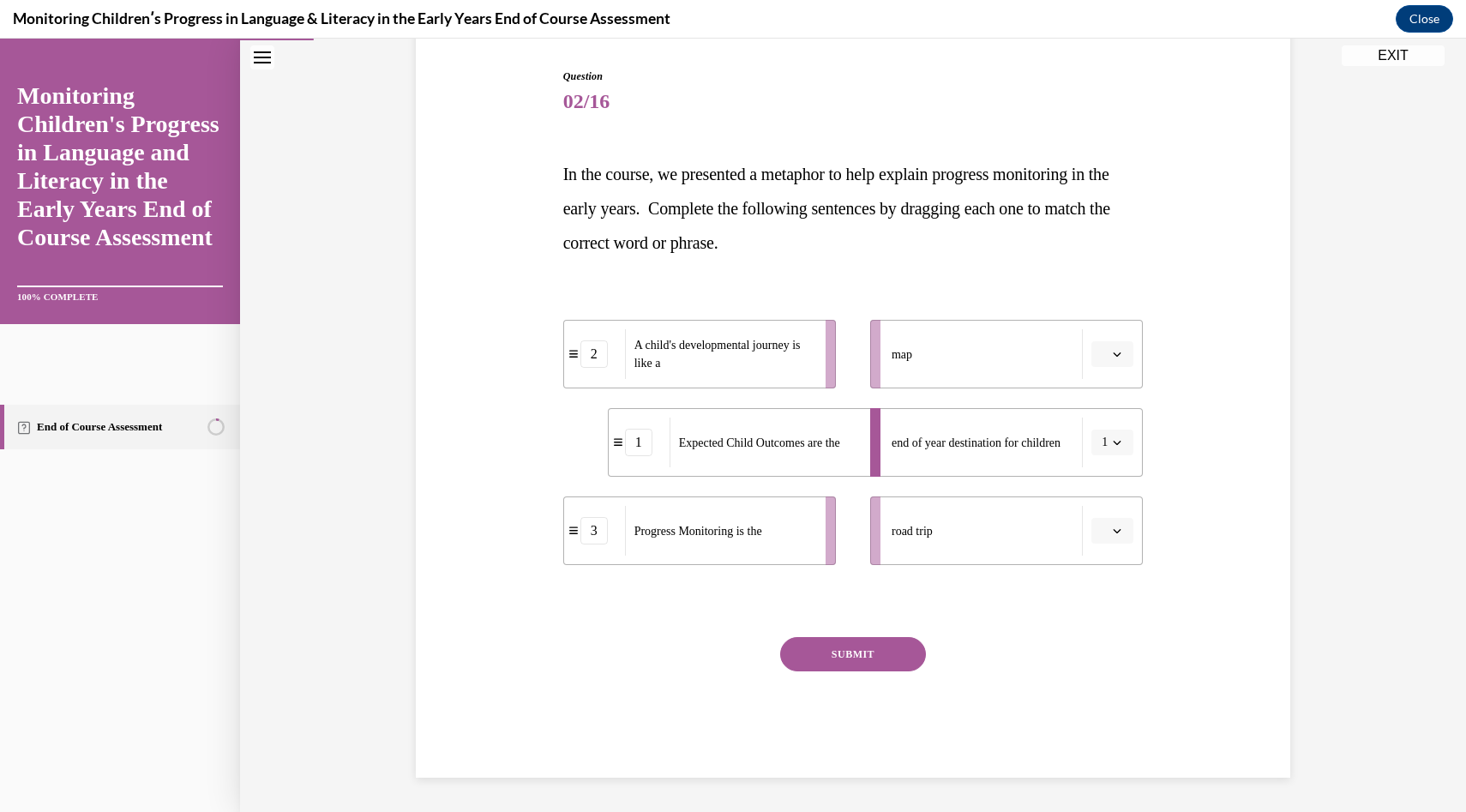
click at [1078, 612] on div "Question 02/16 In the course, we presented a metaphor to help explain progress …" at bounding box center [853, 423] width 580 height 709
drag, startPoint x: 819, startPoint y: 350, endPoint x: 864, endPoint y: 548, distance: 203.0
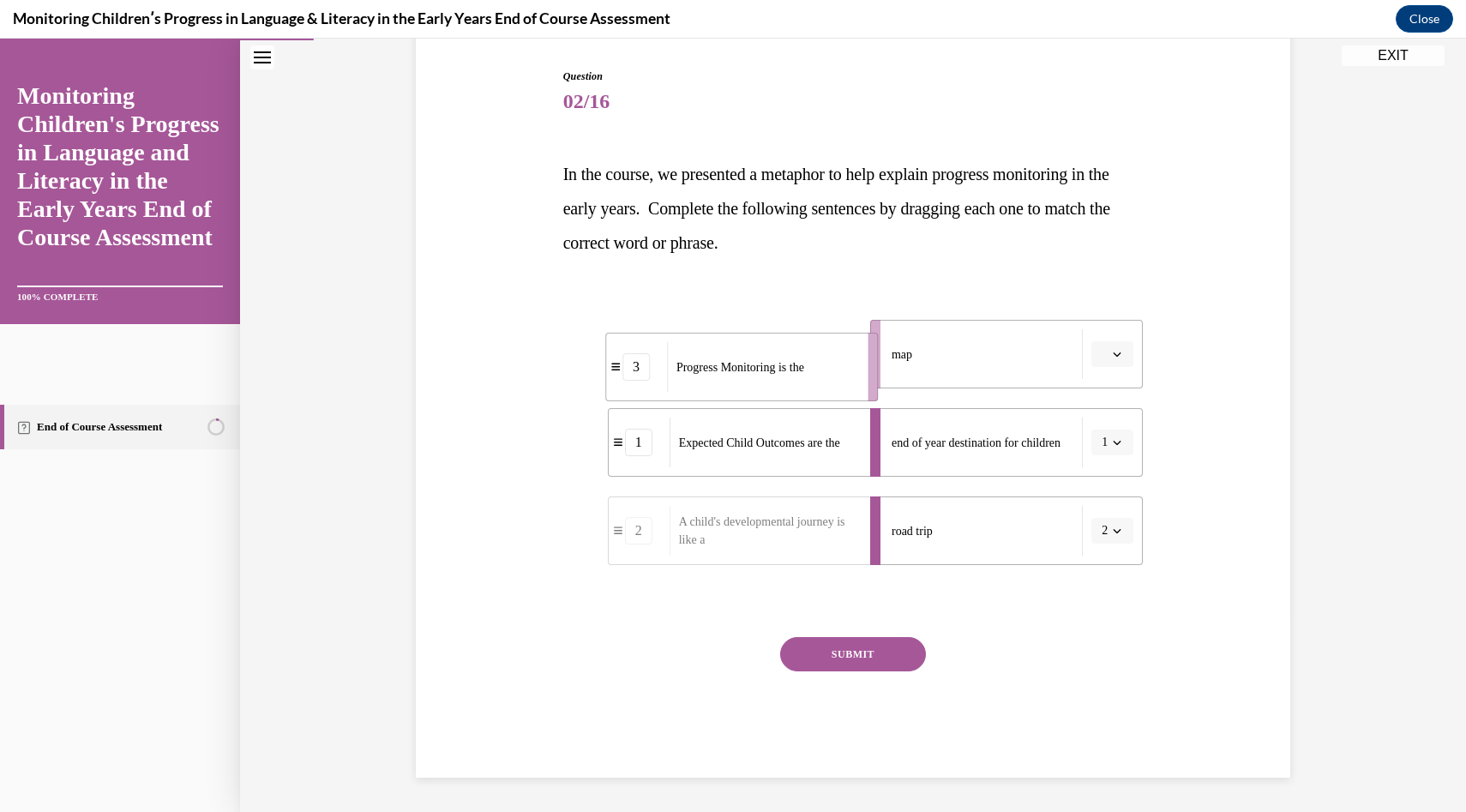
drag, startPoint x: 827, startPoint y: 337, endPoint x: 879, endPoint y: 351, distance: 53.9
click at [878, 351] on li "3 Progress Monitoring is the" at bounding box center [741, 367] width 272 height 69
click at [901, 659] on button "SUBMIT" at bounding box center [853, 654] width 145 height 34
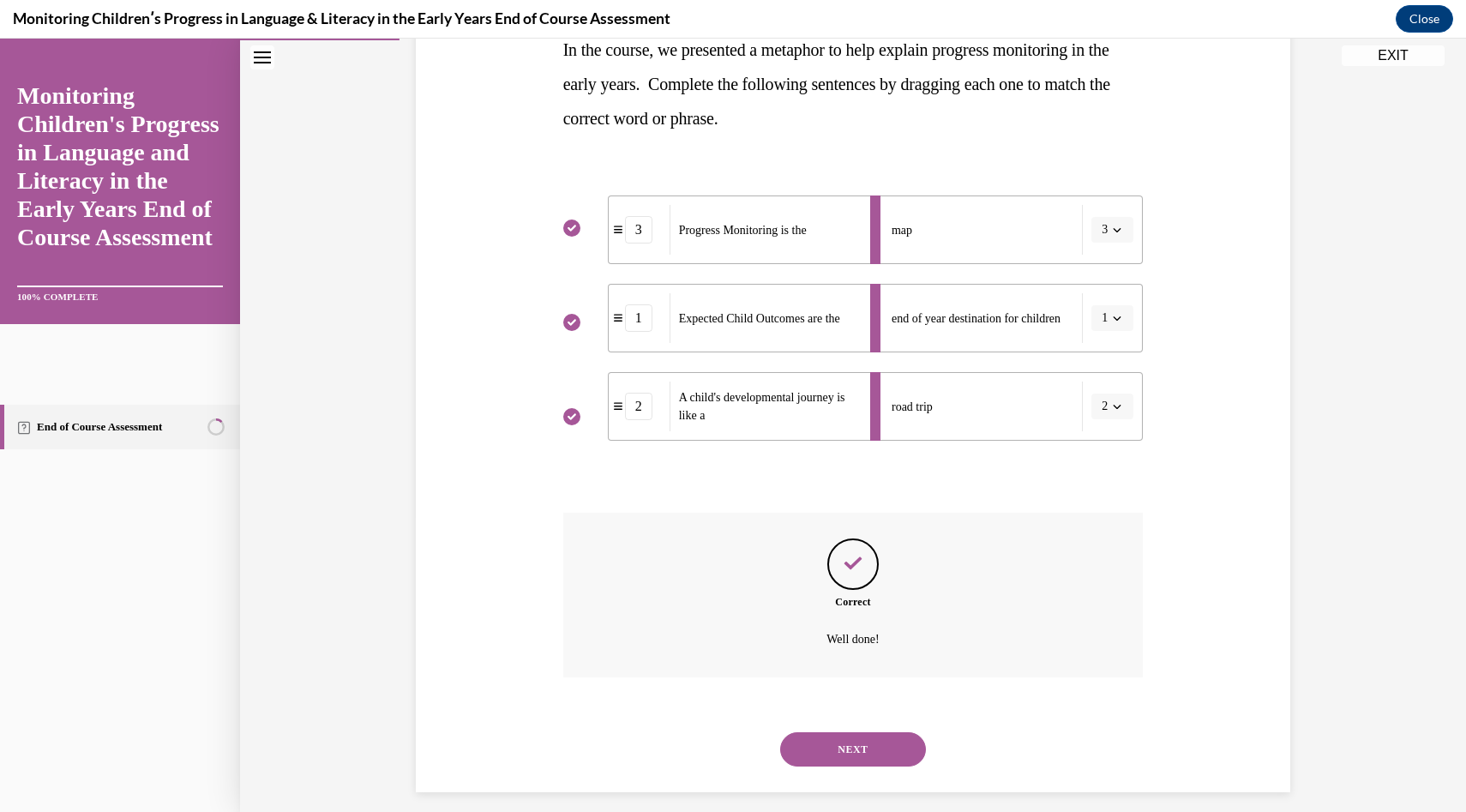
scroll to position [309, 0]
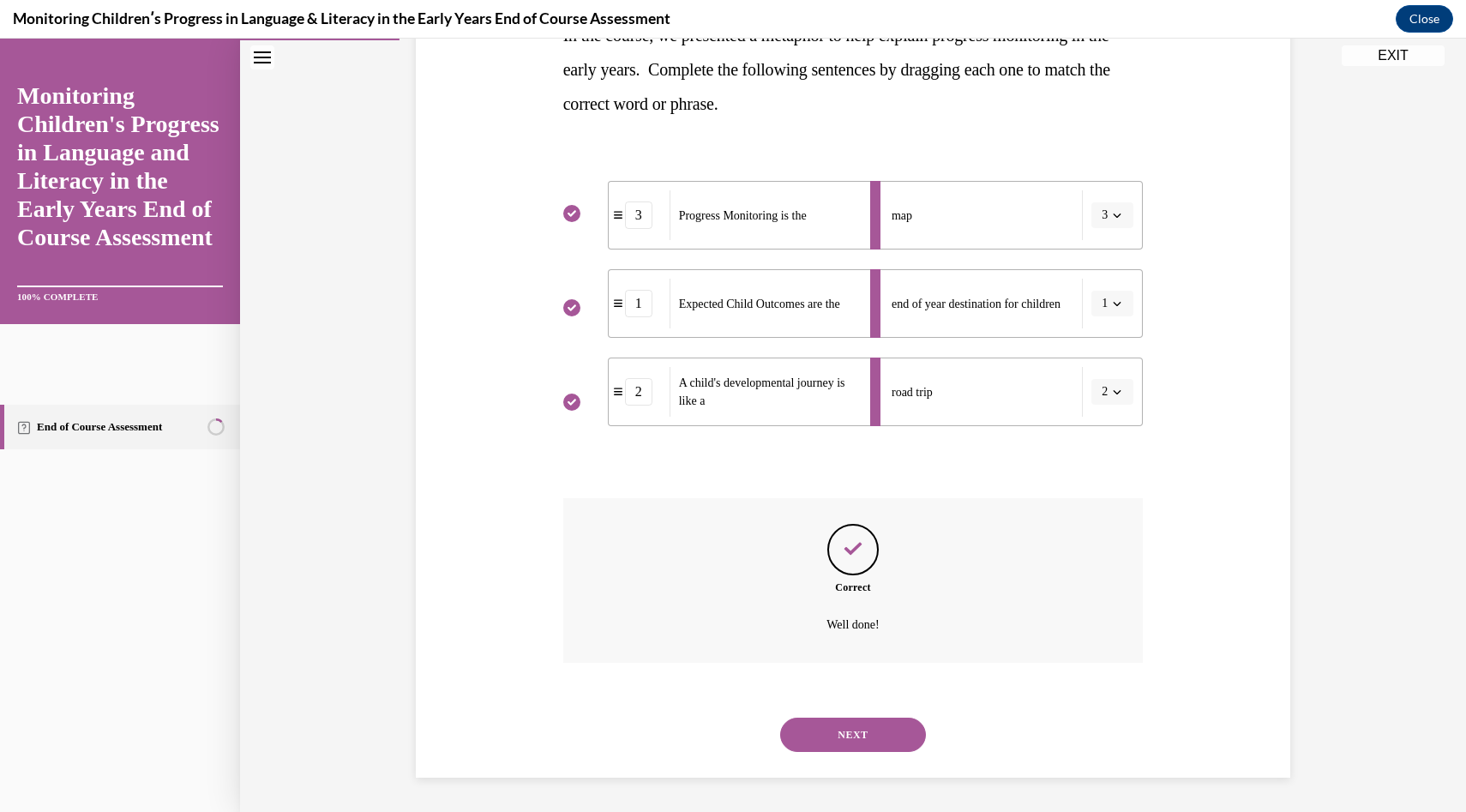
click at [893, 703] on div "NEXT" at bounding box center [853, 735] width 580 height 69
click at [893, 728] on button "NEXT" at bounding box center [853, 734] width 145 height 34
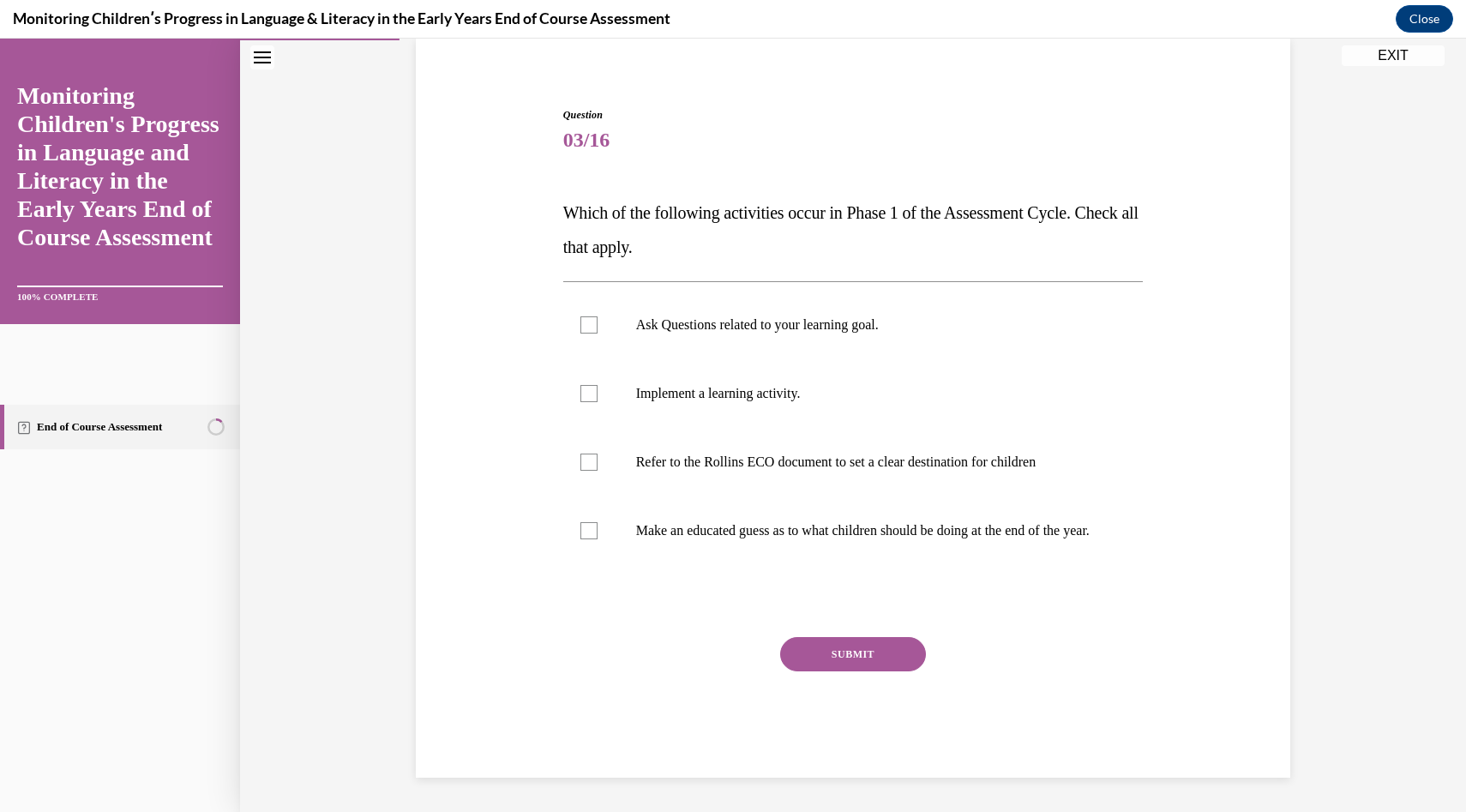
scroll to position [148, 0]
click at [849, 333] on label "Ask Questions related to your learning goal." at bounding box center [853, 325] width 580 height 69
click at [598, 333] on input "Ask Questions related to your learning goal." at bounding box center [589, 325] width 17 height 17
checkbox input "true"
click at [863, 431] on label "Refer to the Rollins ECO document to set a clear destination for children" at bounding box center [853, 462] width 580 height 69
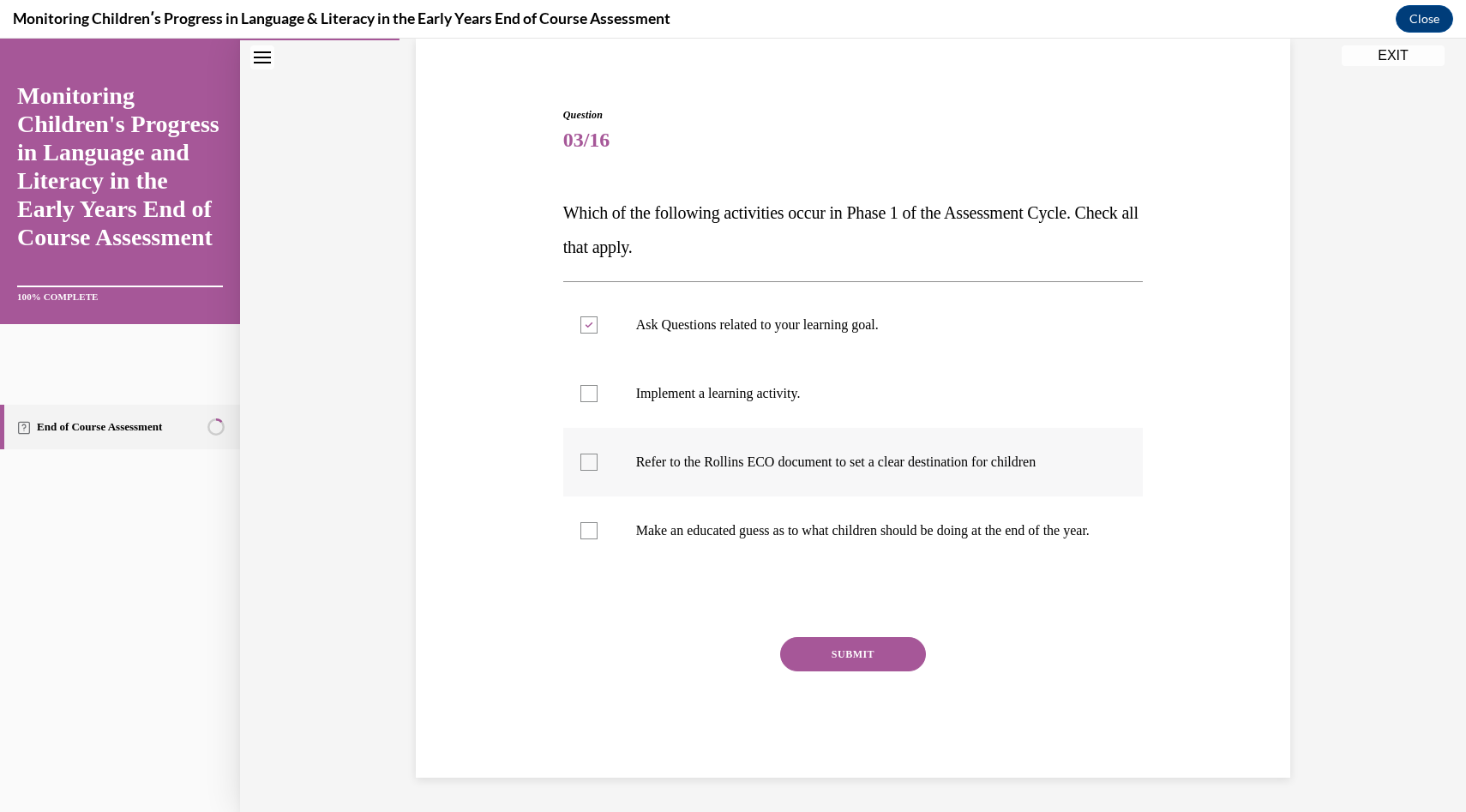
click at [598, 453] on input "Refer to the Rollins ECO document to set a clear destination for children" at bounding box center [589, 462] width 17 height 17
checkbox input "true"
click at [884, 641] on button "SUBMIT" at bounding box center [853, 654] width 145 height 34
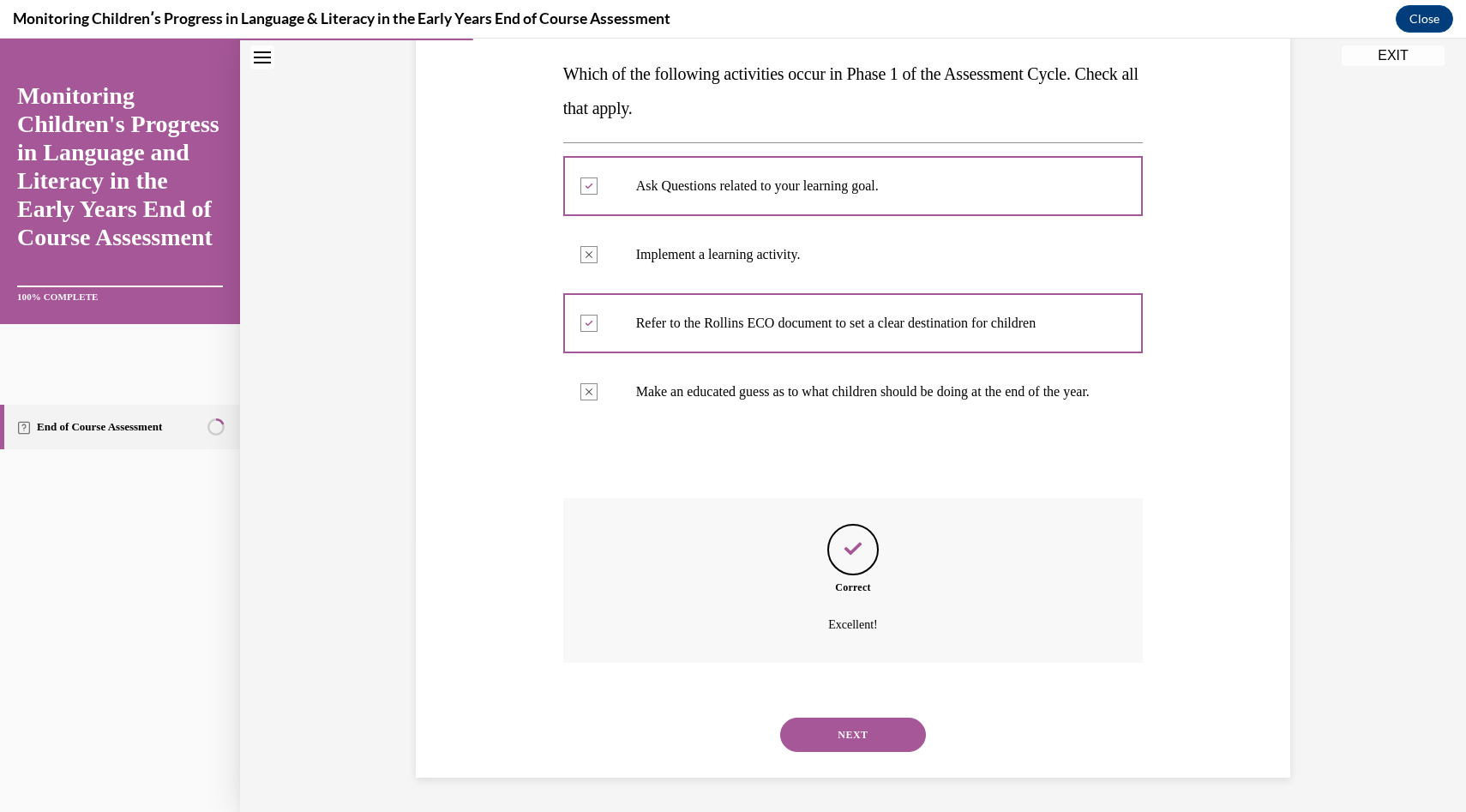
scroll to position [287, 0]
click at [869, 728] on button "NEXT" at bounding box center [853, 734] width 145 height 34
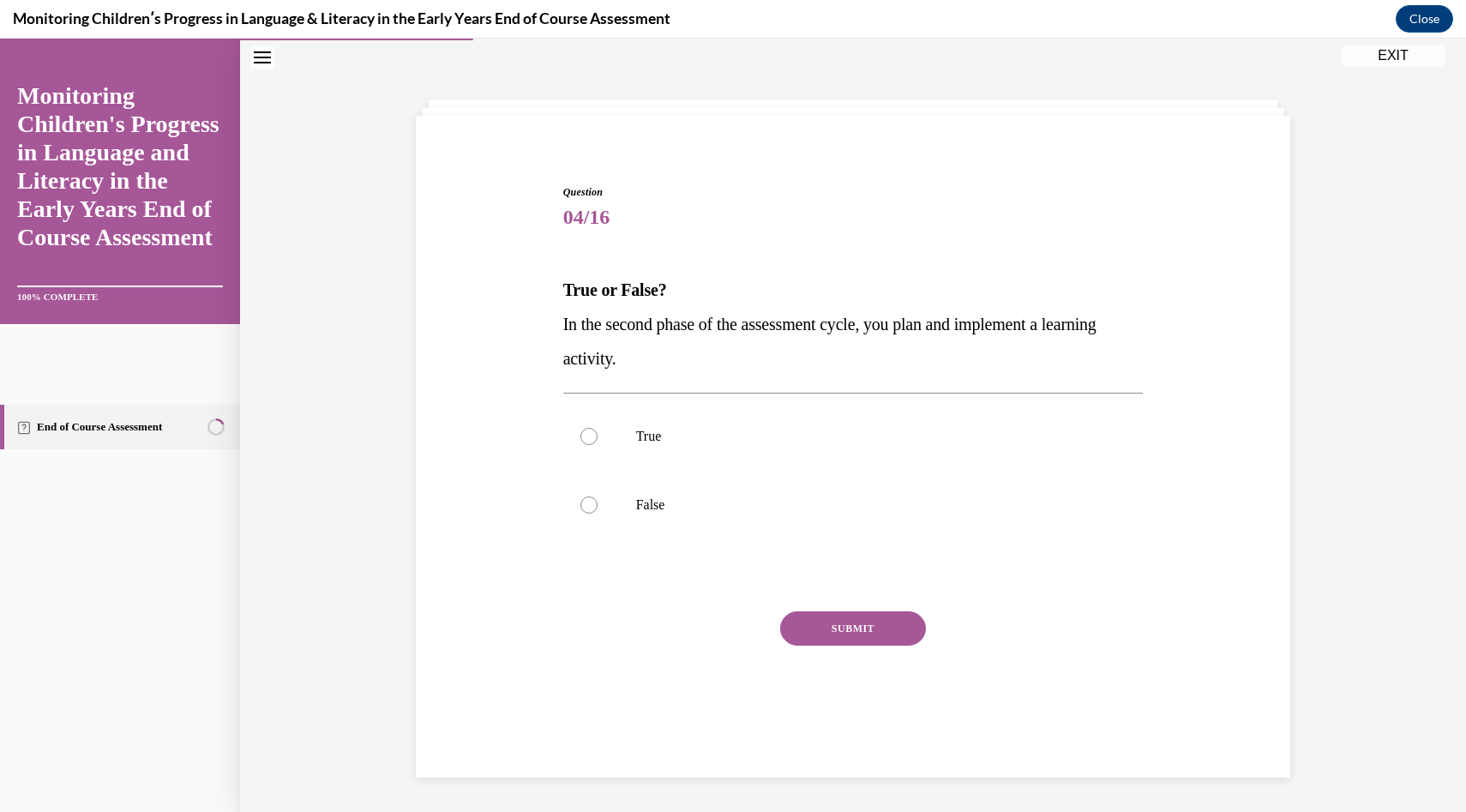
scroll to position [54, 0]
click at [856, 454] on label "True" at bounding box center [853, 436] width 580 height 69
click at [598, 445] on input "True" at bounding box center [589, 436] width 17 height 17
radio input "true"
click at [857, 634] on button "SUBMIT" at bounding box center [853, 628] width 145 height 34
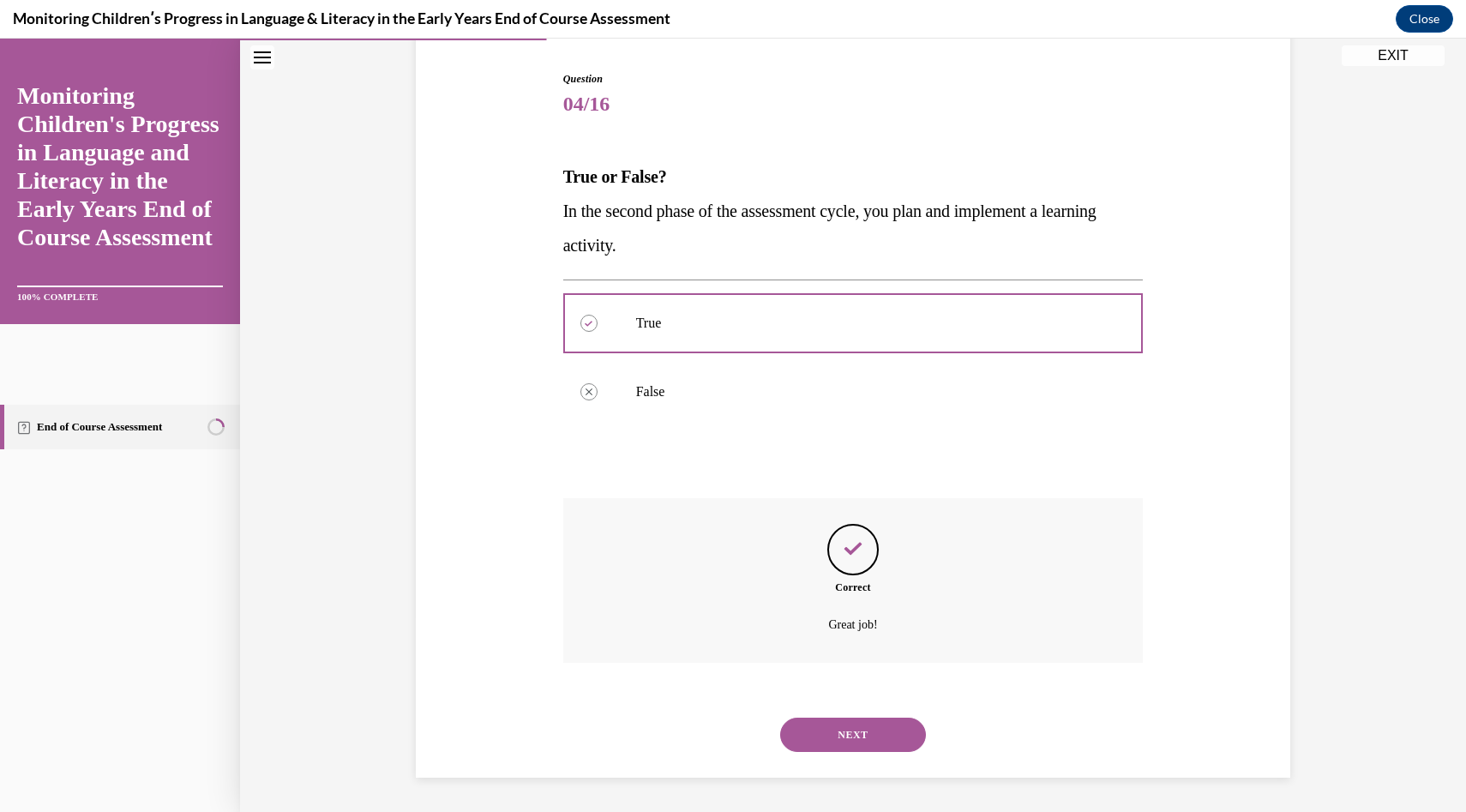
click at [849, 726] on button "NEXT" at bounding box center [853, 734] width 145 height 34
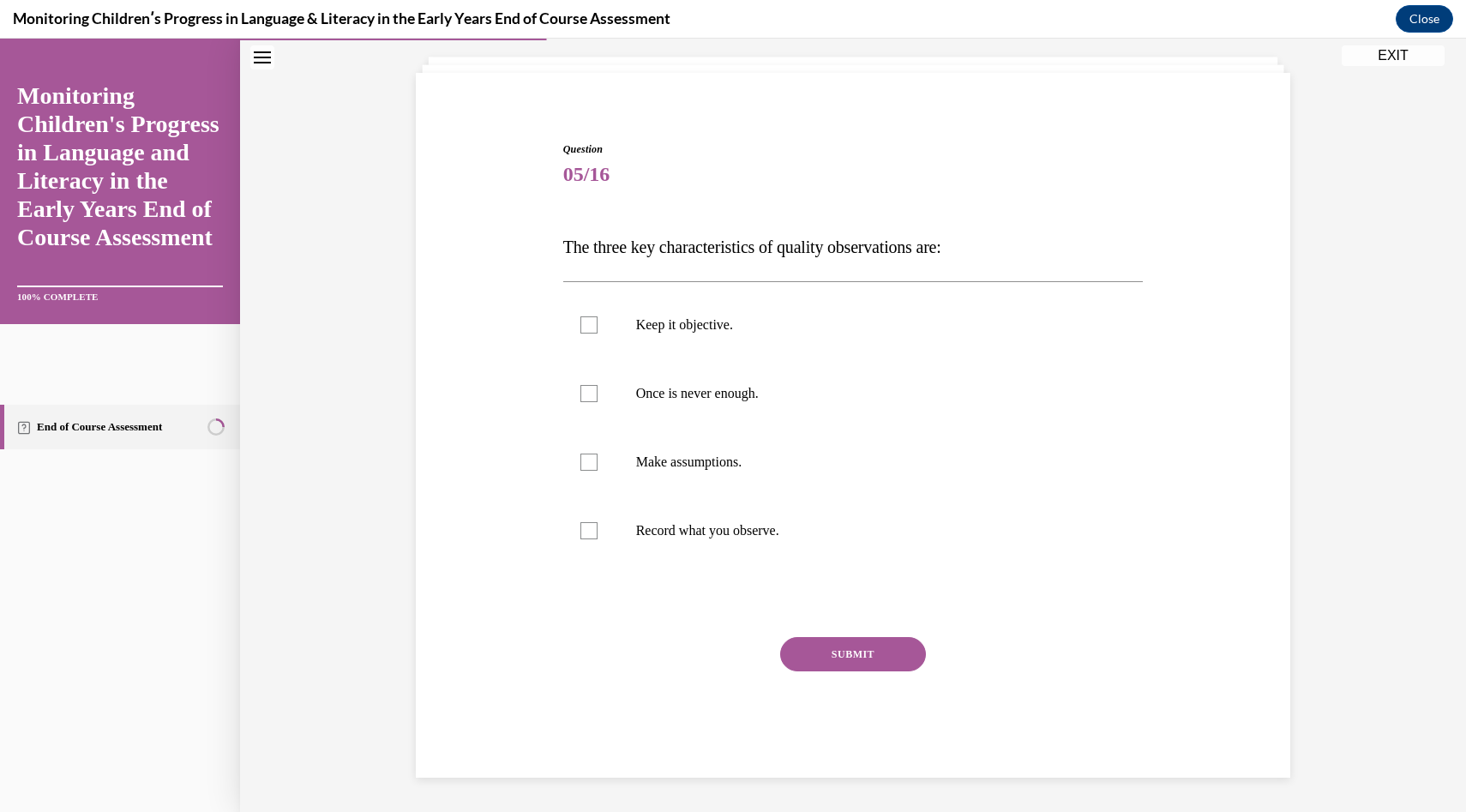
scroll to position [97, 0]
click at [897, 346] on label "Keep it objective." at bounding box center [853, 325] width 580 height 69
click at [598, 334] on input "Keep it objective." at bounding box center [589, 325] width 17 height 17
checkbox input "true"
click at [865, 426] on label "Once is never enough." at bounding box center [853, 394] width 580 height 69
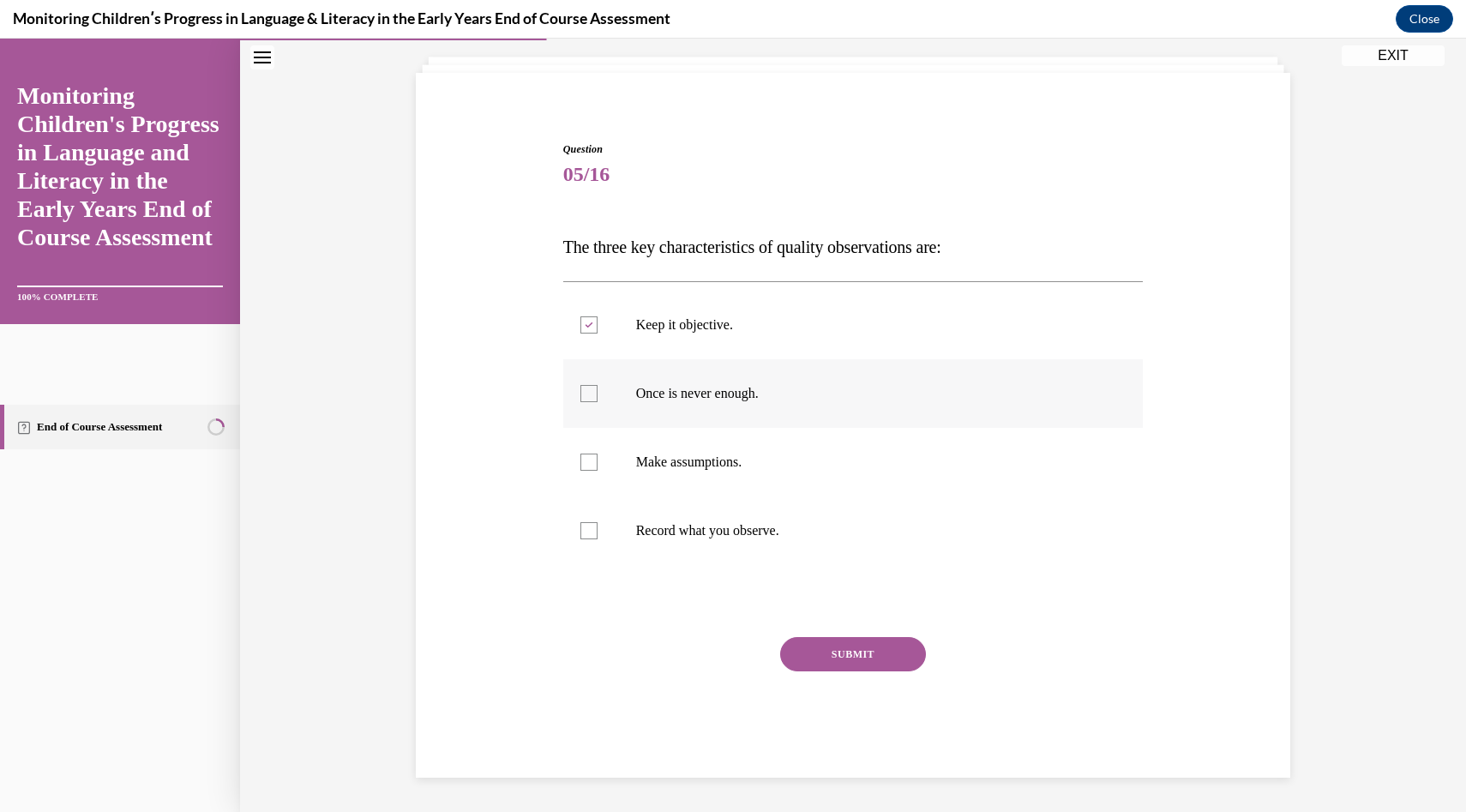
click at [598, 402] on input "Once is never enough." at bounding box center [589, 394] width 17 height 17
checkbox input "true"
click at [845, 546] on label "Record what you observe." at bounding box center [853, 531] width 580 height 69
click at [598, 539] on input "Record what you observe." at bounding box center [589, 531] width 17 height 17
checkbox input "true"
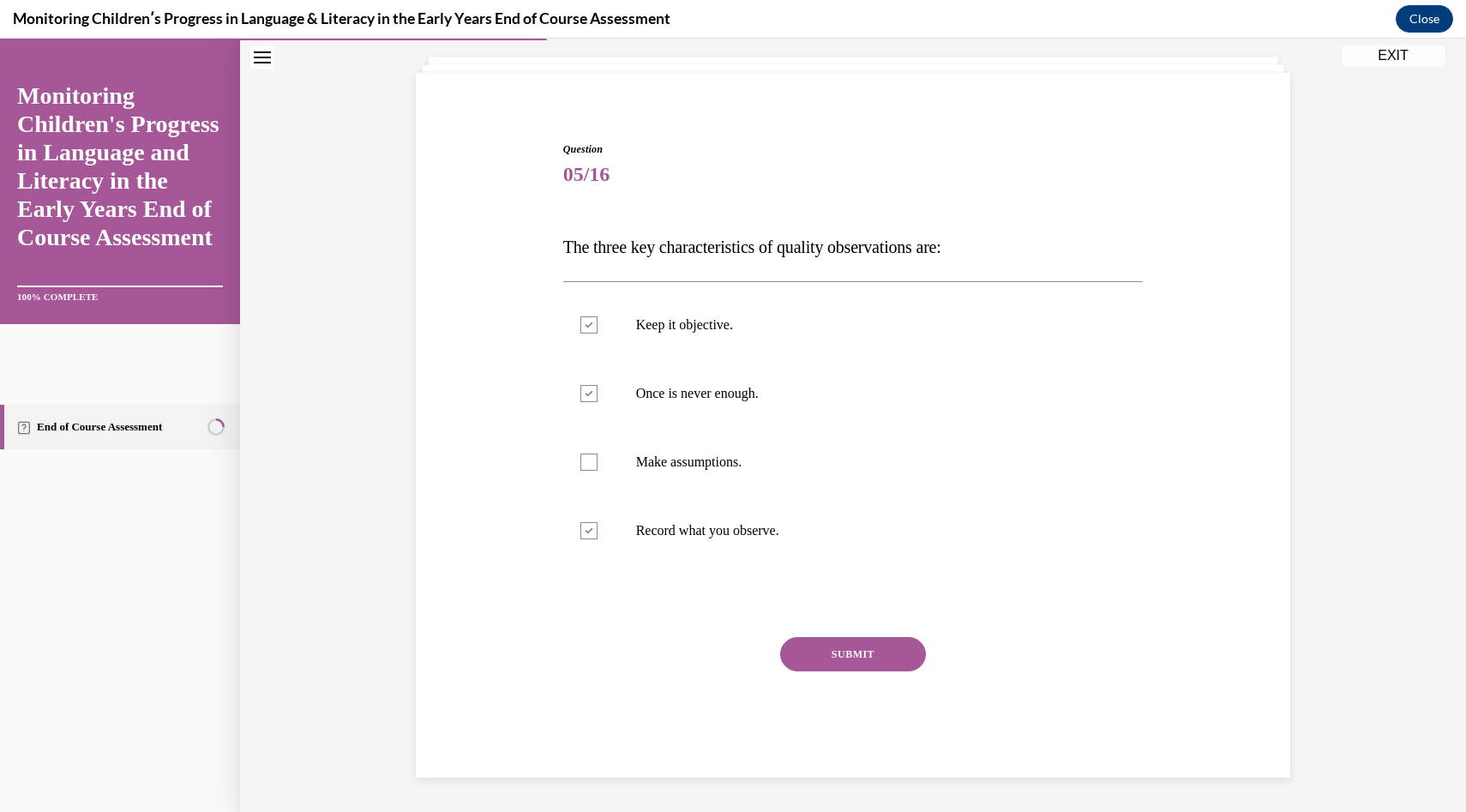
click at [850, 621] on div "Question 05/16 The three key characteristics of quality observations are: Keep …" at bounding box center [853, 460] width 580 height 636
click at [850, 639] on button "SUBMIT" at bounding box center [853, 654] width 145 height 34
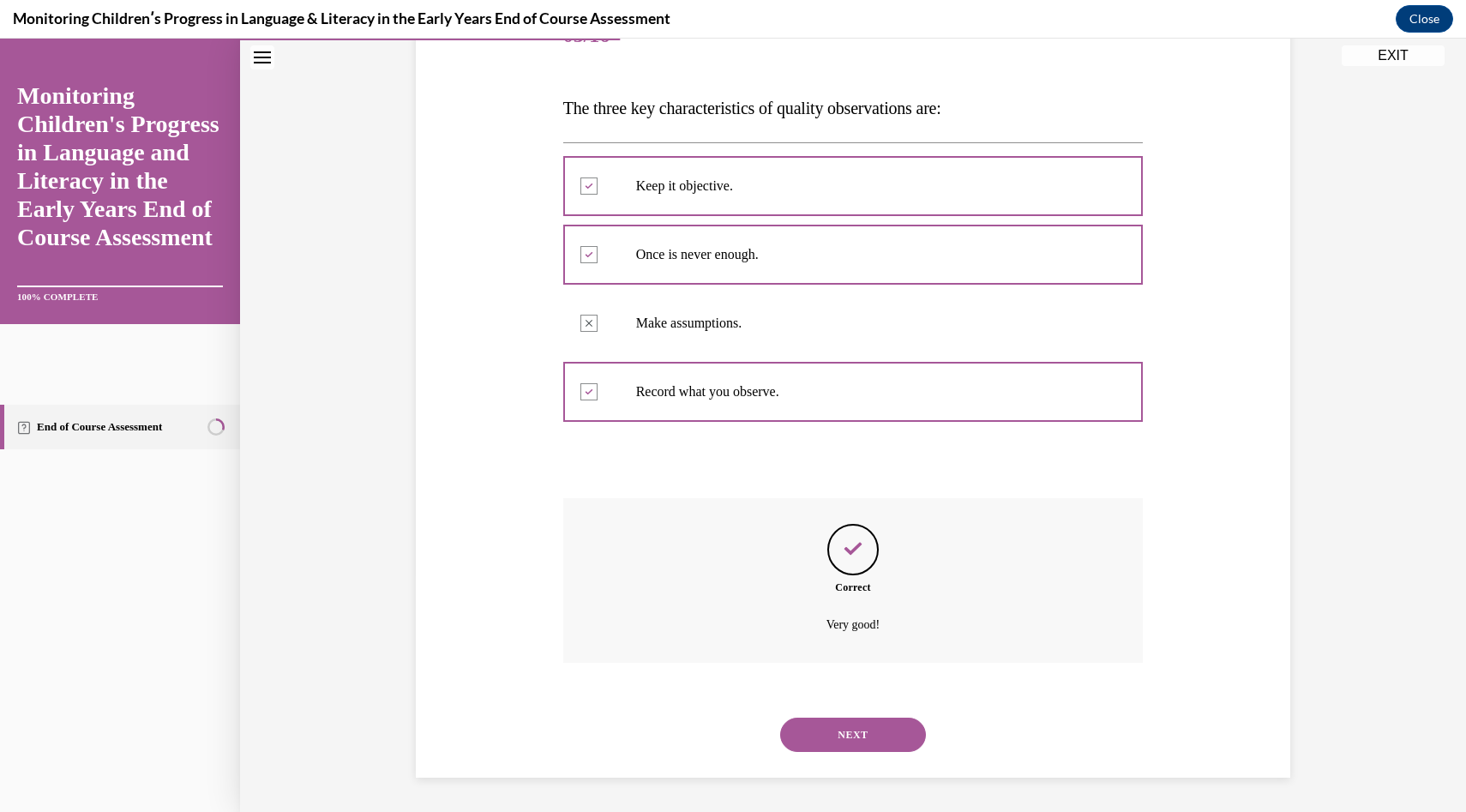
click at [850, 738] on button "NEXT" at bounding box center [853, 734] width 145 height 34
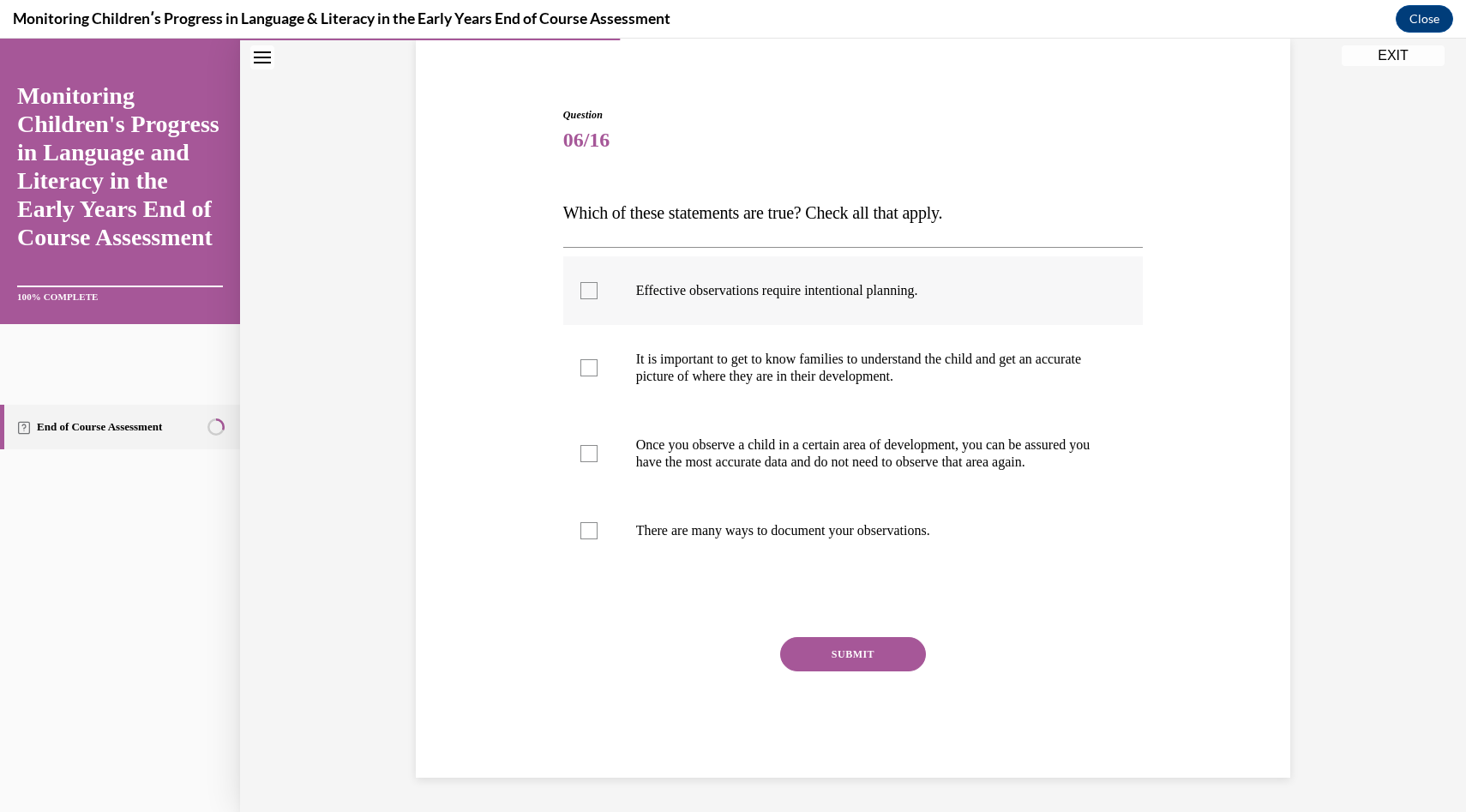
click at [1031, 284] on label "Effective observations require intentional planning." at bounding box center [853, 291] width 580 height 69
click at [598, 284] on input "Effective observations require intentional planning." at bounding box center [589, 291] width 17 height 17
checkbox input "true"
click at [994, 392] on label "It is important to get to know families to understand the child and get an accu…" at bounding box center [853, 367] width 580 height 86
click at [598, 376] on input "It is important to get to know families to understand the child and get an accu…" at bounding box center [589, 368] width 17 height 17
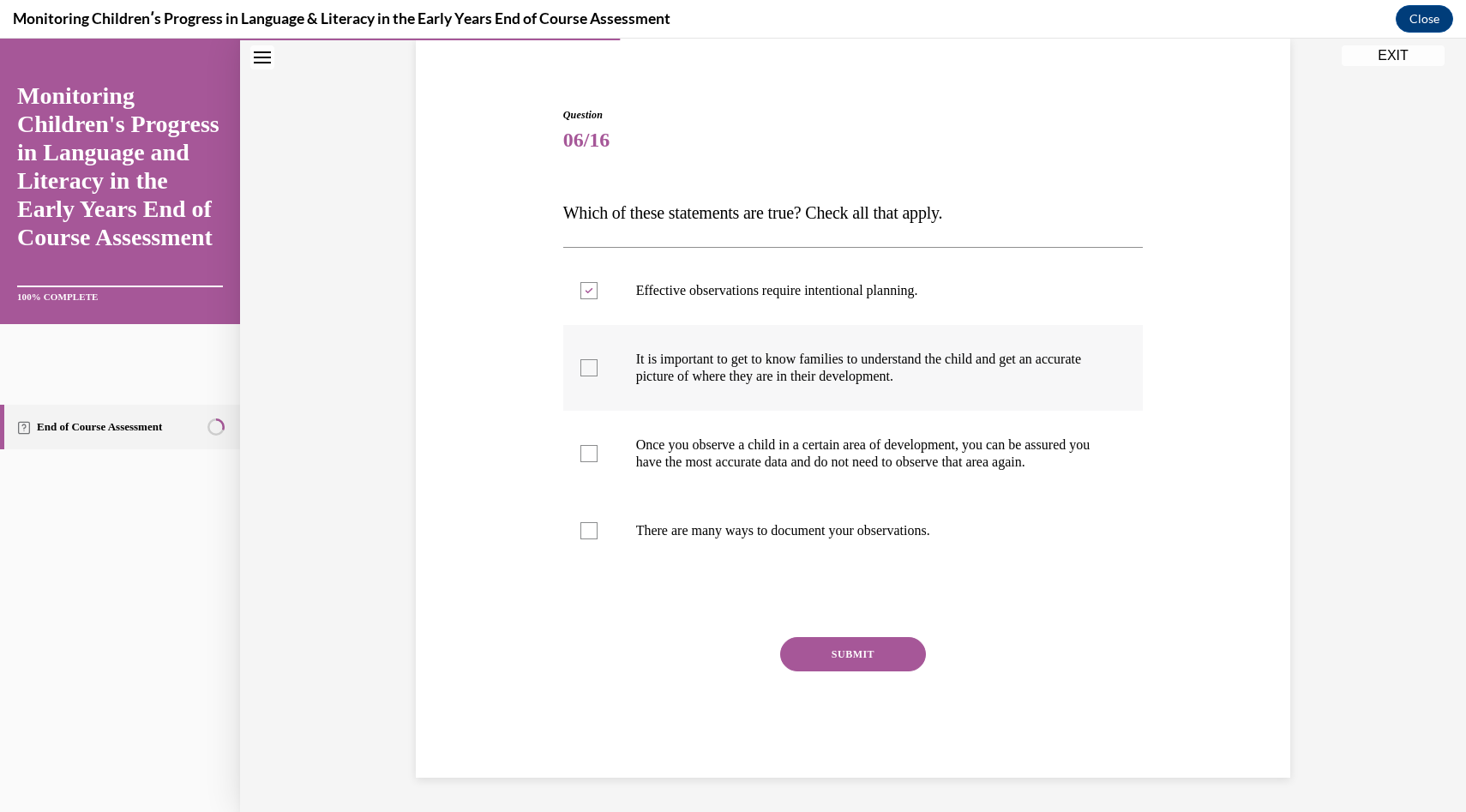
checkbox input "true"
click at [954, 534] on p "There are many ways to document your observations." at bounding box center [868, 531] width 464 height 17
click at [598, 534] on input "There are many ways to document your observations." at bounding box center [589, 531] width 17 height 17
checkbox input "true"
click at [905, 646] on button "SUBMIT" at bounding box center [853, 654] width 145 height 34
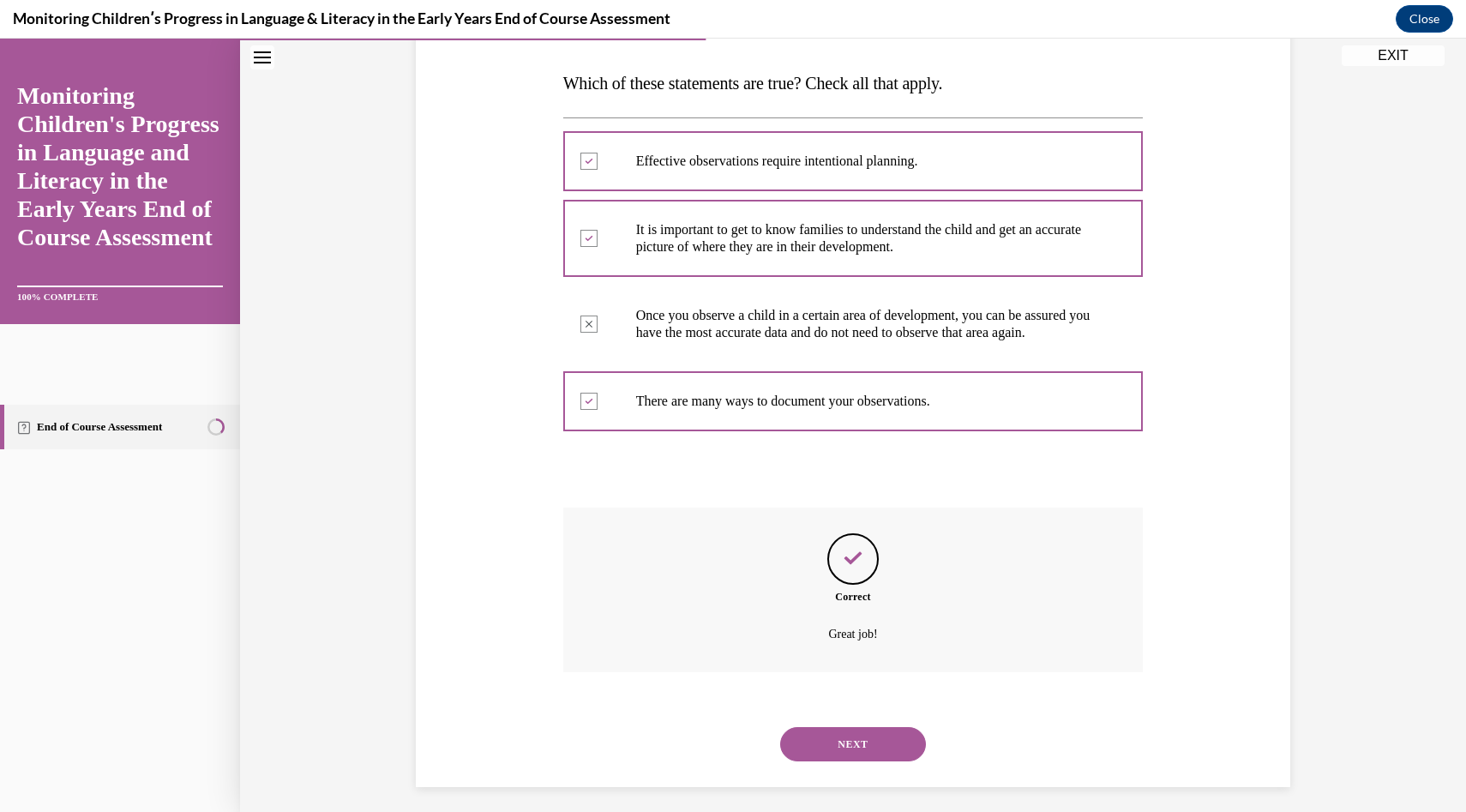
scroll to position [287, 0]
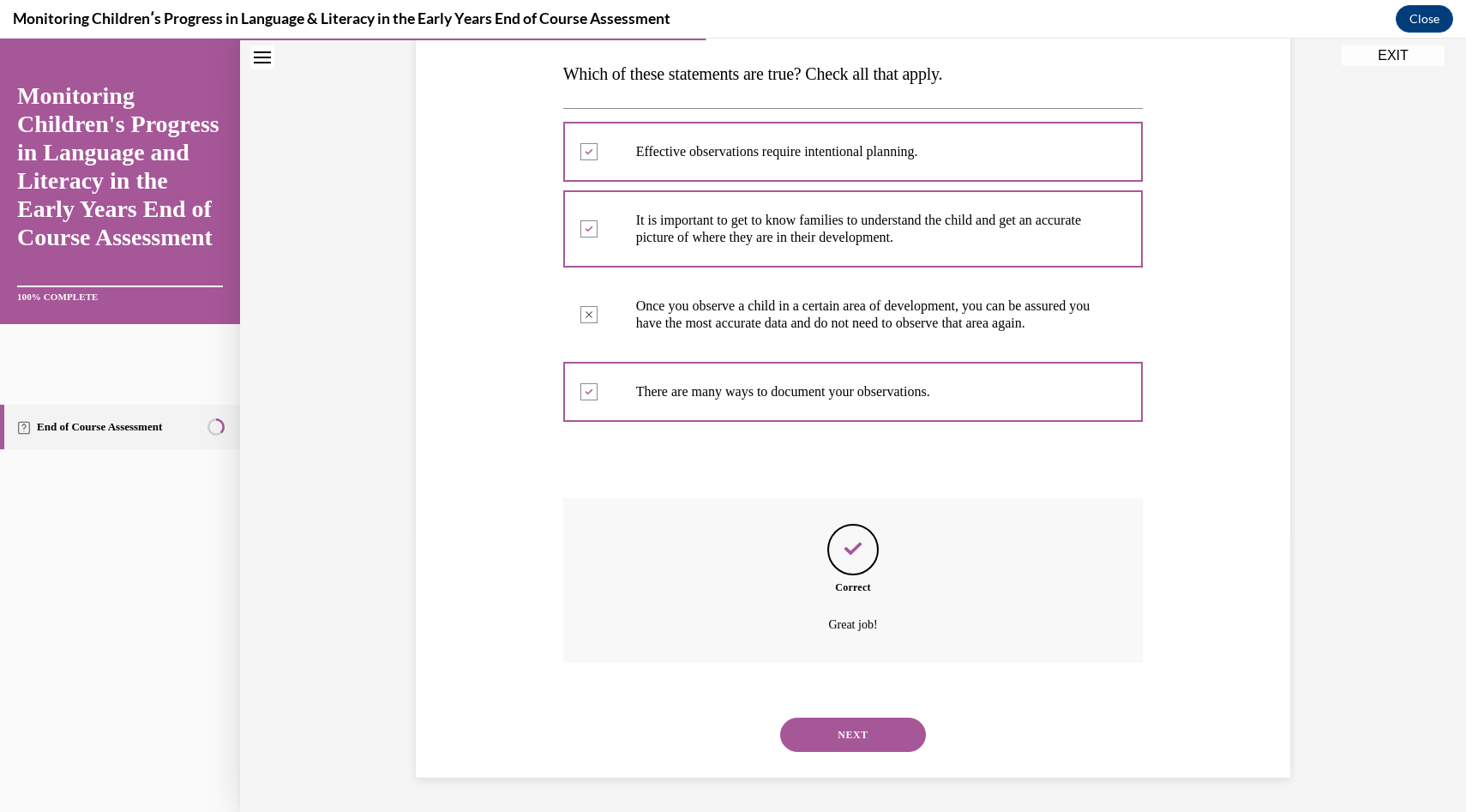
click at [863, 744] on button "NEXT" at bounding box center [853, 734] width 145 height 34
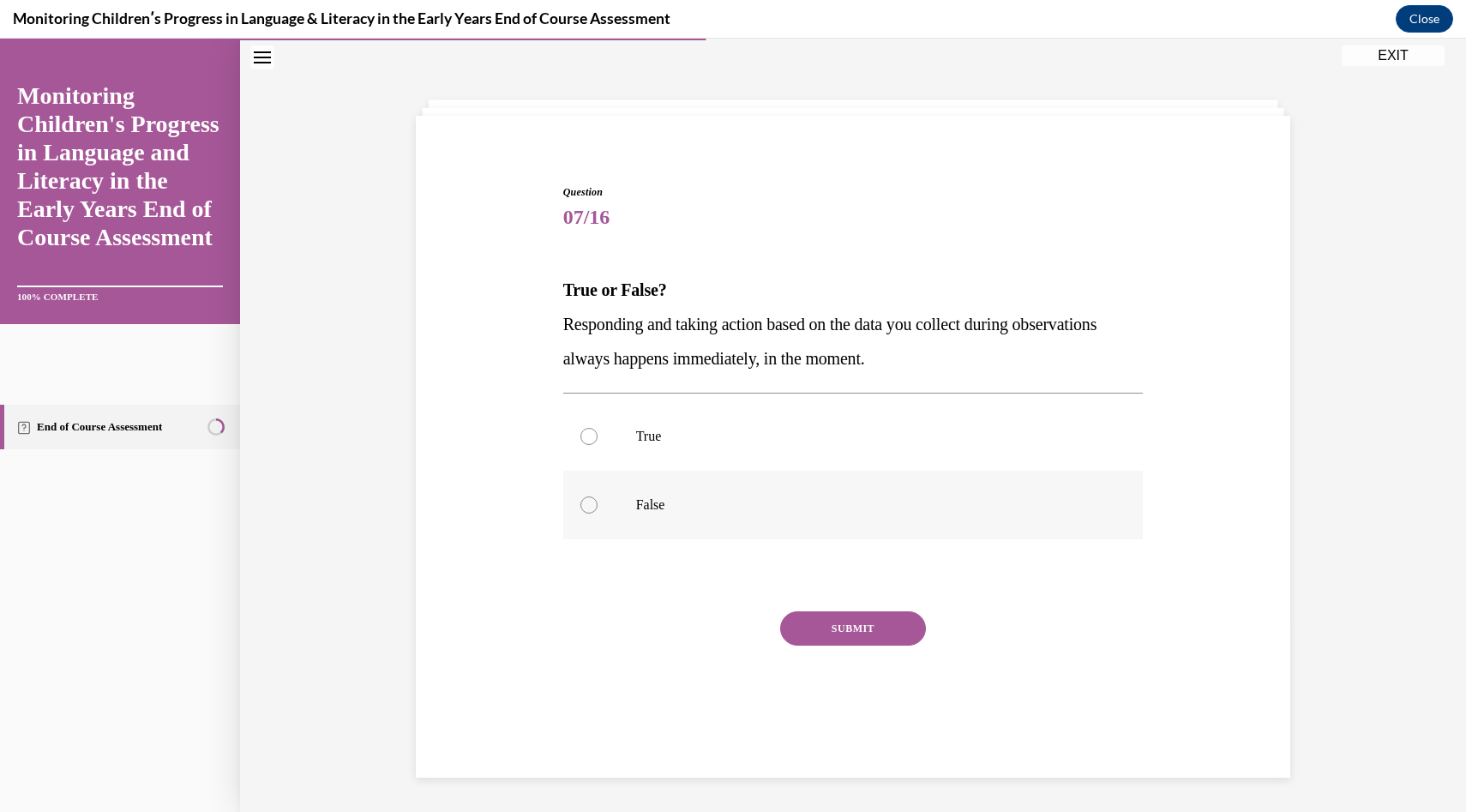
click at [893, 497] on p "False" at bounding box center [868, 505] width 464 height 17
click at [598, 497] on input "False" at bounding box center [589, 505] width 17 height 17
radio input "true"
click at [868, 635] on button "SUBMIT" at bounding box center [853, 628] width 145 height 34
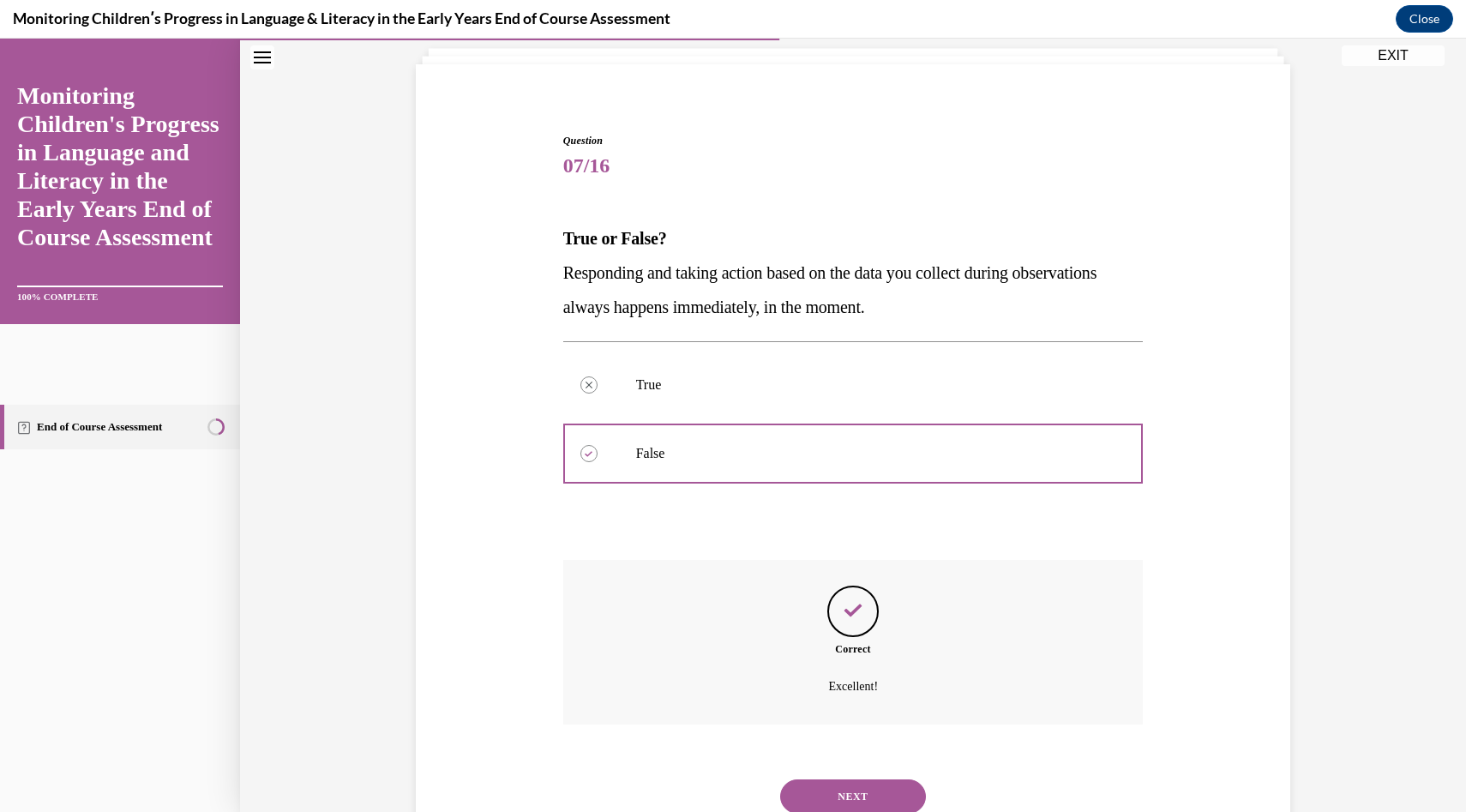
scroll to position [167, 0]
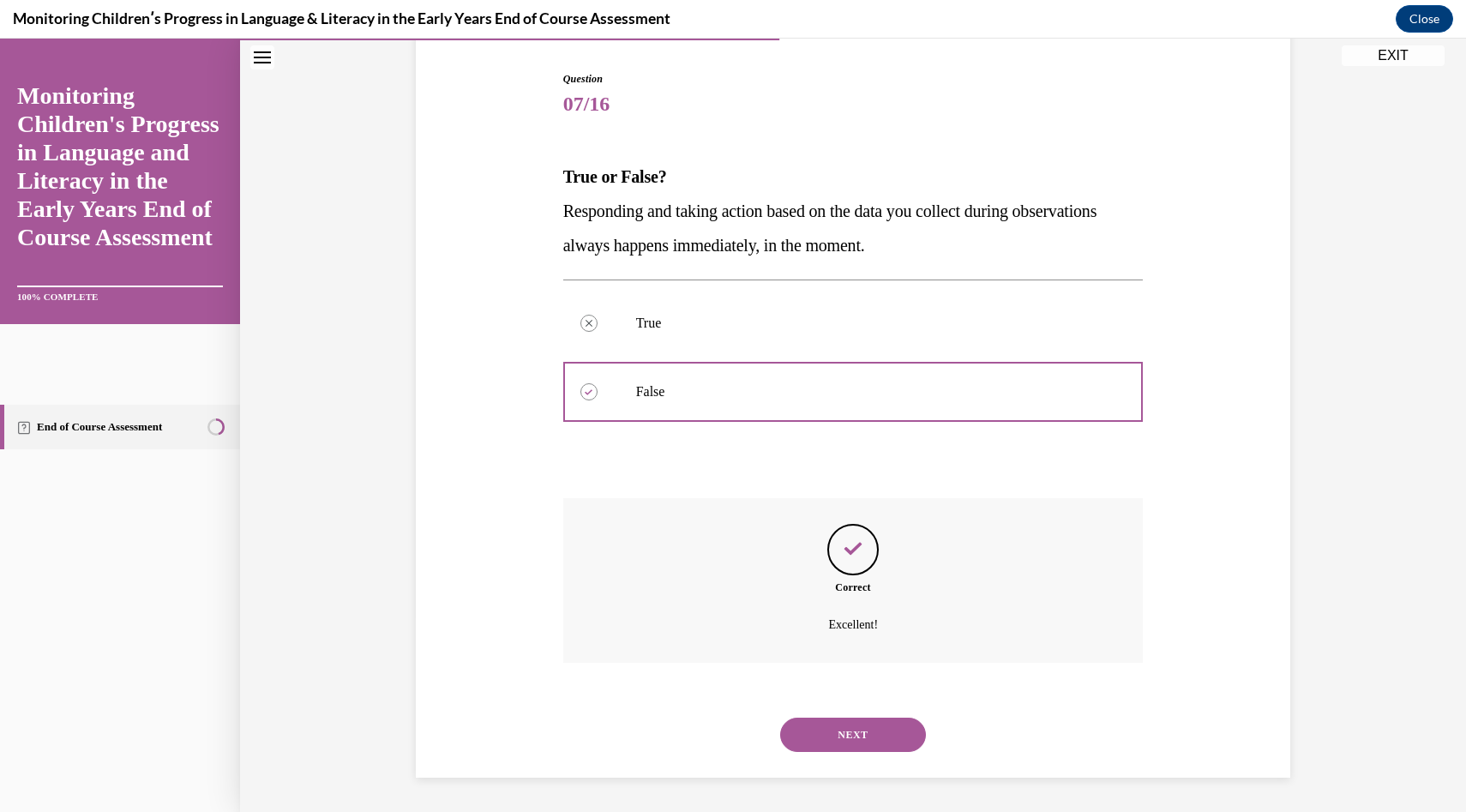
click at [850, 725] on button "NEXT" at bounding box center [853, 734] width 145 height 34
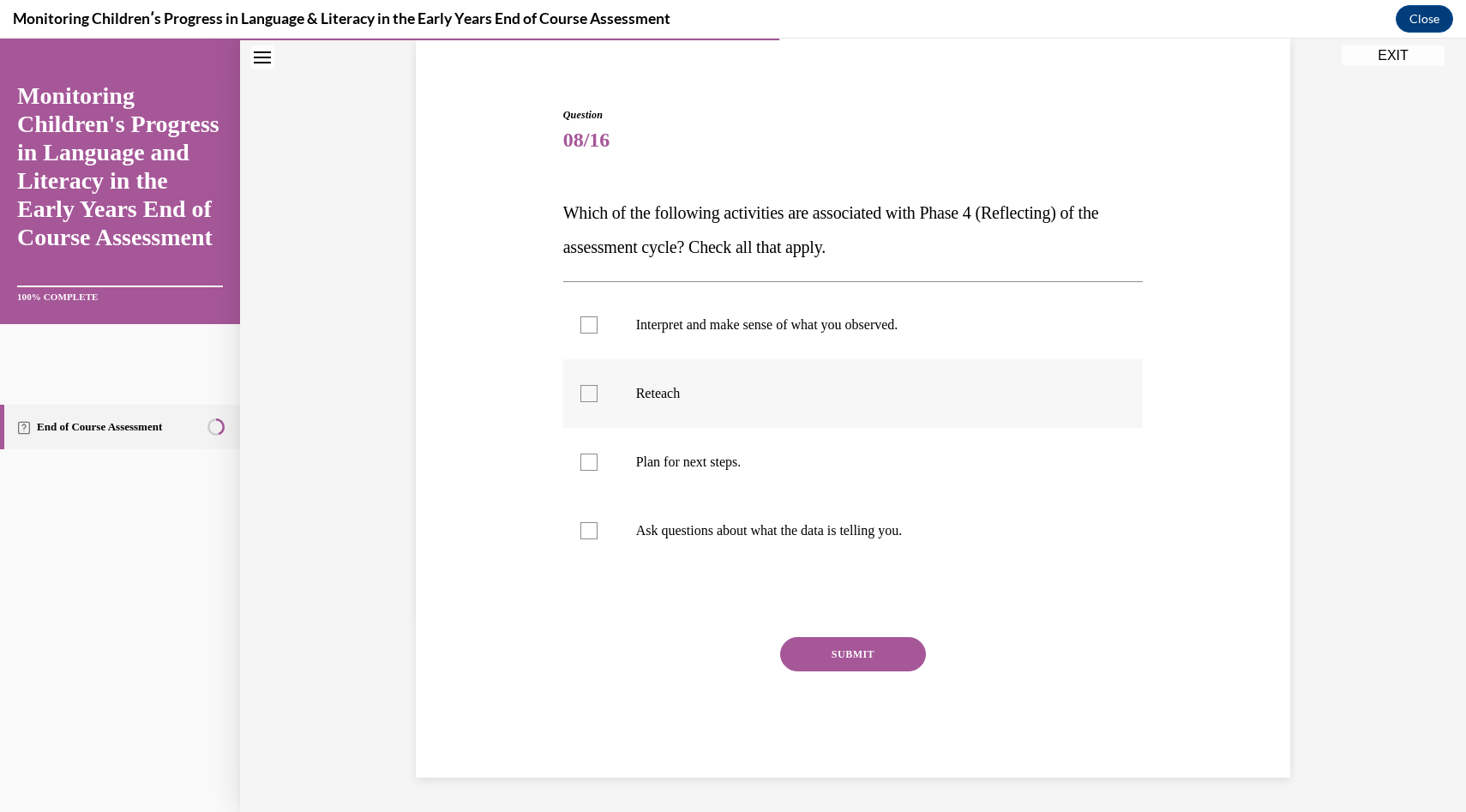
scroll to position [54, 0]
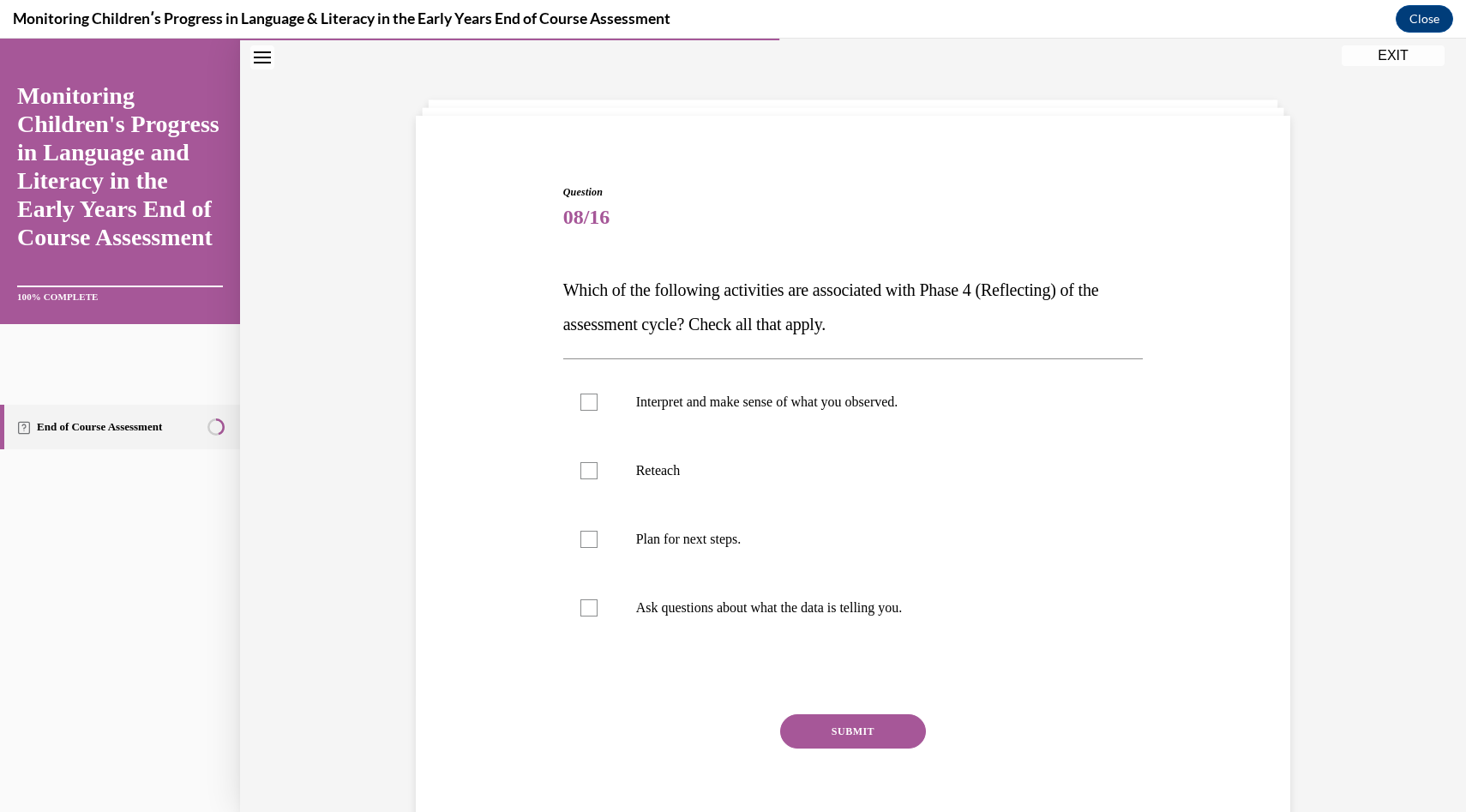
click at [920, 367] on div "Interpret and make sense of what you observed. Reteach Plan for next steps. Ask…" at bounding box center [853, 505] width 580 height 292
click at [906, 412] on label "Interpret and make sense of what you observed." at bounding box center [853, 402] width 580 height 69
click at [598, 411] on input "Interpret and make sense of what you observed." at bounding box center [589, 402] width 17 height 17
checkbox input "true"
click at [845, 530] on label "Plan for next steps." at bounding box center [853, 539] width 580 height 69
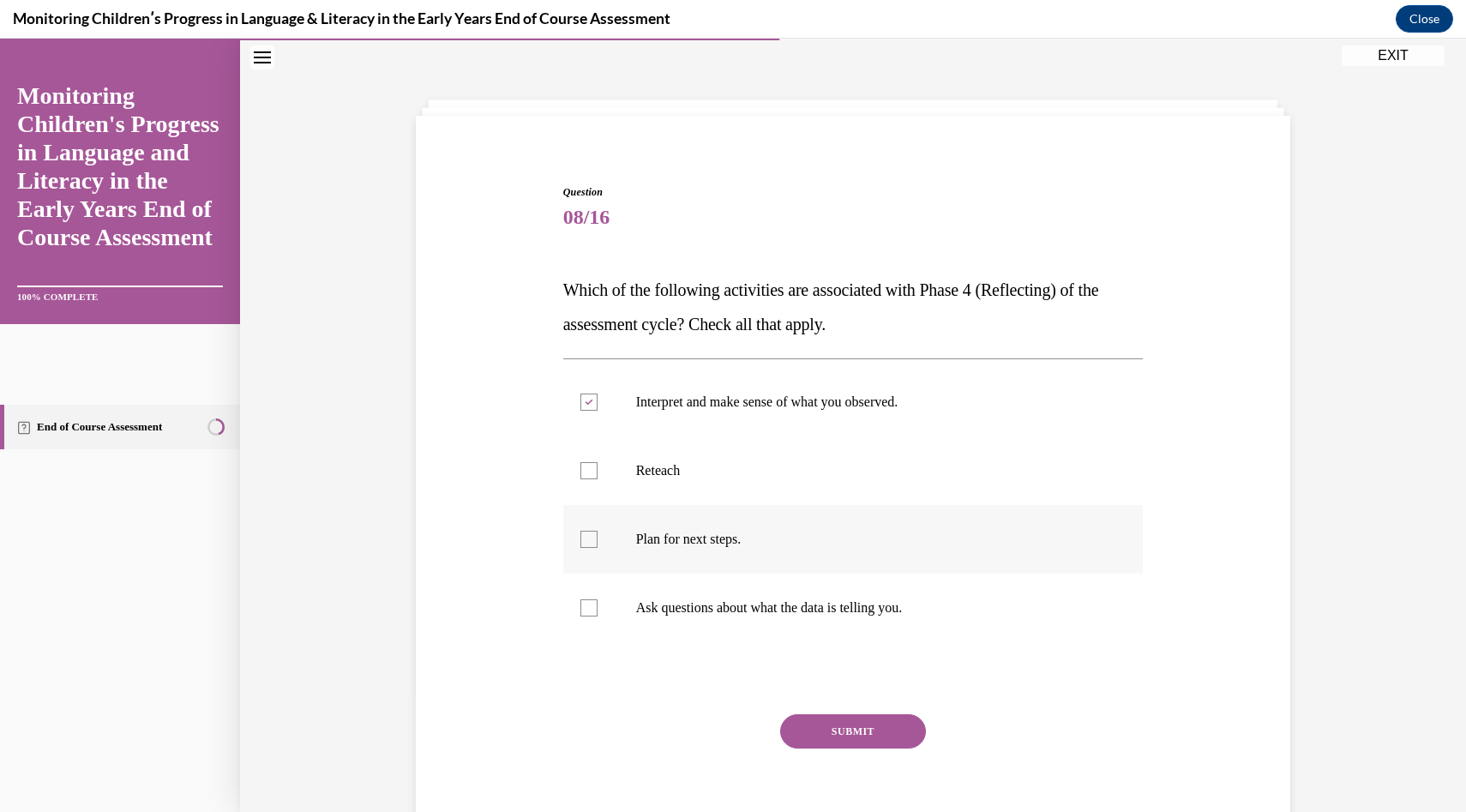
click at [598, 531] on input "Plan for next steps." at bounding box center [589, 539] width 17 height 17
checkbox input "true"
click at [845, 608] on p "Ask questions about what the data is telling you." at bounding box center [868, 608] width 464 height 17
click at [598, 608] on input "Ask questions about what the data is telling you." at bounding box center [589, 608] width 17 height 17
checkbox input "true"
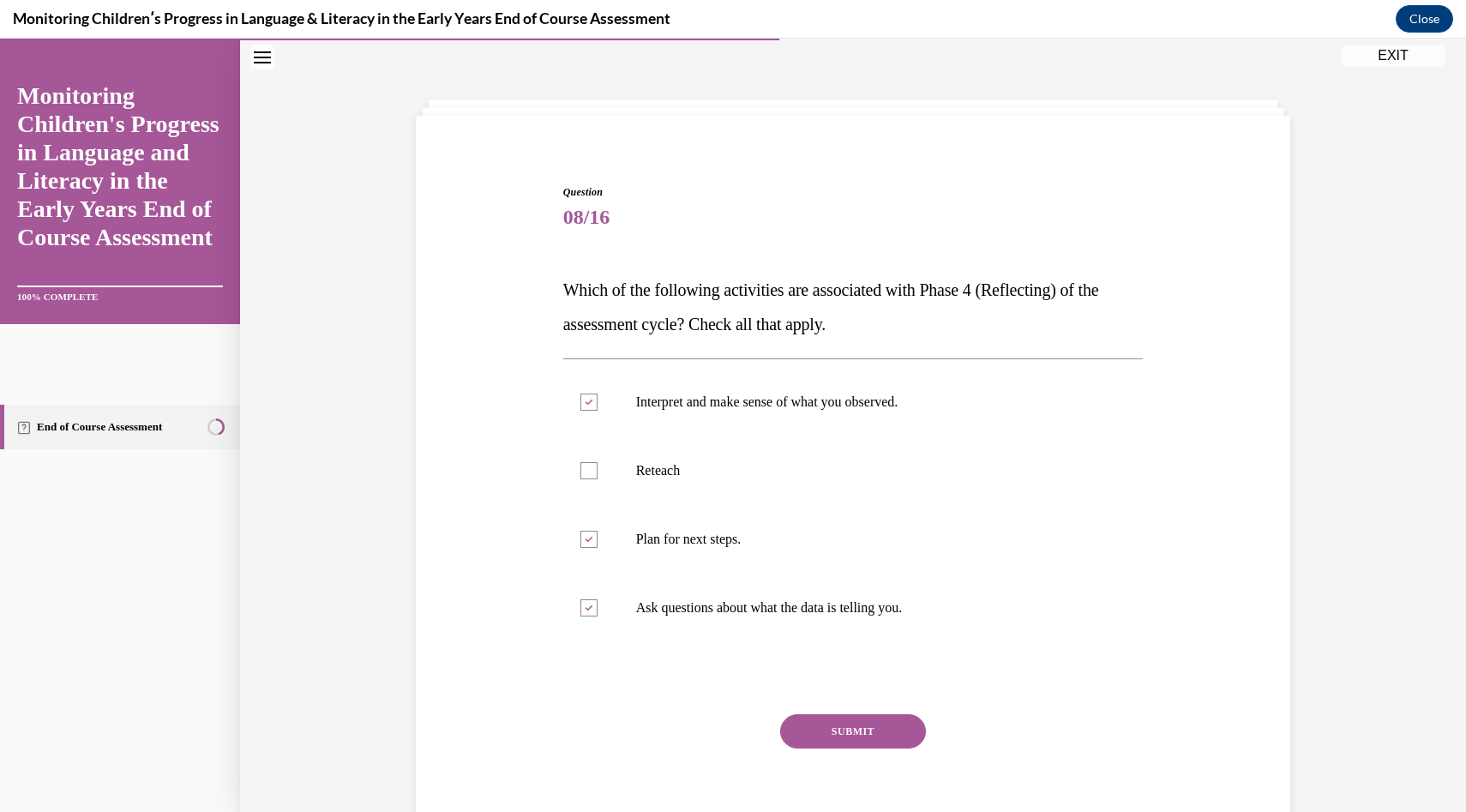
click at [842, 729] on button "SUBMIT" at bounding box center [853, 731] width 145 height 34
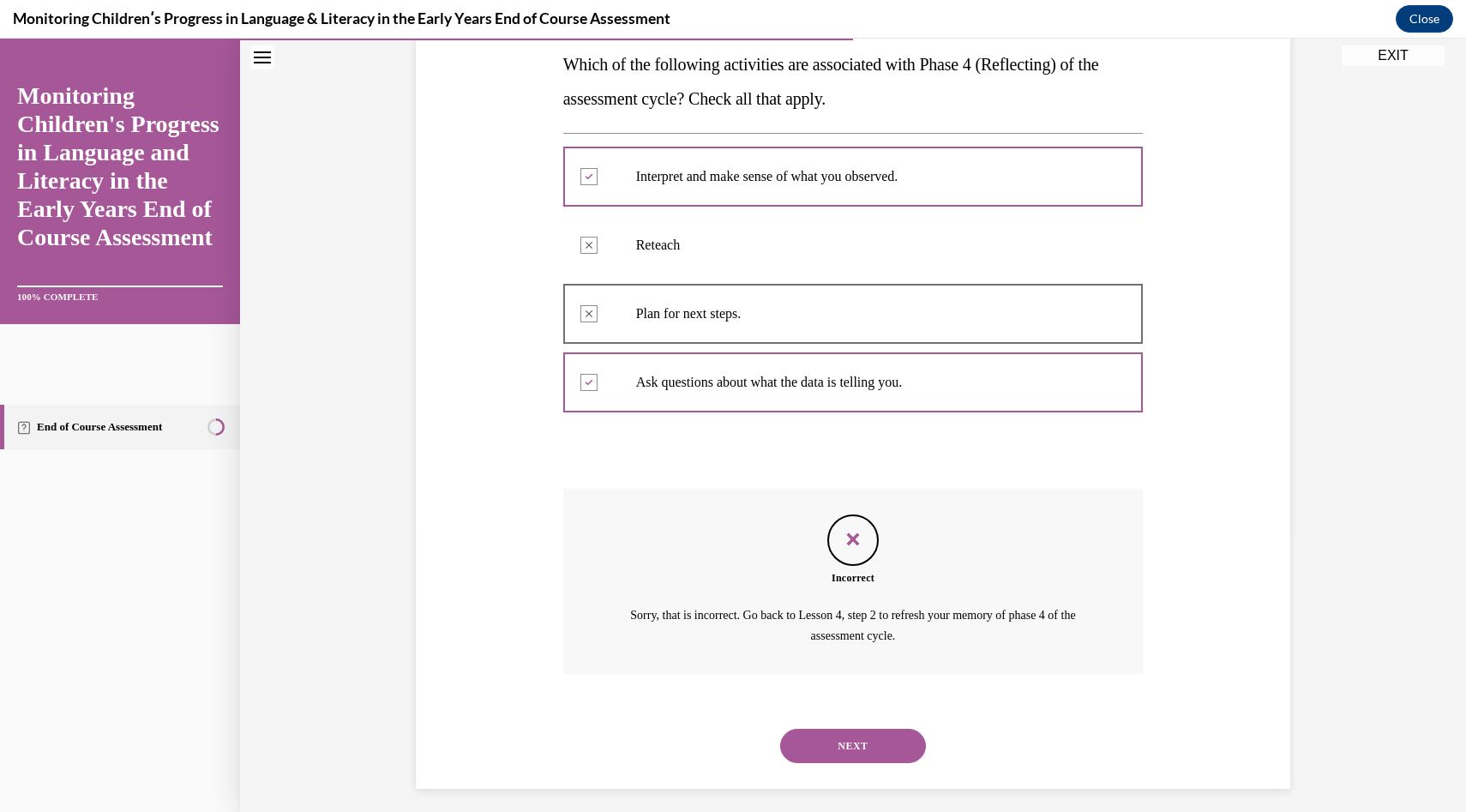
scroll to position [290, 0]
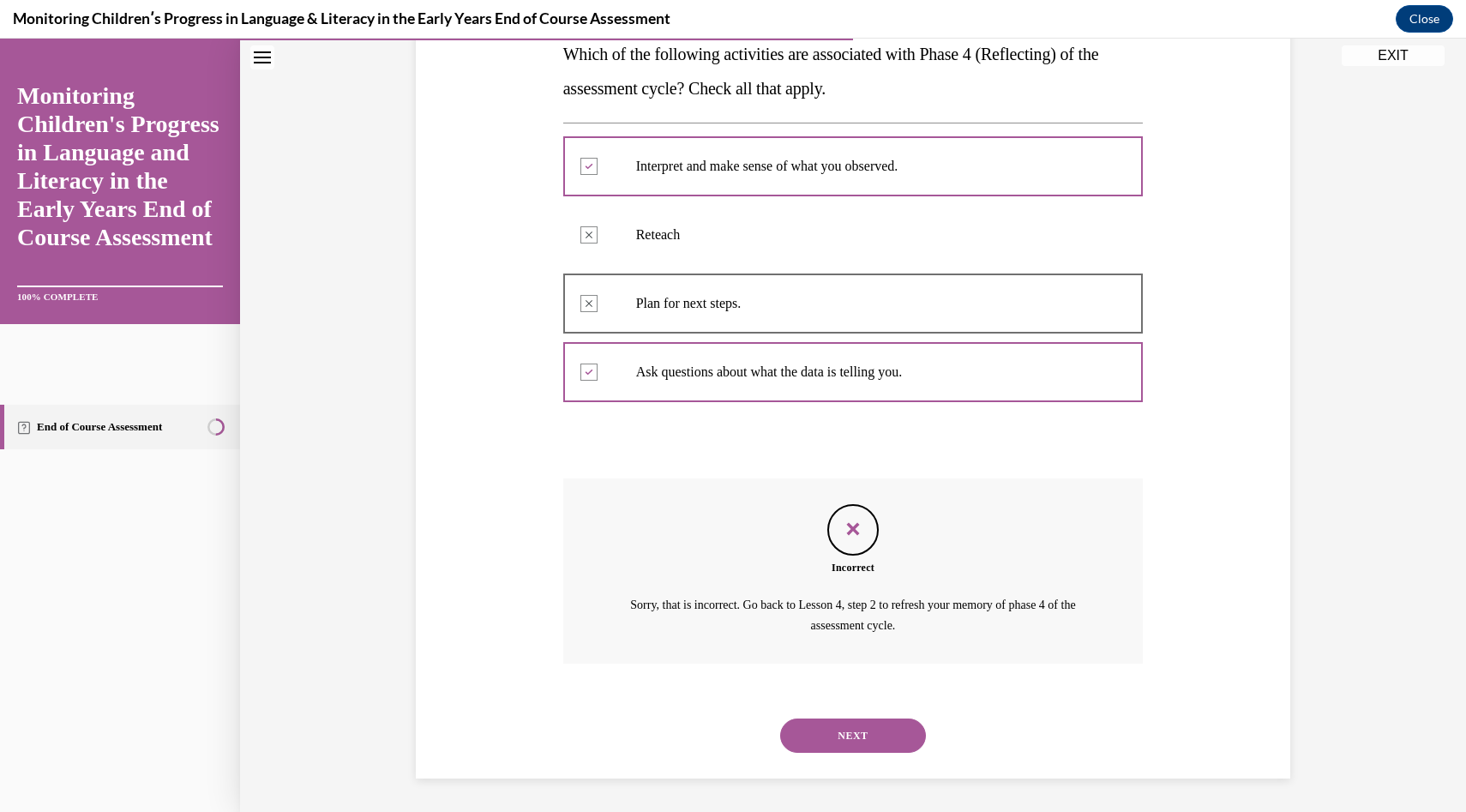
click at [841, 733] on button "NEXT" at bounding box center [853, 735] width 145 height 34
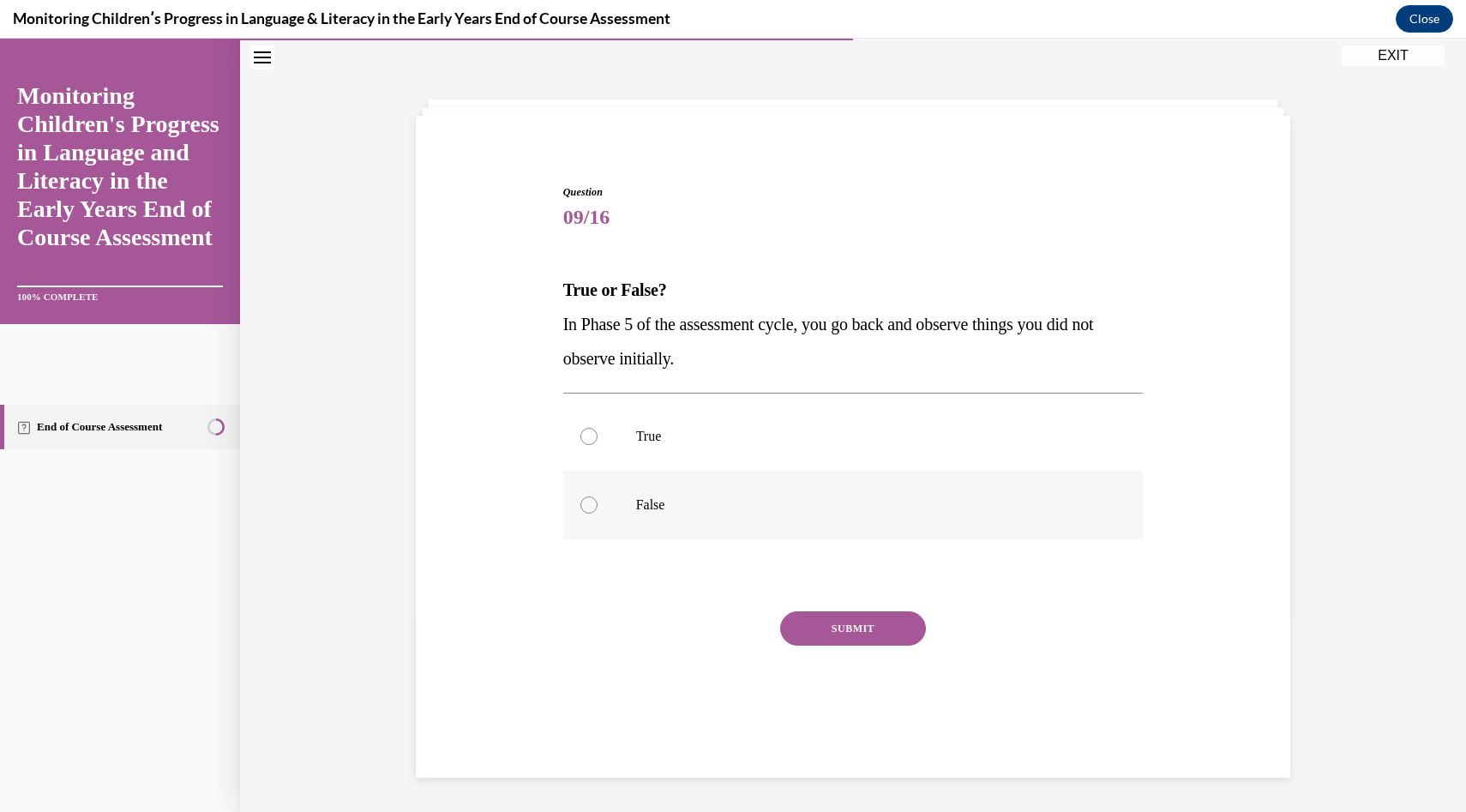
click at [913, 477] on label "False" at bounding box center [853, 505] width 580 height 69
click at [598, 497] on input "False" at bounding box center [589, 505] width 17 height 17
radio input "true"
click at [891, 612] on button "SUBMIT" at bounding box center [853, 628] width 145 height 34
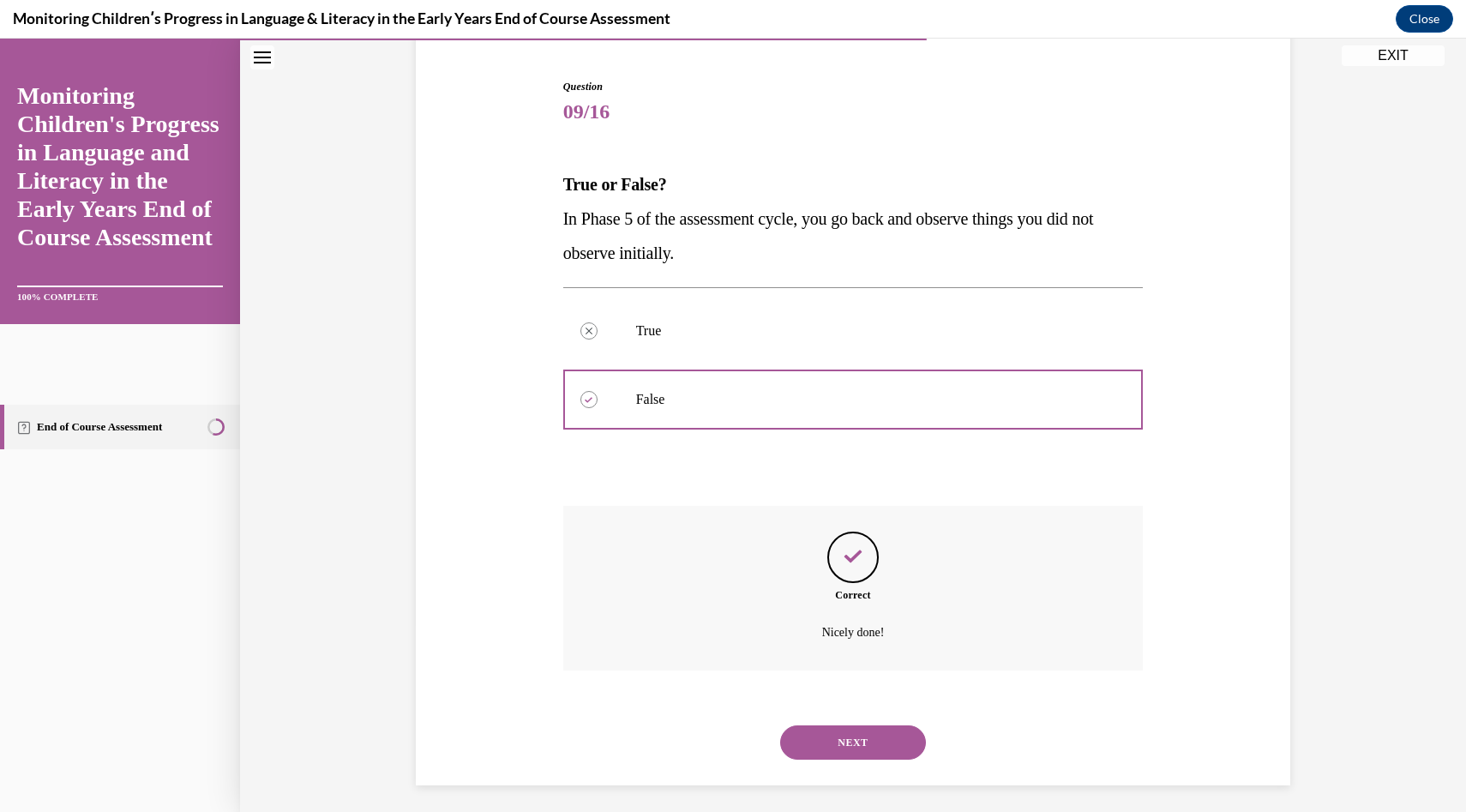
scroll to position [167, 0]
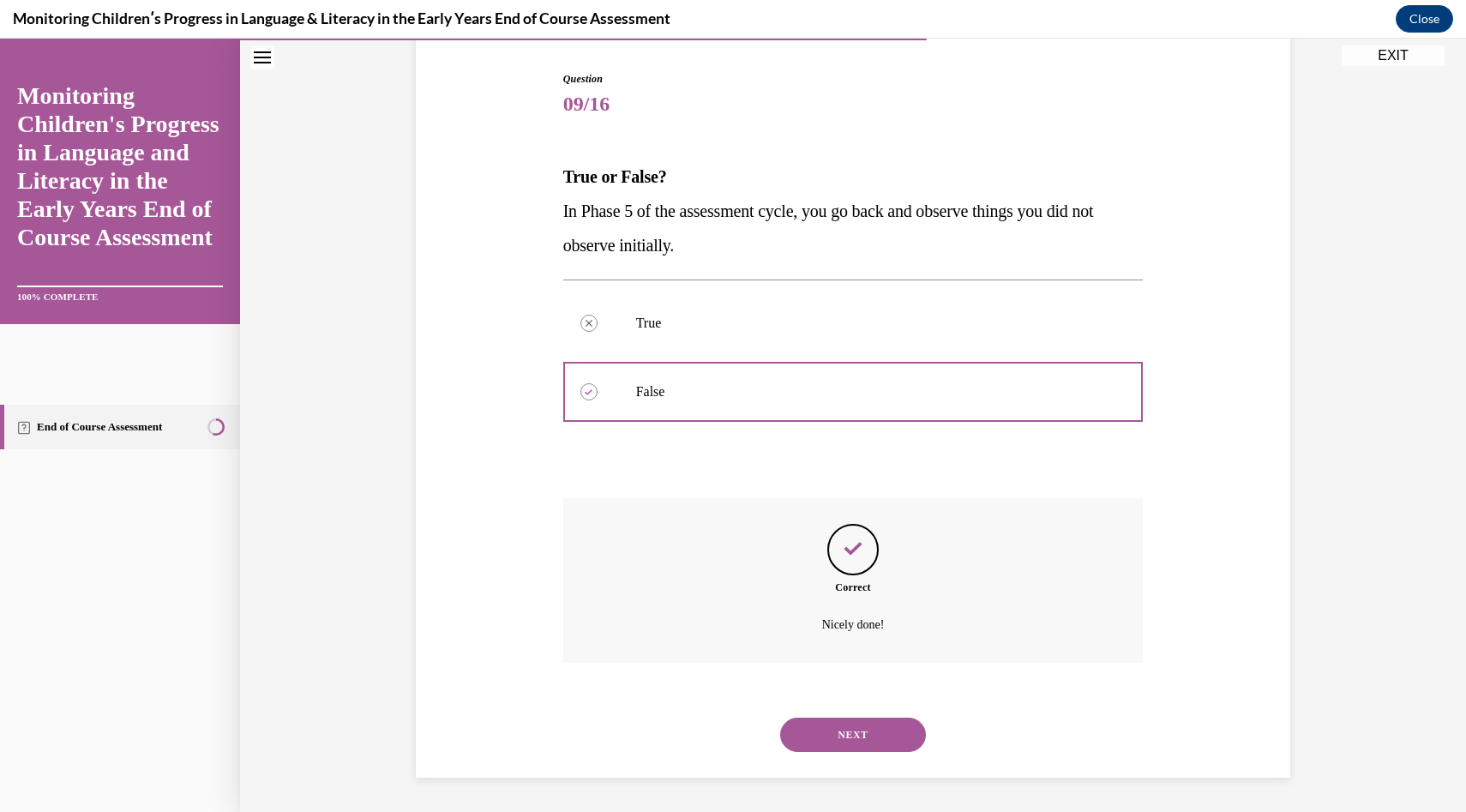
click at [846, 740] on button "NEXT" at bounding box center [853, 734] width 145 height 34
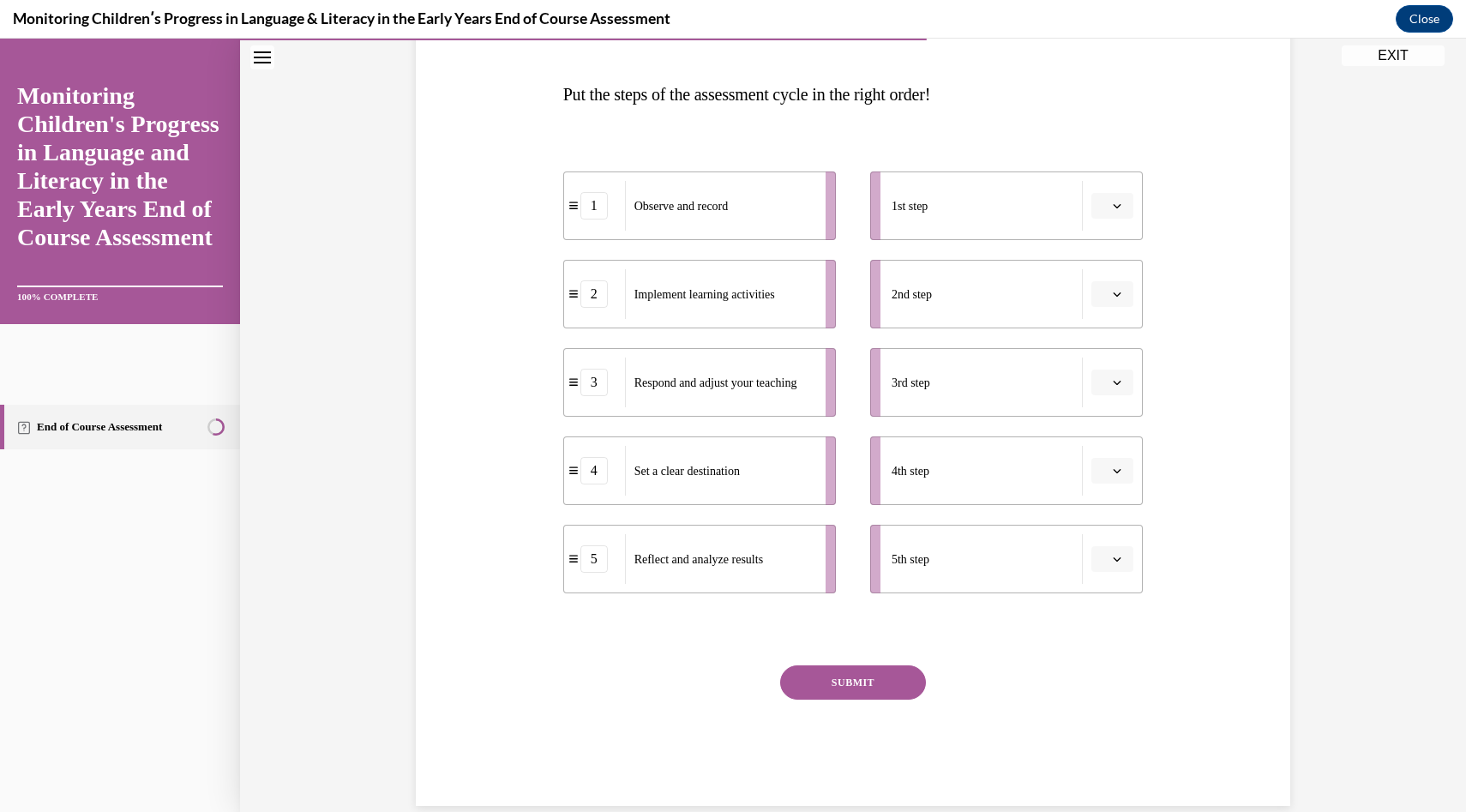
scroll to position [278, 0]
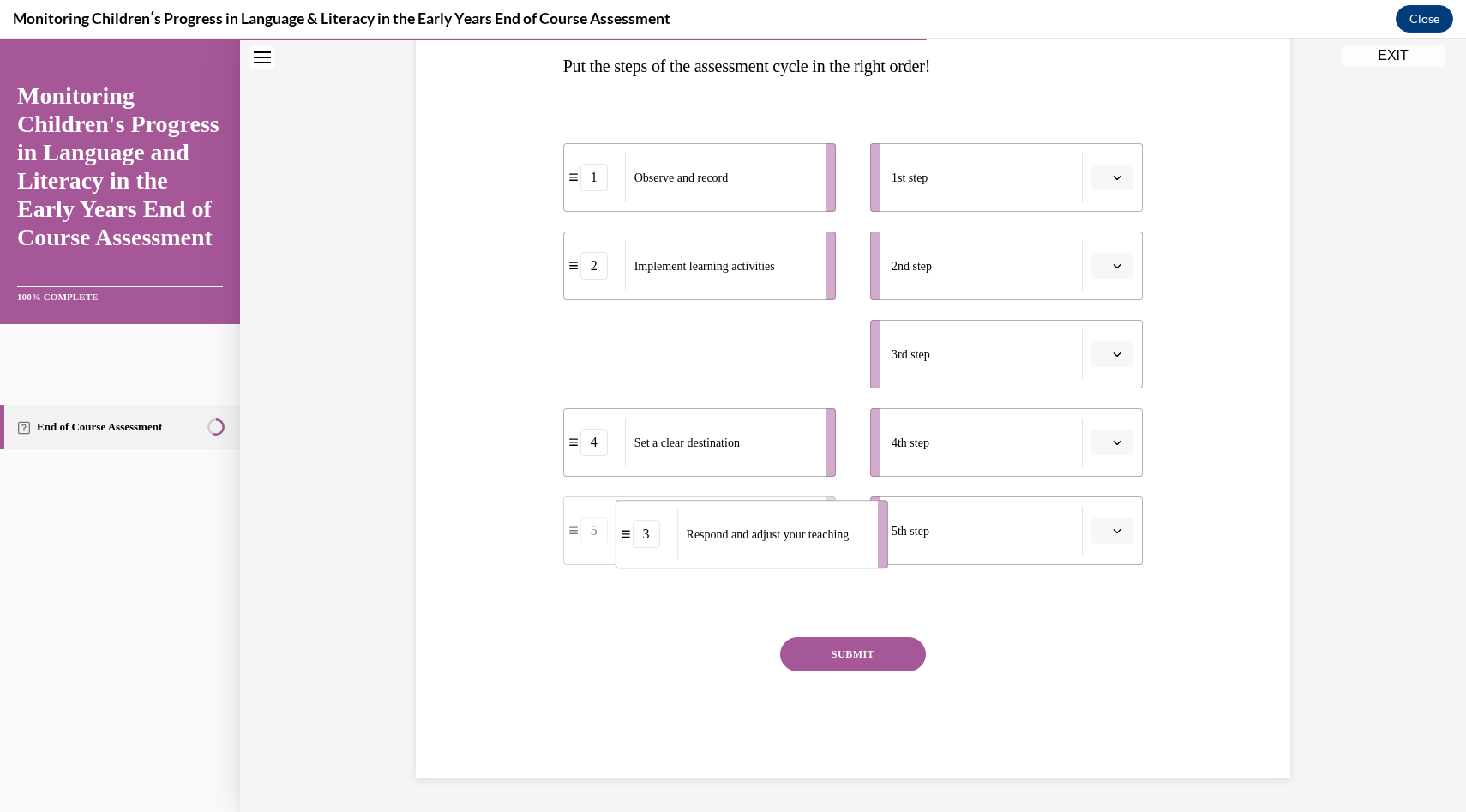
drag, startPoint x: 612, startPoint y: 363, endPoint x: 665, endPoint y: 543, distance: 187.6
drag, startPoint x: 681, startPoint y: 356, endPoint x: 725, endPoint y: 446, distance: 100.2
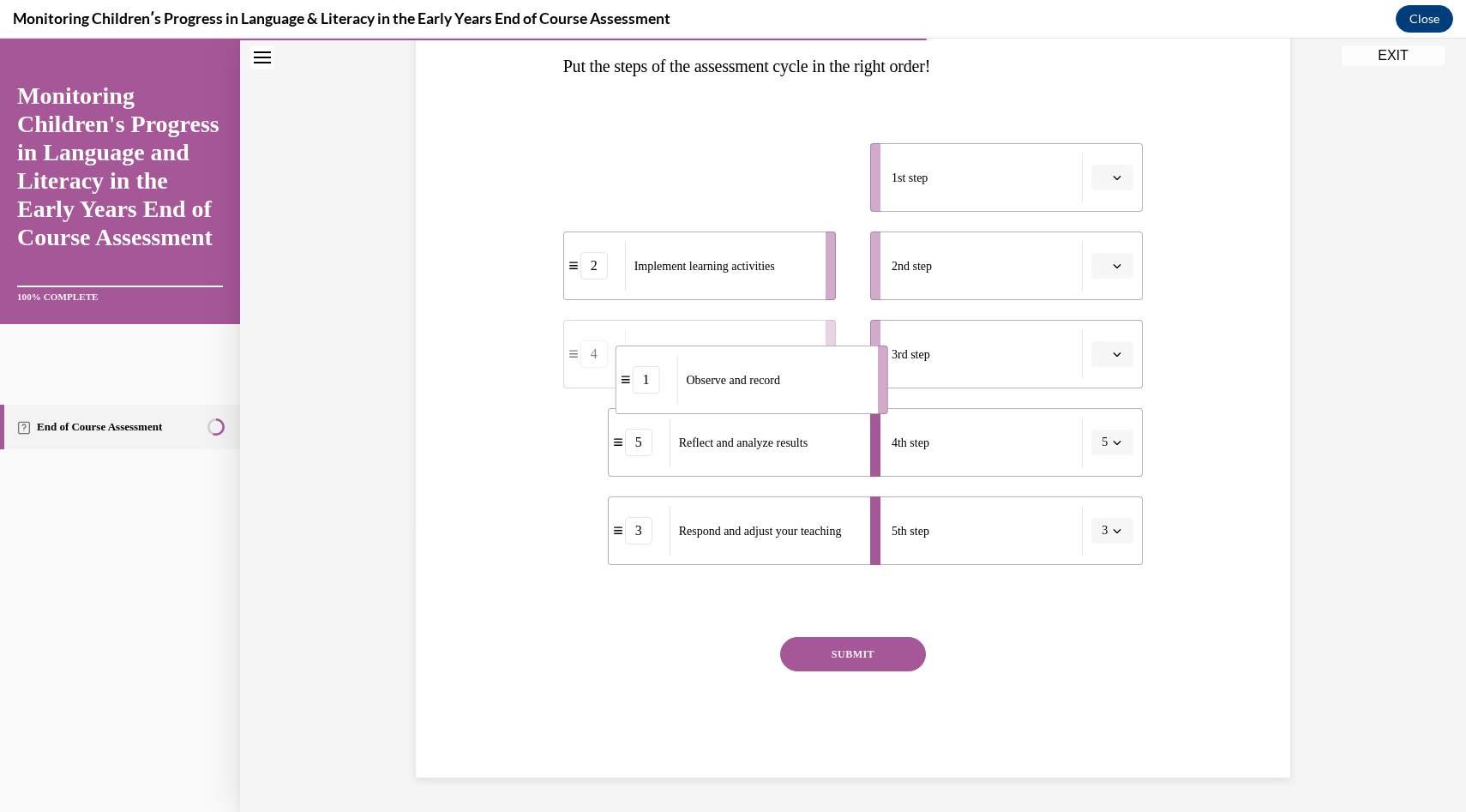
drag, startPoint x: 739, startPoint y: 183, endPoint x: 790, endPoint y: 381, distance: 204.5
drag, startPoint x: 751, startPoint y: 212, endPoint x: 773, endPoint y: 209, distance: 22.2
click at [773, 209] on ul "4 Set a clear destination 2 Implement learning activities 1 Observe and record …" at bounding box center [708, 354] width 290 height 422
drag, startPoint x: 773, startPoint y: 209, endPoint x: 832, endPoint y: 209, distance: 59.0
click at [833, 209] on li "4 Set a clear destination" at bounding box center [757, 177] width 272 height 69
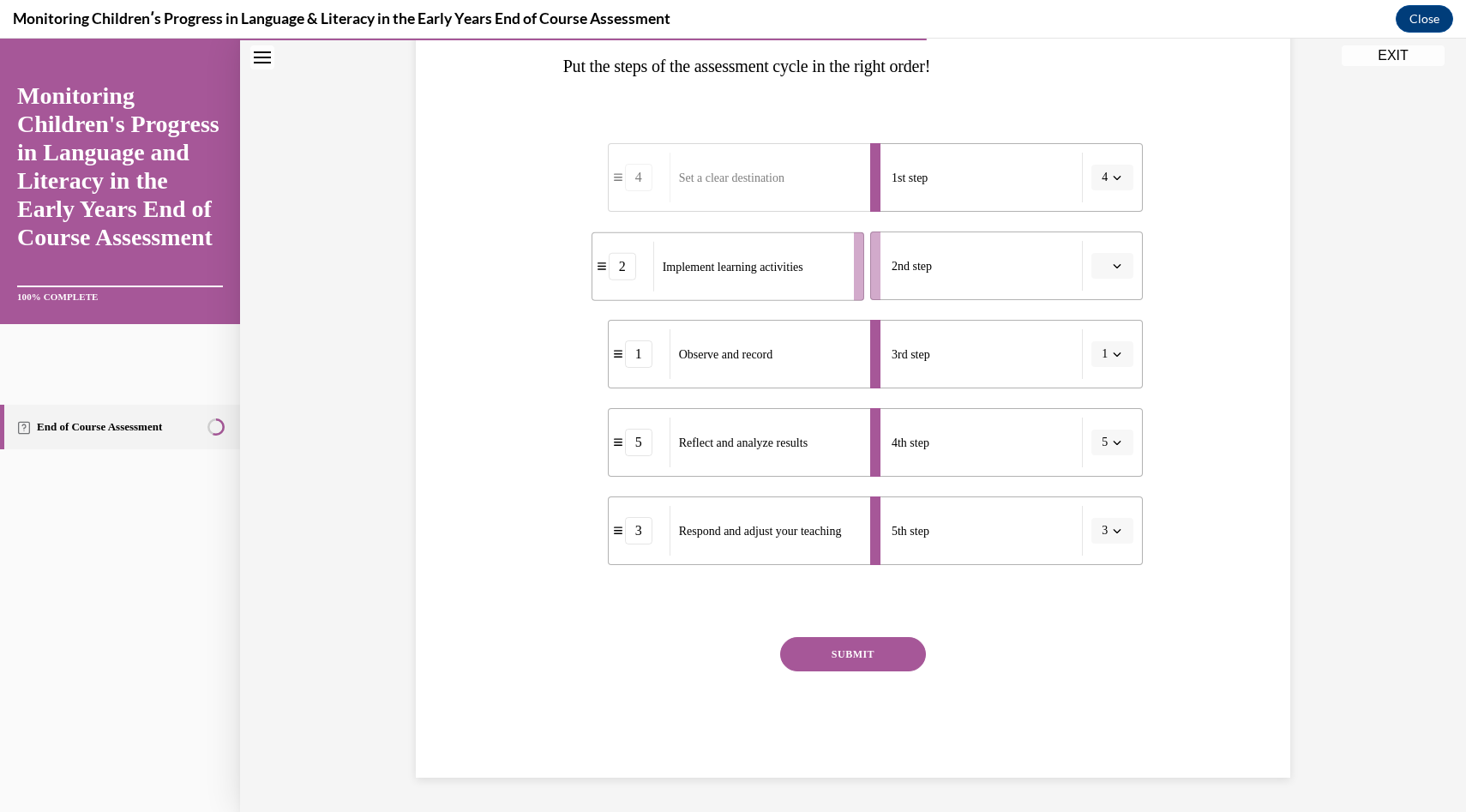
drag, startPoint x: 818, startPoint y: 255, endPoint x: 848, endPoint y: 256, distance: 30.0
click at [848, 256] on li "2 Implement learning activities" at bounding box center [727, 267] width 272 height 69
drag, startPoint x: 826, startPoint y: 258, endPoint x: 888, endPoint y: 259, distance: 62.0
click at [888, 259] on li "2 Implement learning activities" at bounding box center [776, 268] width 272 height 69
click at [868, 666] on button "SUBMIT" at bounding box center [853, 654] width 145 height 34
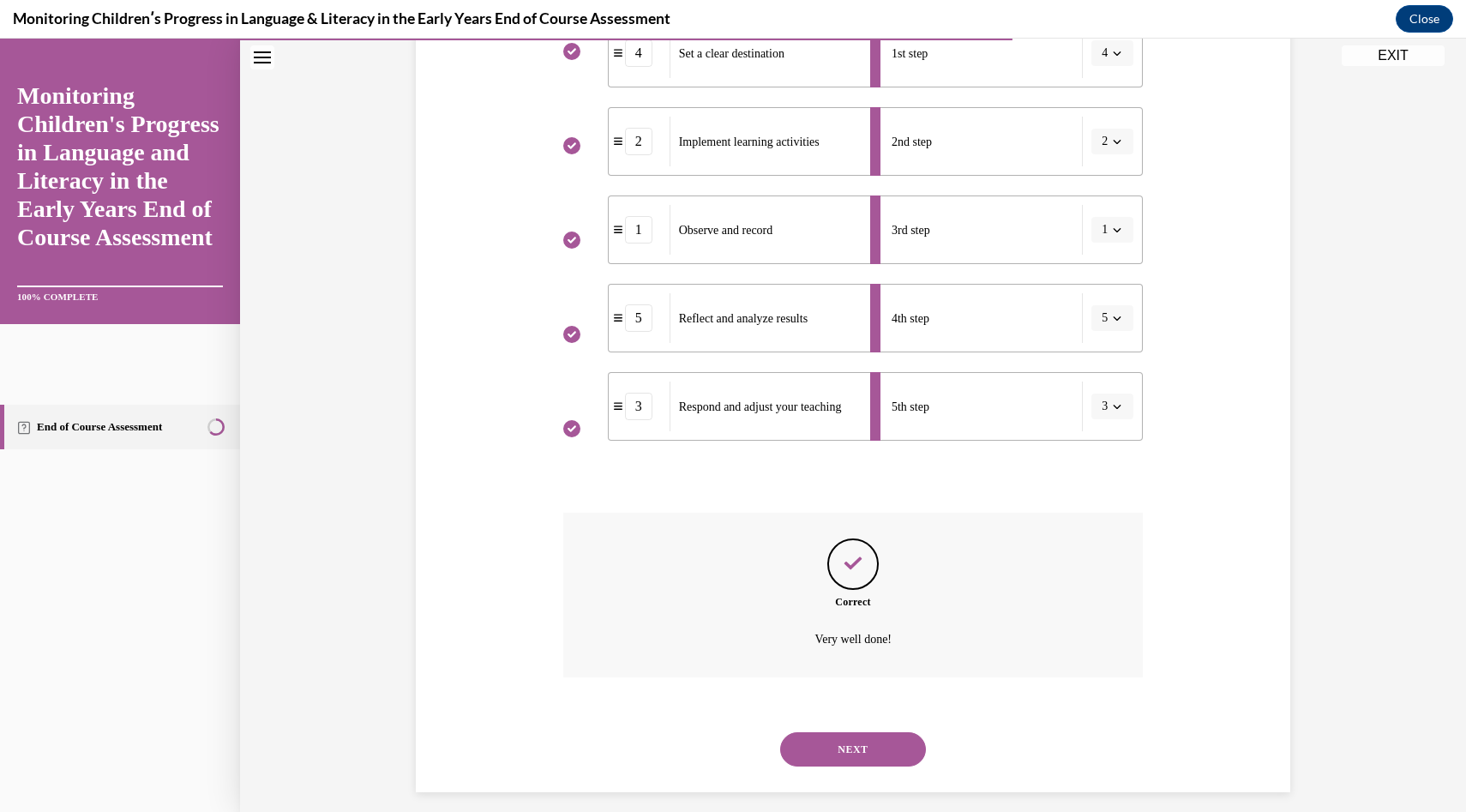
scroll to position [417, 0]
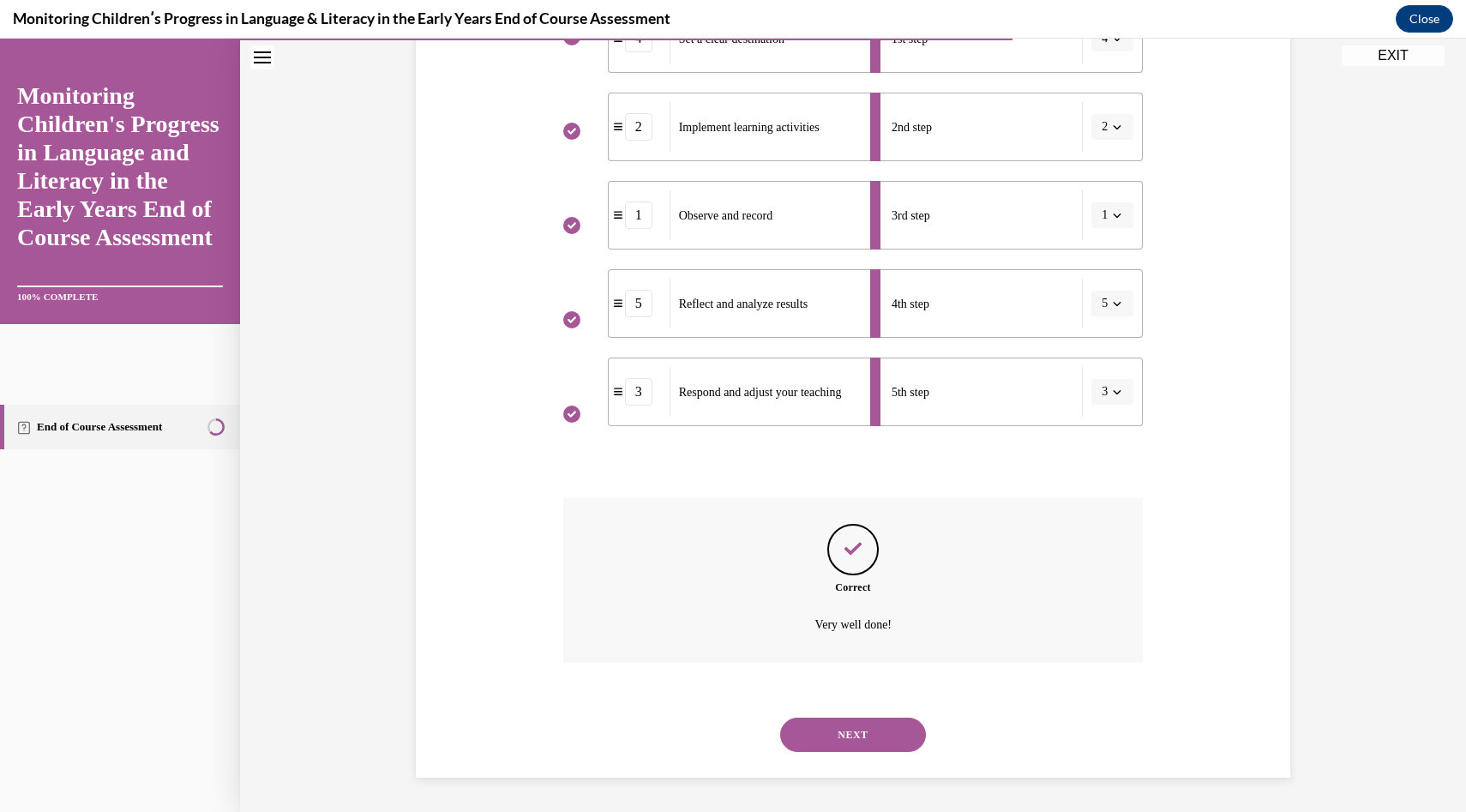
click at [881, 729] on button "NEXT" at bounding box center [853, 734] width 145 height 34
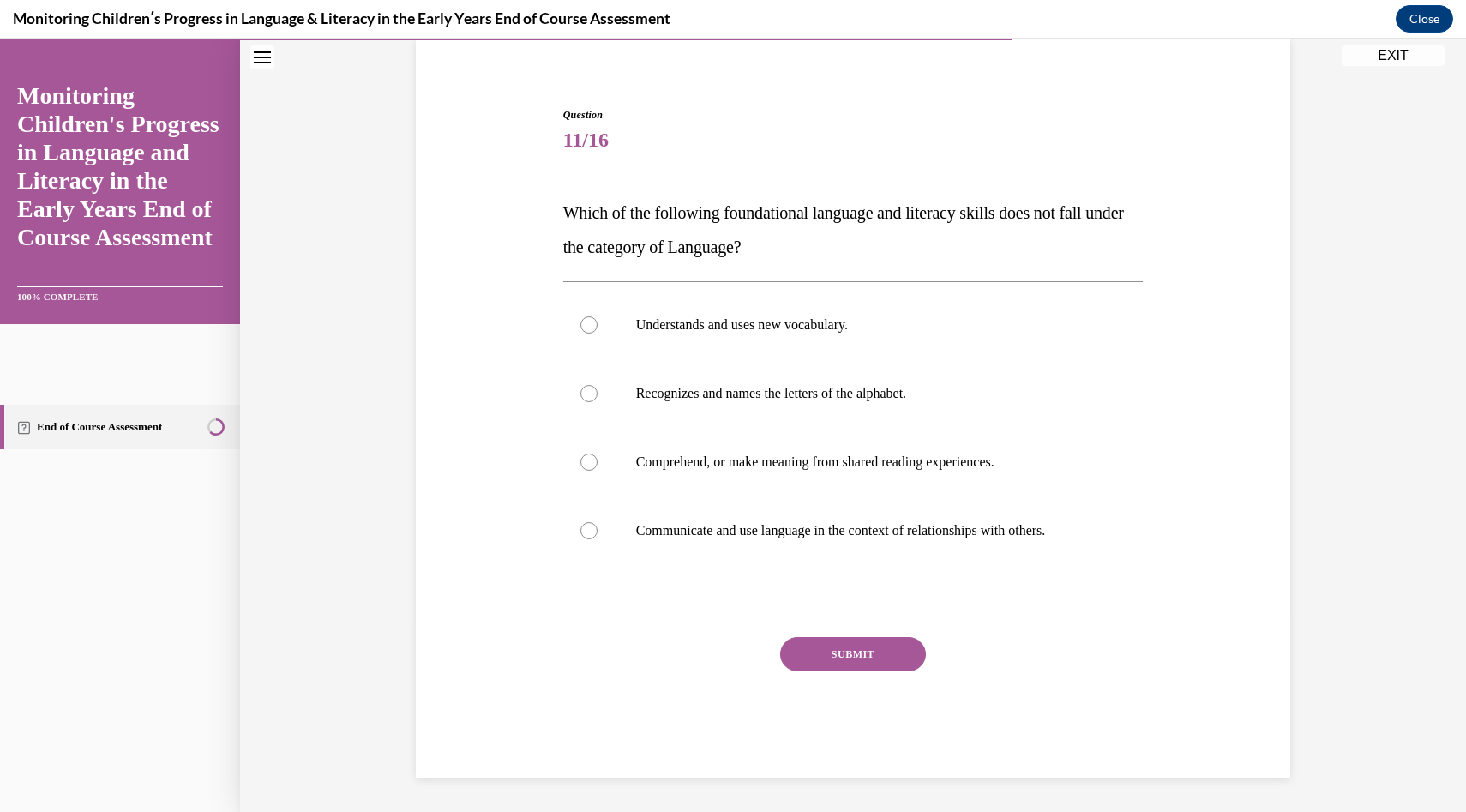
scroll to position [132, 0]
click at [909, 410] on label "Recognizes and names the letters of the alphabet." at bounding box center [853, 394] width 580 height 69
click at [598, 402] on input "Recognizes and names the letters of the alphabet." at bounding box center [589, 394] width 17 height 17
radio input "true"
click at [860, 678] on div "SUBMIT" at bounding box center [853, 680] width 580 height 86
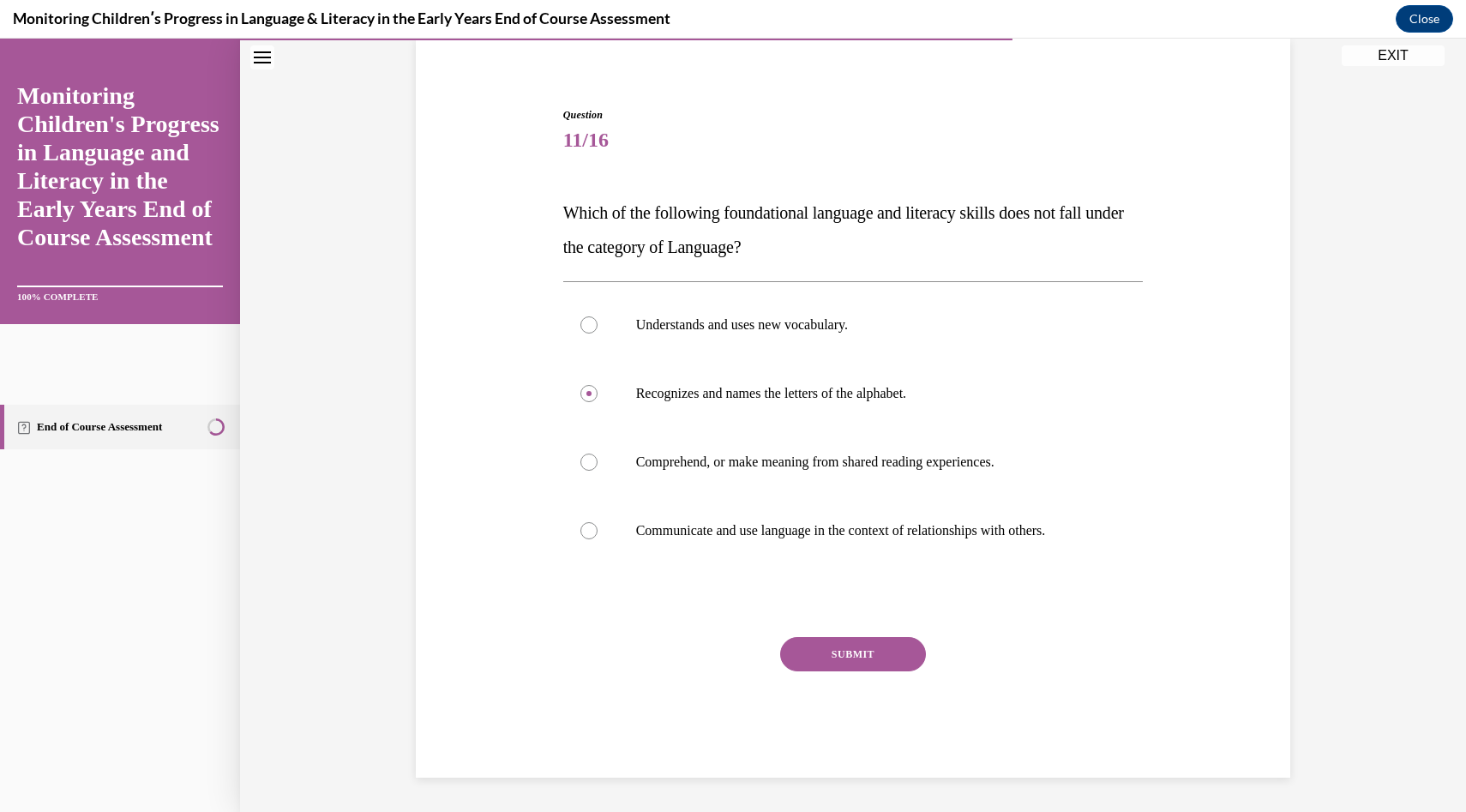
click at [860, 669] on button "SUBMIT" at bounding box center [853, 654] width 145 height 34
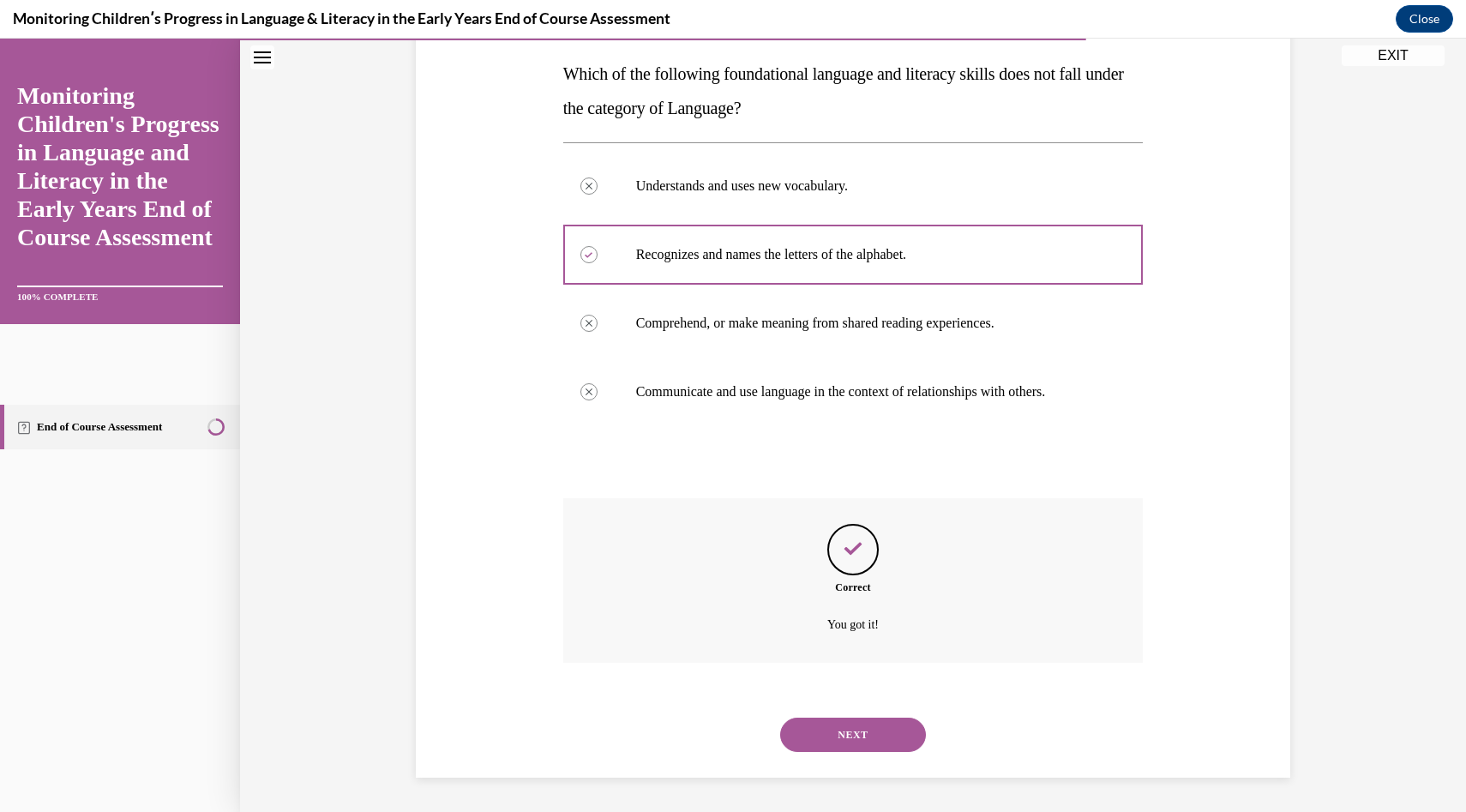
click at [851, 720] on button "NEXT" at bounding box center [853, 734] width 145 height 34
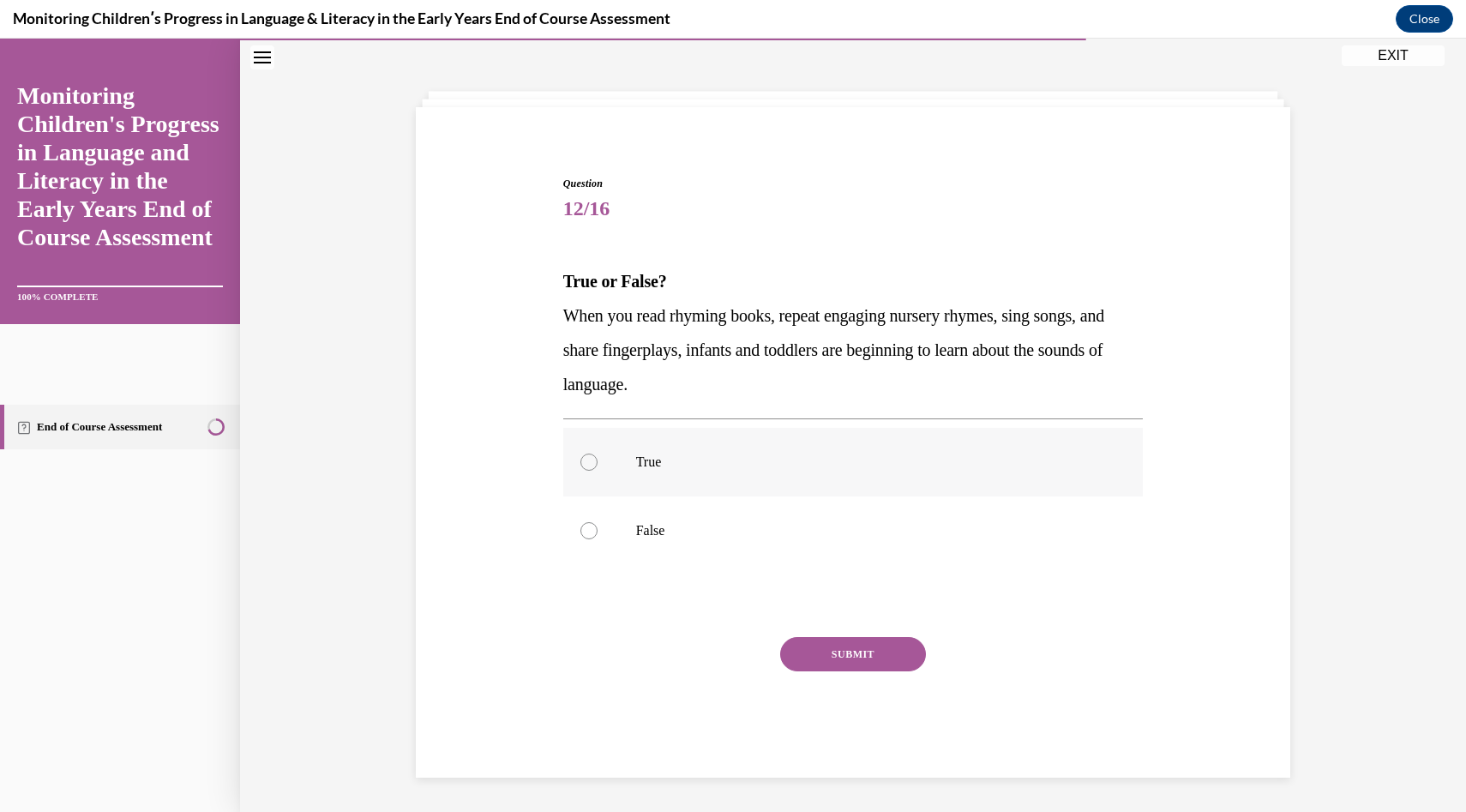
click at [938, 466] on p "True" at bounding box center [868, 462] width 464 height 17
click at [598, 466] on input "True" at bounding box center [589, 462] width 17 height 17
radio input "true"
click at [894, 651] on button "SUBMIT" at bounding box center [853, 654] width 145 height 34
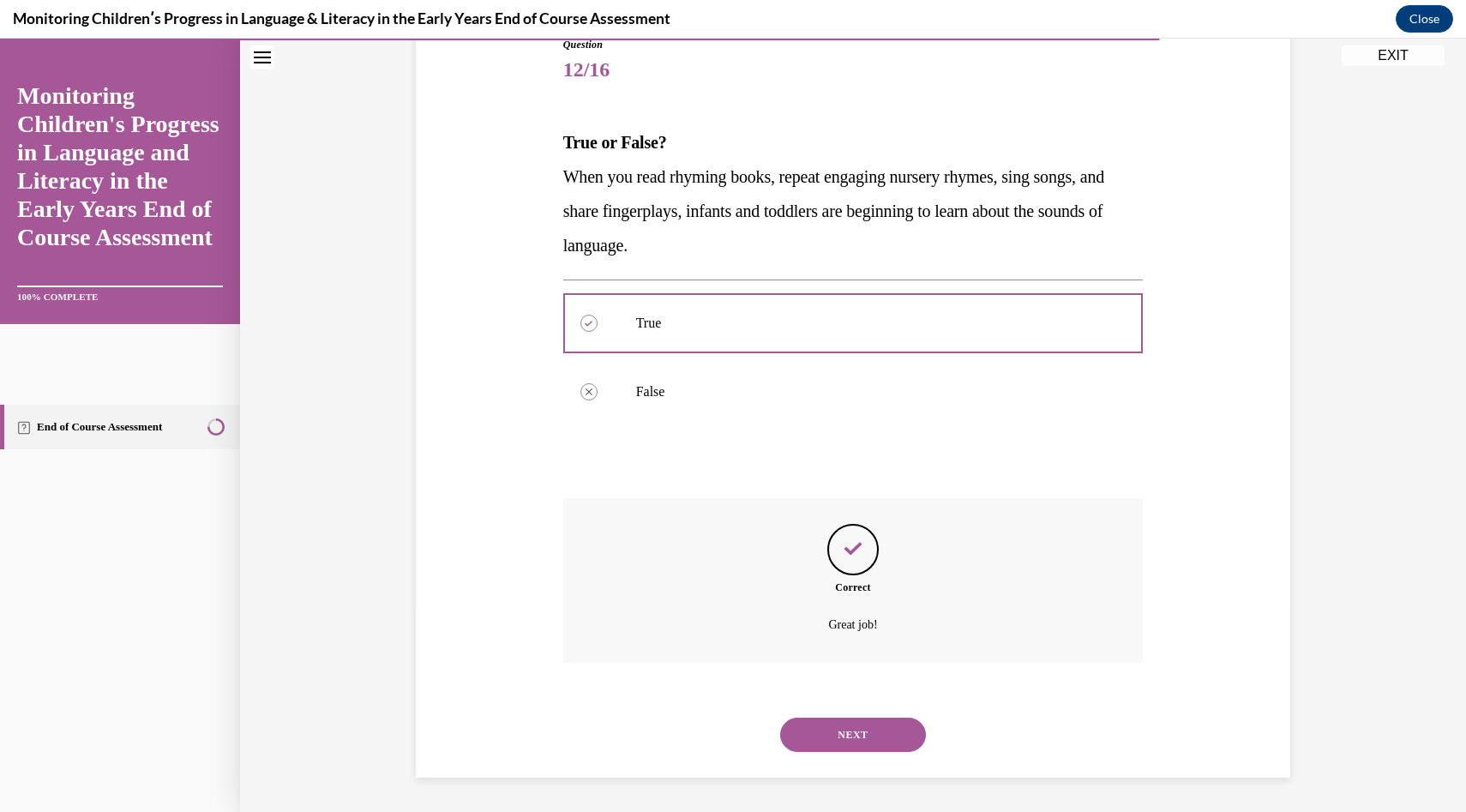
click at [862, 739] on button "NEXT" at bounding box center [853, 734] width 145 height 34
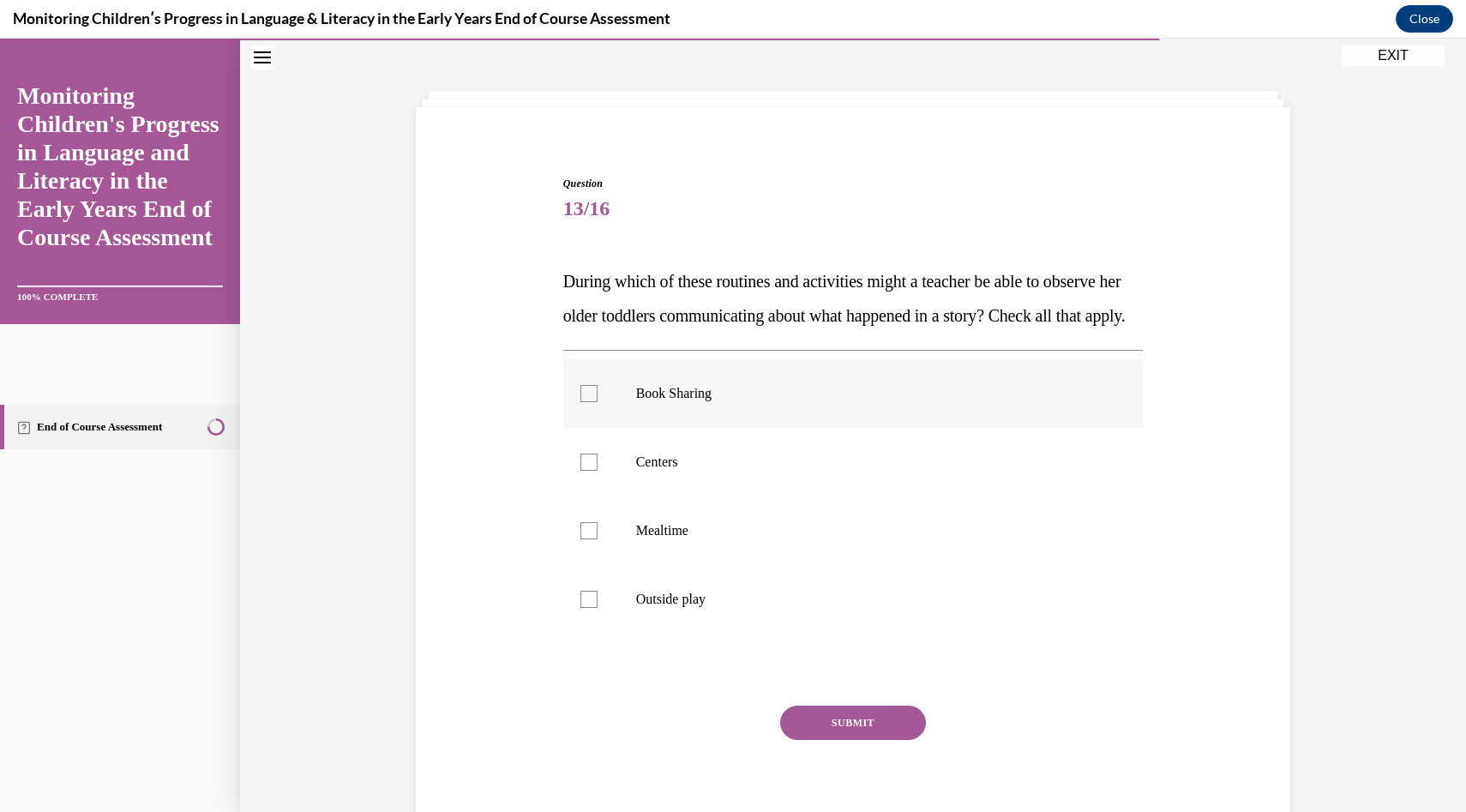
click at [867, 402] on p "Book Sharing" at bounding box center [868, 394] width 464 height 17
click at [598, 402] on input "Book Sharing" at bounding box center [589, 394] width 17 height 17
checkbox input "true"
click at [836, 471] on p "Centers" at bounding box center [868, 462] width 464 height 17
click at [598, 471] on input "Centers" at bounding box center [589, 462] width 17 height 17
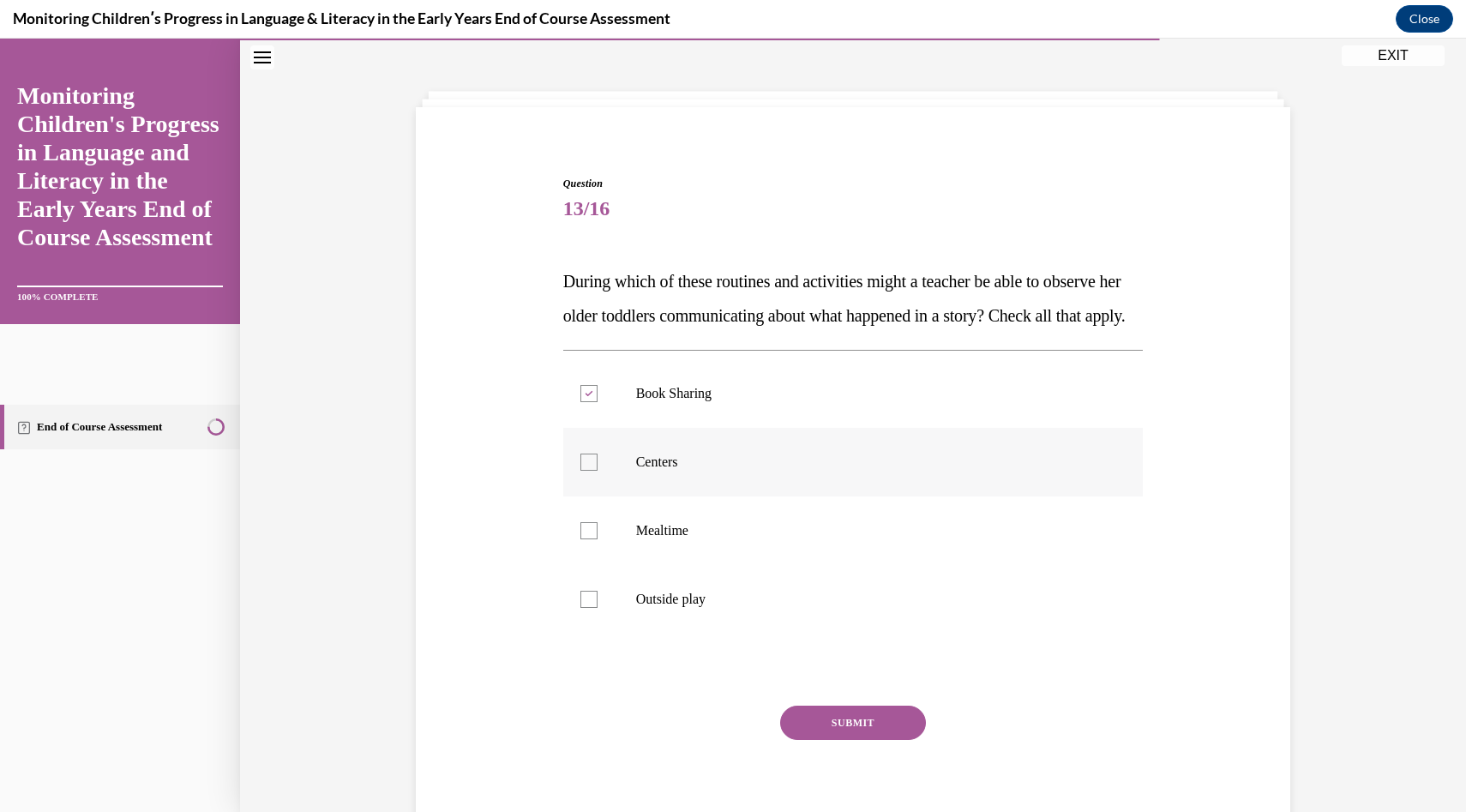
checkbox input "true"
click at [828, 539] on p "Mealtime" at bounding box center [868, 531] width 464 height 17
click at [598, 539] on input "Mealtime" at bounding box center [589, 531] width 17 height 17
checkbox input "true"
click at [828, 620] on label "Outside play" at bounding box center [853, 599] width 580 height 69
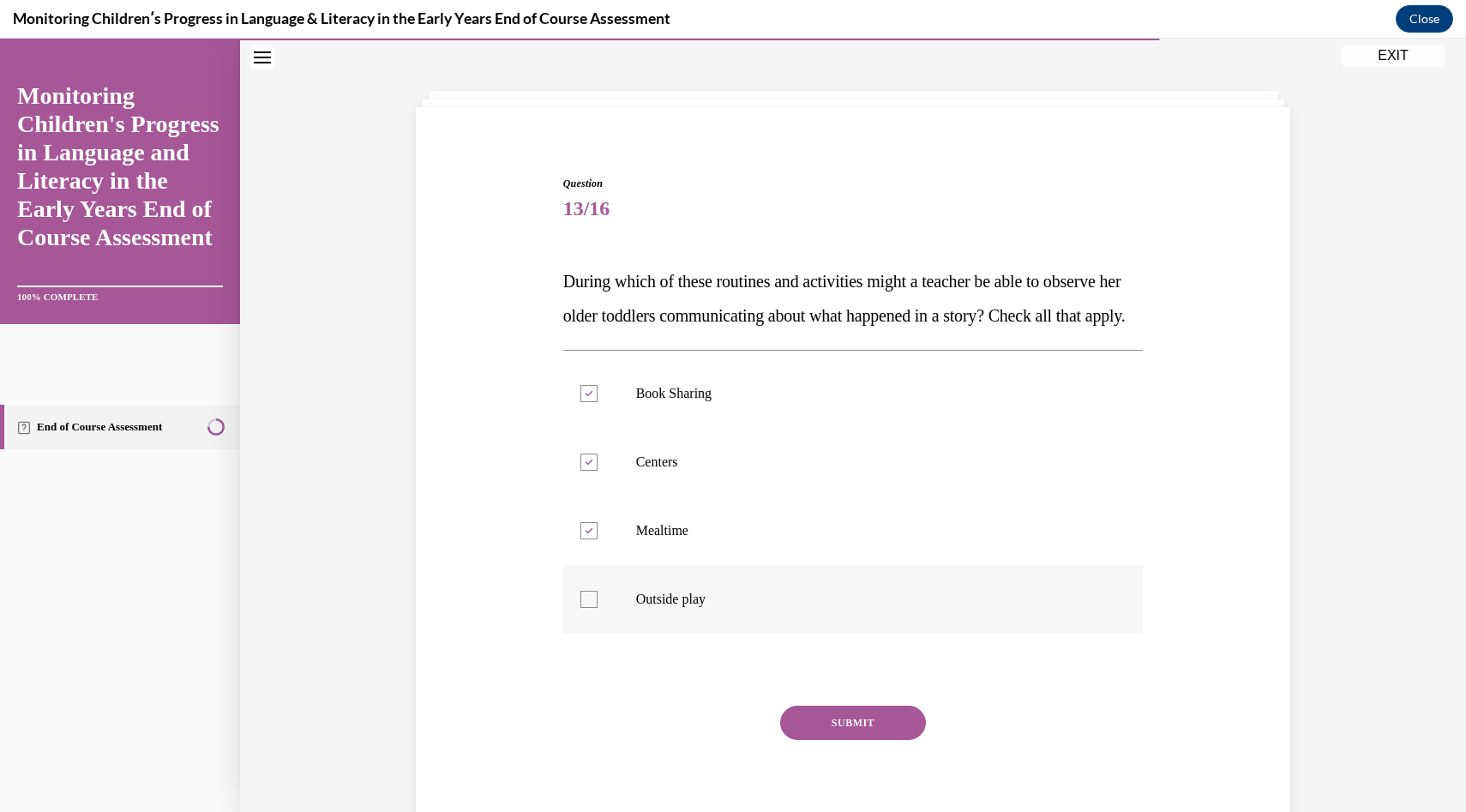
click at [598, 608] on input "Outside play" at bounding box center [589, 599] width 17 height 17
checkbox input "true"
click at [838, 740] on button "SUBMIT" at bounding box center [853, 722] width 145 height 34
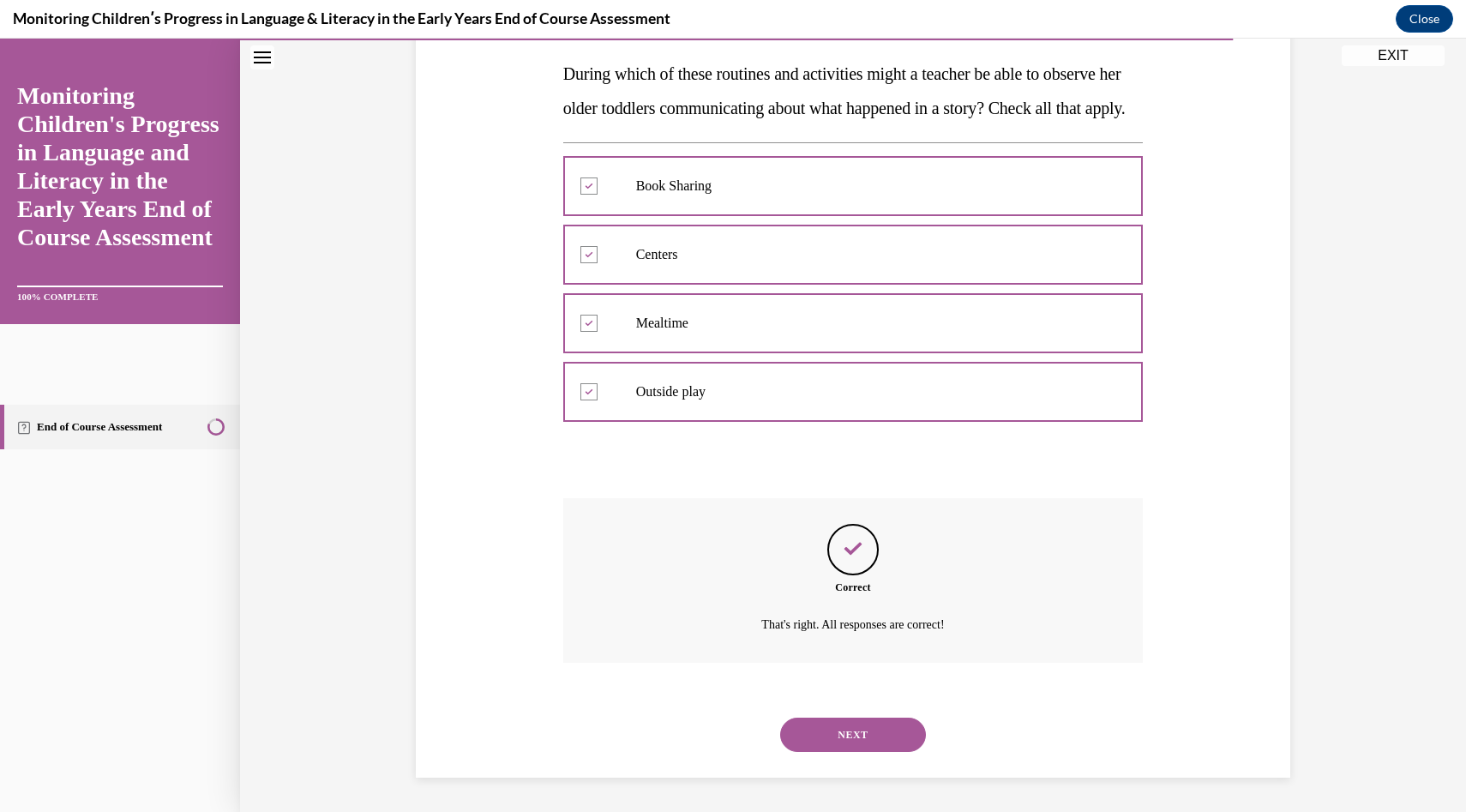
click at [838, 750] on button "NEXT" at bounding box center [853, 734] width 145 height 34
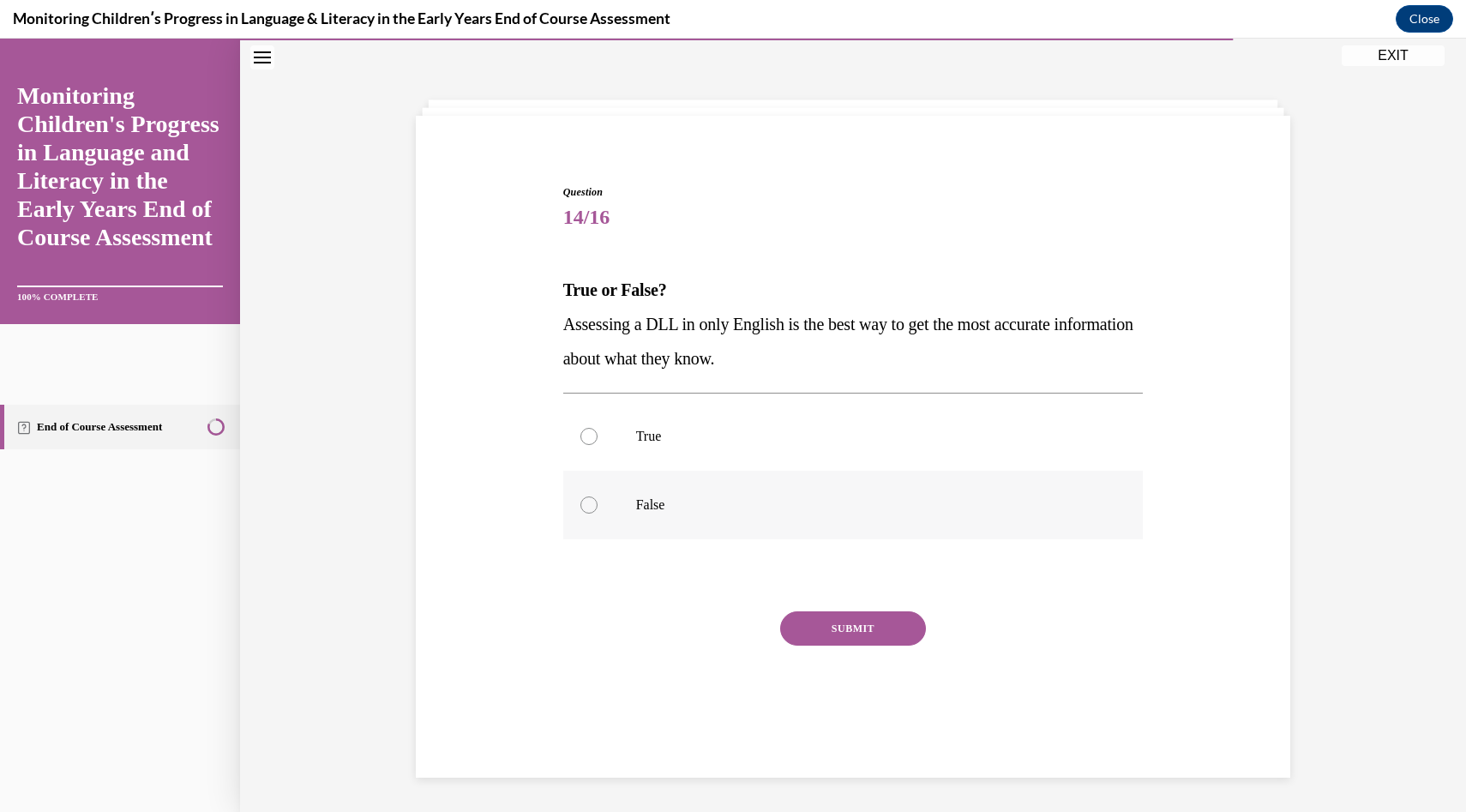
click at [810, 522] on label "False" at bounding box center [853, 505] width 580 height 69
click at [598, 513] on input "False" at bounding box center [589, 505] width 17 height 17
radio input "true"
click at [837, 606] on div "Question 14/16 True or False? Assessing a DLL in only English is the best way t…" at bounding box center [853, 467] width 580 height 567
click at [837, 613] on button "SUBMIT" at bounding box center [853, 628] width 145 height 34
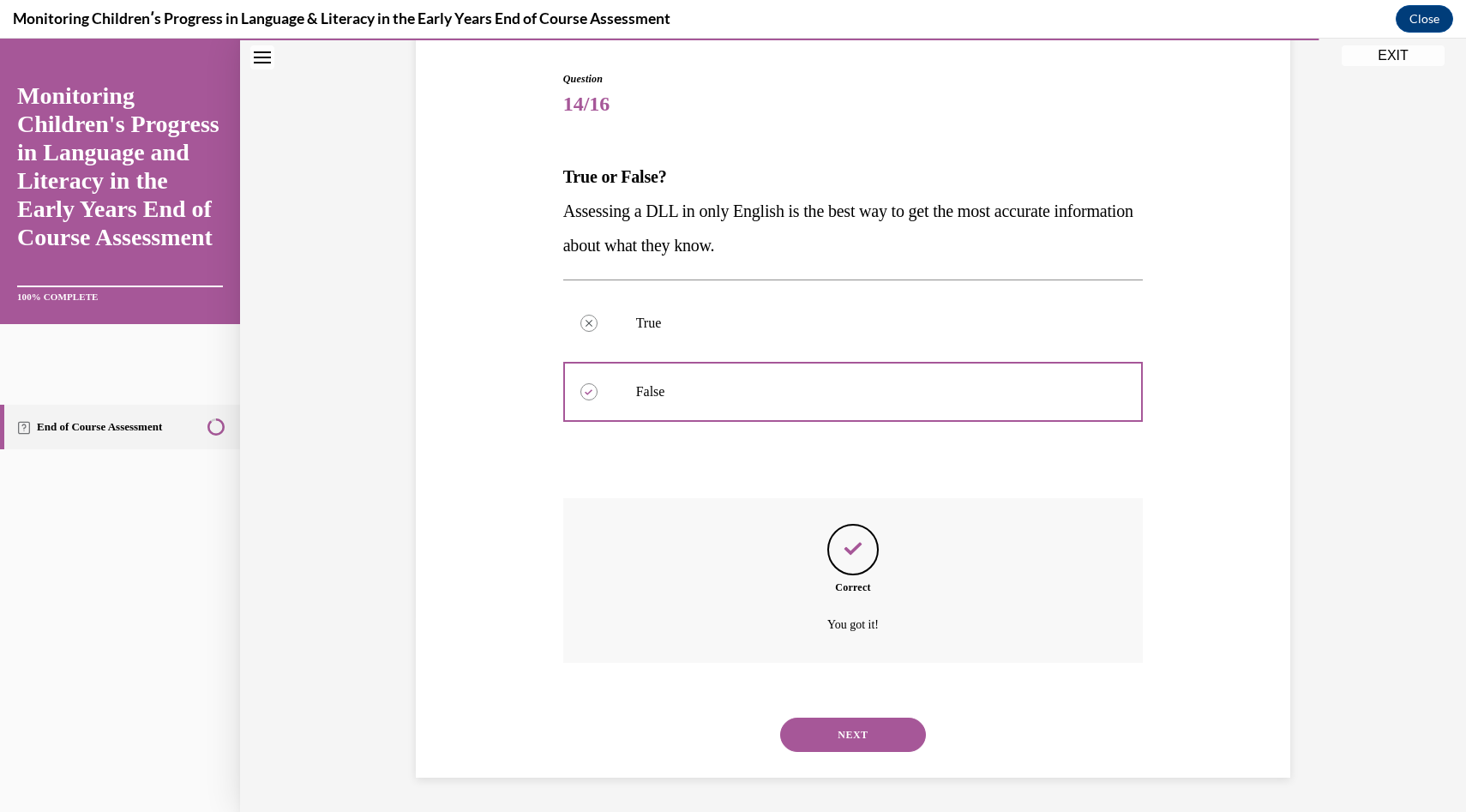
click at [834, 751] on button "NEXT" at bounding box center [853, 734] width 145 height 34
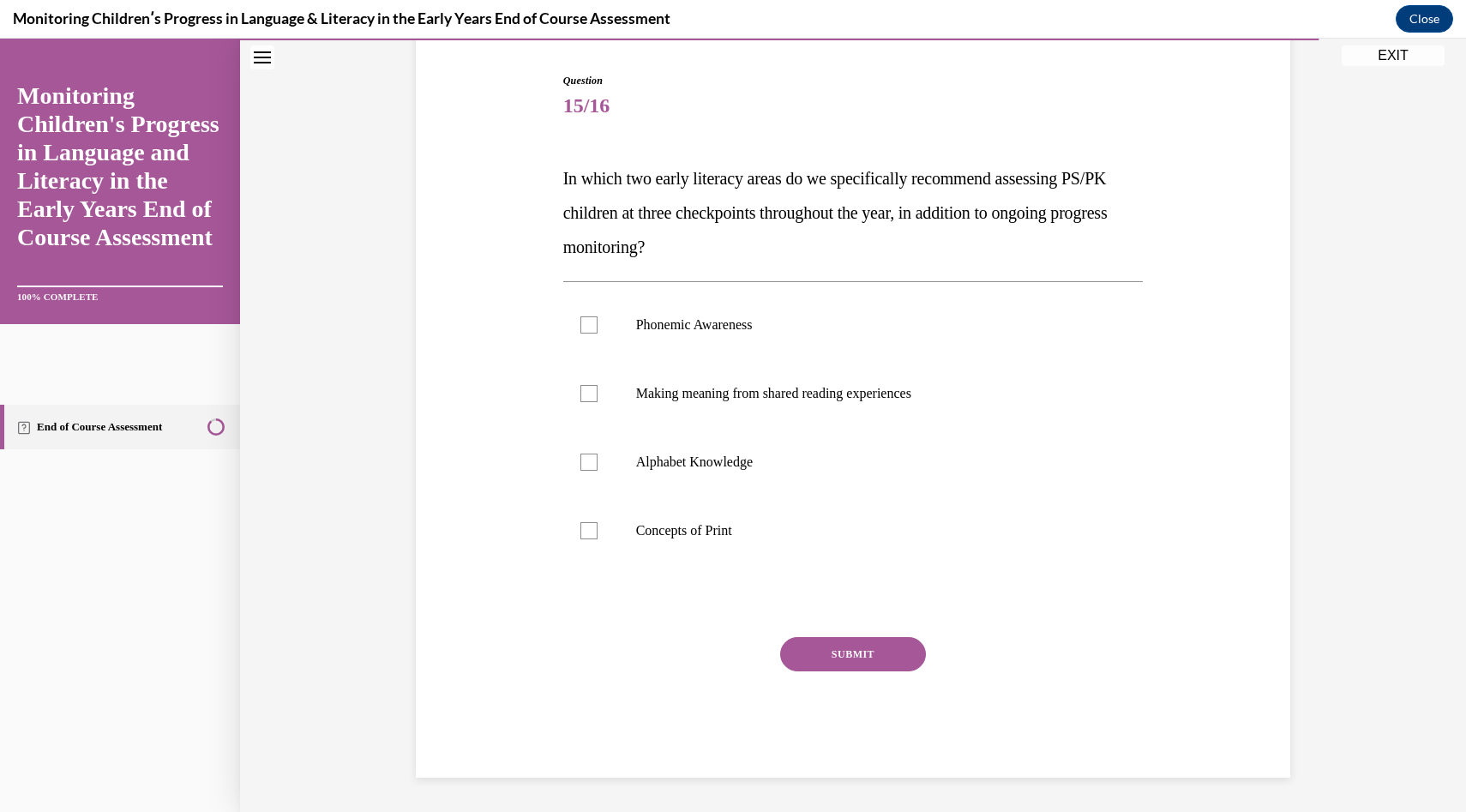
scroll to position [88, 0]
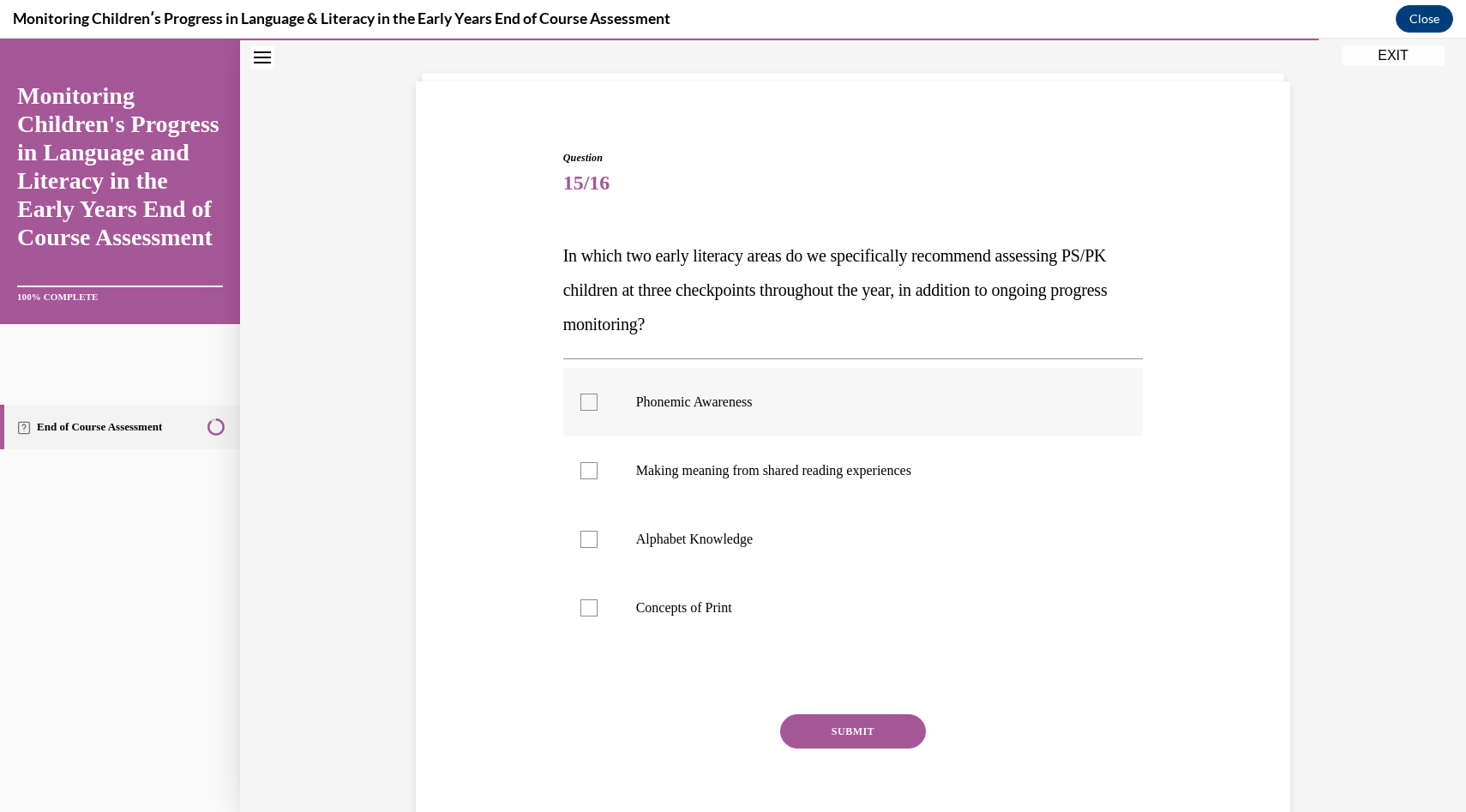
click at [839, 376] on label "Phonemic Awareness" at bounding box center [853, 402] width 580 height 69
click at [598, 394] on input "Phonemic Awareness" at bounding box center [589, 402] width 17 height 17
checkbox input "true"
click at [792, 533] on p "Alphabet Knowledge" at bounding box center [868, 539] width 464 height 17
click at [598, 533] on input "Alphabet Knowledge" at bounding box center [589, 539] width 17 height 17
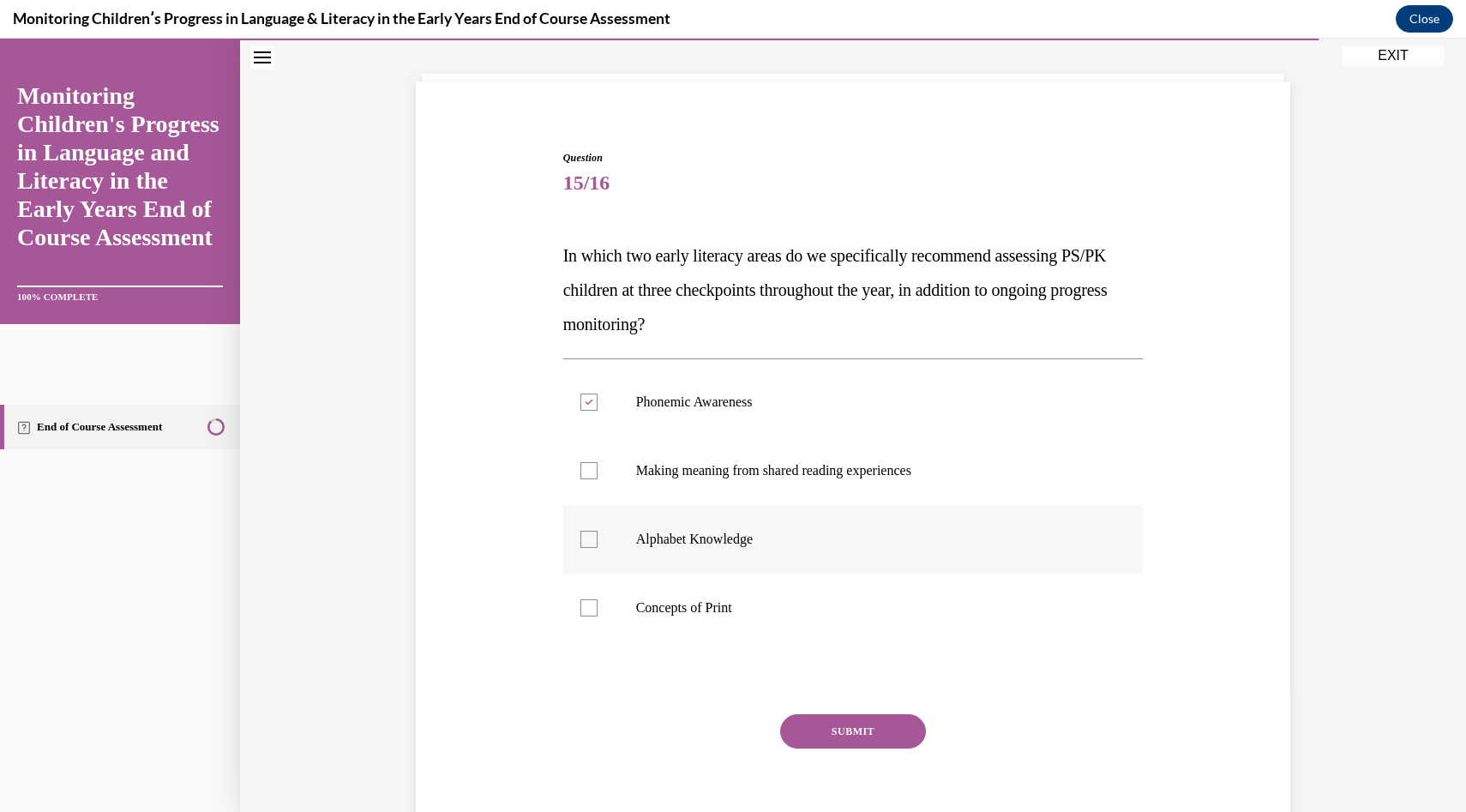
checkbox input "true"
click at [849, 728] on button "SUBMIT" at bounding box center [853, 731] width 145 height 34
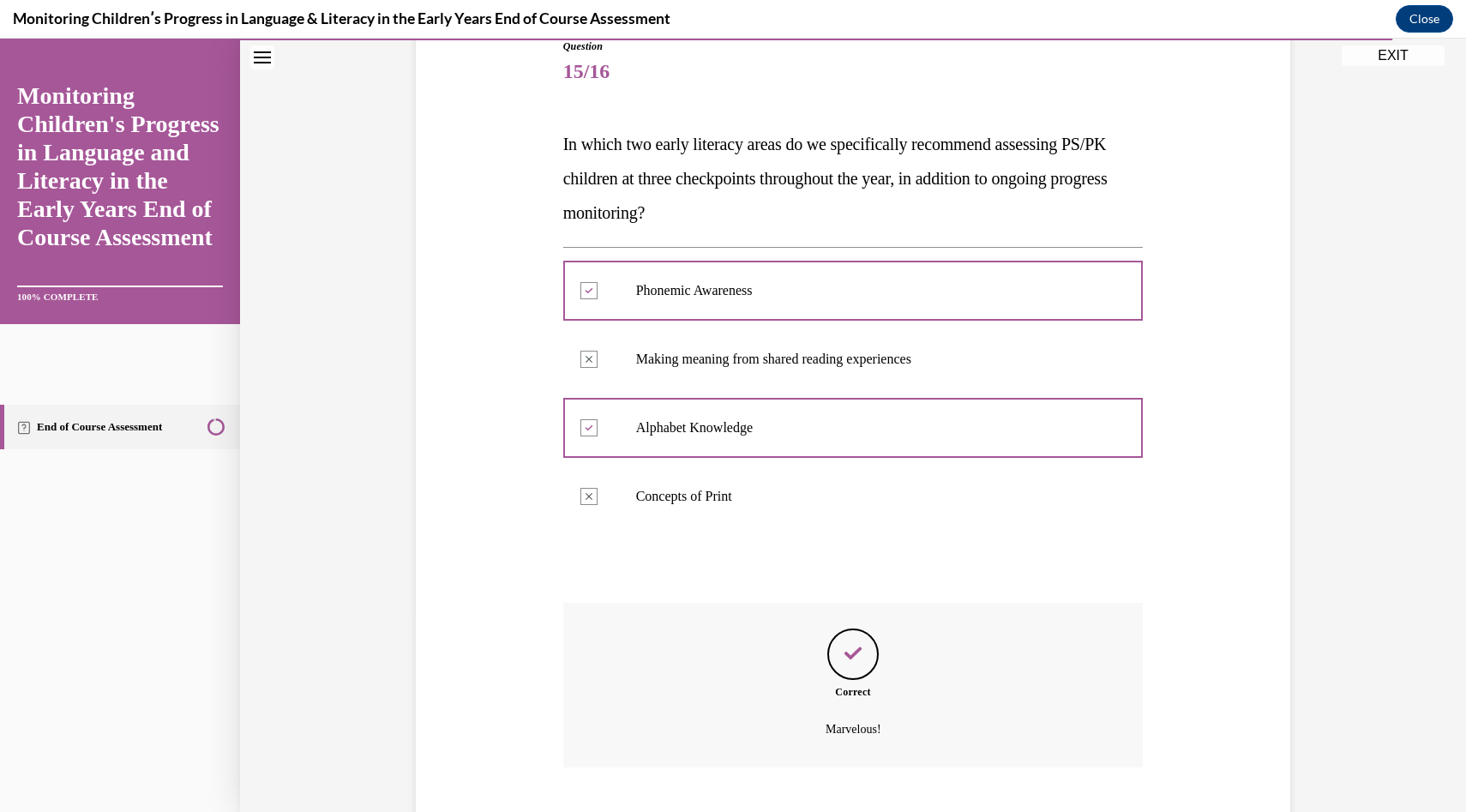
scroll to position [304, 0]
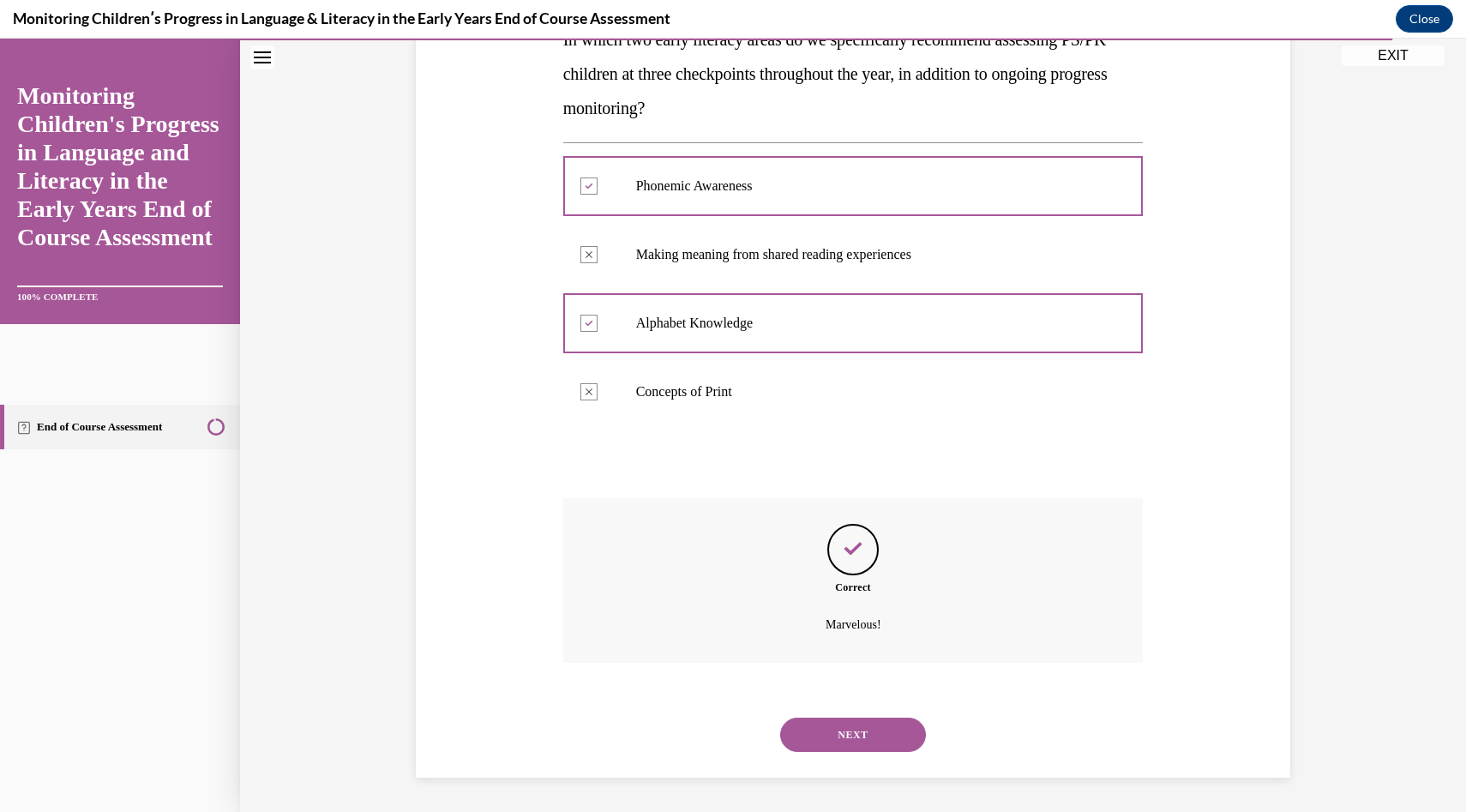
click at [849, 728] on button "NEXT" at bounding box center [853, 734] width 145 height 34
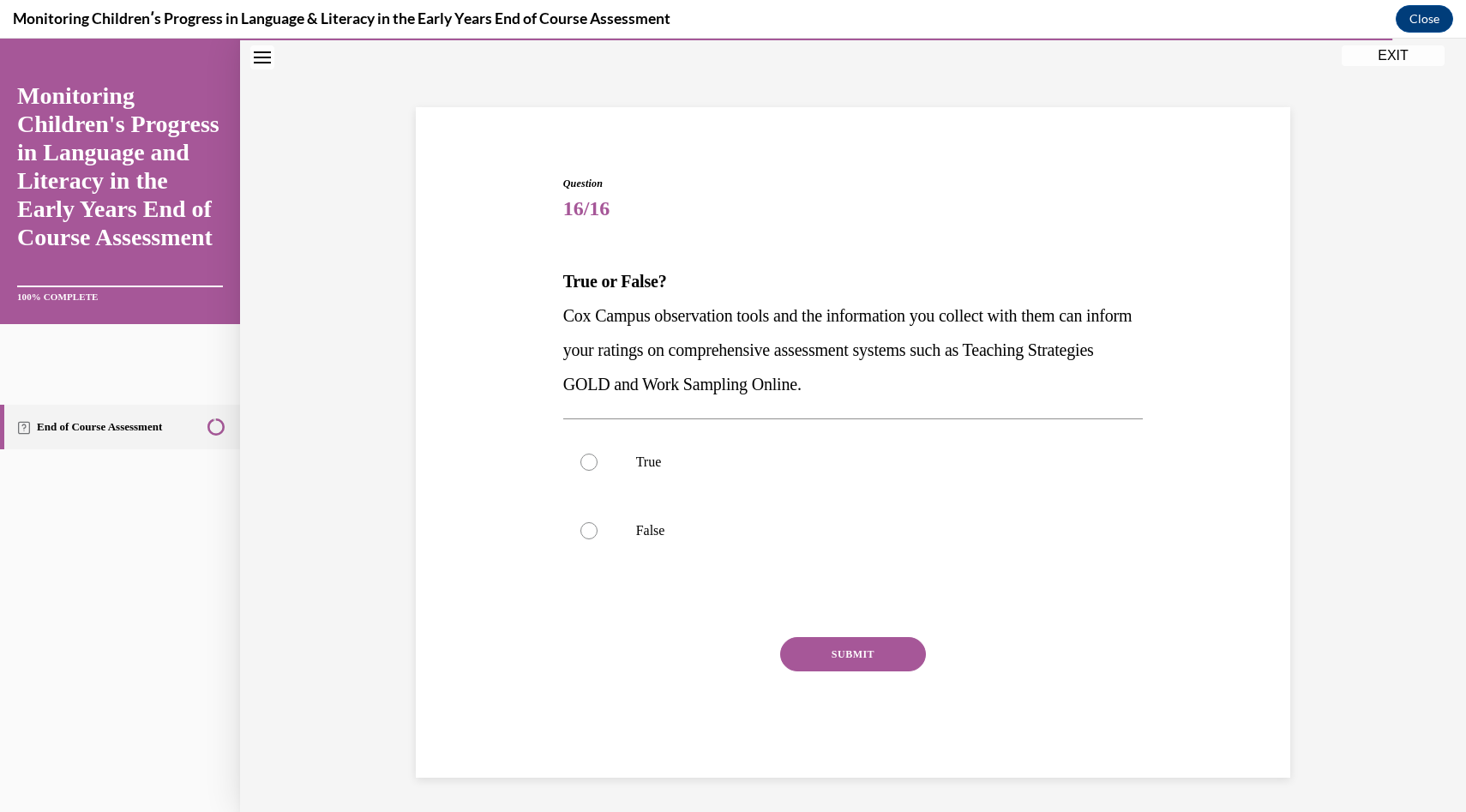
scroll to position [63, 0]
click at [867, 468] on p "True" at bounding box center [868, 462] width 464 height 17
click at [598, 468] on input "True" at bounding box center [589, 462] width 17 height 17
radio input "true"
click at [867, 656] on button "SUBMIT" at bounding box center [853, 654] width 145 height 34
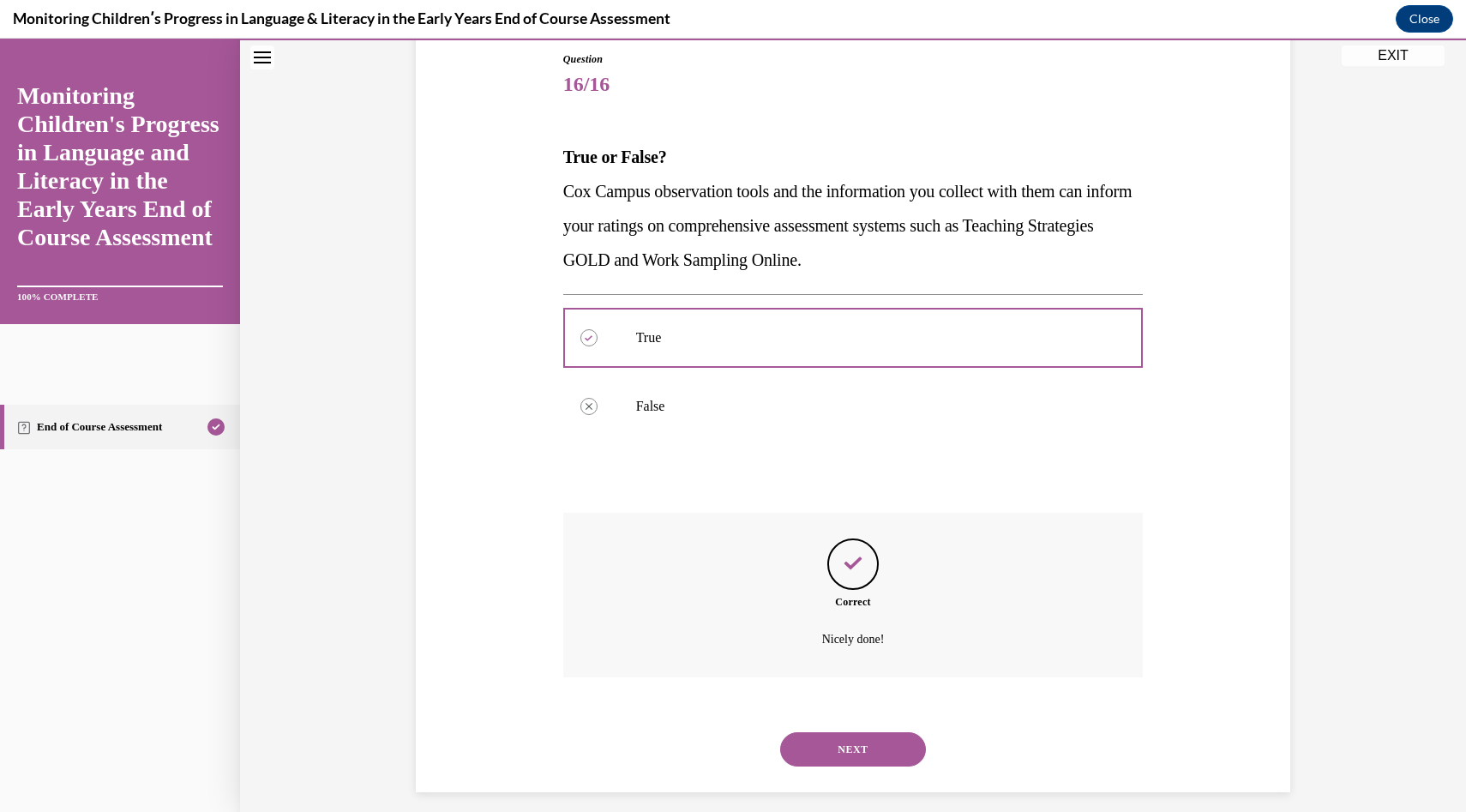
scroll to position [201, 0]
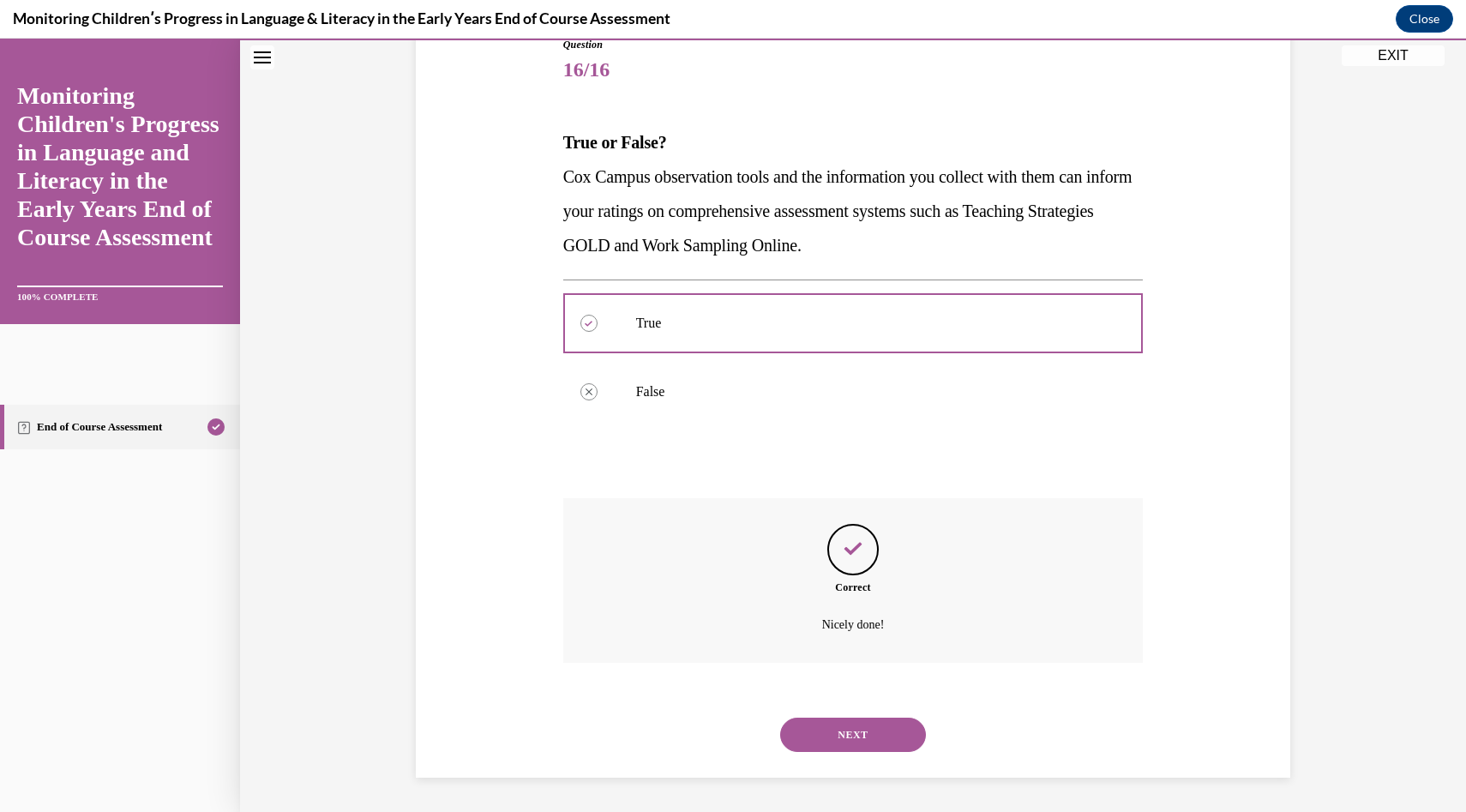
click at [846, 726] on button "NEXT" at bounding box center [853, 734] width 145 height 34
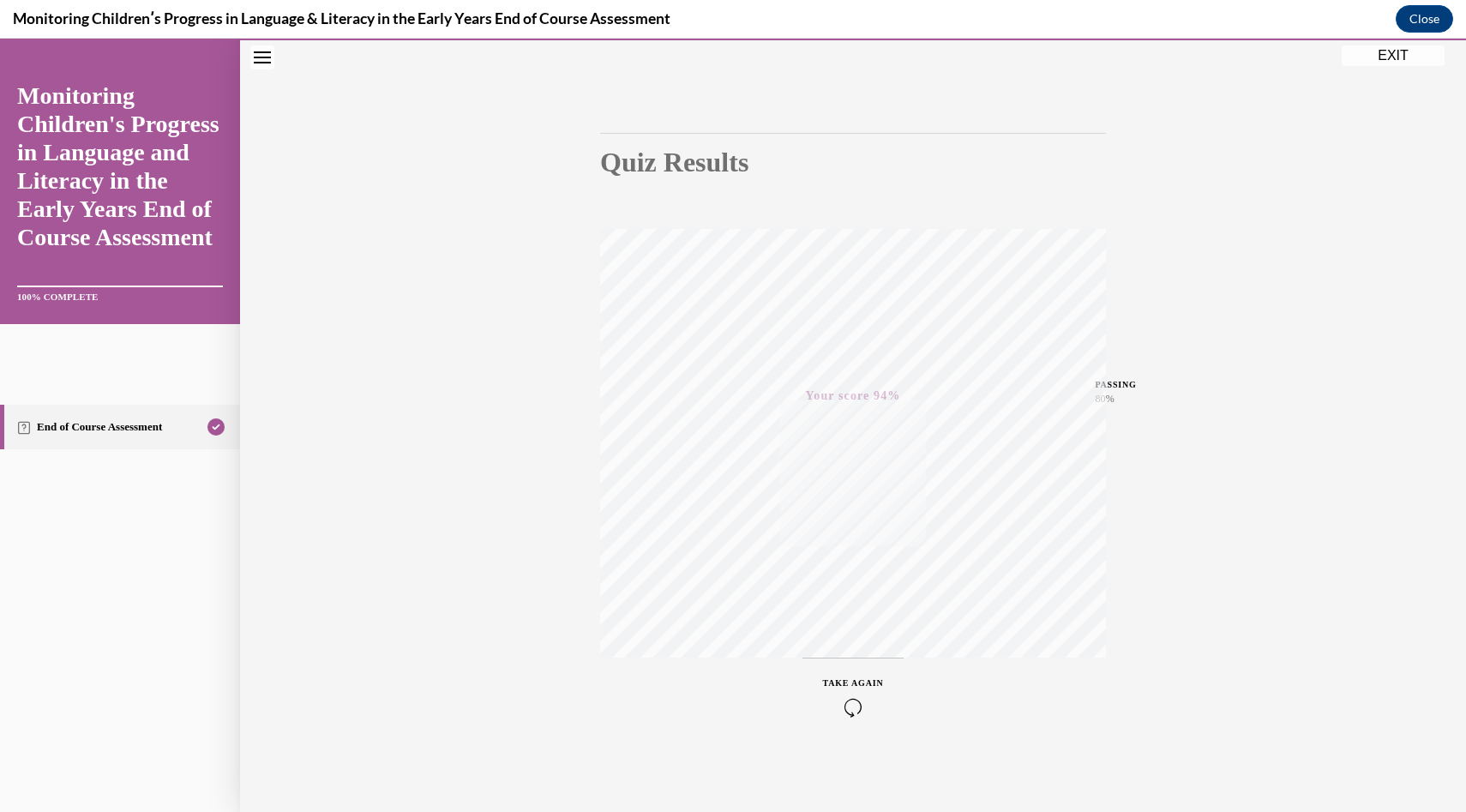
click at [1398, 57] on button "EXIT" at bounding box center [1393, 55] width 103 height 20
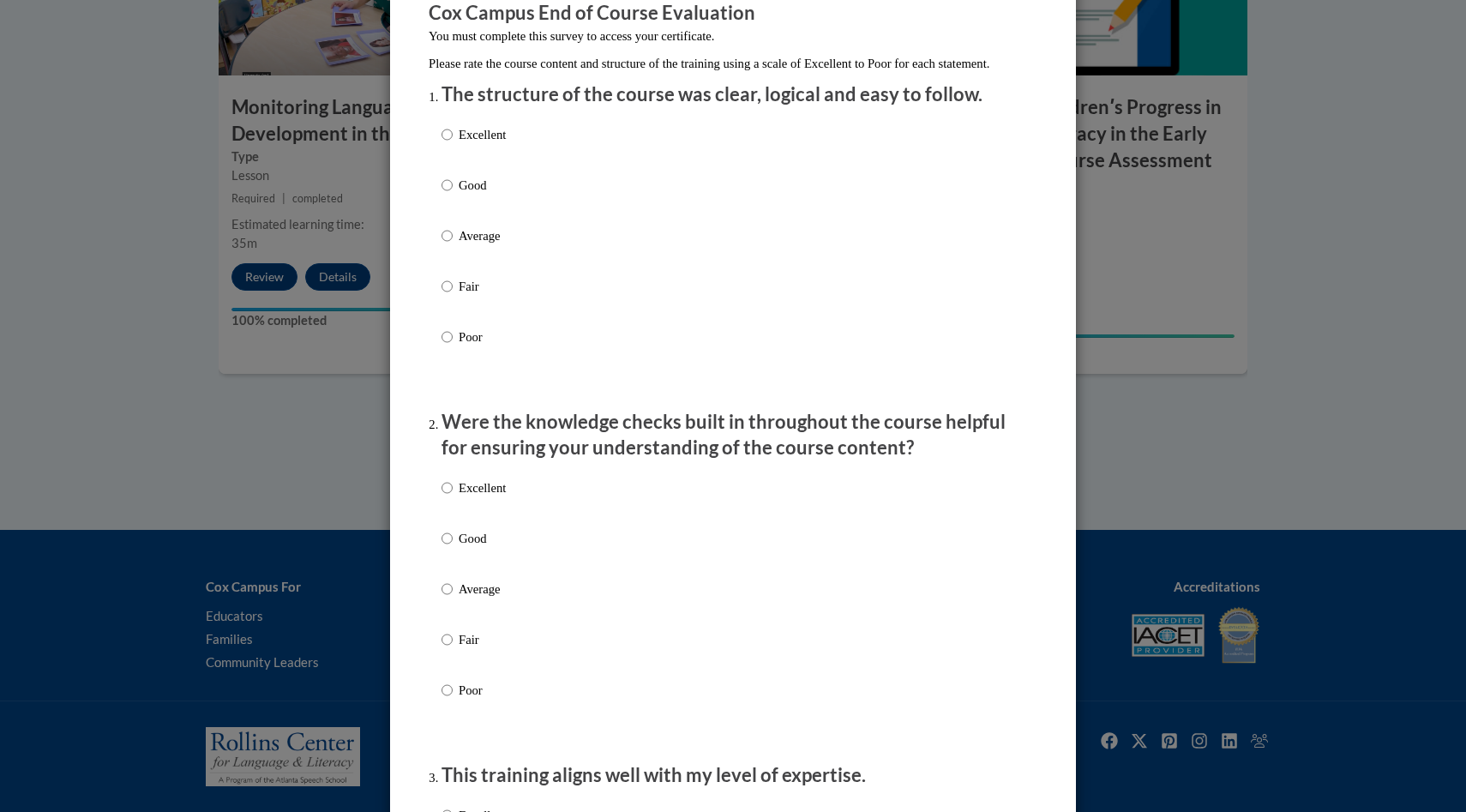
scroll to position [0, 0]
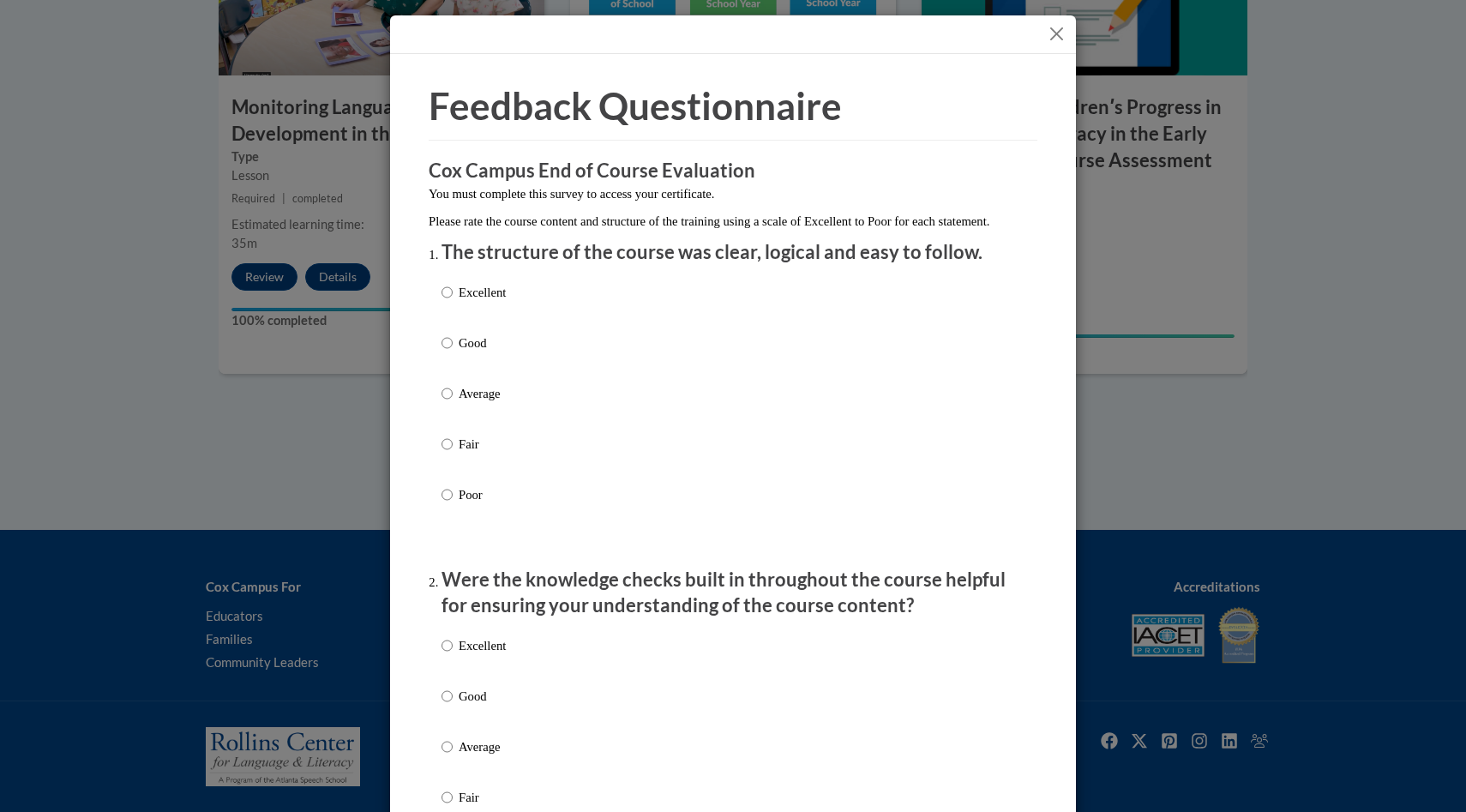
click at [1060, 29] on button "Close" at bounding box center [1056, 33] width 21 height 21
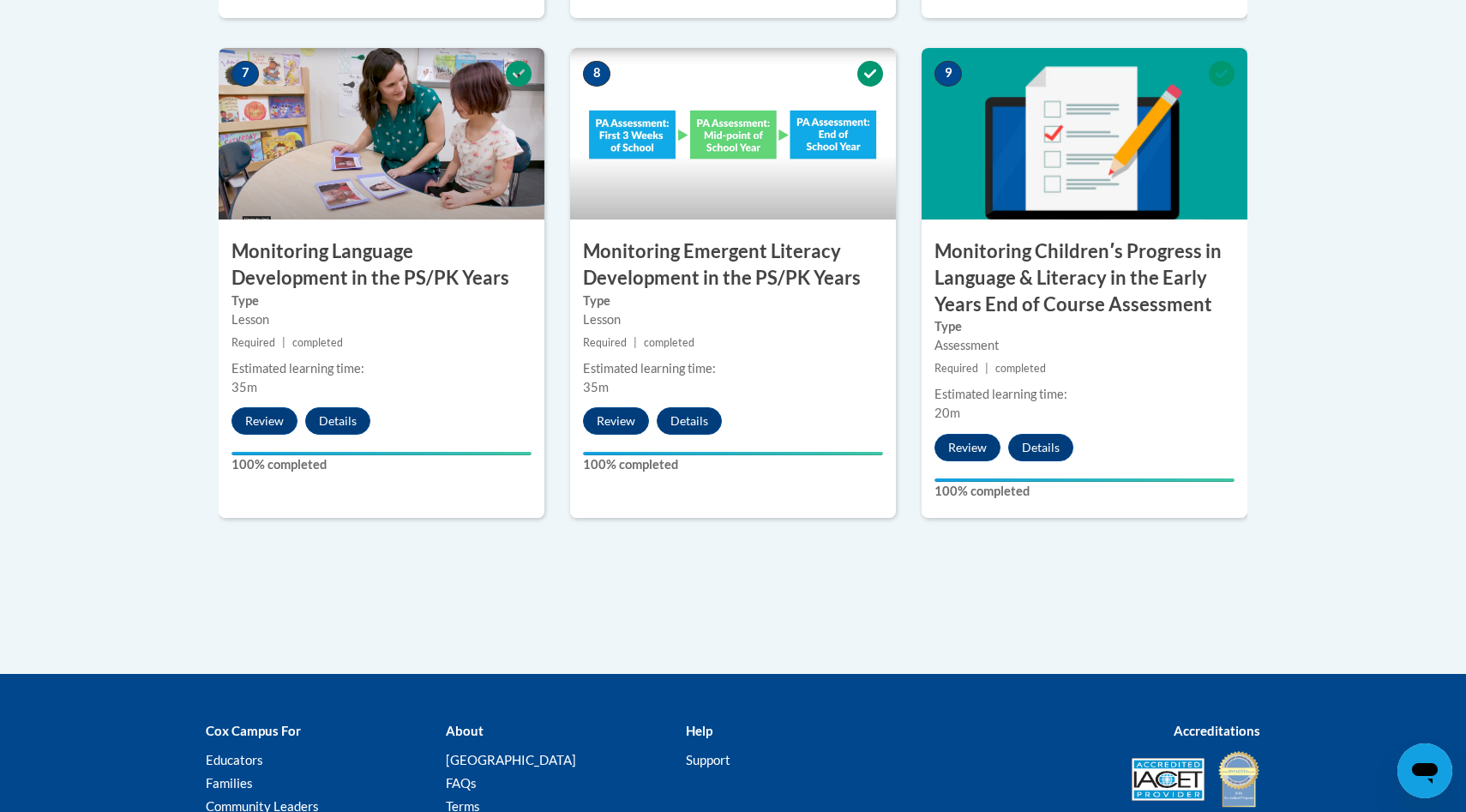
scroll to position [1703, 0]
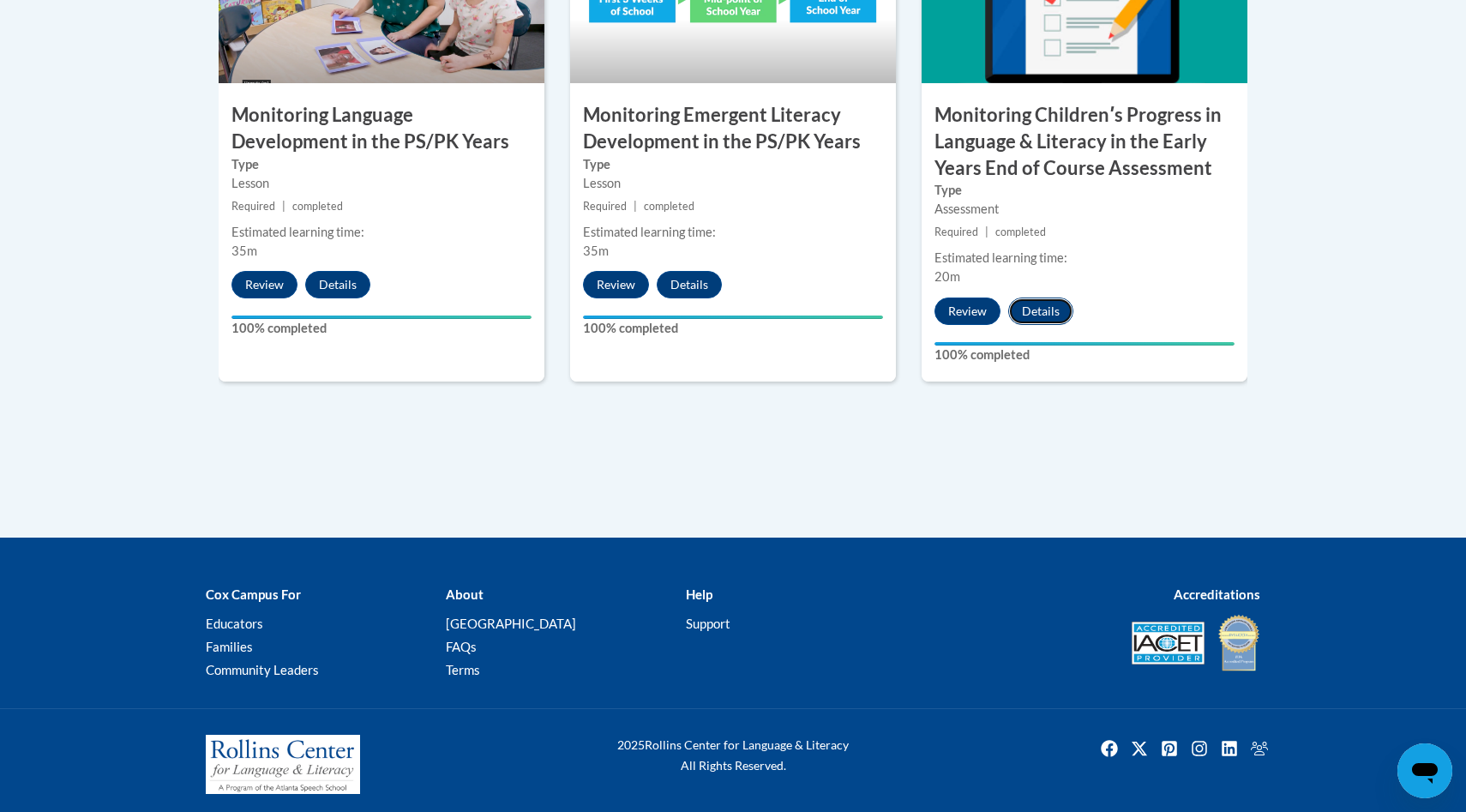
click at [1031, 322] on button "Details" at bounding box center [1040, 312] width 65 height 28
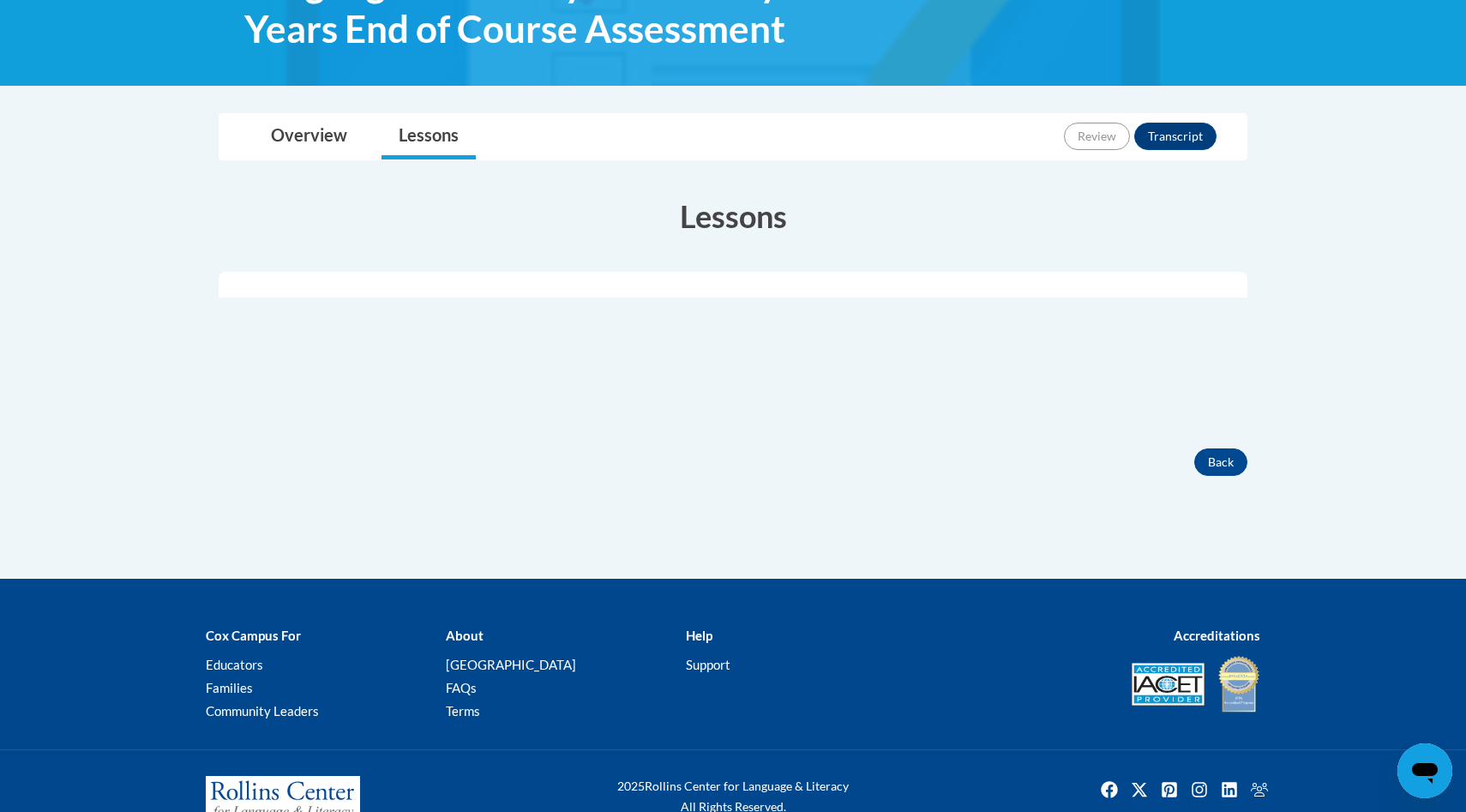
scroll to position [369, 0]
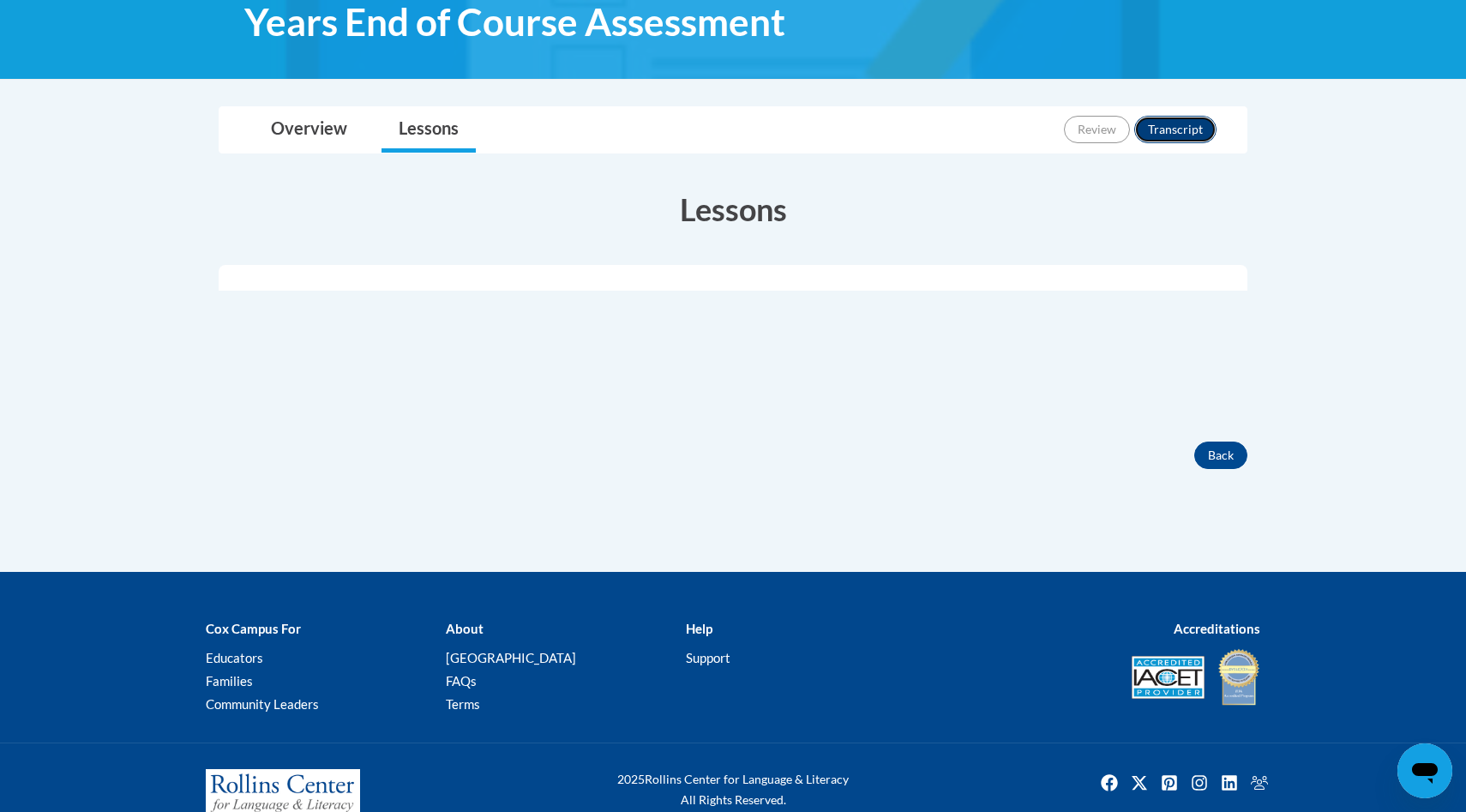
click at [1175, 126] on button "Transcript" at bounding box center [1175, 130] width 83 height 28
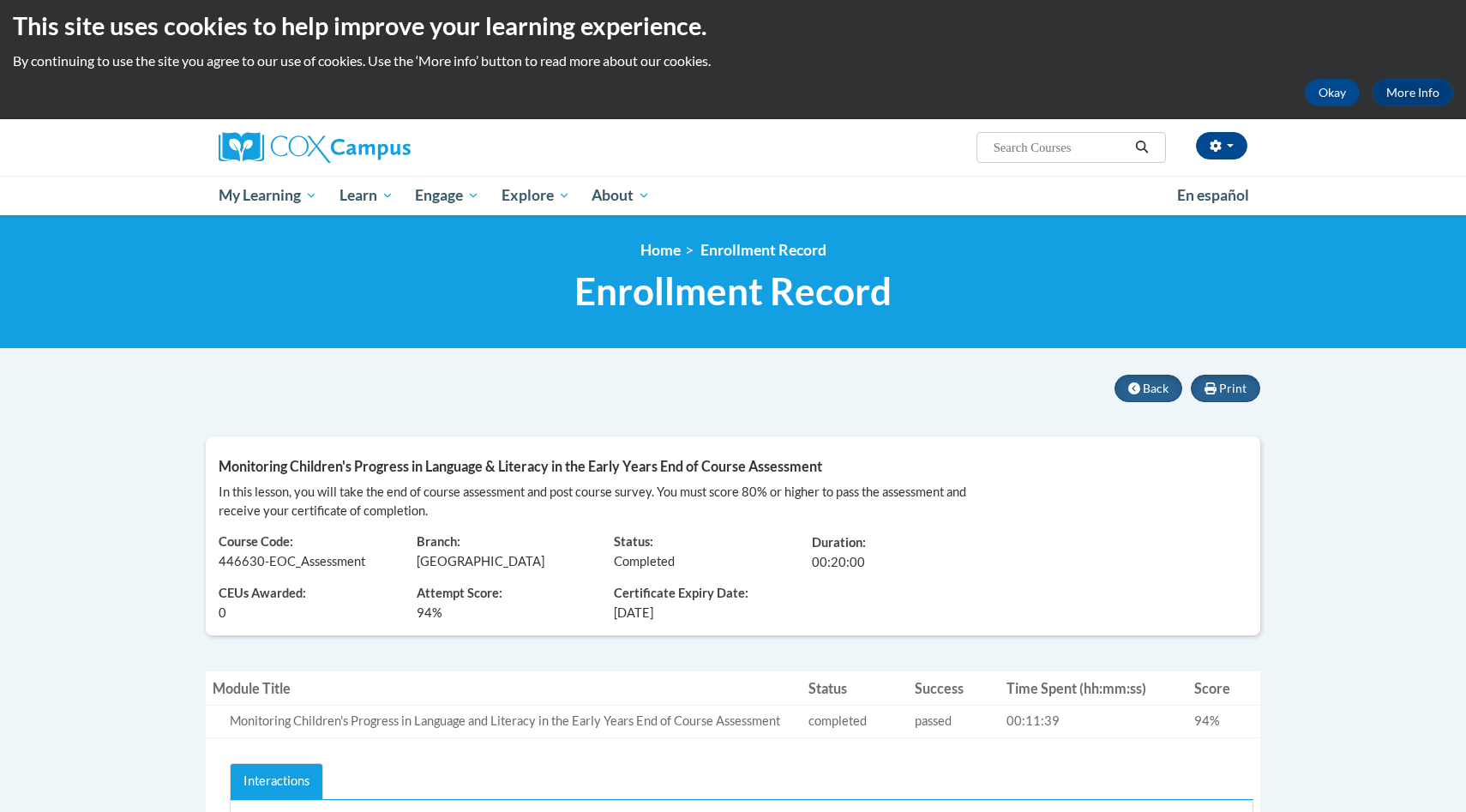
scroll to position [2, 0]
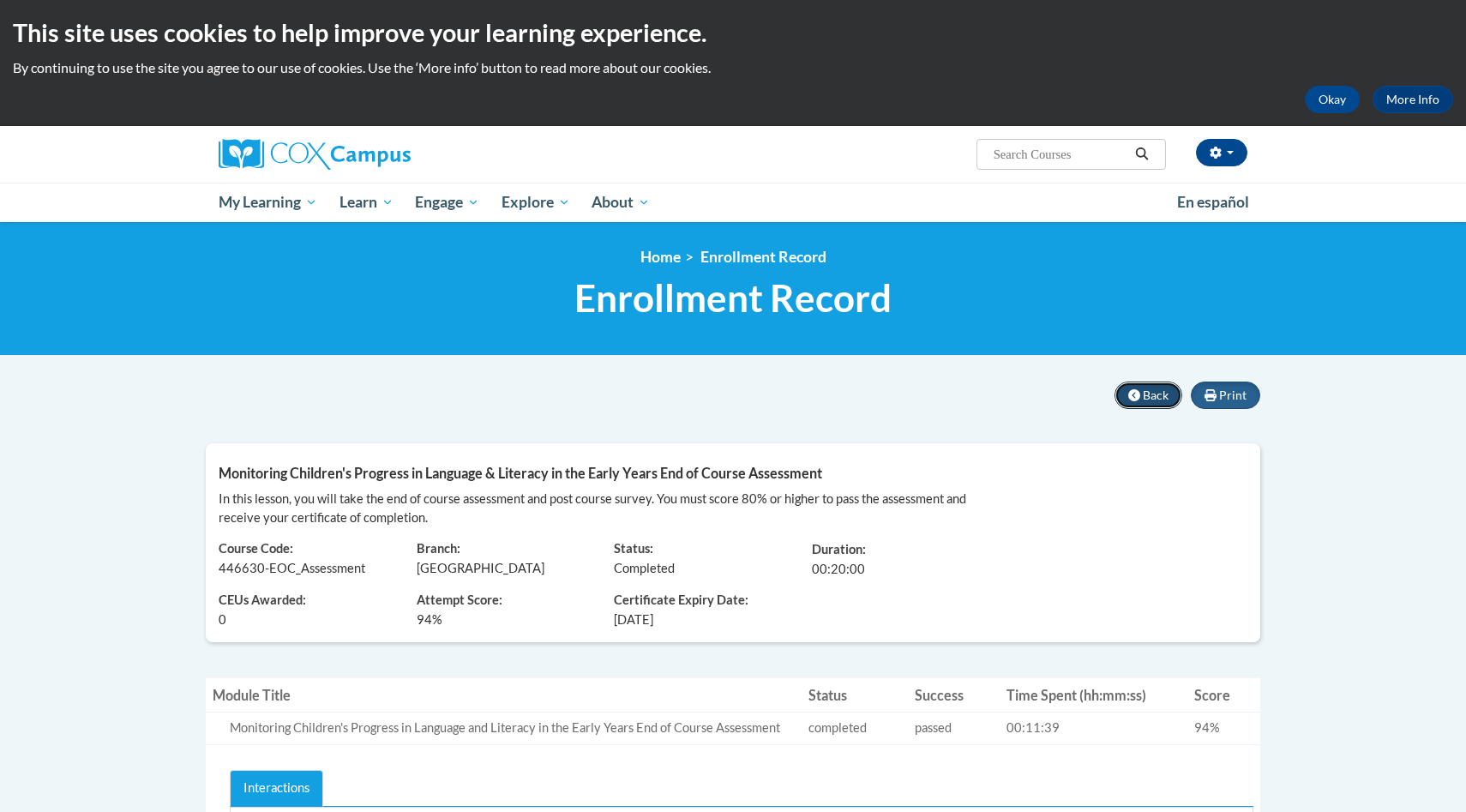
click at [1132, 389] on icon at bounding box center [1134, 395] width 12 height 12
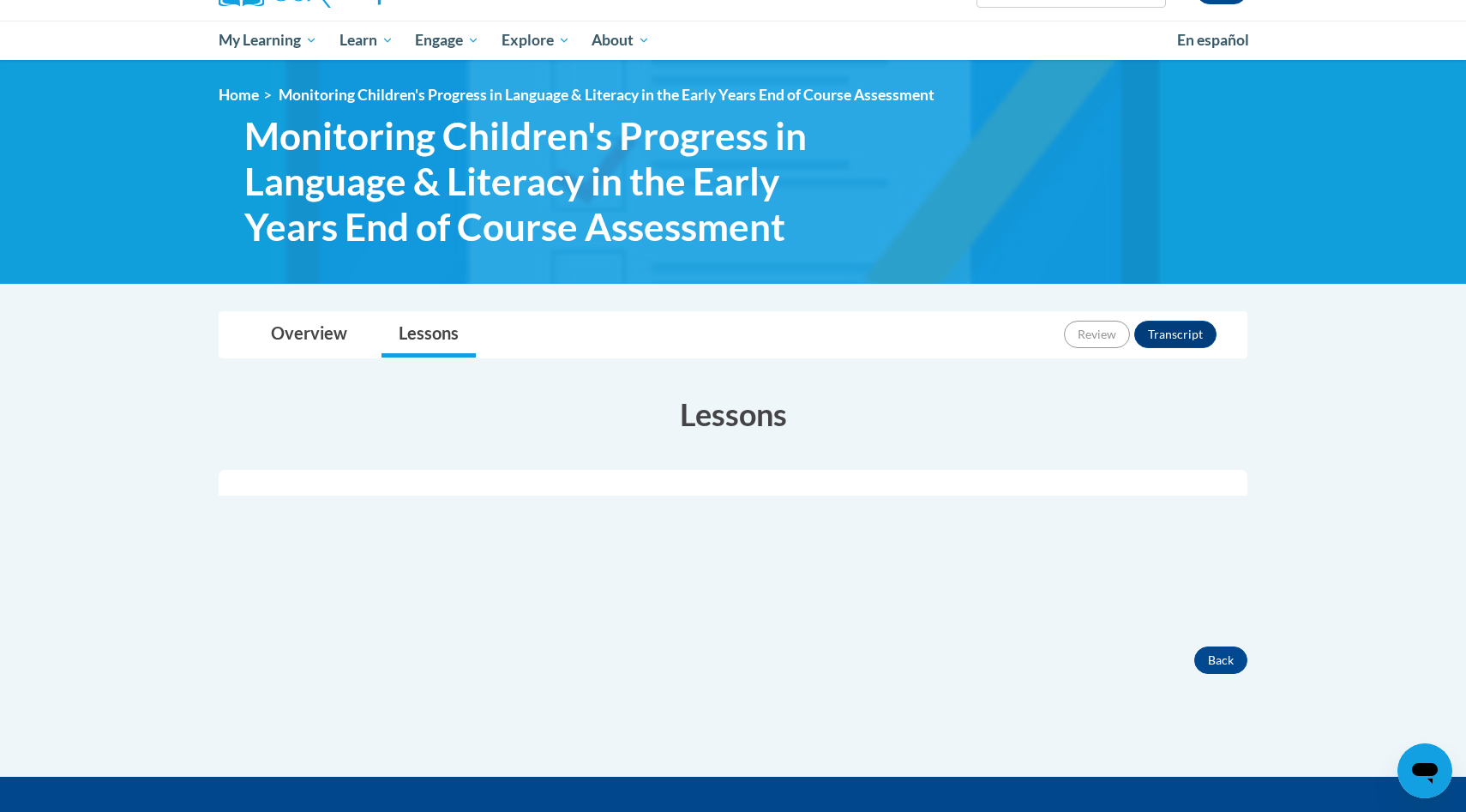
scroll to position [259, 0]
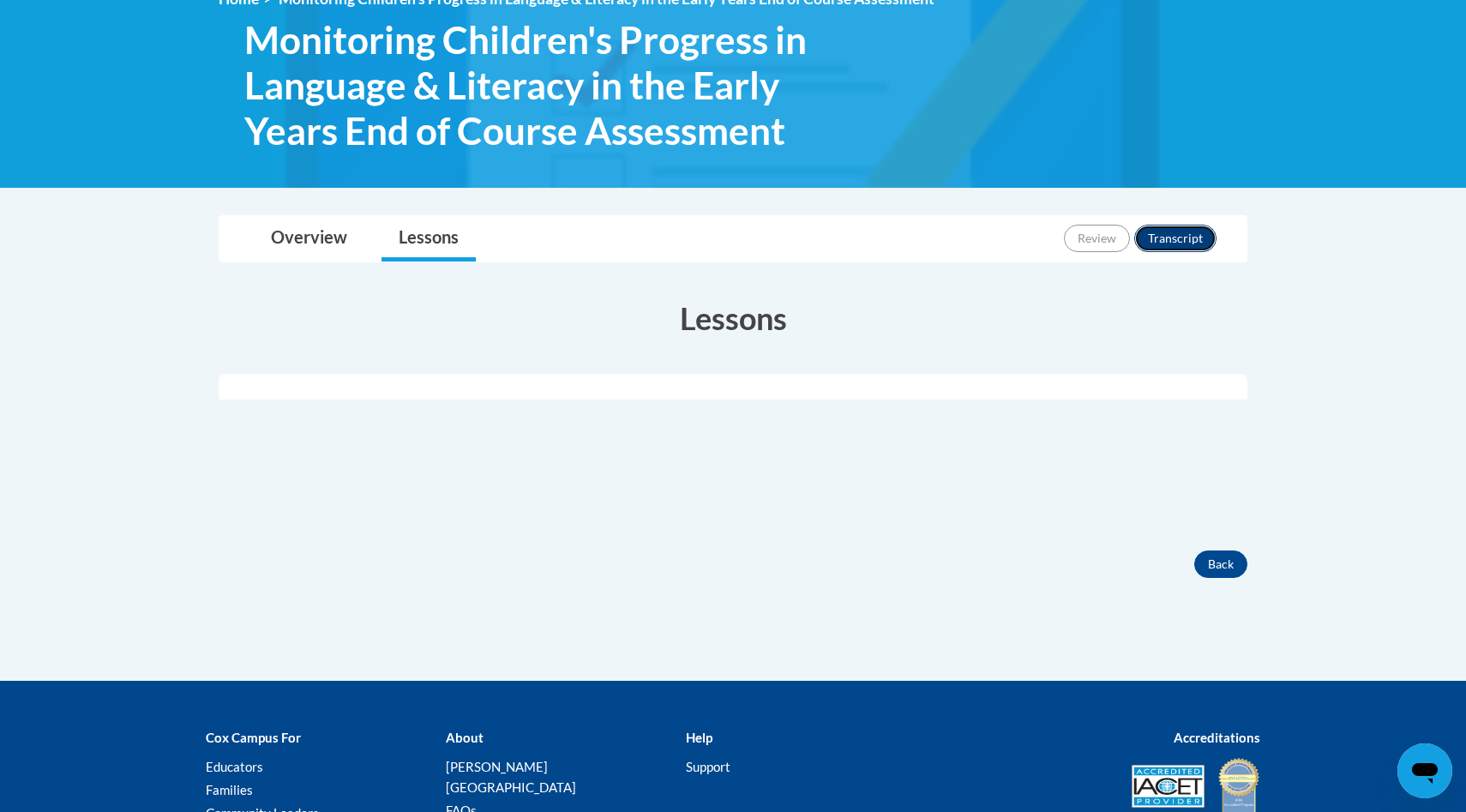
click at [1181, 232] on button "Transcript" at bounding box center [1175, 238] width 83 height 28
